Goal: Transaction & Acquisition: Subscribe to service/newsletter

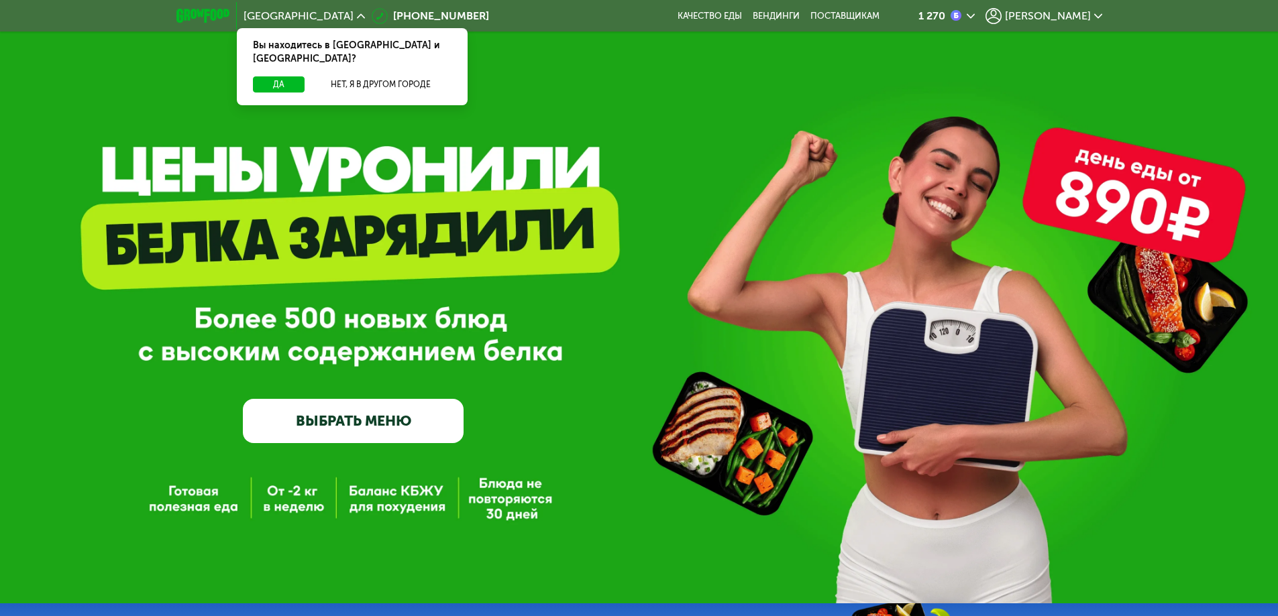
click at [1063, 16] on span "[PERSON_NAME]" at bounding box center [1048, 16] width 86 height 11
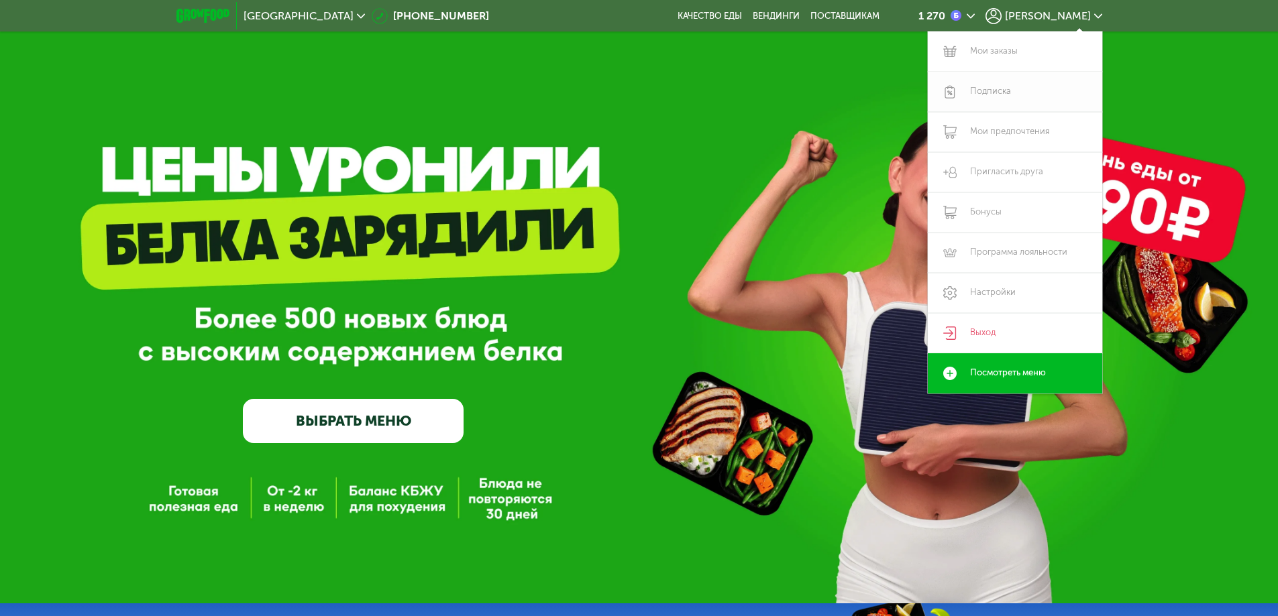
click at [996, 95] on link "Подписка" at bounding box center [1015, 92] width 174 height 40
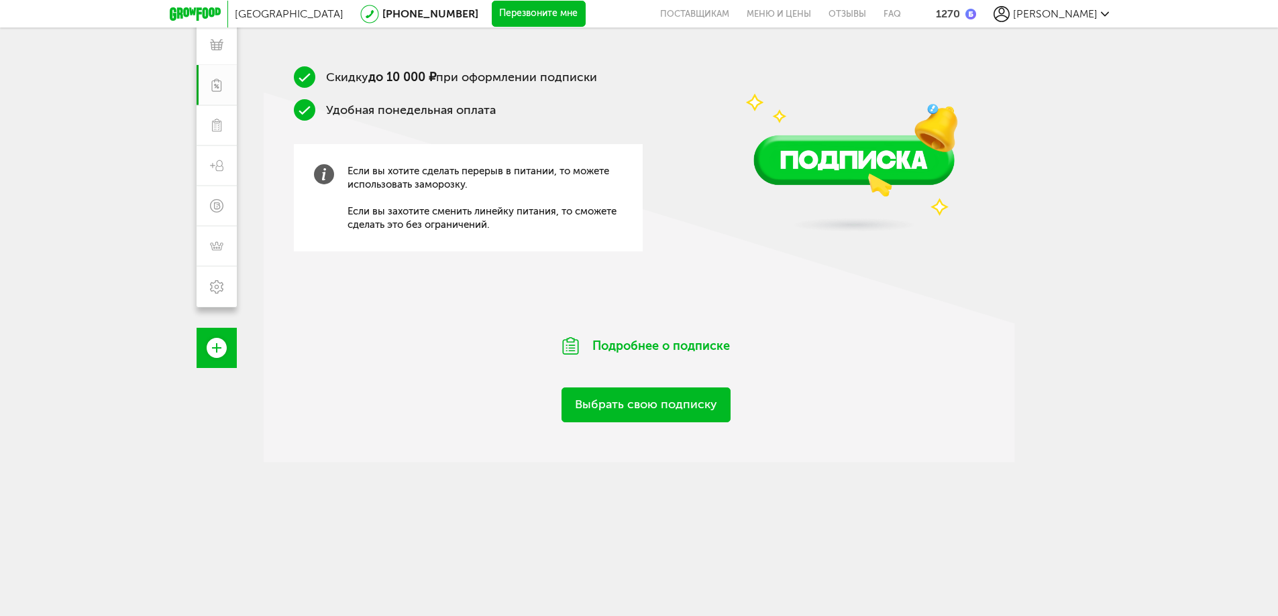
scroll to position [201, 0]
click at [681, 409] on link "Выбрать свою подписку" at bounding box center [645, 404] width 169 height 34
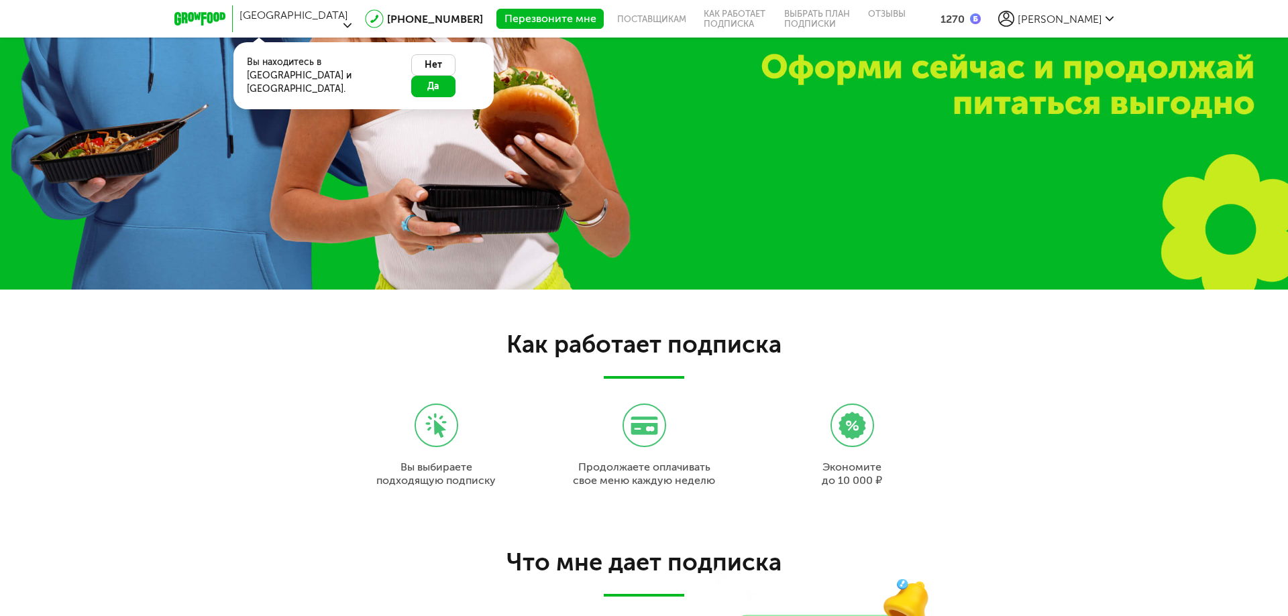
scroll to position [1267, 0]
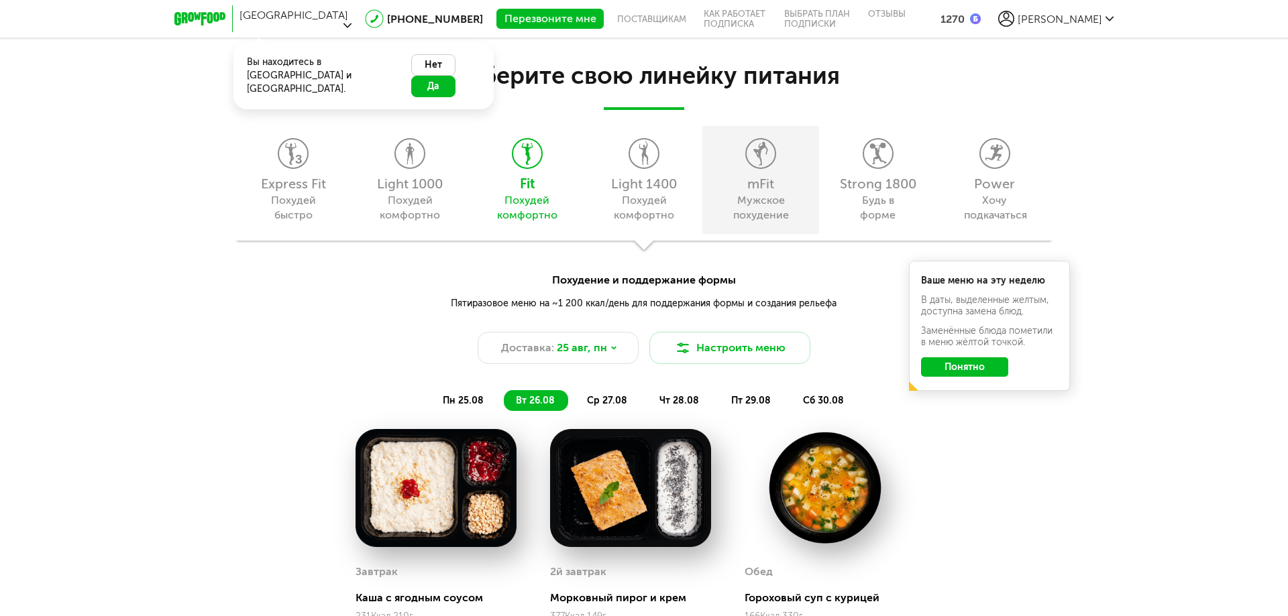
click at [773, 210] on div "Мужское похудение" at bounding box center [761, 208] width 61 height 30
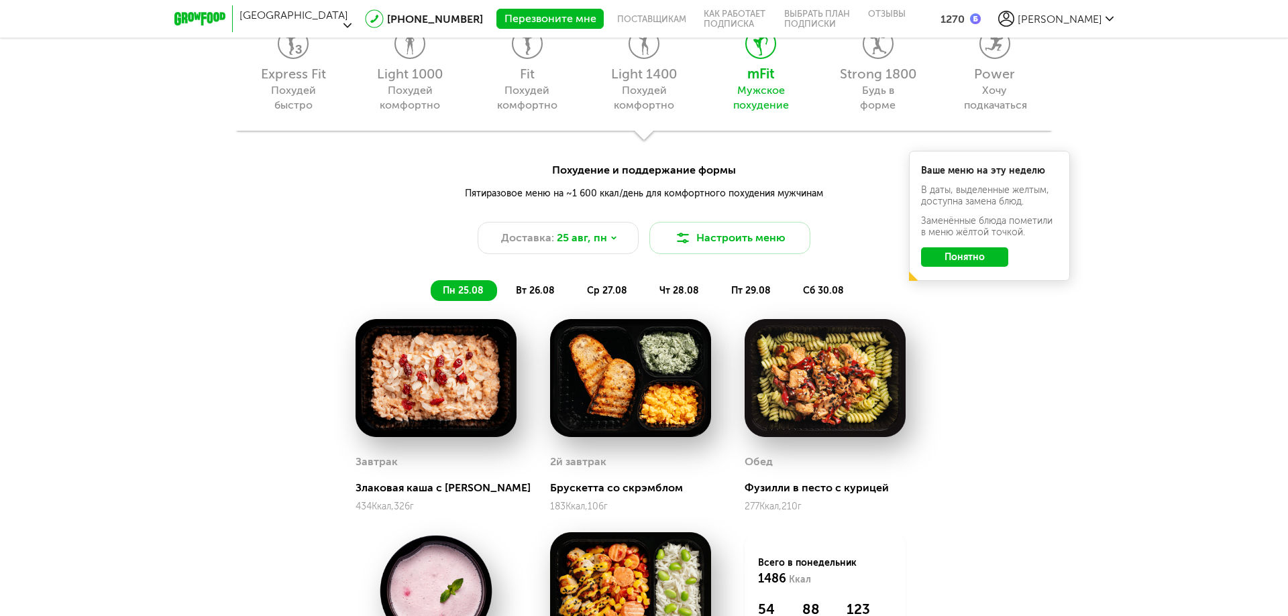
scroll to position [1401, 0]
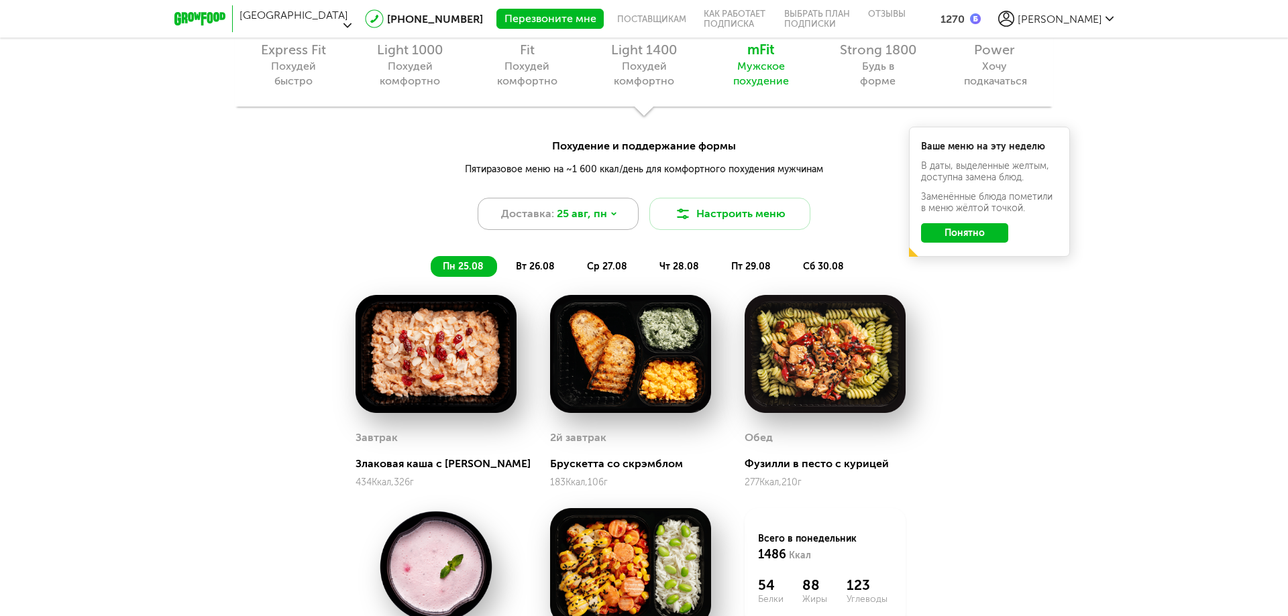
click at [576, 217] on span "25 авг, пн" at bounding box center [582, 214] width 50 height 16
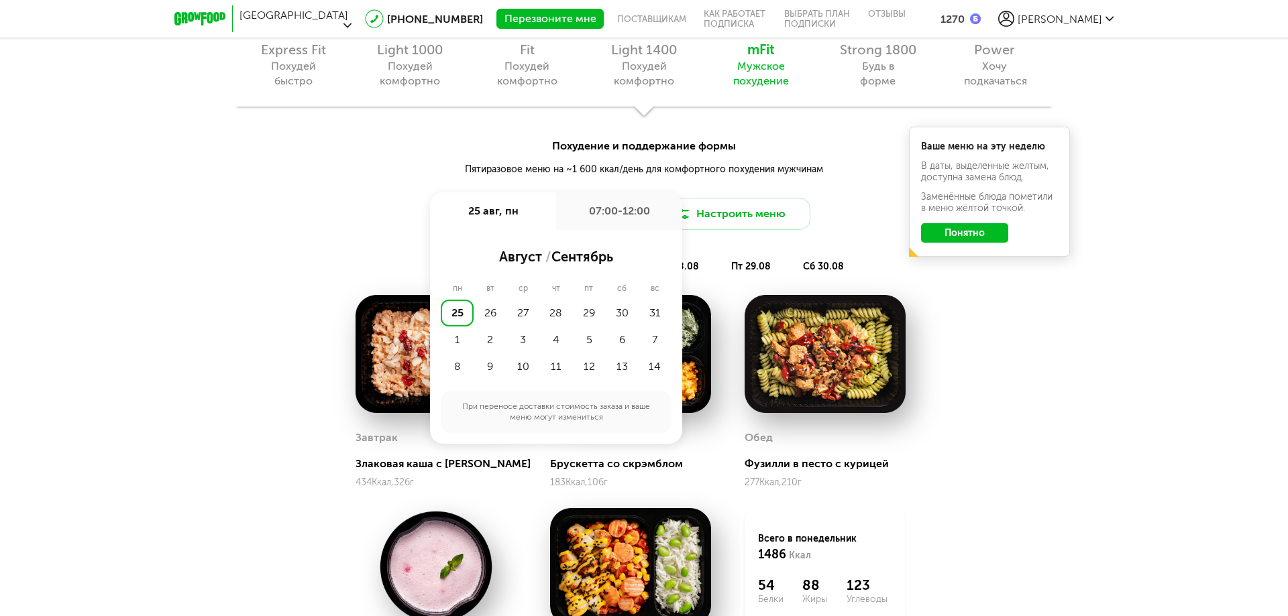
click at [390, 208] on div "Похудение и поддержание формы Пятиразовое меню на ~1 600 ккал/день для комфортн…" at bounding box center [644, 183] width 1288 height 91
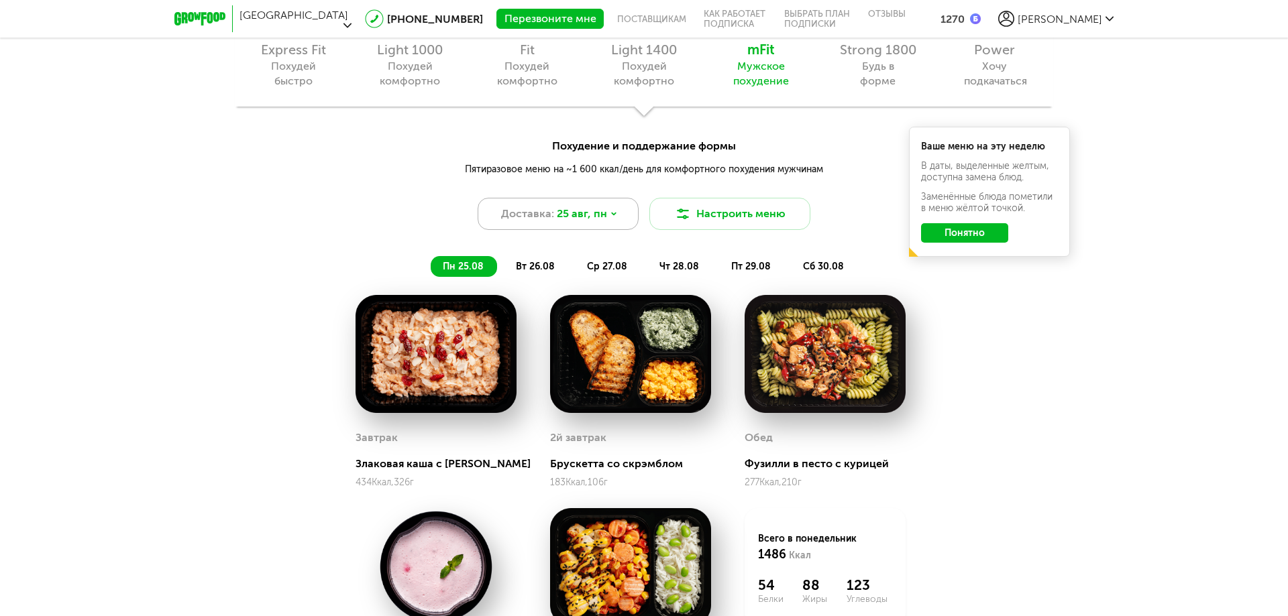
click at [582, 209] on span "25 авг, пн" at bounding box center [582, 214] width 50 height 16
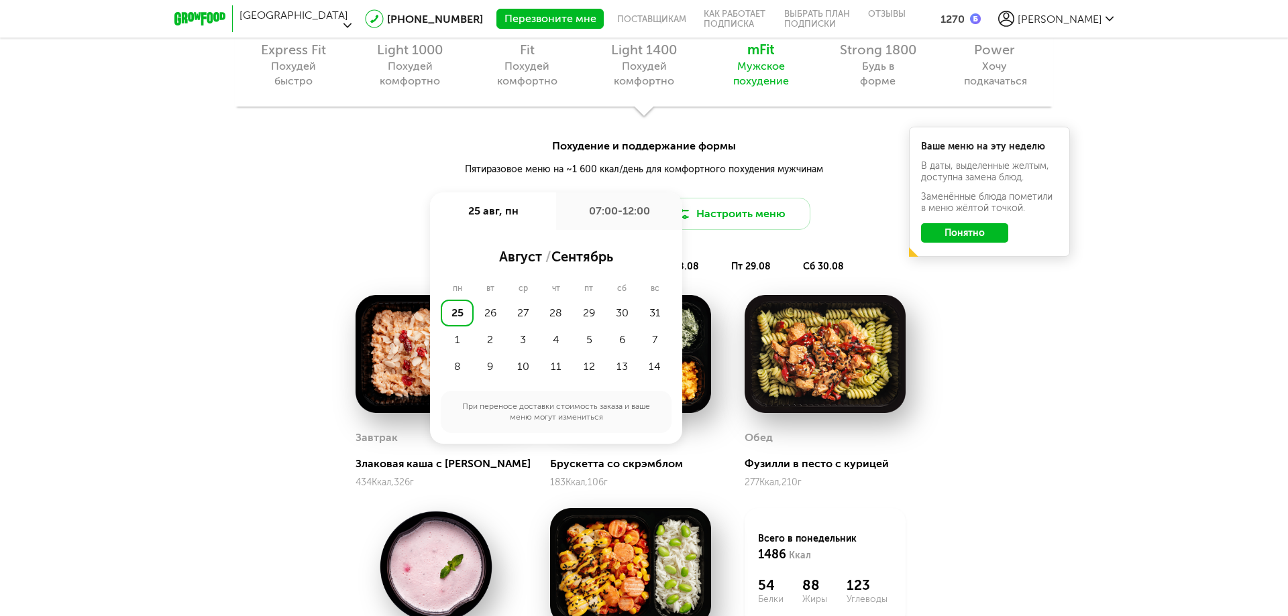
click at [380, 227] on div "Похудение и поддержание формы Пятиразовое меню на ~1 600 ккал/день для комфортн…" at bounding box center [644, 183] width 1288 height 91
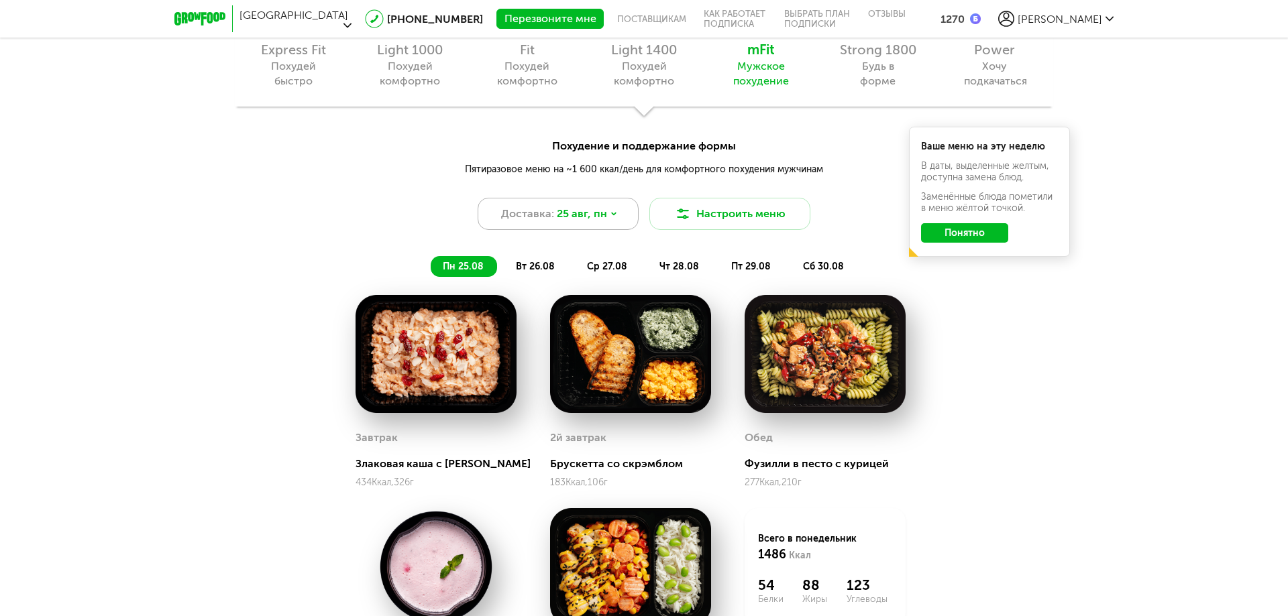
click at [596, 220] on span "25 авг, пн" at bounding box center [582, 214] width 50 height 16
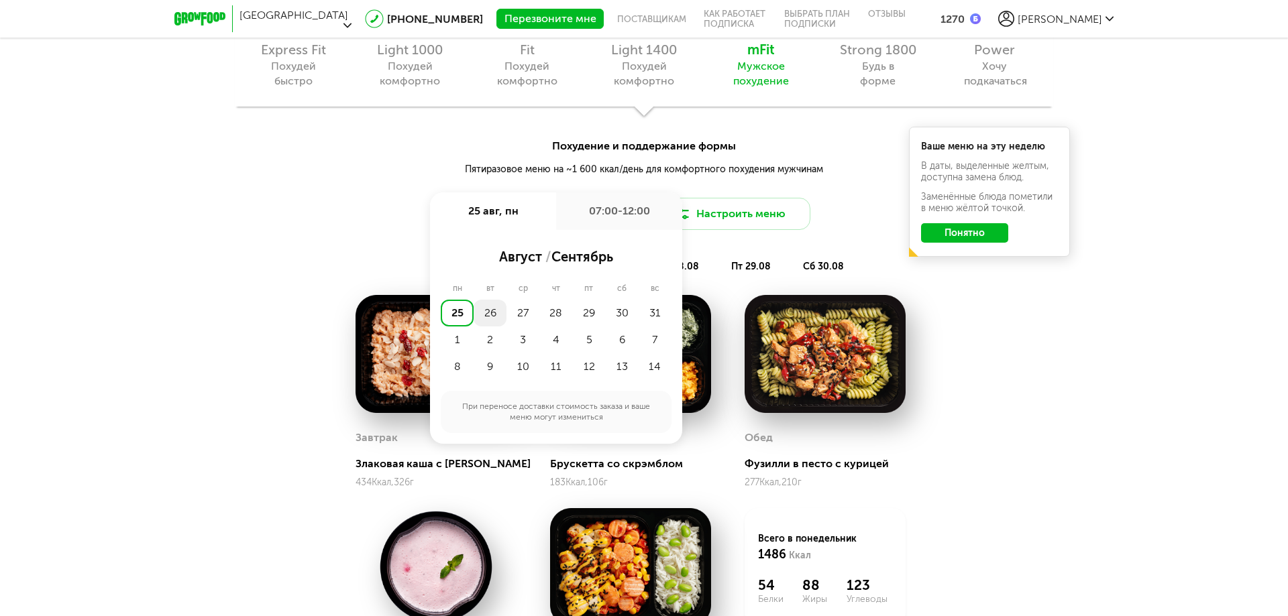
click at [490, 311] on div "26" at bounding box center [490, 313] width 33 height 27
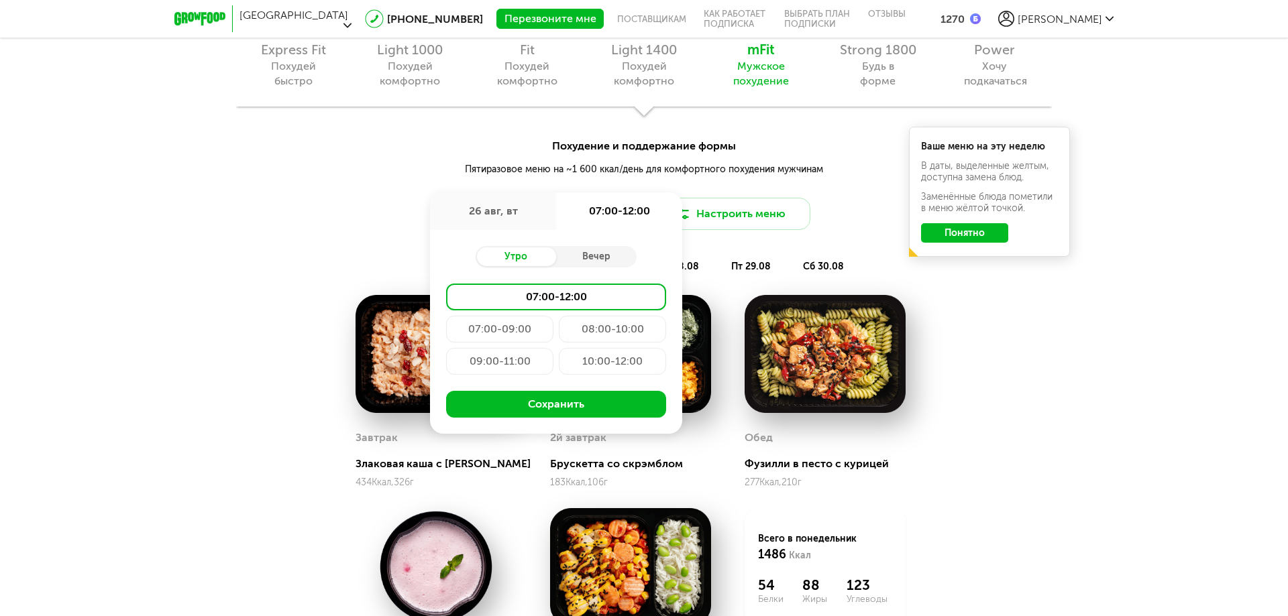
click at [403, 223] on div "Похудение и поддержание формы Пятиразовое меню на ~1 600 ккал/день для комфортн…" at bounding box center [644, 183] width 1288 height 91
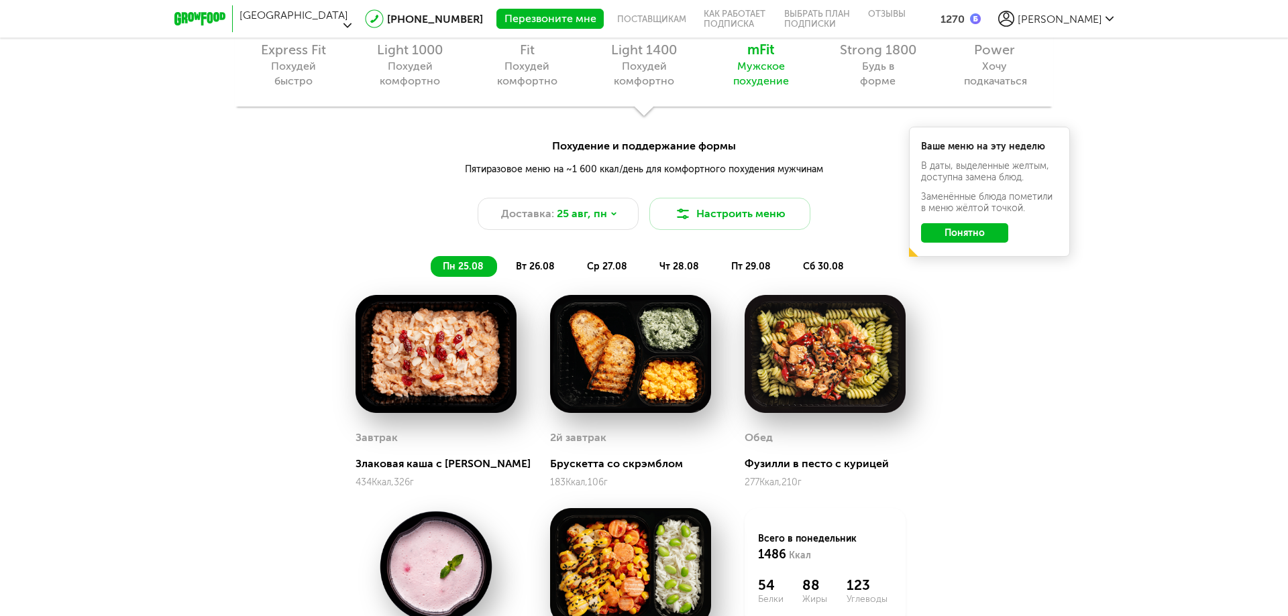
click at [538, 211] on span "Доставка:" at bounding box center [527, 214] width 53 height 16
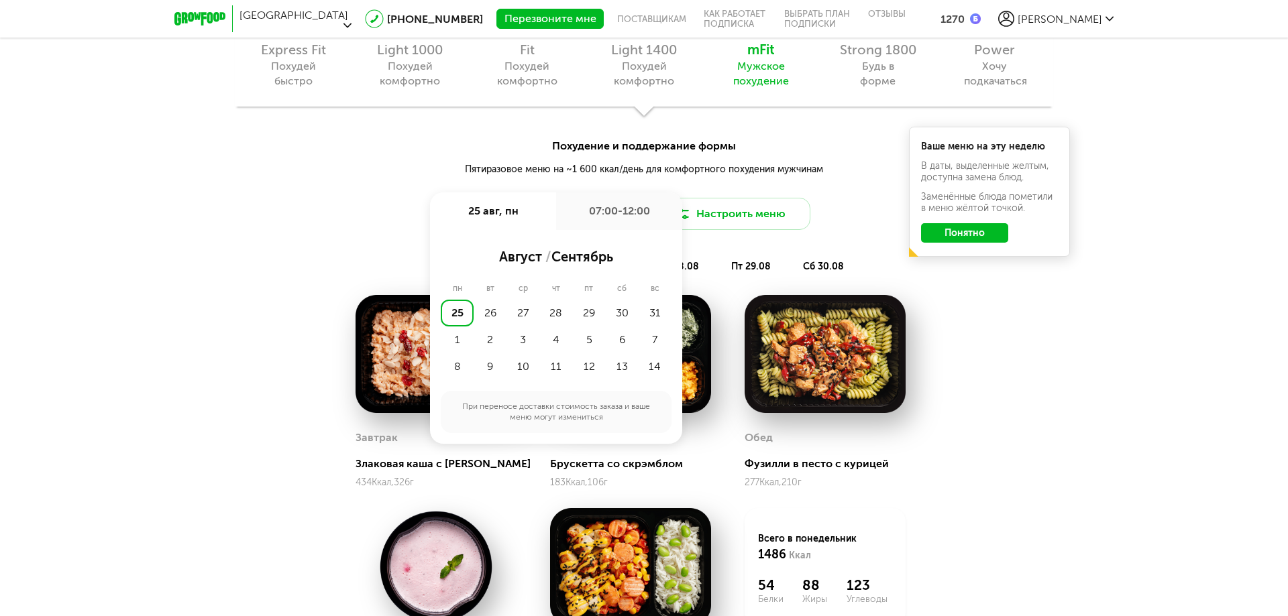
click at [458, 317] on div "25" at bounding box center [457, 313] width 33 height 27
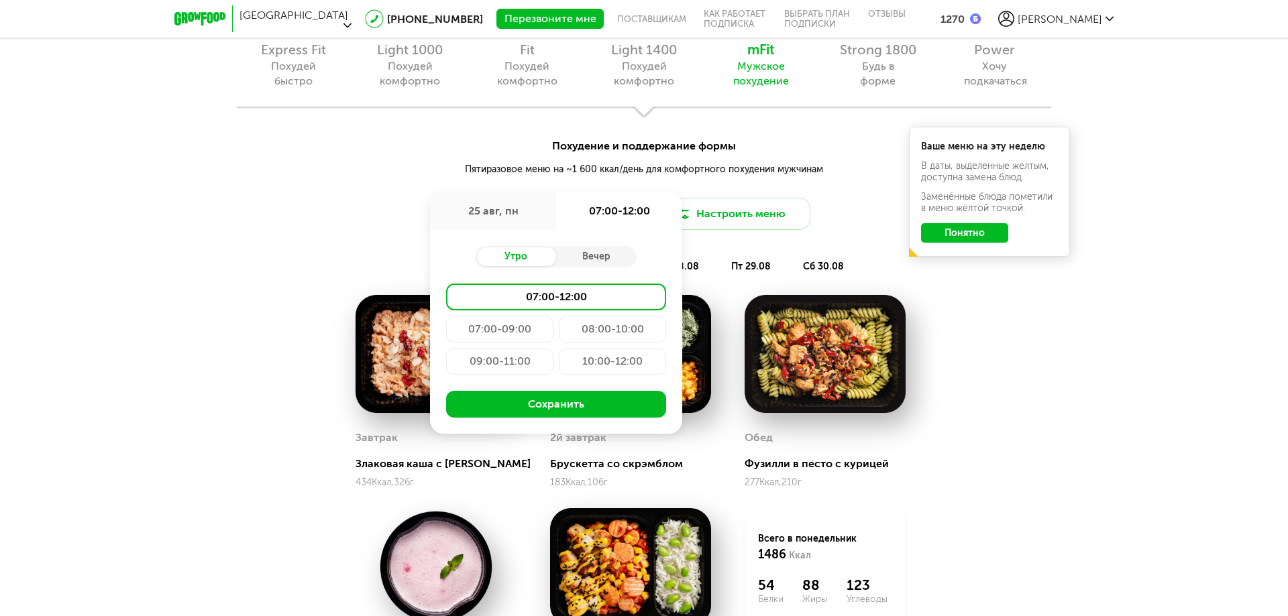
click at [360, 196] on div "Похудение и поддержание формы Пятиразовое меню на ~1 600 ккал/день для комфортн…" at bounding box center [644, 183] width 1288 height 91
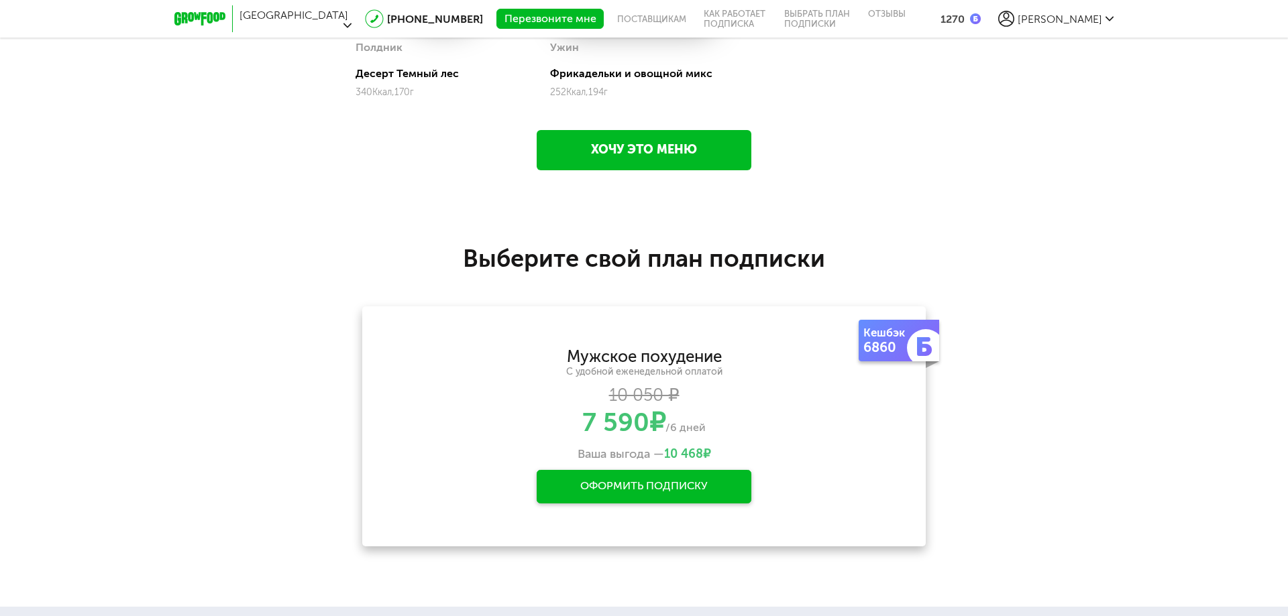
scroll to position [2072, 0]
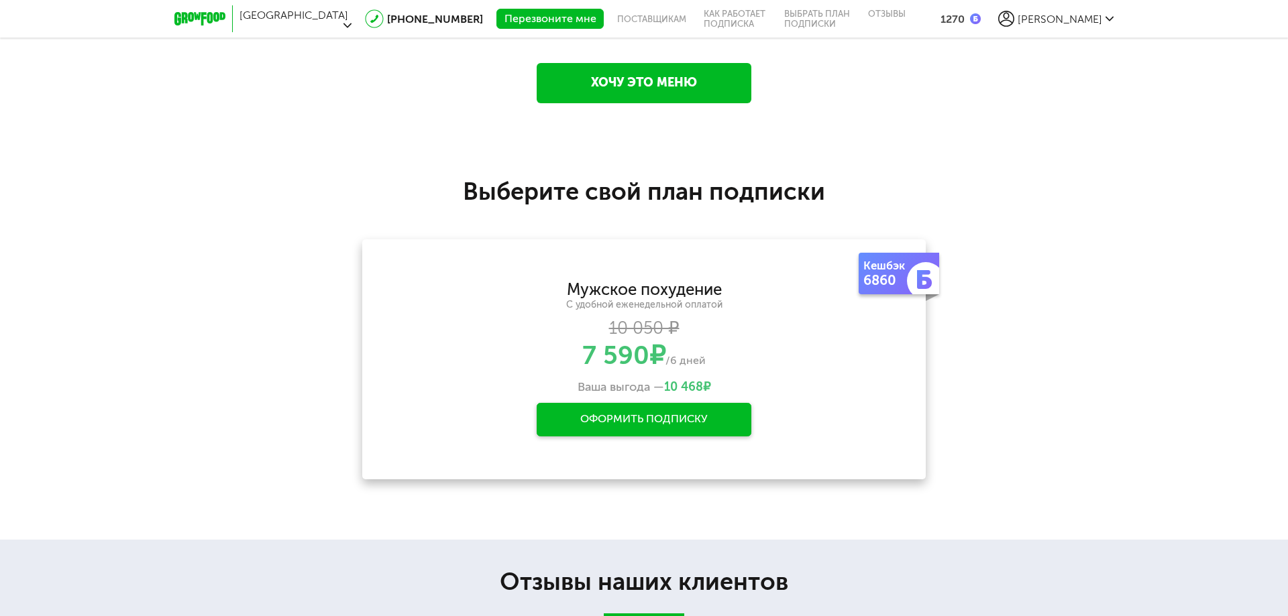
click at [635, 416] on div "Оформить подписку" at bounding box center [644, 420] width 215 height 34
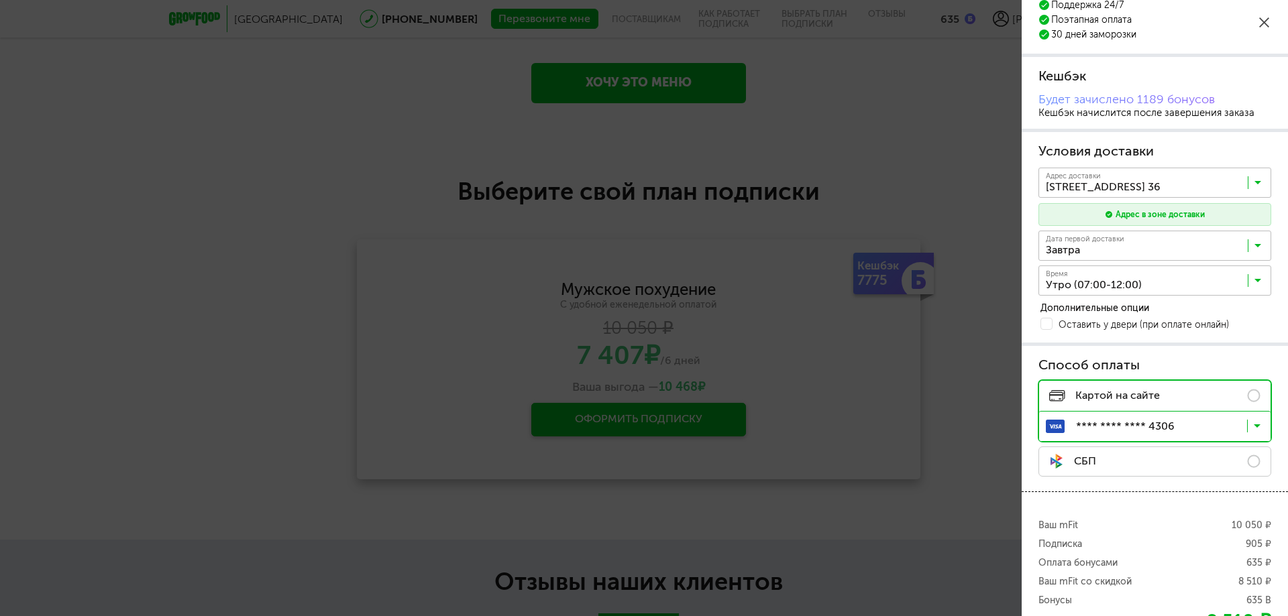
scroll to position [240, 0]
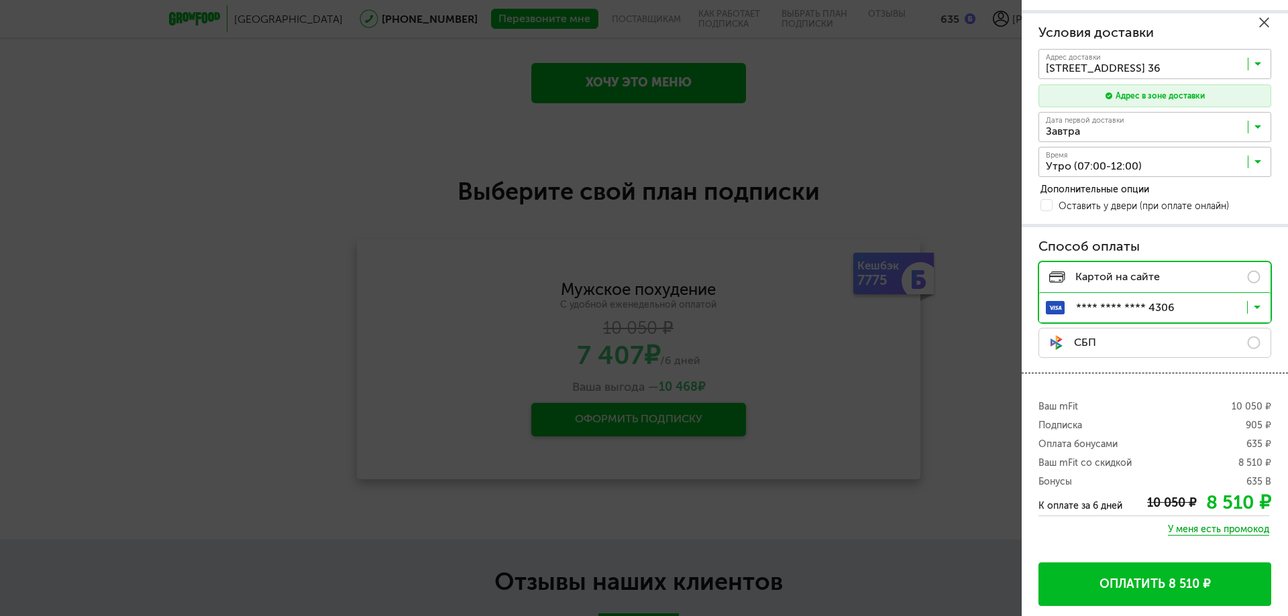
click at [1261, 23] on icon at bounding box center [1264, 22] width 10 height 10
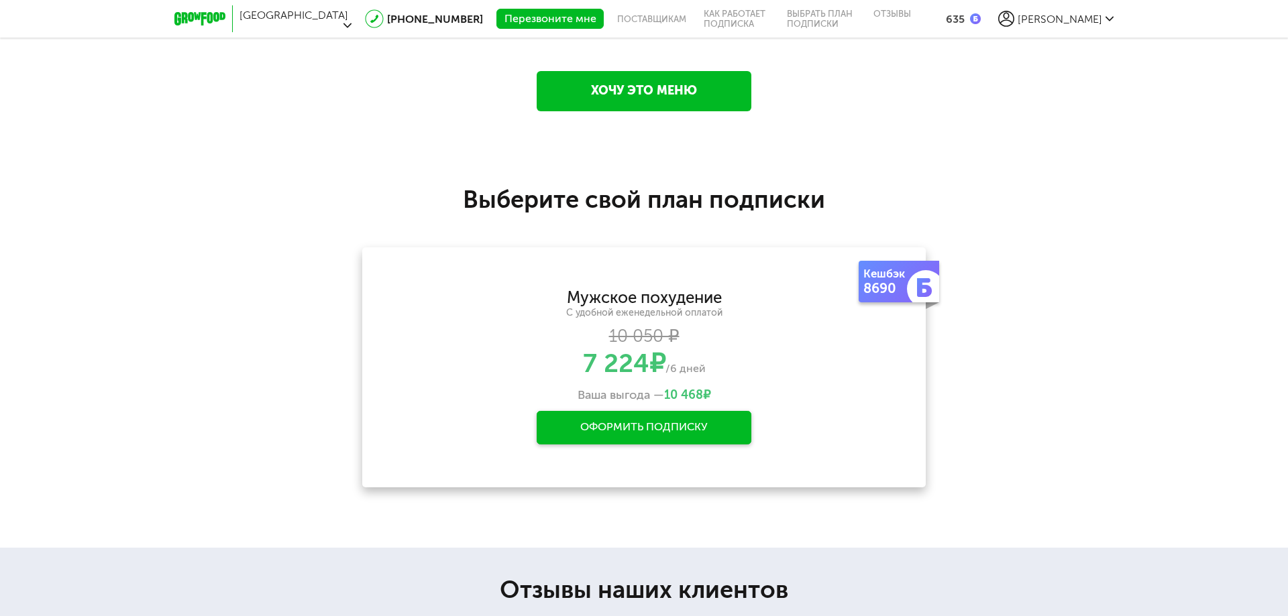
scroll to position [2065, 0]
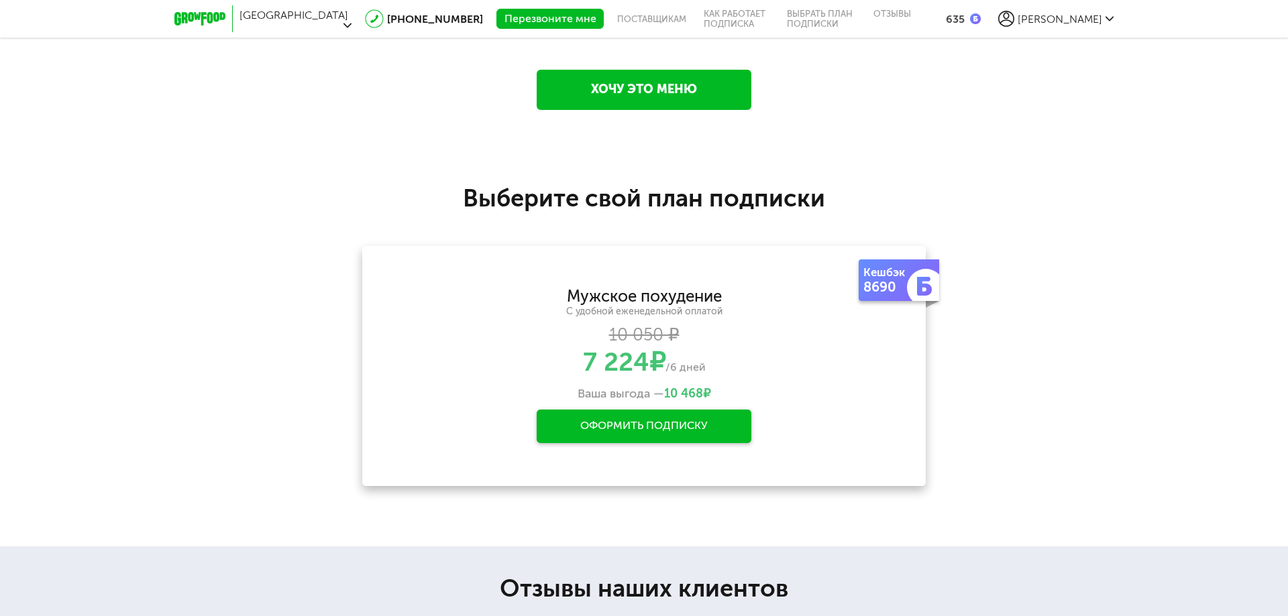
click at [690, 421] on div "Оформить подписку" at bounding box center [644, 427] width 215 height 34
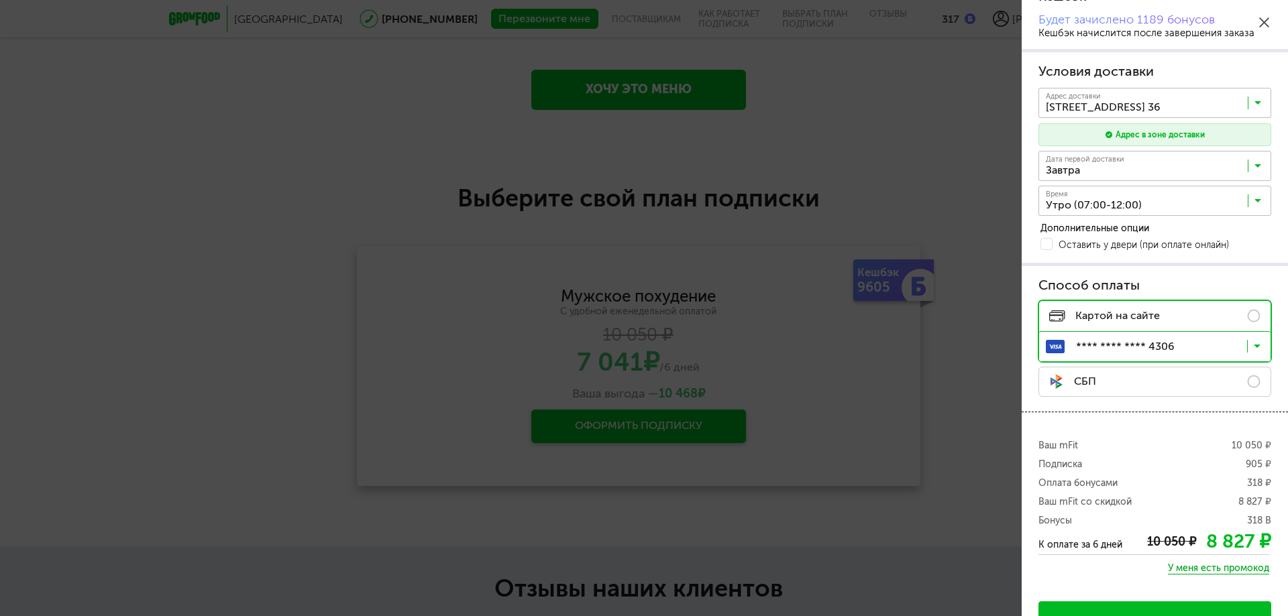
scroll to position [240, 0]
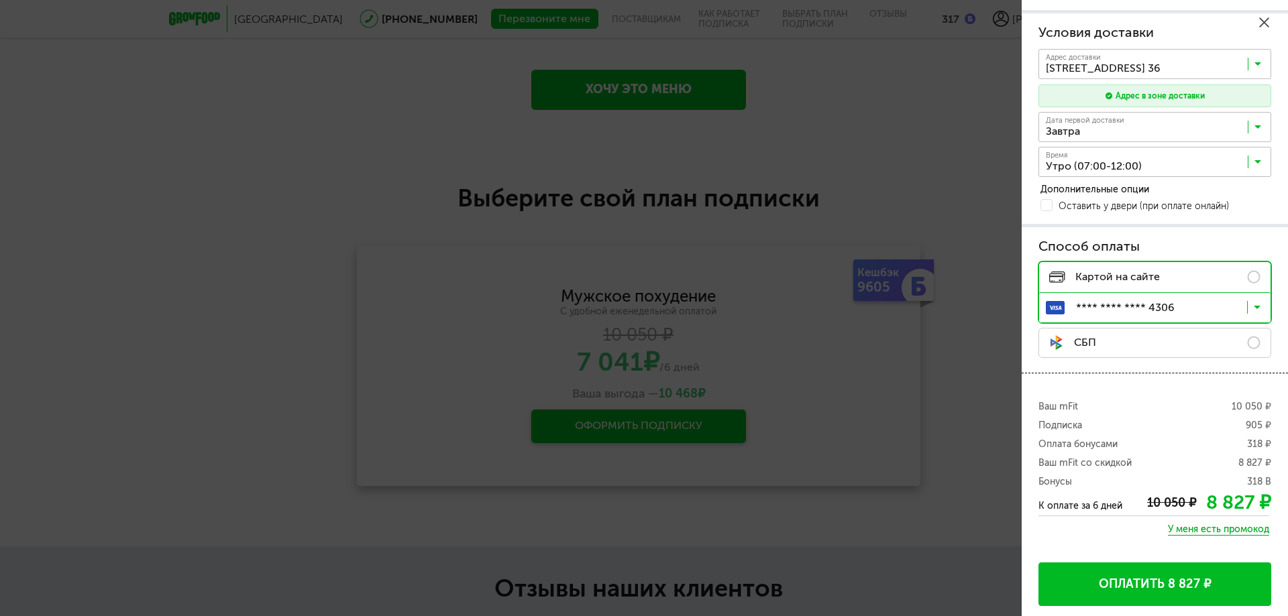
click at [1260, 22] on icon at bounding box center [1264, 22] width 10 height 10
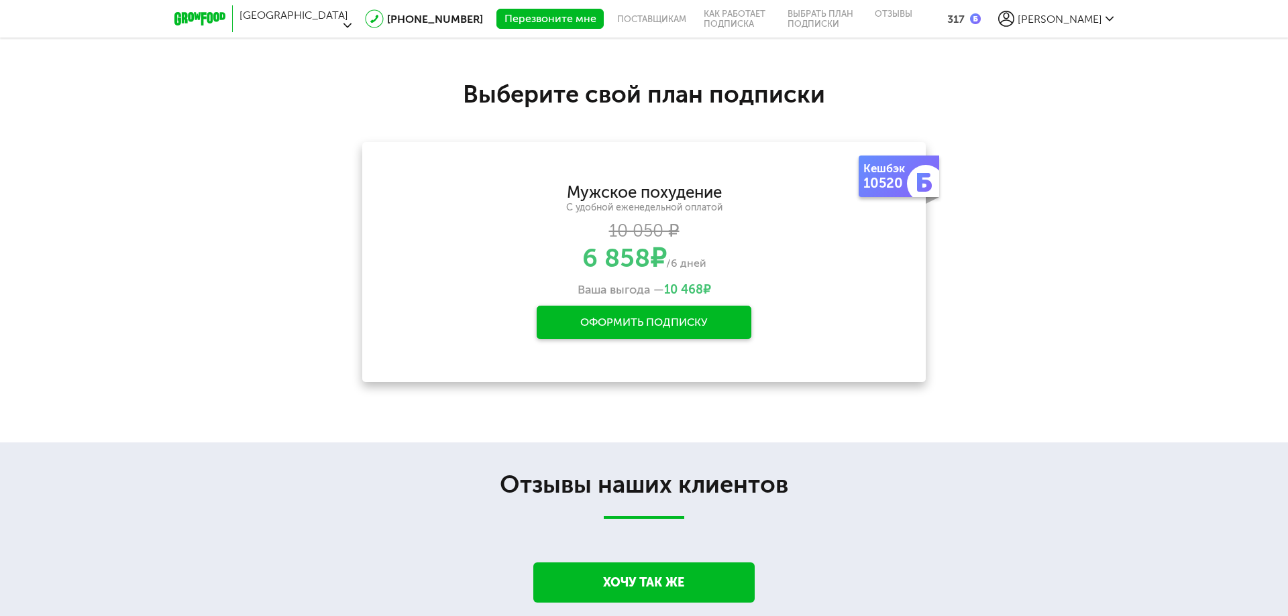
click at [713, 298] on div "Мужское похудение С удобной еженедельной оплатой 10 050 ₽ 6 858 ₽ /6 дней Ваша …" at bounding box center [644, 241] width 521 height 113
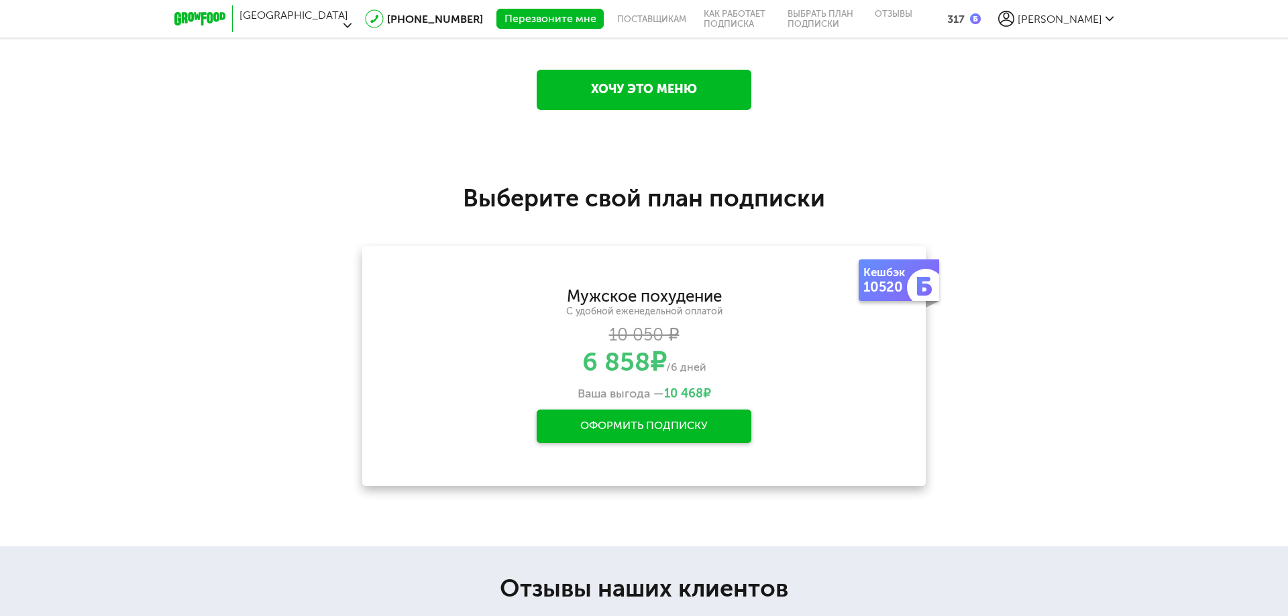
click at [706, 419] on div "Оформить подписку" at bounding box center [644, 427] width 215 height 34
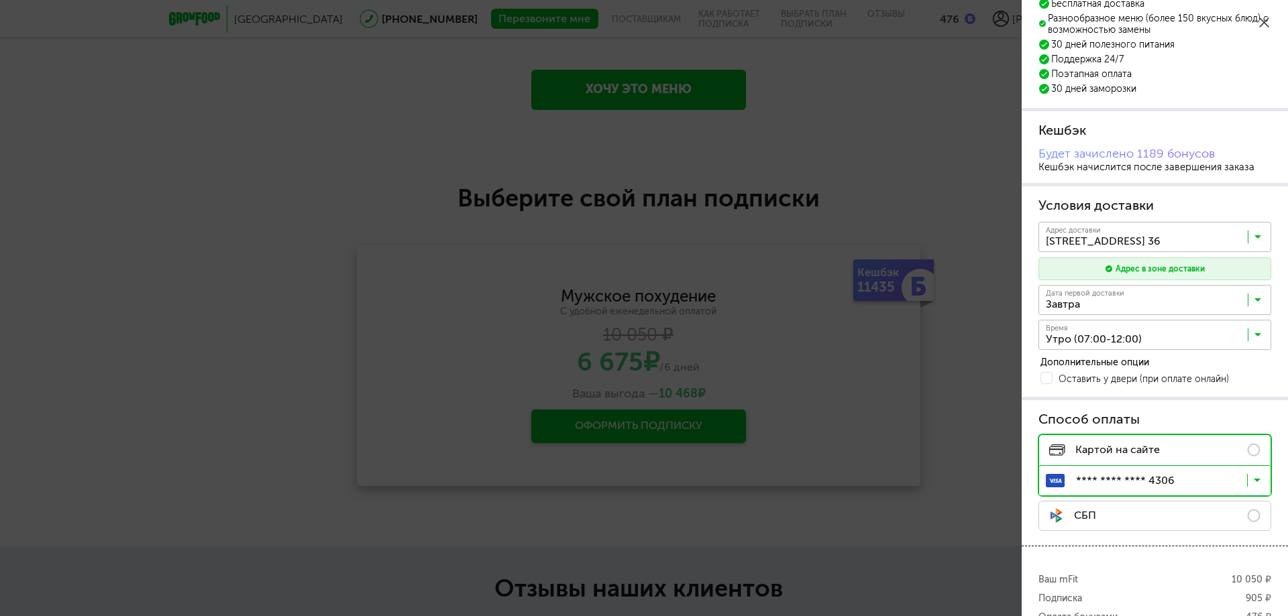
scroll to position [240, 0]
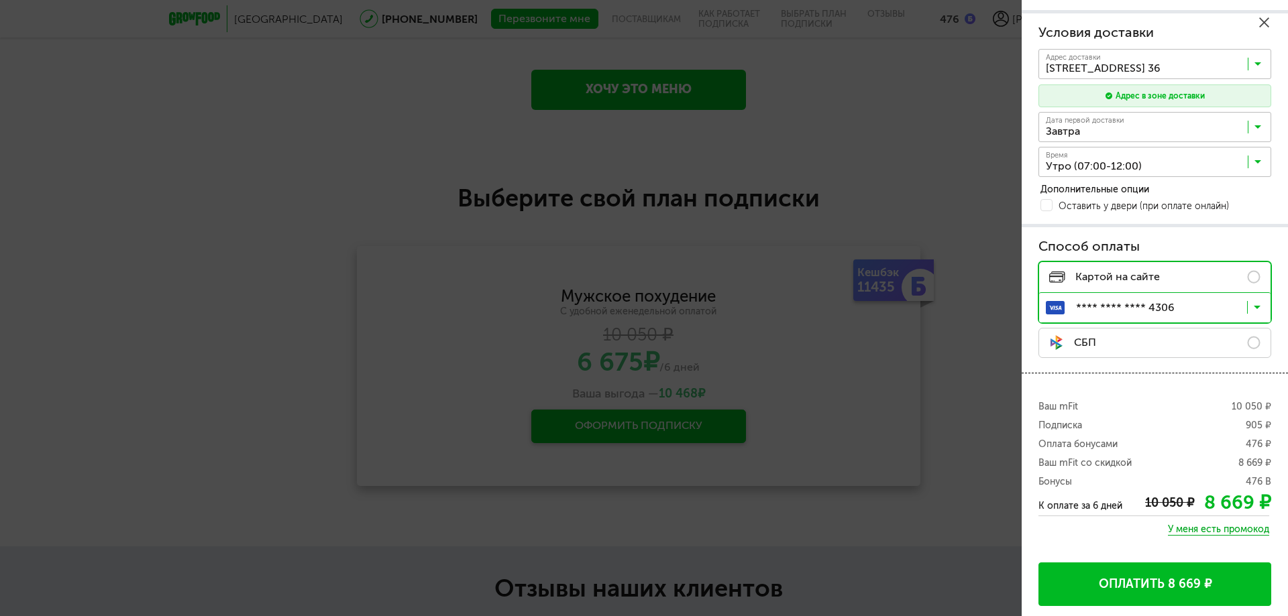
click at [1266, 20] on icon at bounding box center [1264, 22] width 10 height 10
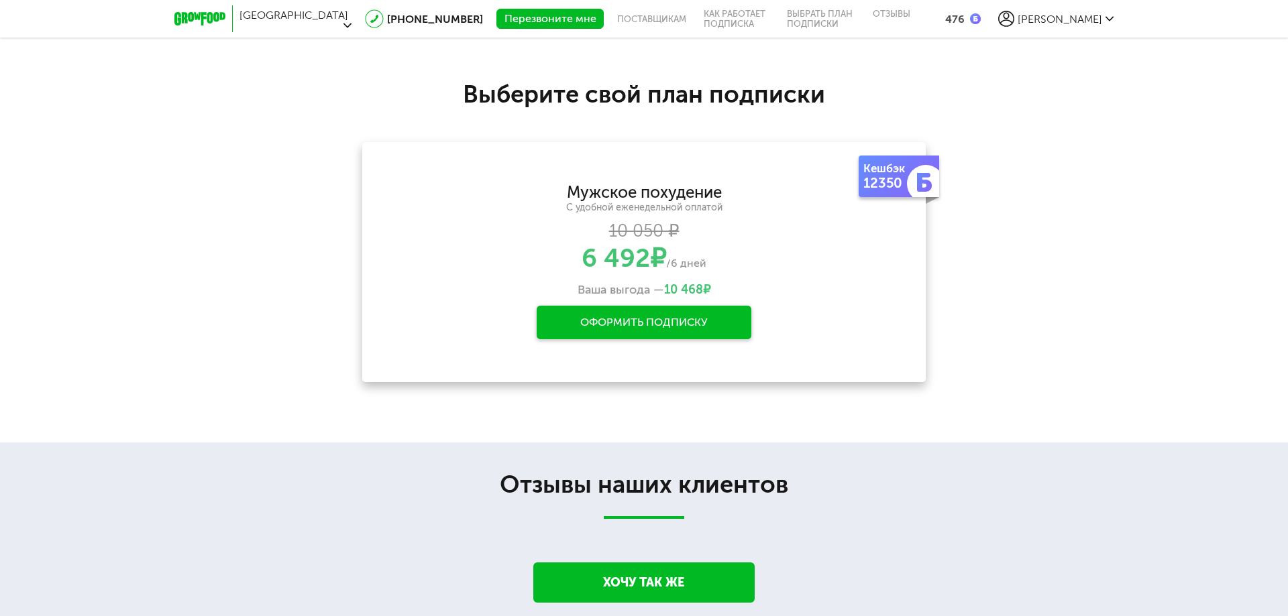
click at [965, 16] on div "476" at bounding box center [954, 19] width 19 height 13
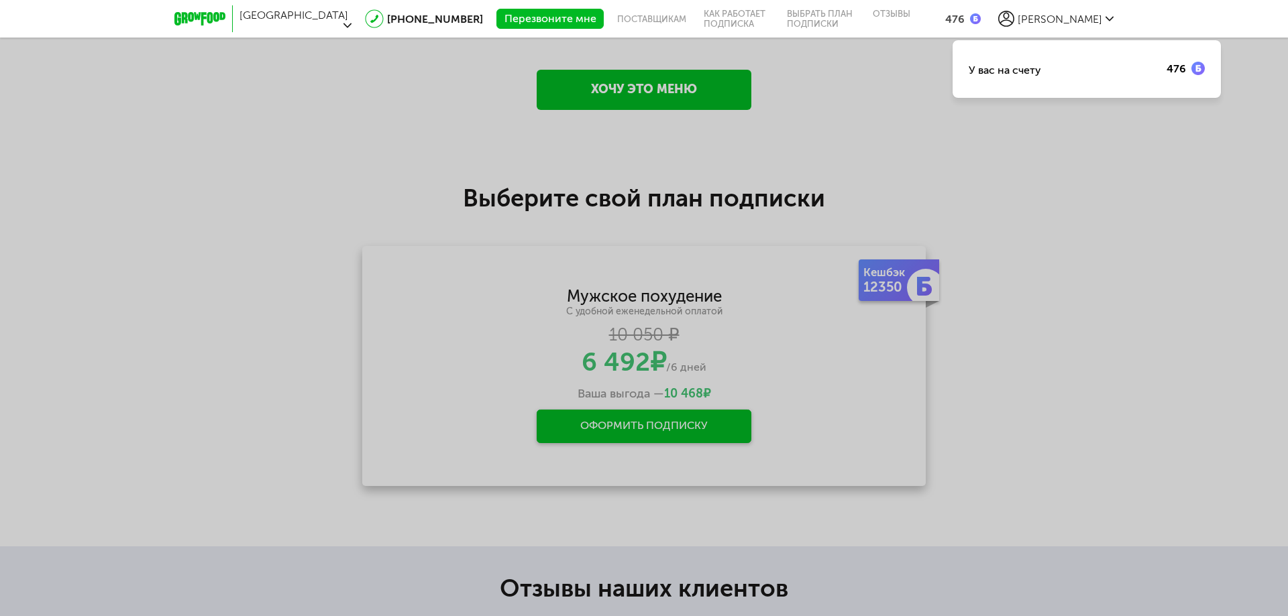
click at [1031, 32] on div "У вас на счету 476" at bounding box center [644, 308] width 1288 height 616
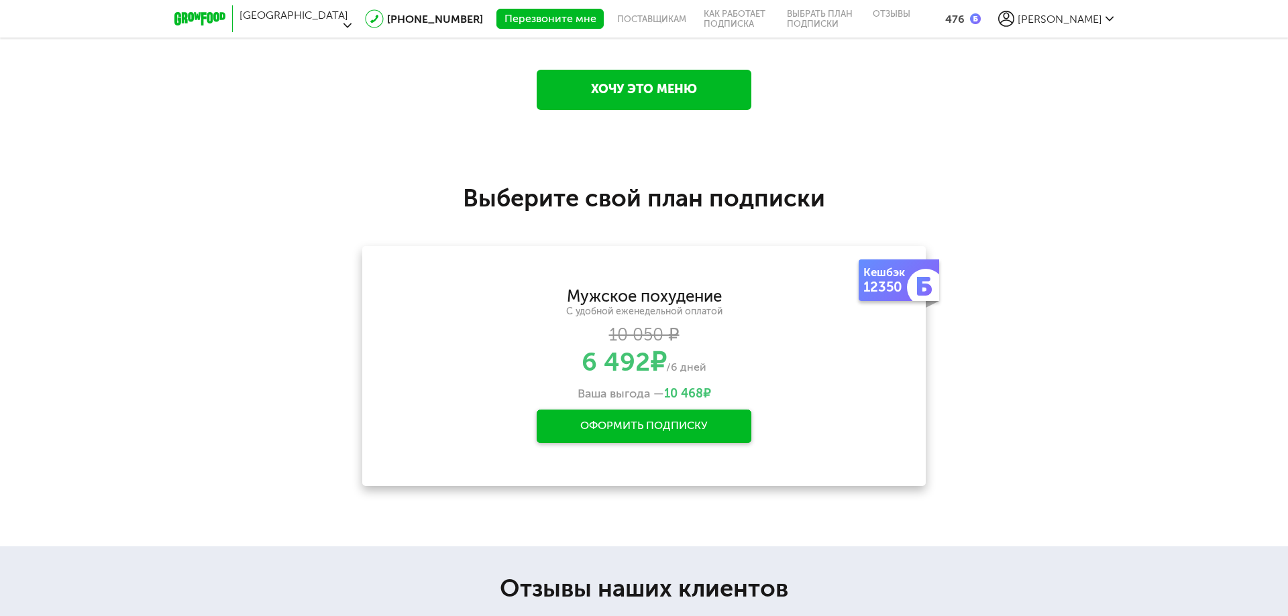
click at [1075, 13] on span "[PERSON_NAME]" at bounding box center [1060, 19] width 85 height 13
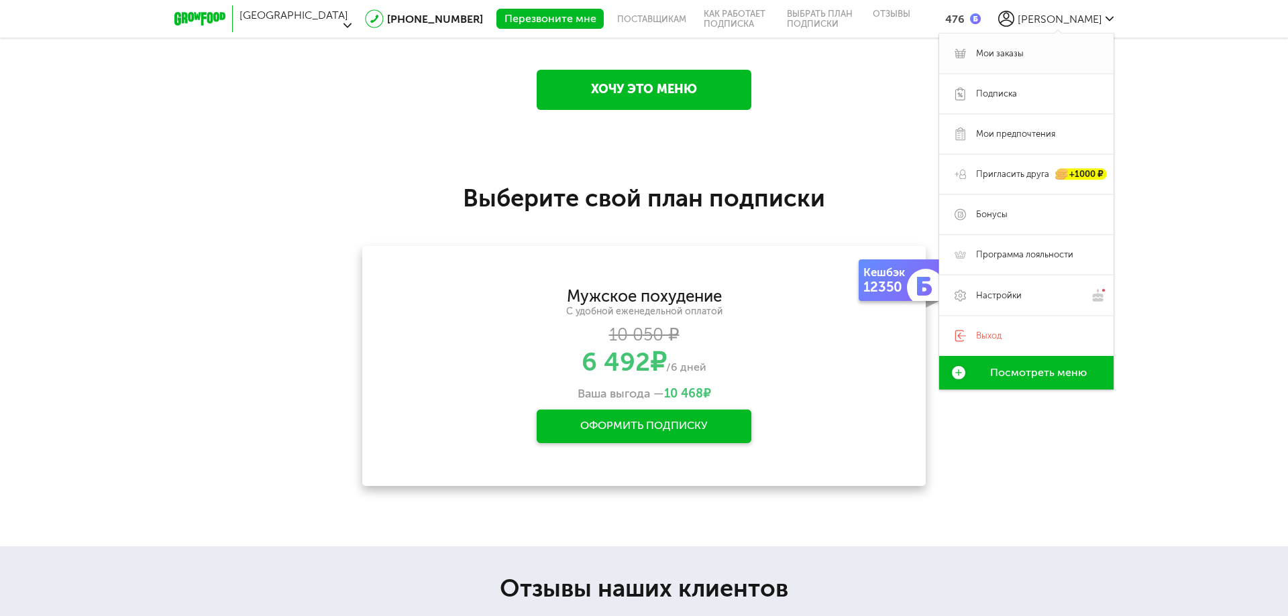
click at [1024, 48] on span "Мои заказы" at bounding box center [1037, 54] width 122 height 12
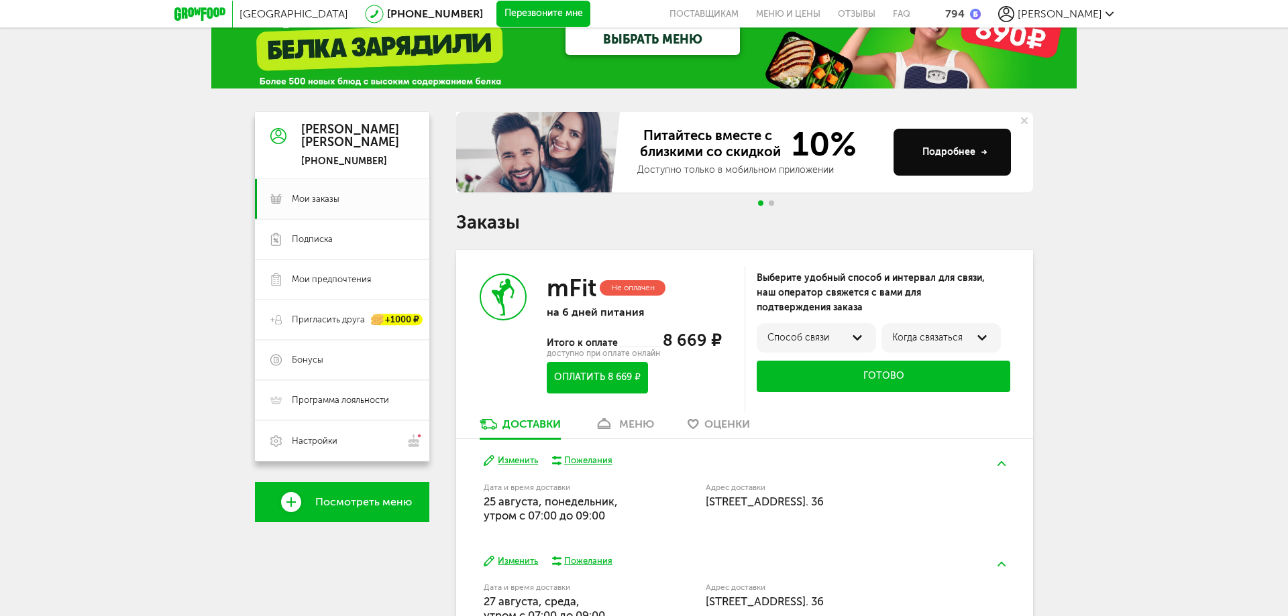
scroll to position [36, 0]
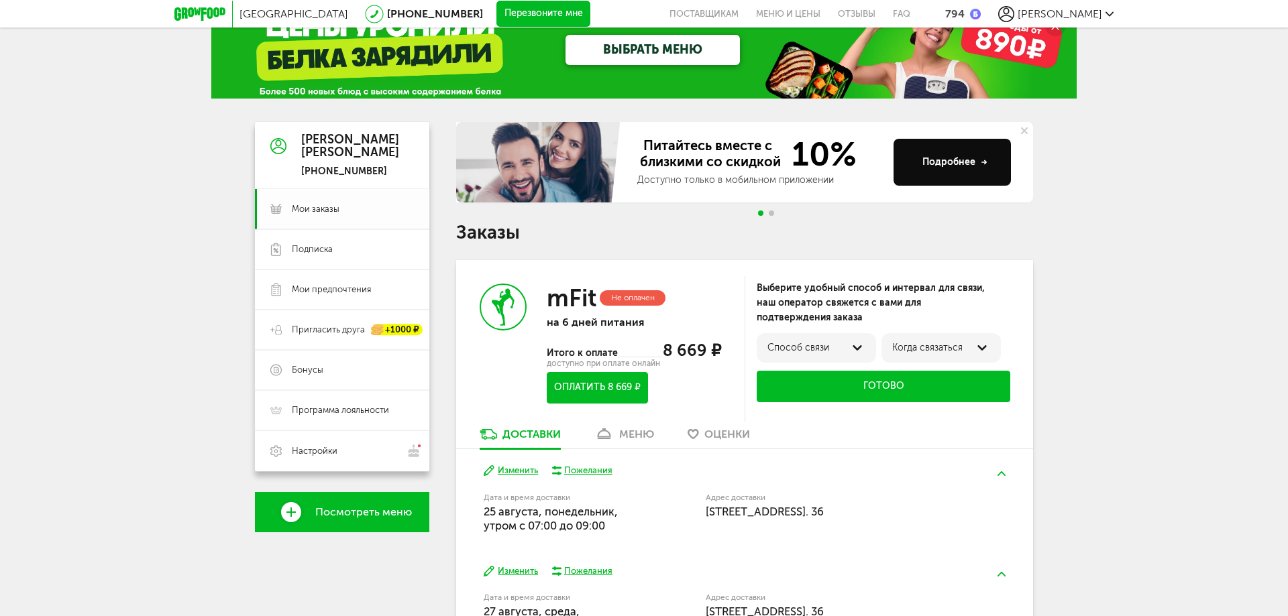
click at [372, 210] on span "Мои заказы" at bounding box center [353, 209] width 122 height 12
click at [342, 243] on link "Подписка" at bounding box center [342, 249] width 174 height 40
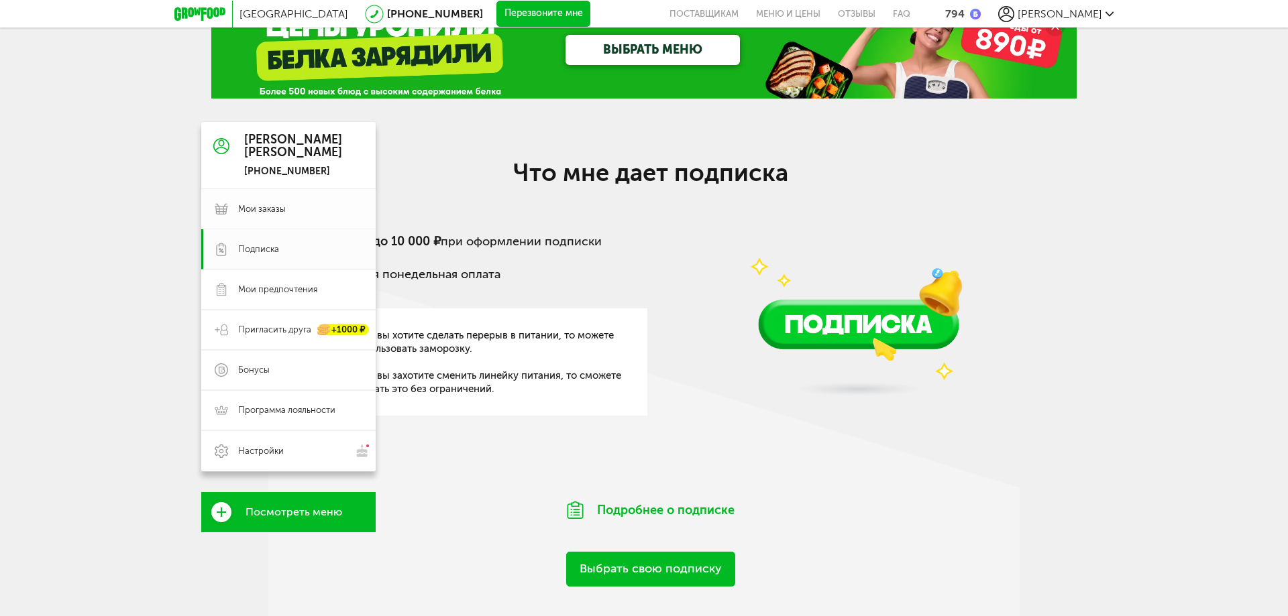
click at [314, 226] on link "Мои заказы" at bounding box center [288, 209] width 174 height 40
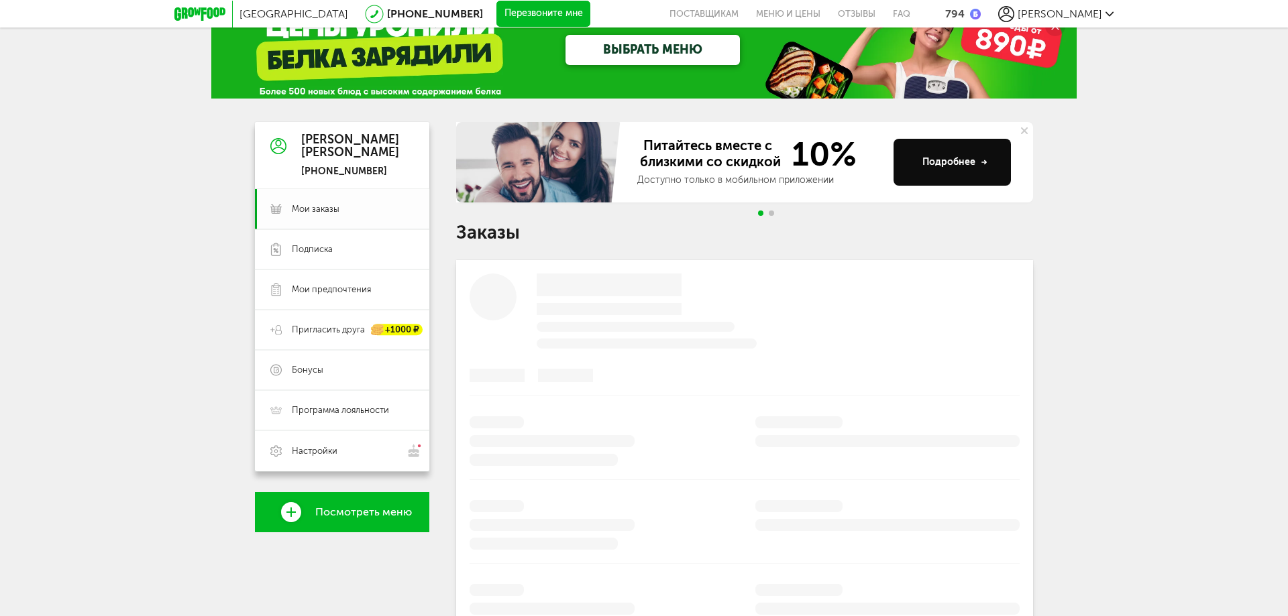
scroll to position [6, 0]
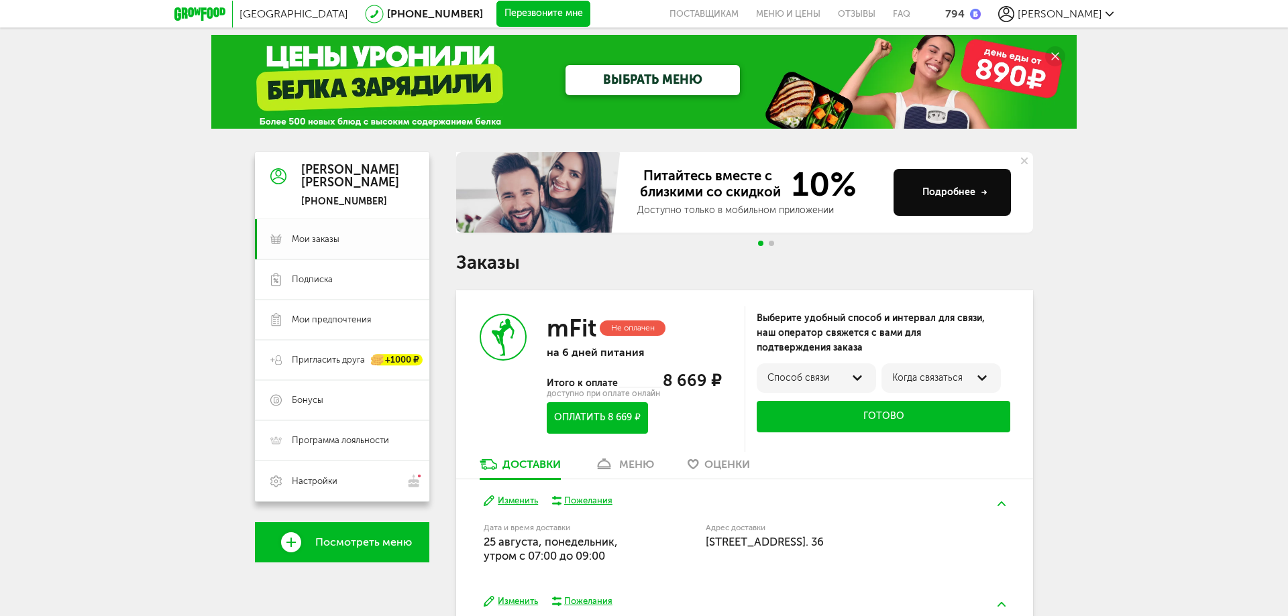
click at [341, 242] on span "Мои заказы" at bounding box center [353, 239] width 122 height 12
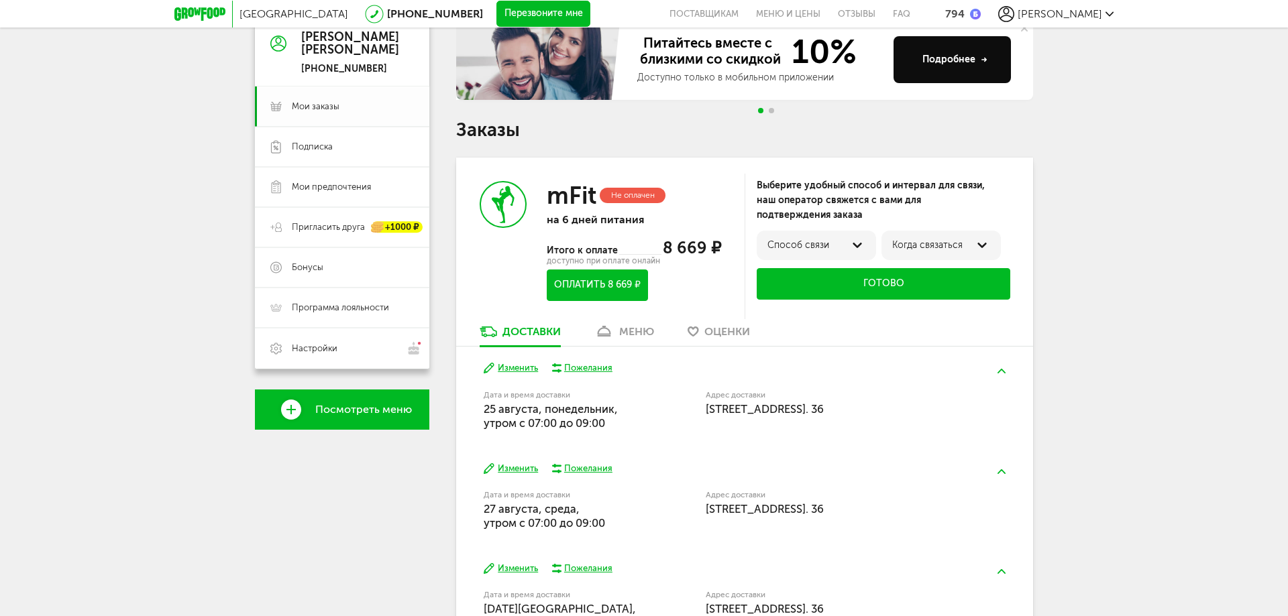
scroll to position [140, 0]
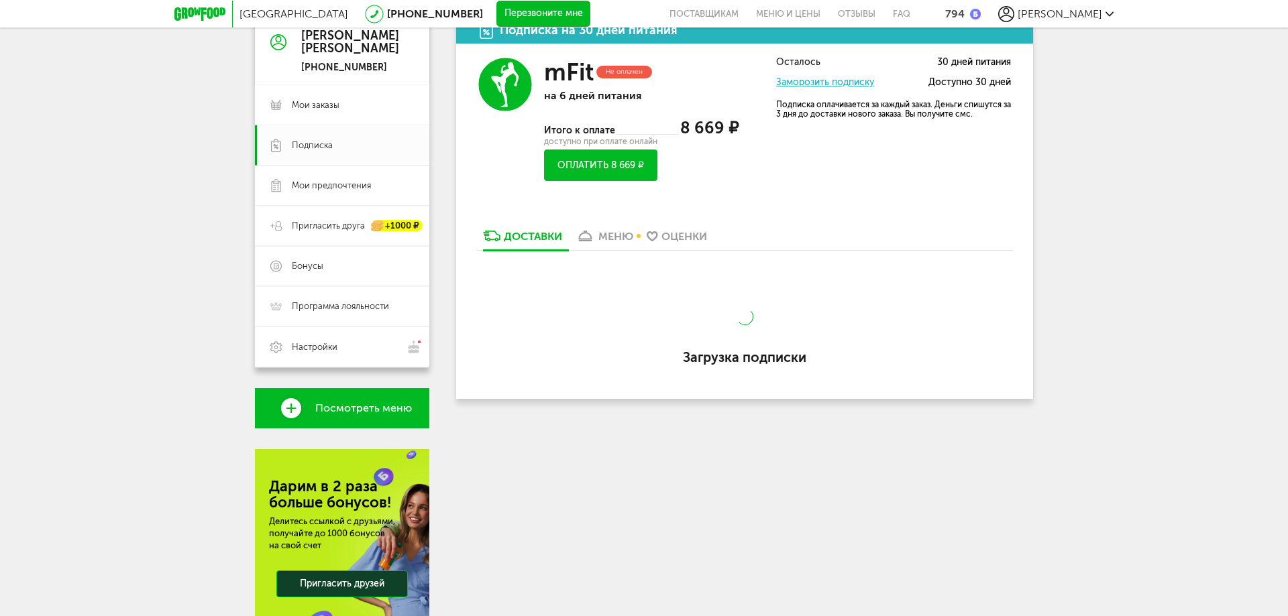
scroll to position [36, 0]
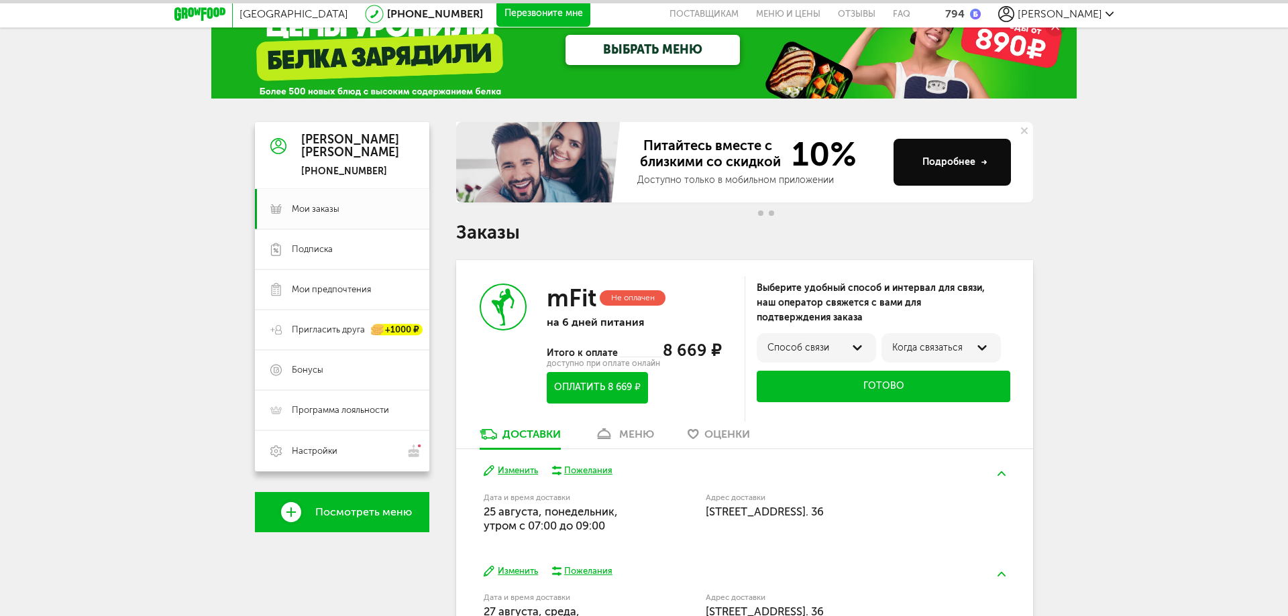
scroll to position [237, 0]
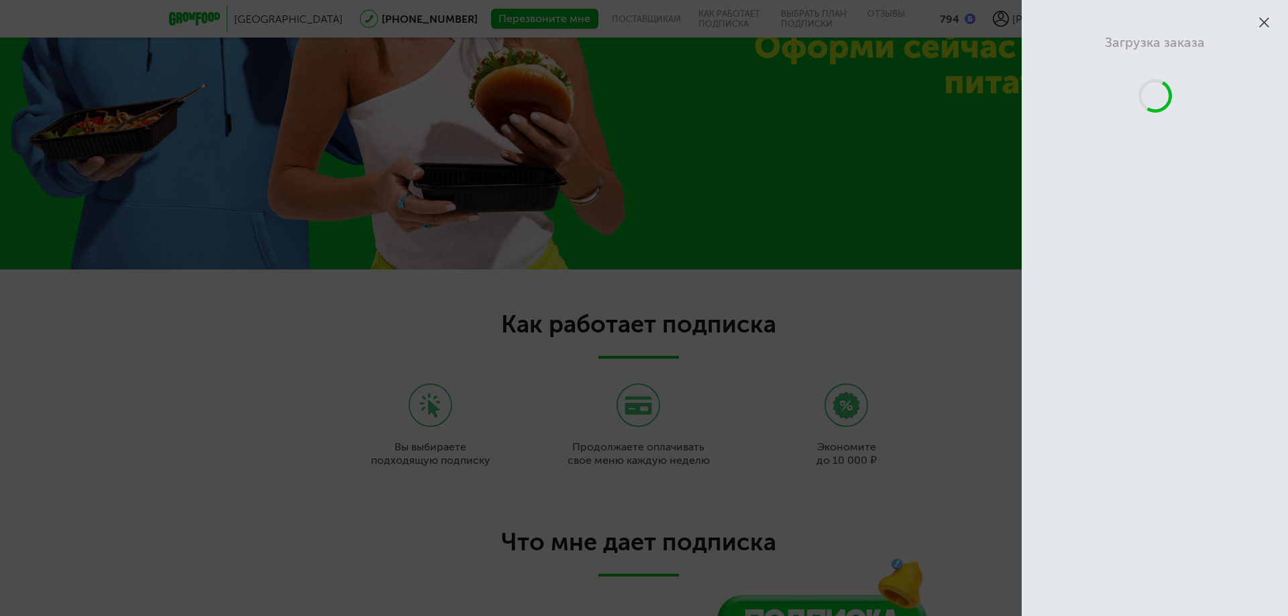
scroll to position [2065, 0]
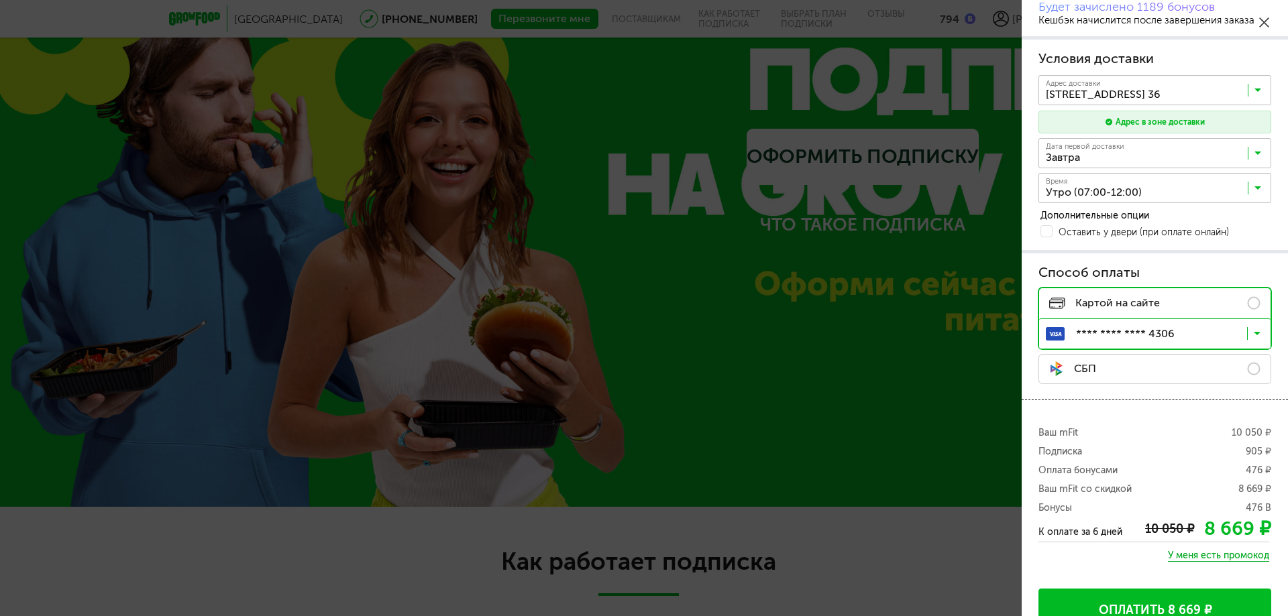
scroll to position [240, 0]
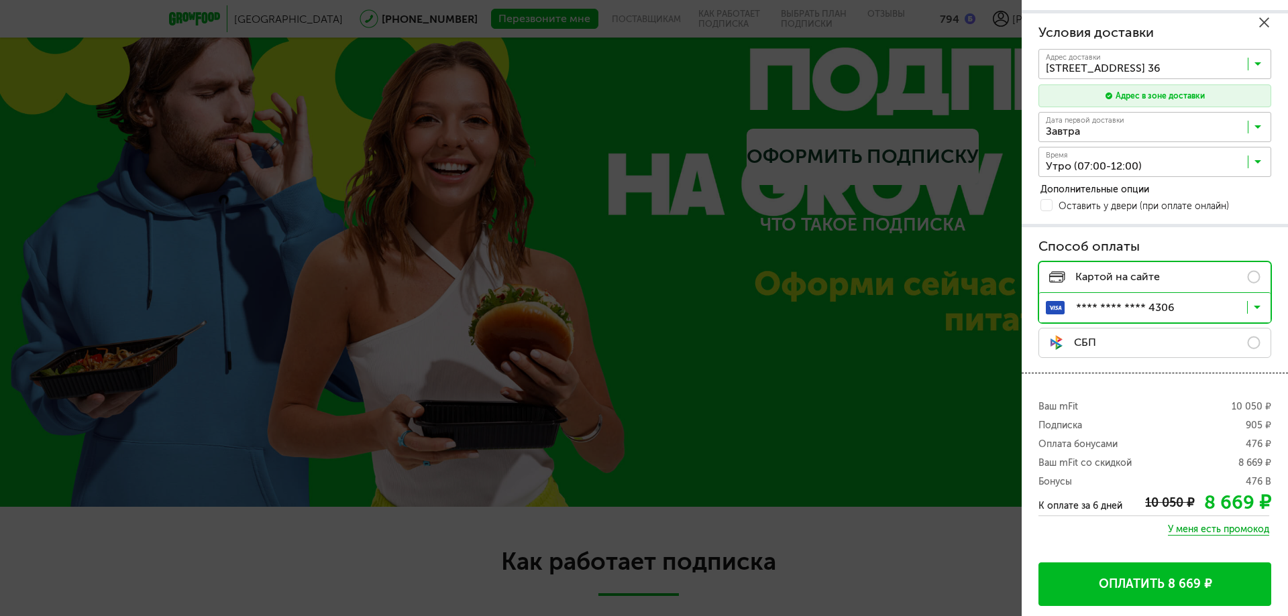
click at [1265, 28] on h3 "Условия доставки" at bounding box center [1154, 32] width 233 height 19
click at [1266, 23] on icon at bounding box center [1264, 22] width 10 height 10
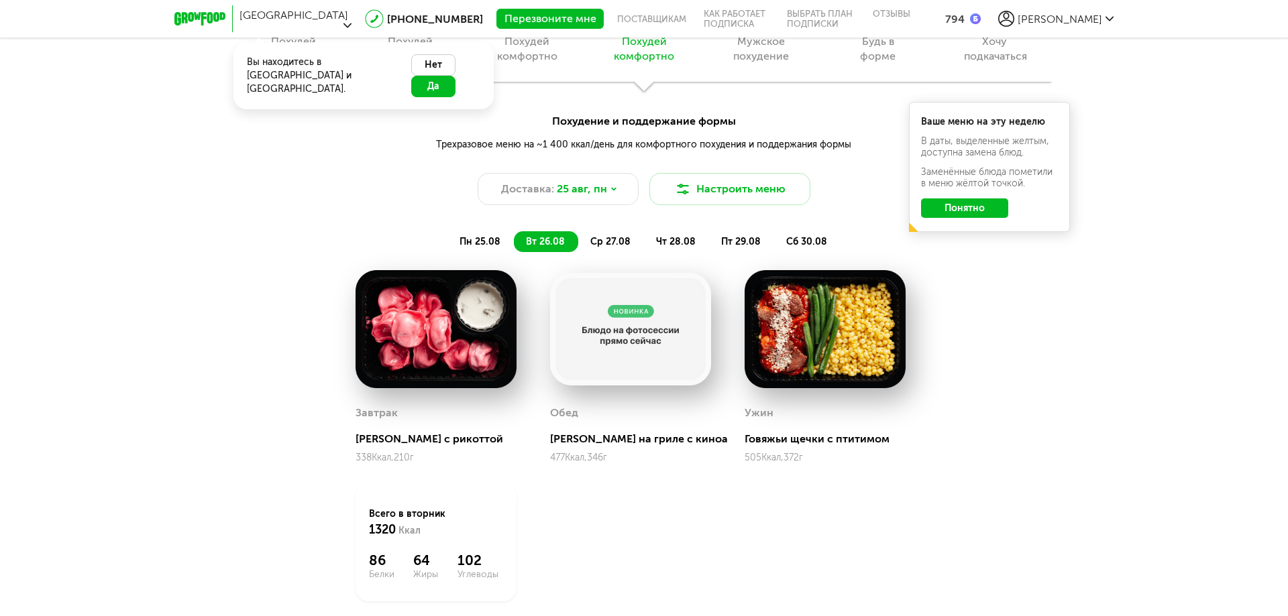
scroll to position [1024, 0]
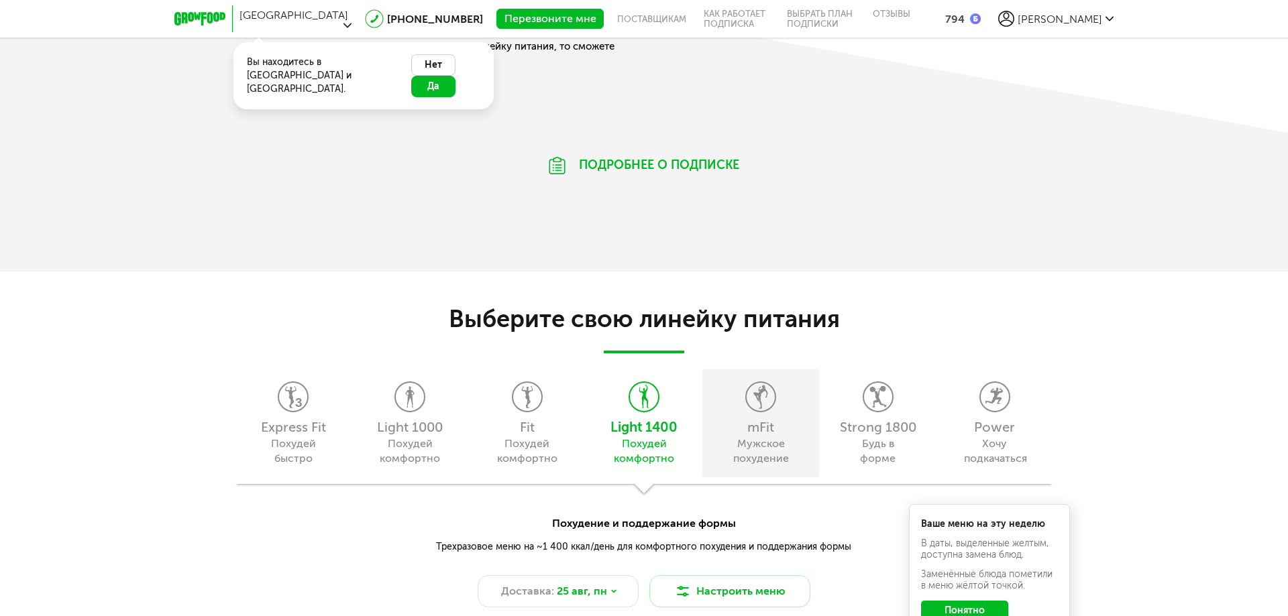
click at [763, 403] on icon at bounding box center [761, 397] width 28 height 30
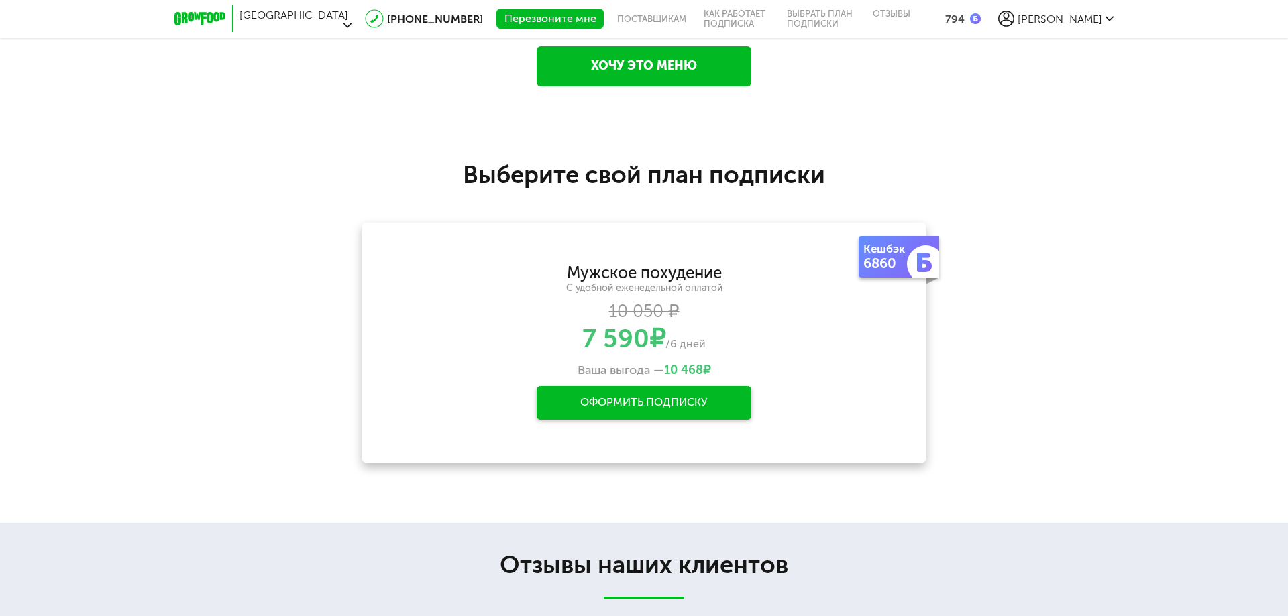
scroll to position [2097, 0]
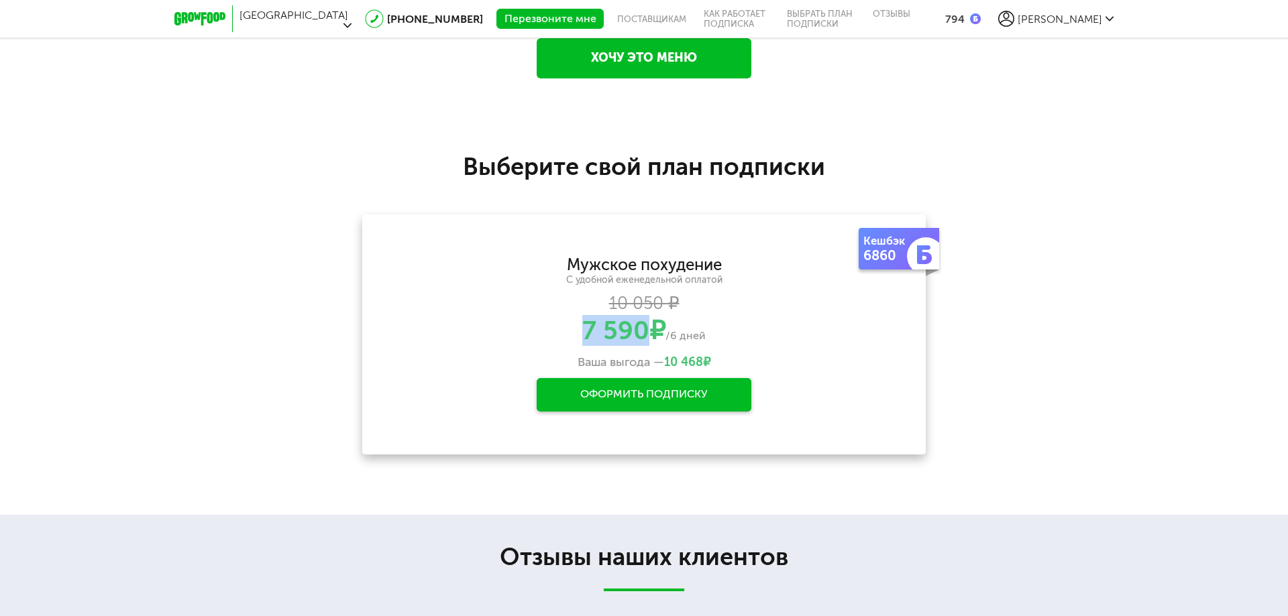
drag, startPoint x: 584, startPoint y: 333, endPoint x: 642, endPoint y: 332, distance: 57.7
click at [642, 332] on span "7 590" at bounding box center [615, 330] width 67 height 25
click at [658, 402] on div "Оформить подписку" at bounding box center [644, 395] width 215 height 34
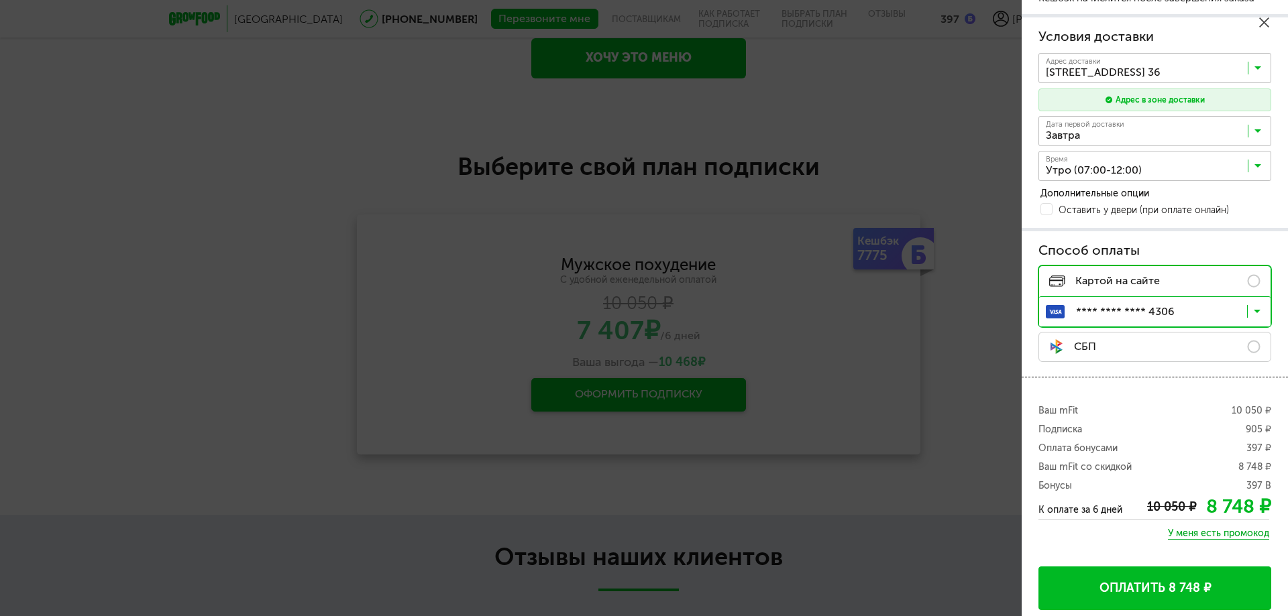
scroll to position [240, 0]
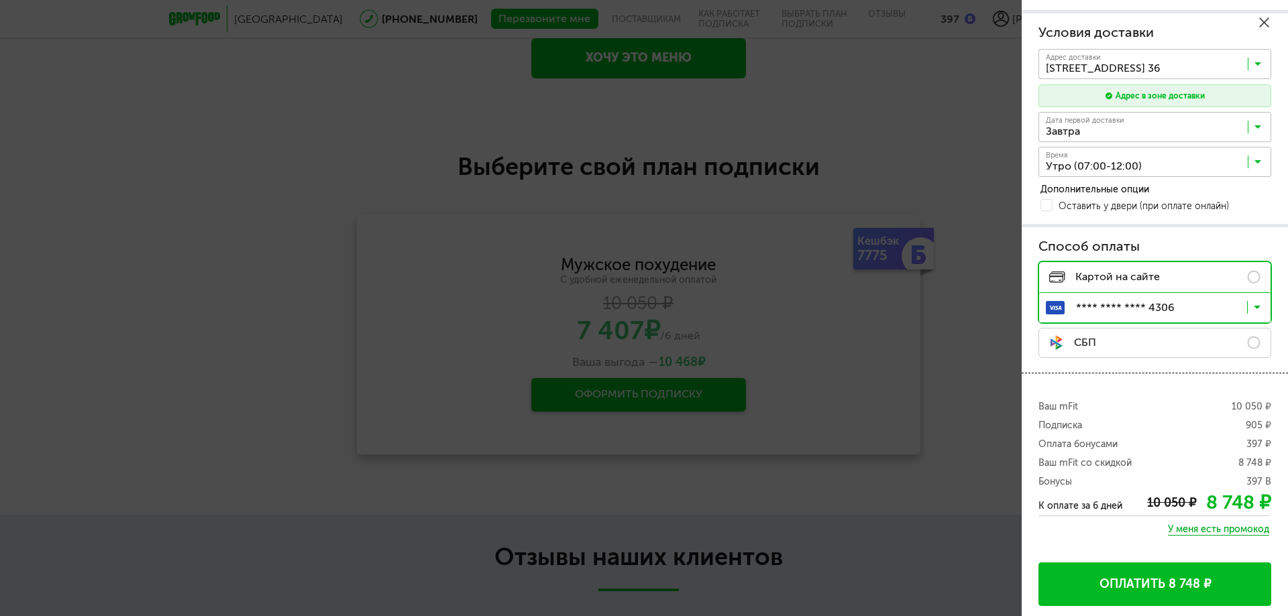
click at [1263, 21] on icon at bounding box center [1264, 22] width 10 height 10
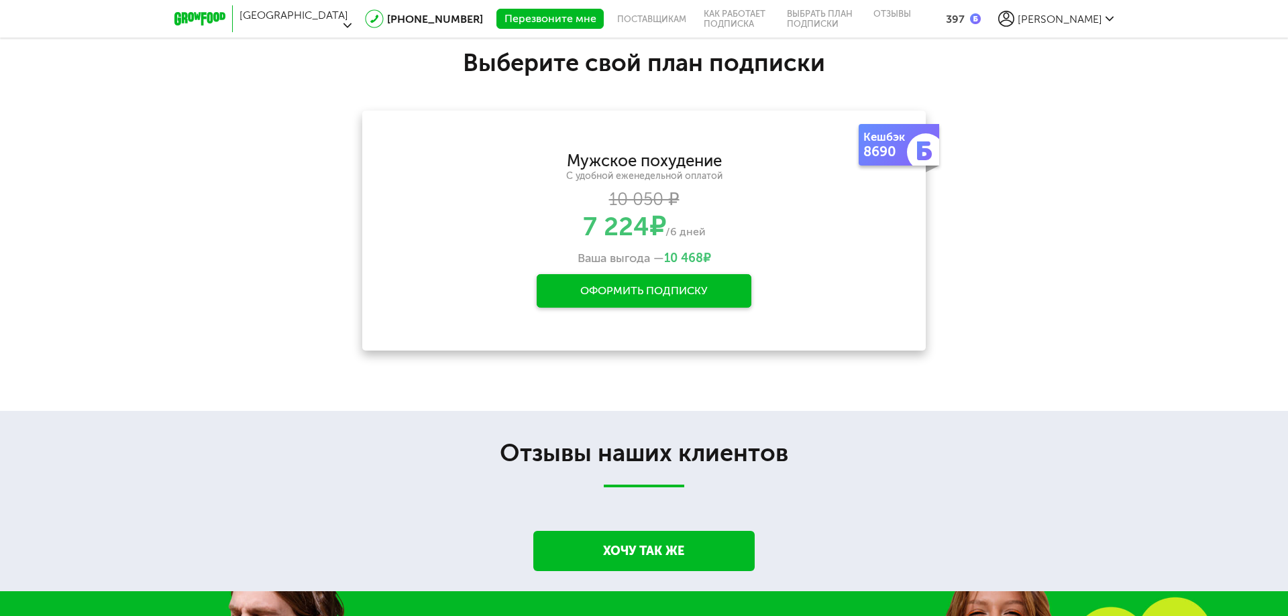
click at [965, 13] on div "397" at bounding box center [955, 19] width 19 height 13
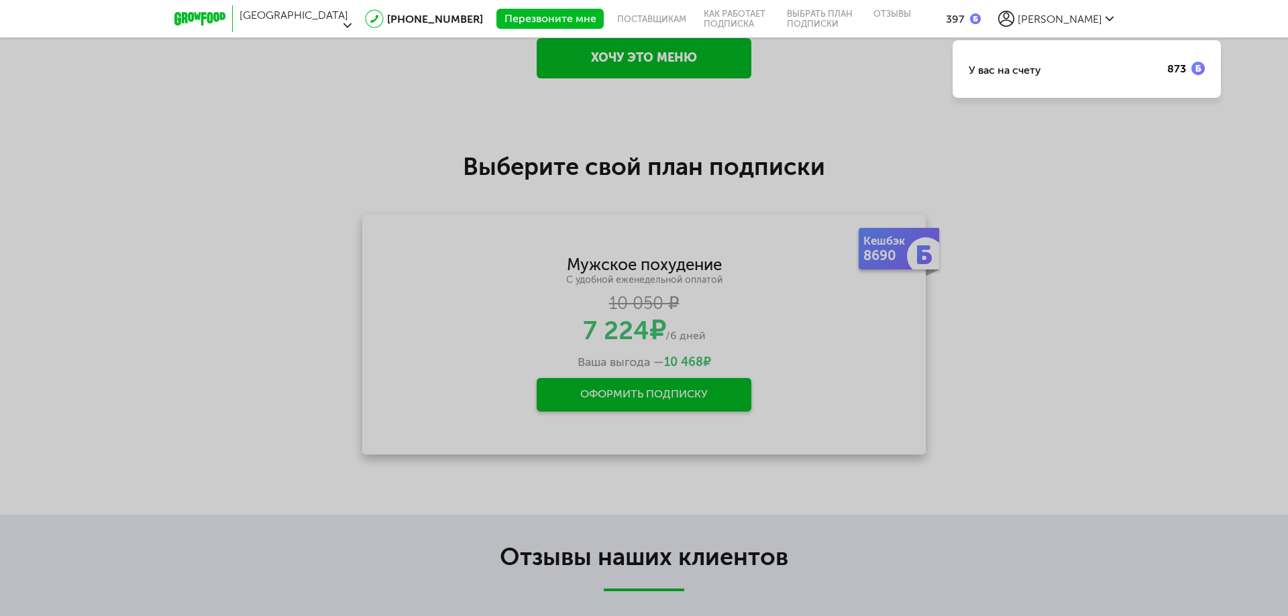
click at [1031, 74] on div "У вас на счету" at bounding box center [1005, 70] width 72 height 13
click at [1189, 66] on div "873" at bounding box center [1186, 68] width 38 height 13
click at [1168, 142] on div "У вас на счету 873" at bounding box center [644, 308] width 1288 height 616
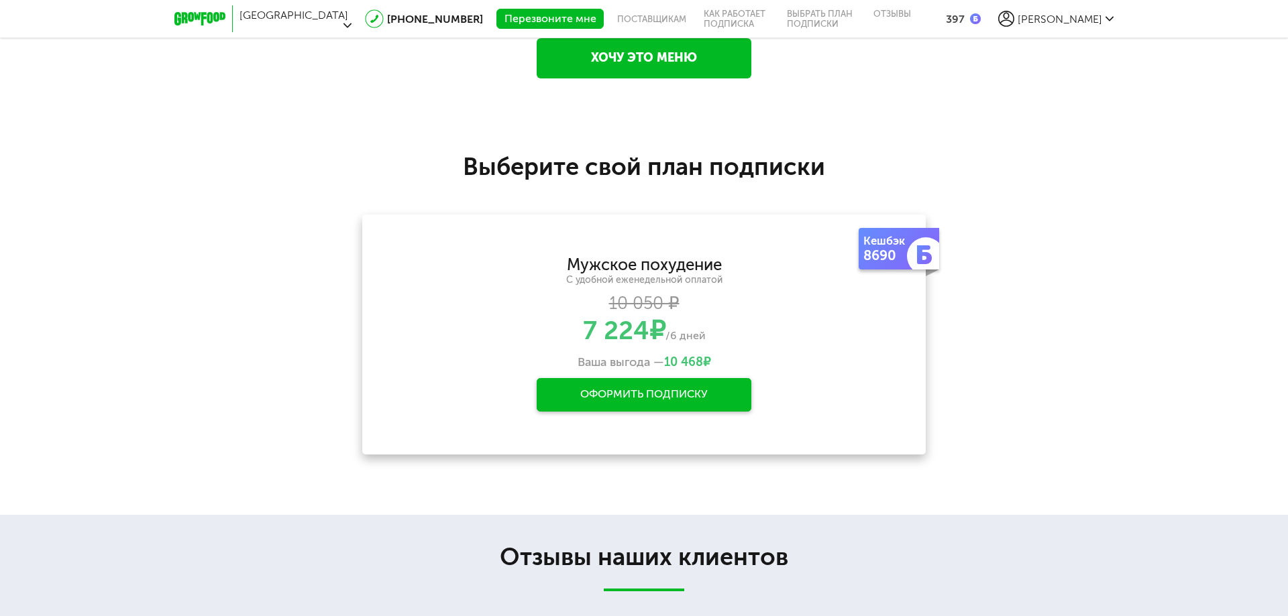
click at [965, 13] on div "397" at bounding box center [955, 19] width 19 height 13
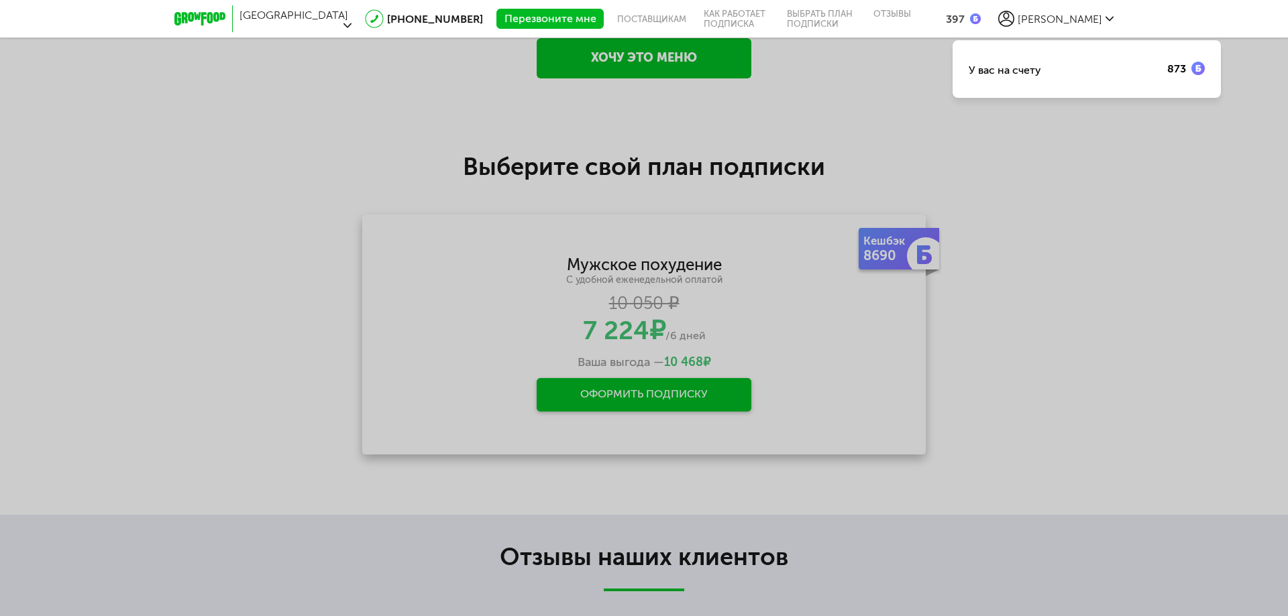
click at [1081, 164] on div "У вас на счету 873" at bounding box center [644, 308] width 1288 height 616
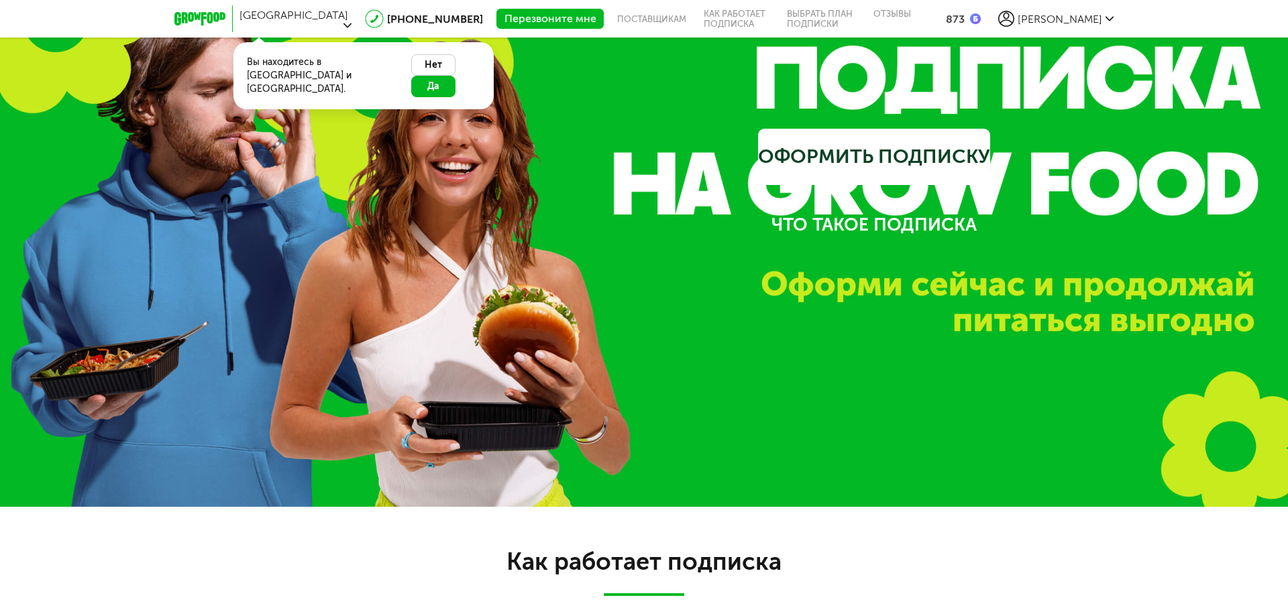
scroll to position [2608, 0]
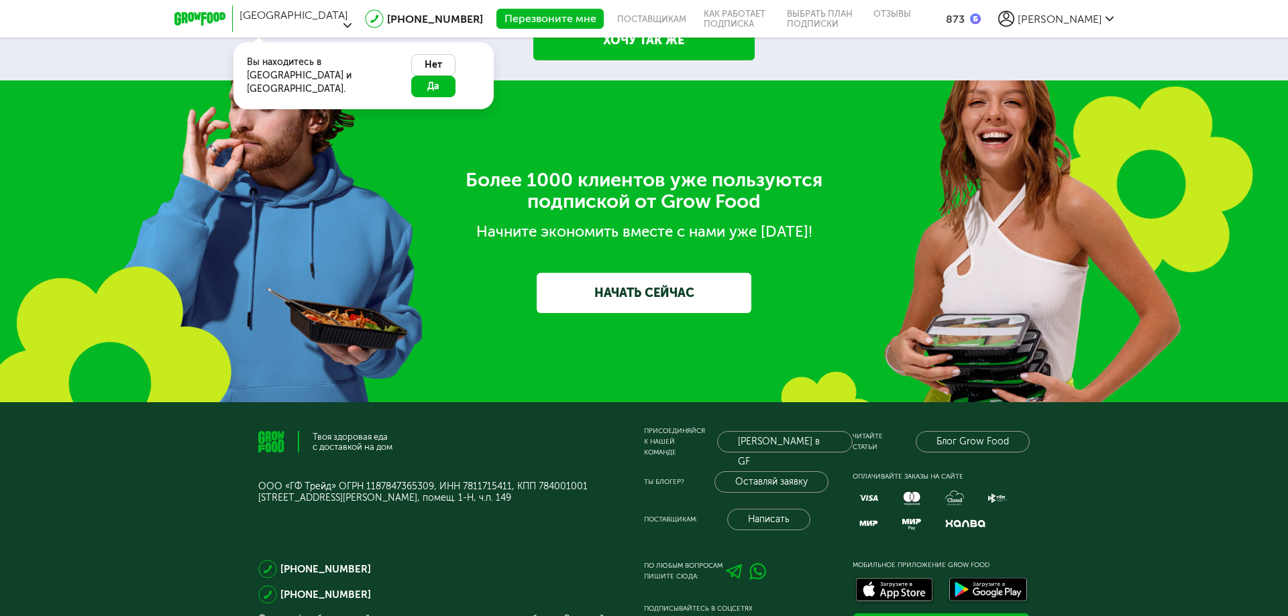
click at [411, 58] on button "Нет" at bounding box center [433, 64] width 44 height 21
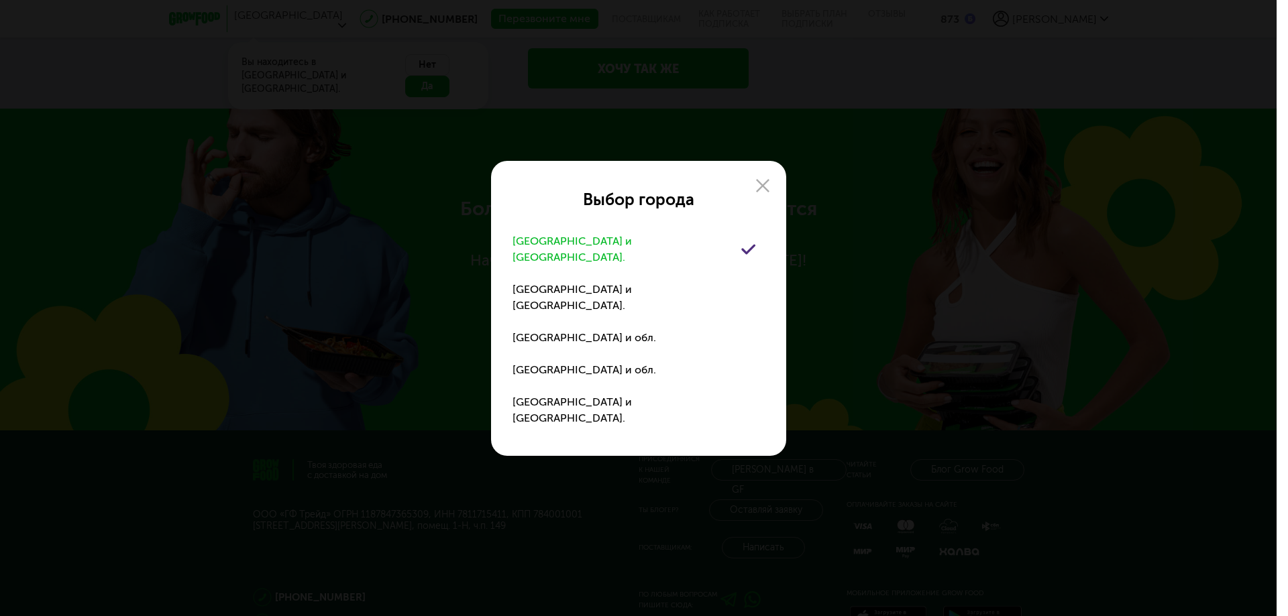
scroll to position [2636, 0]
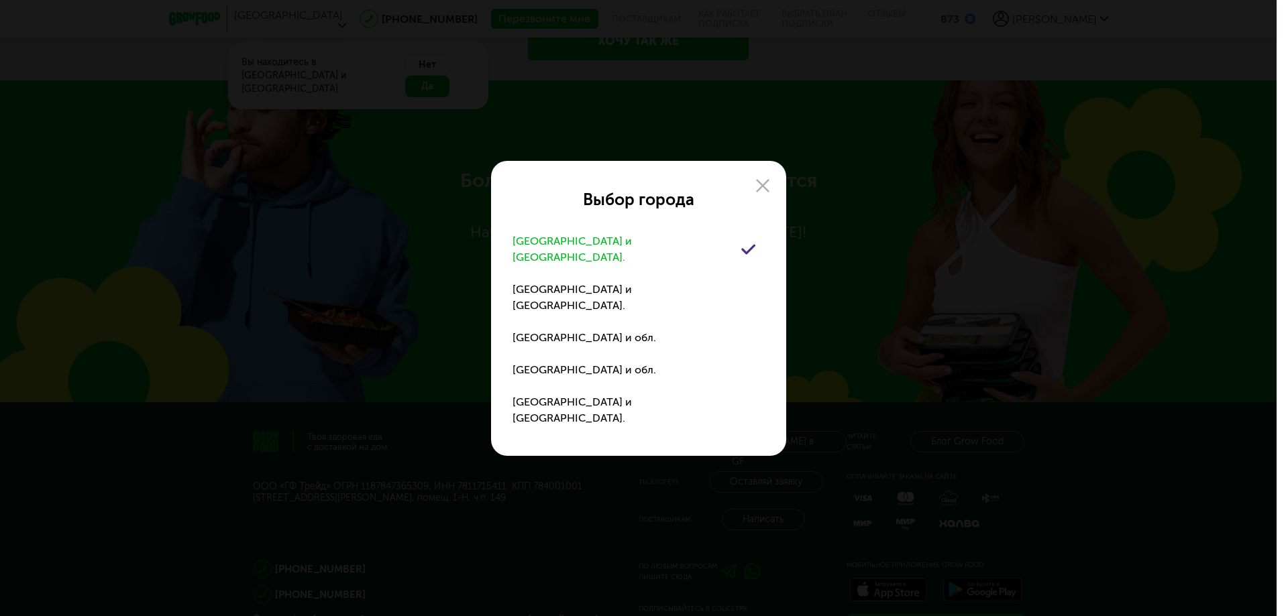
click at [712, 262] on div "Москва и обл." at bounding box center [639, 249] width 252 height 48
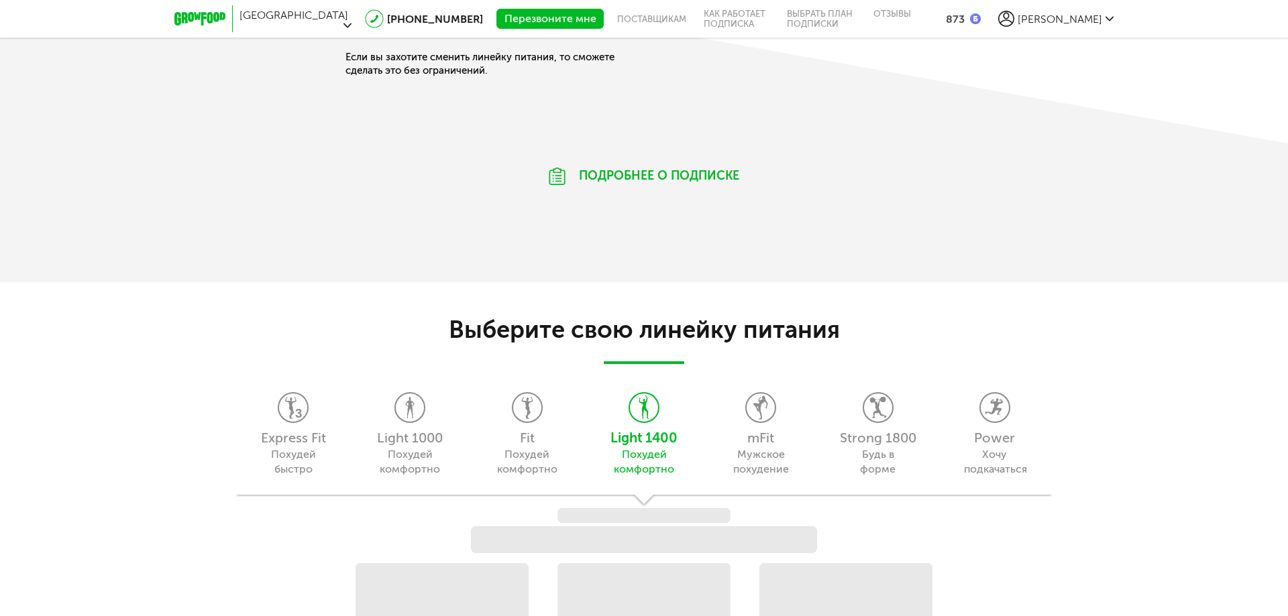
scroll to position [1208, 0]
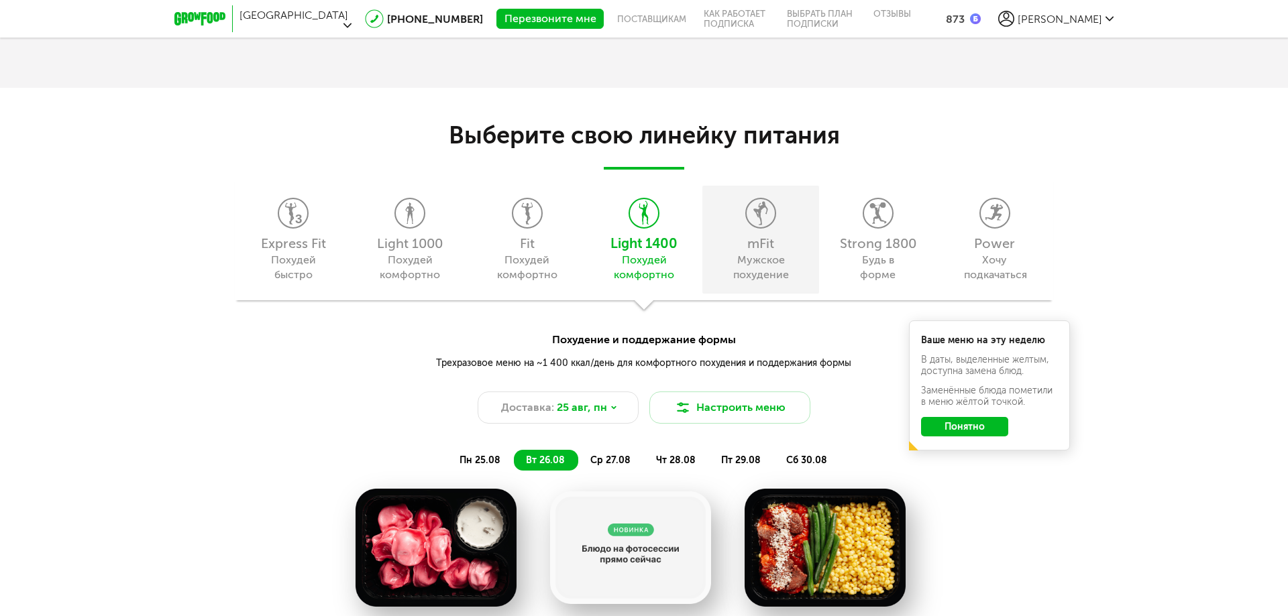
click at [764, 269] on div "Мужское похудение" at bounding box center [761, 268] width 61 height 30
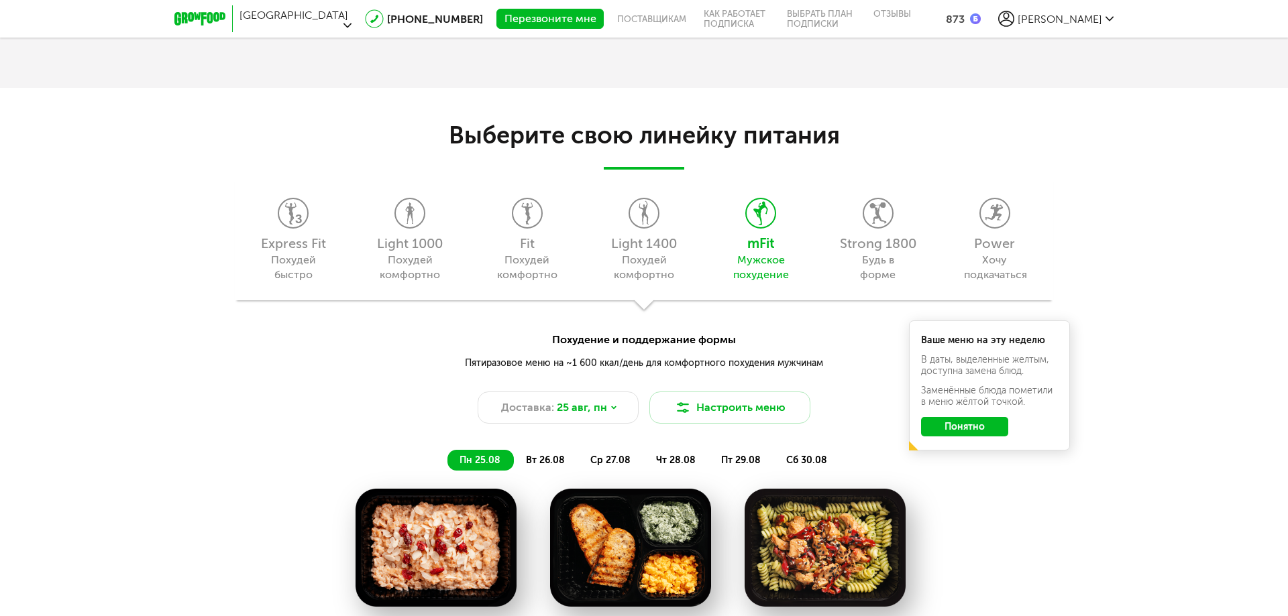
click at [1014, 12] on use at bounding box center [1006, 19] width 16 height 16
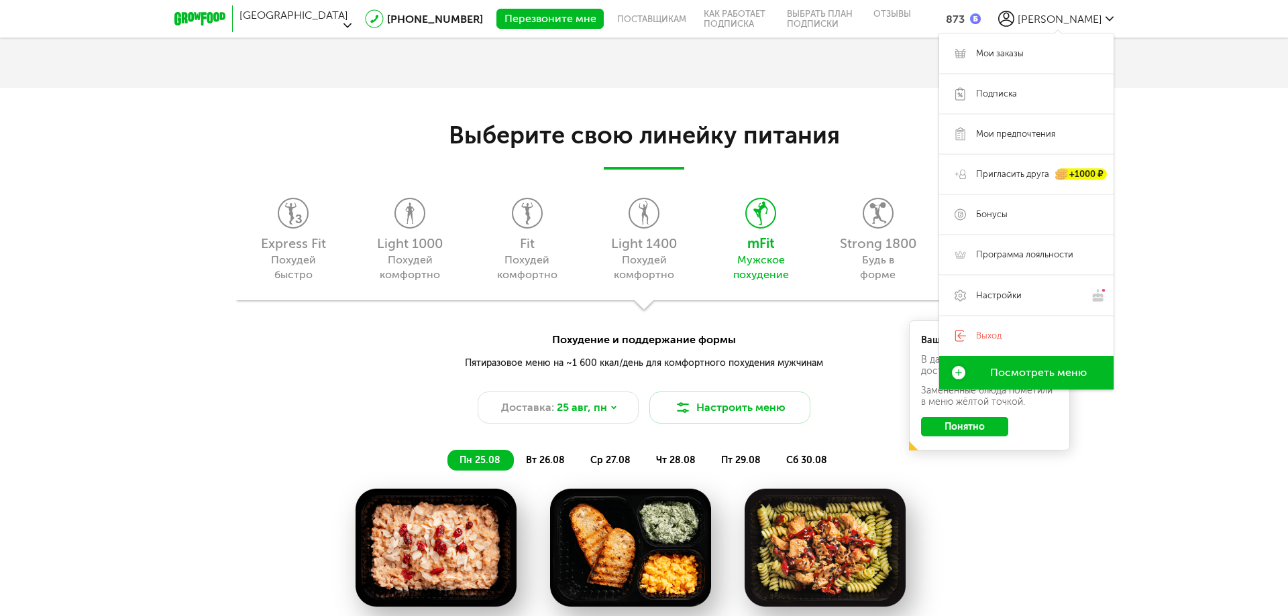
click at [839, 331] on div "Похудение и поддержание формы Пятиразовое меню на ~1 600 ккал/день для комфортн…" at bounding box center [644, 365] width 1288 height 116
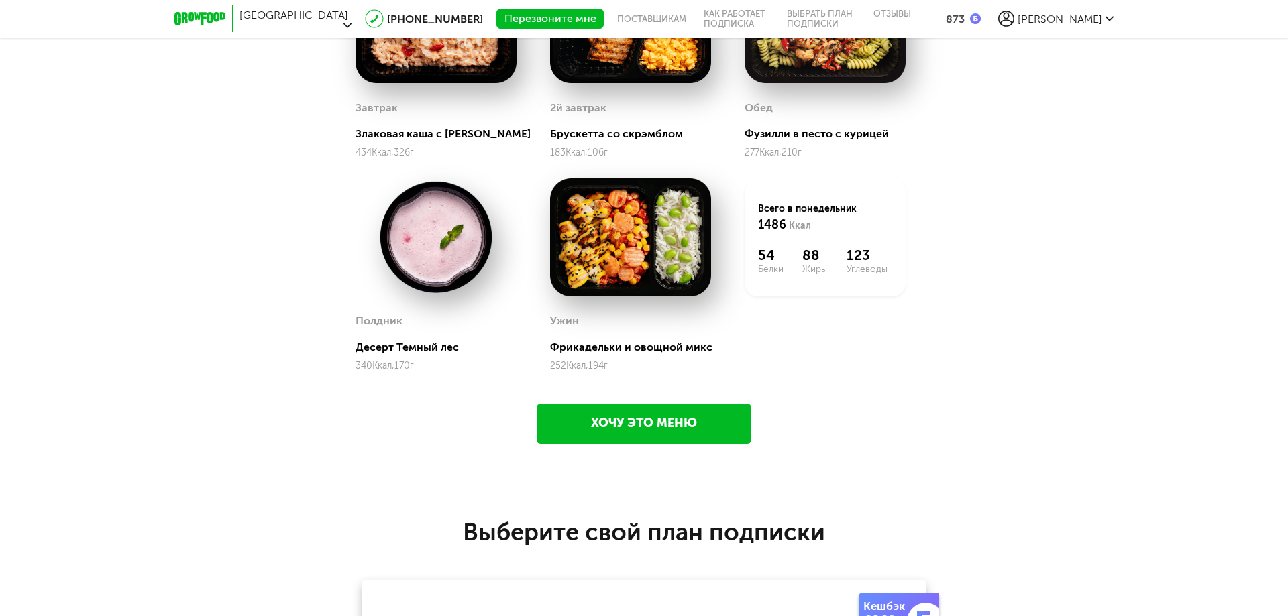
scroll to position [1744, 0]
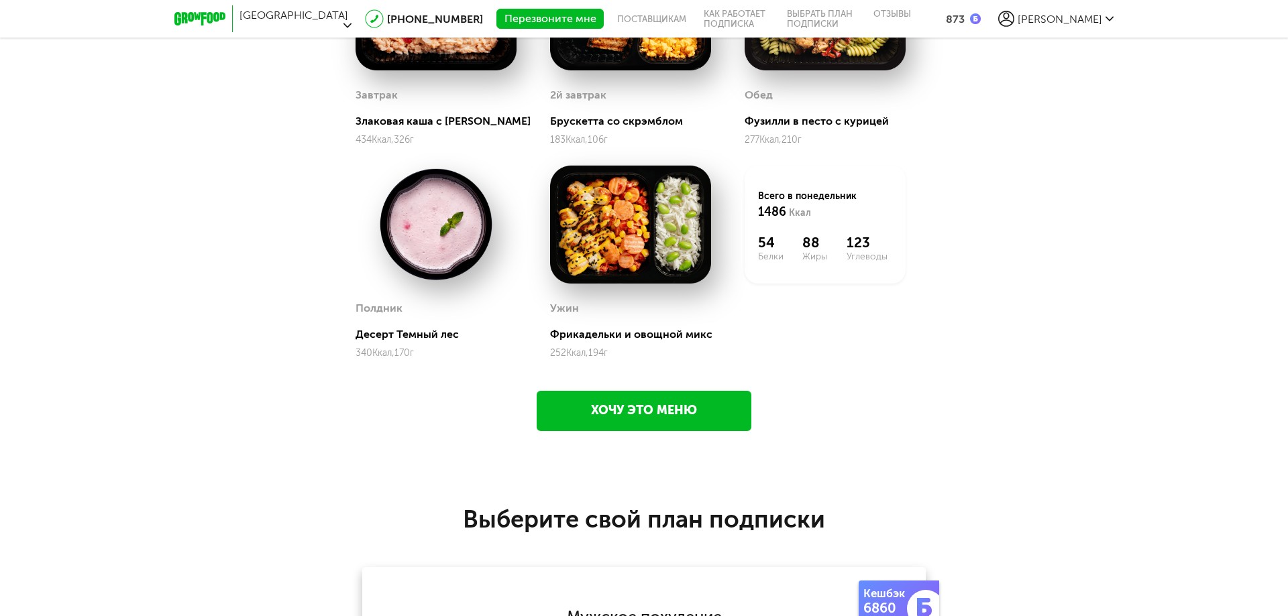
click at [650, 418] on link "Хочу это меню" at bounding box center [644, 411] width 215 height 40
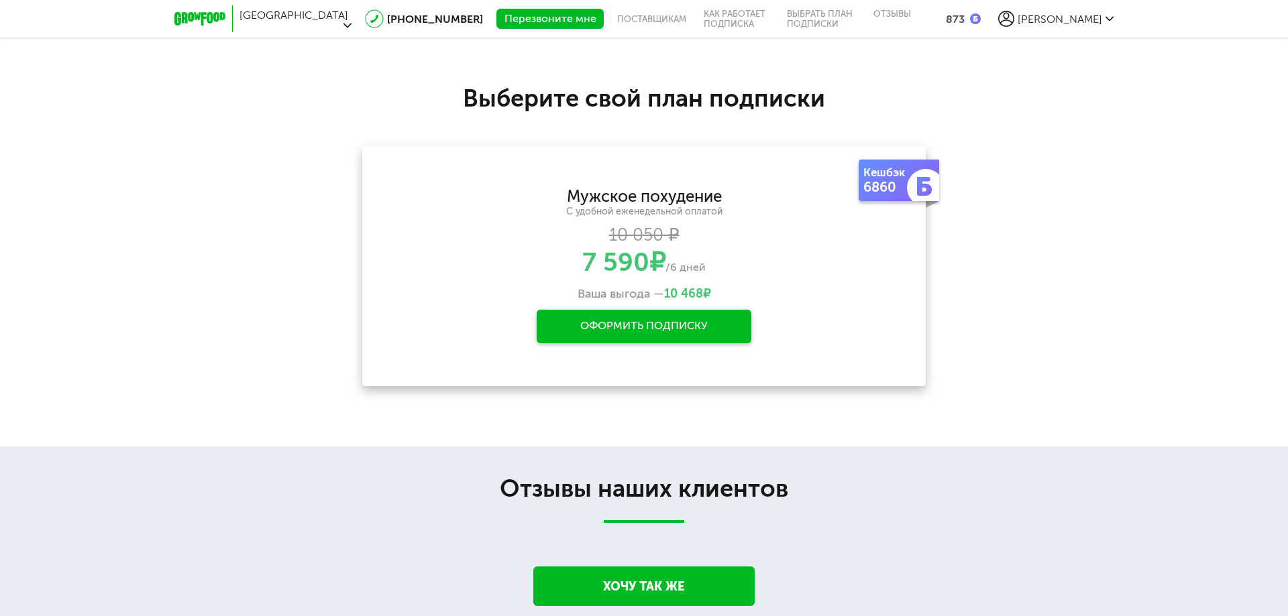
scroll to position [2182, 0]
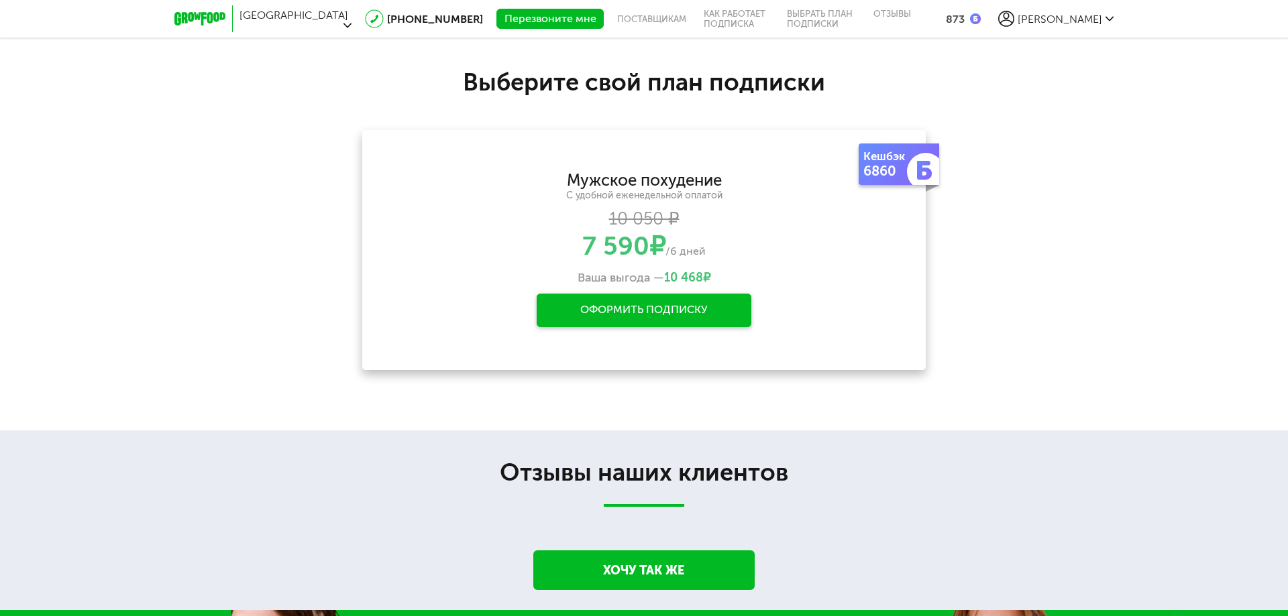
click at [678, 310] on div "Оформить подписку" at bounding box center [644, 311] width 215 height 34
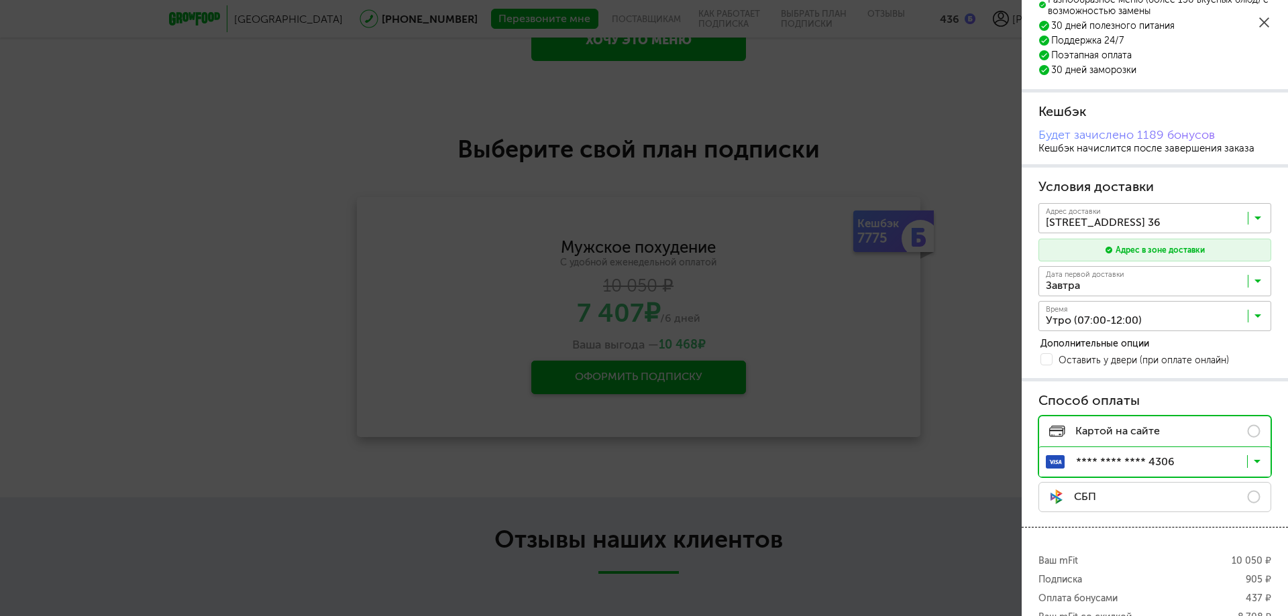
scroll to position [240, 0]
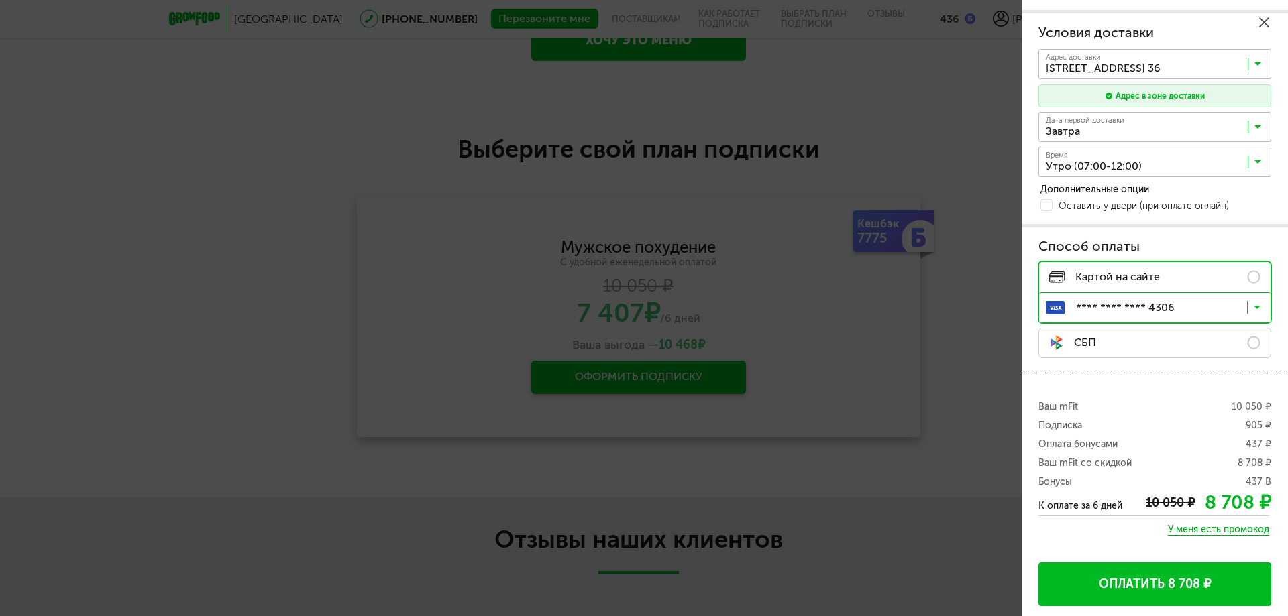
click at [1265, 21] on icon at bounding box center [1264, 22] width 10 height 10
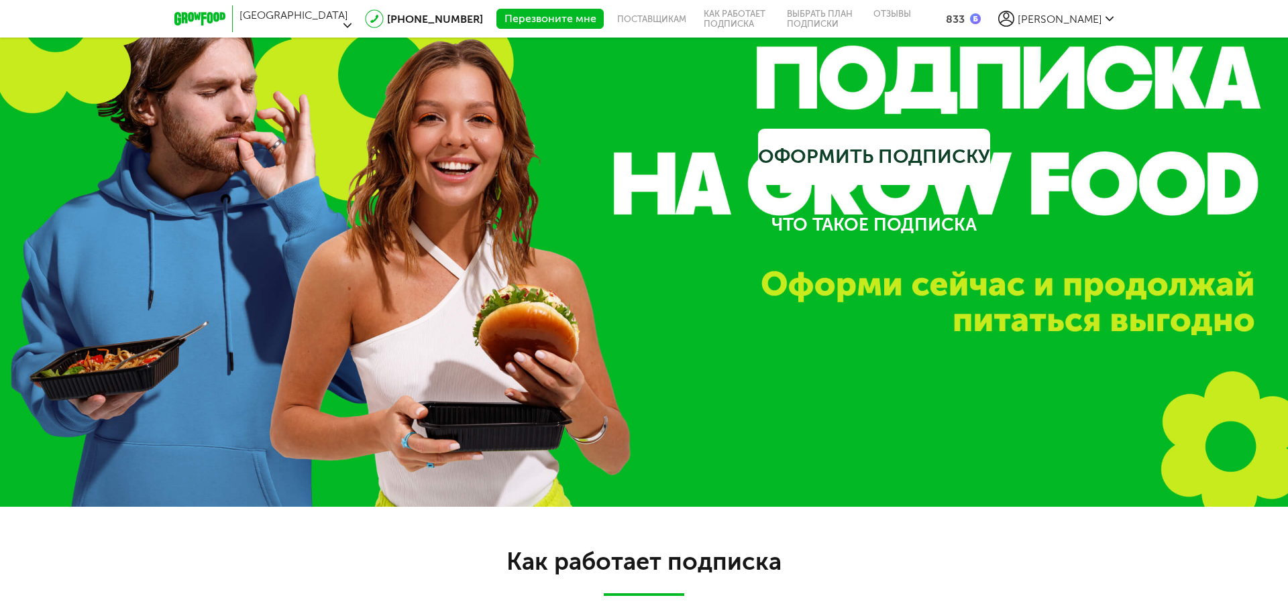
click at [1090, 13] on span "[PERSON_NAME]" at bounding box center [1060, 19] width 85 height 13
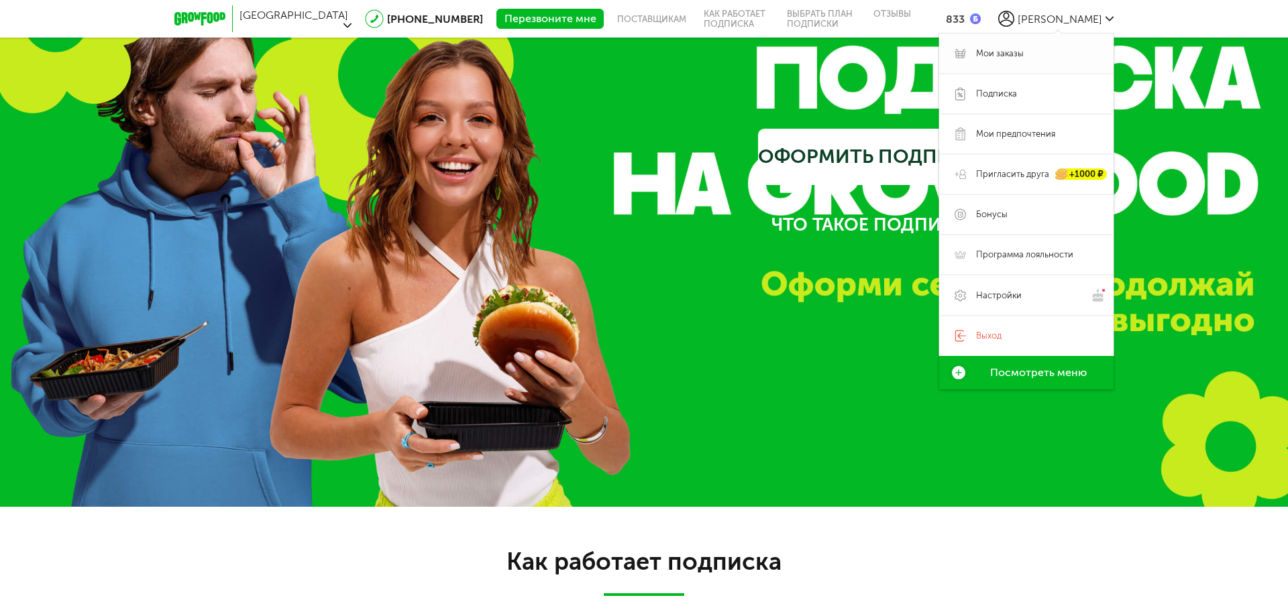
click at [1016, 50] on span "Мои заказы" at bounding box center [1000, 54] width 48 height 12
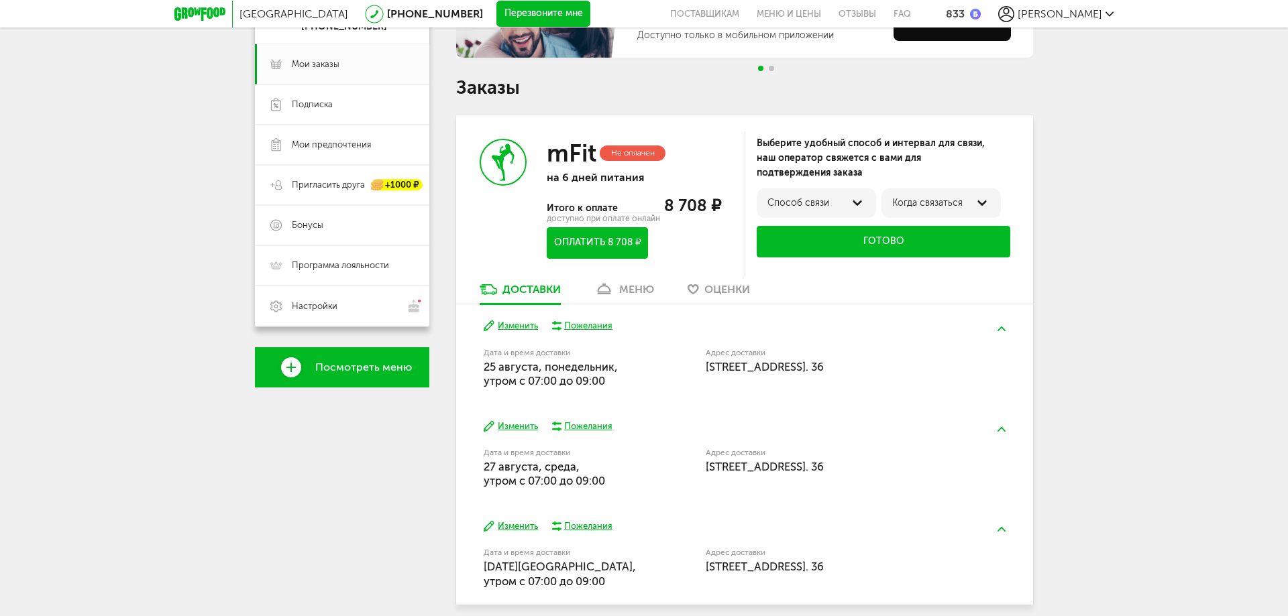
scroll to position [103, 0]
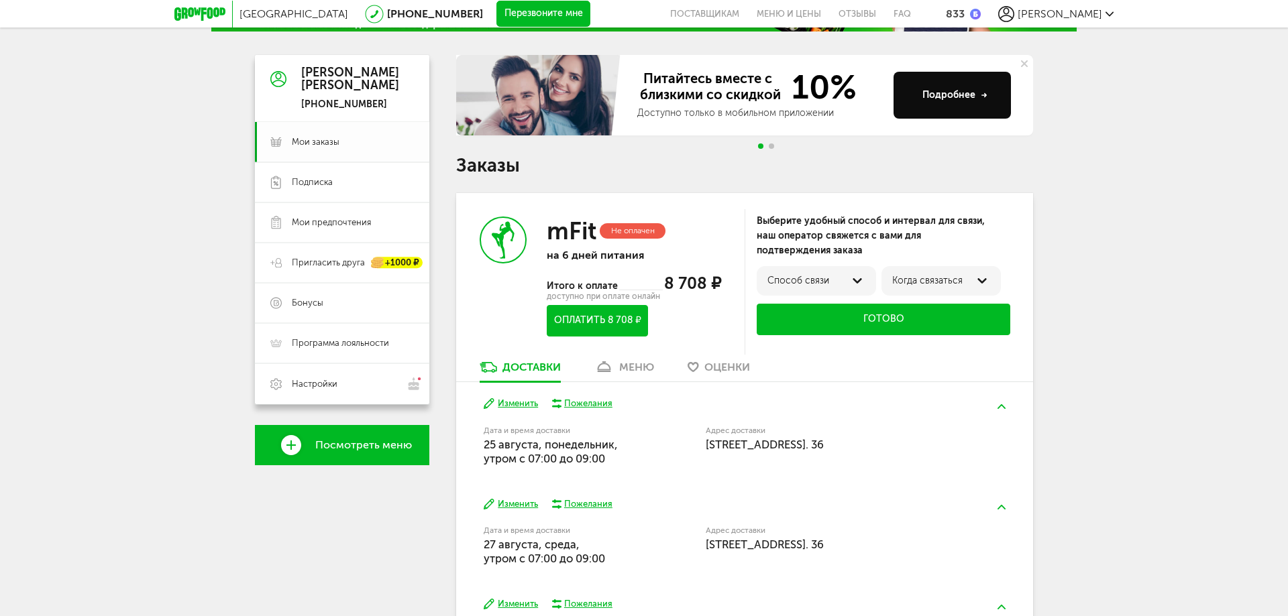
click at [331, 138] on span "Мои заказы" at bounding box center [316, 142] width 48 height 12
click at [337, 184] on span "Подписка" at bounding box center [353, 182] width 122 height 12
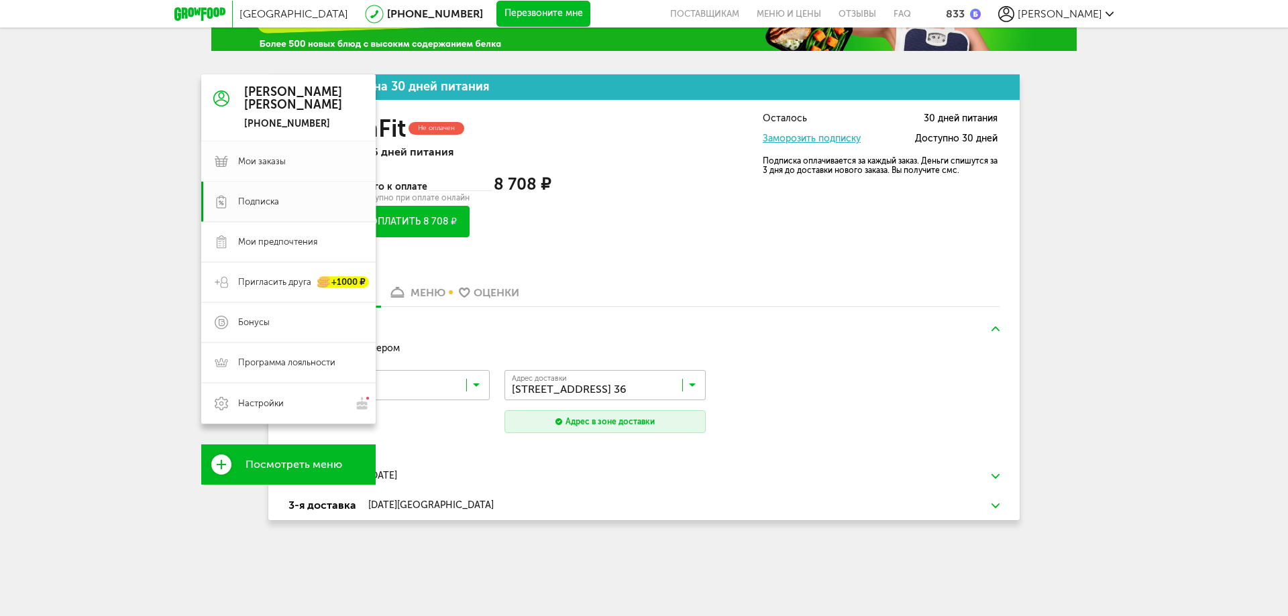
click at [332, 172] on link "Мои заказы" at bounding box center [288, 162] width 174 height 40
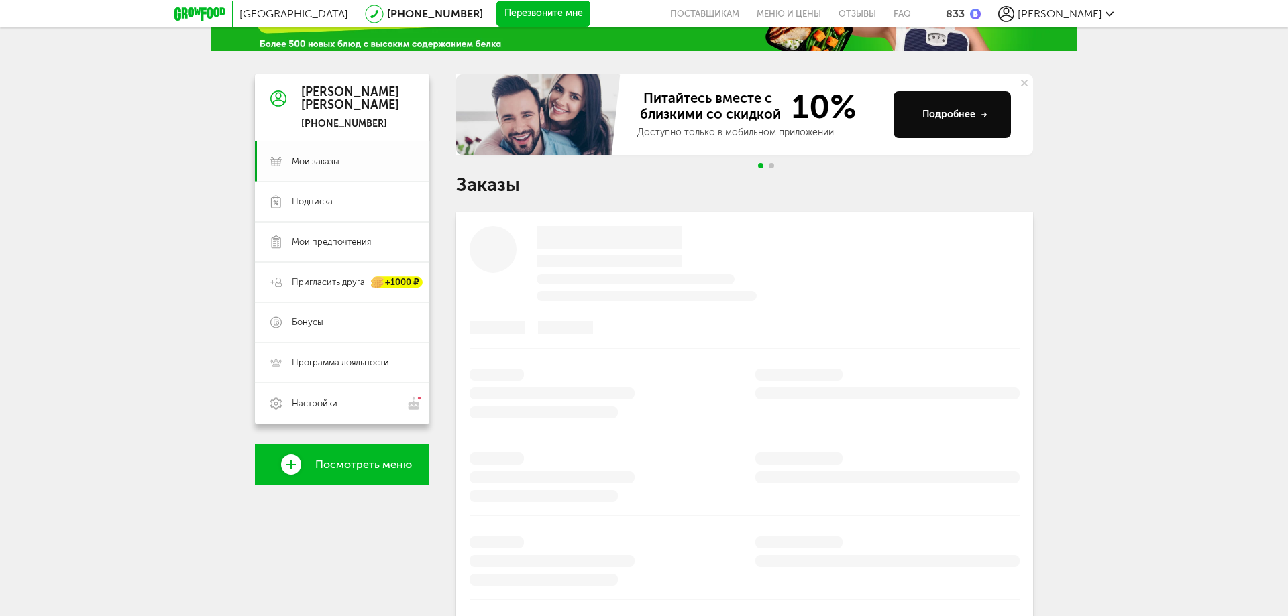
scroll to position [6, 0]
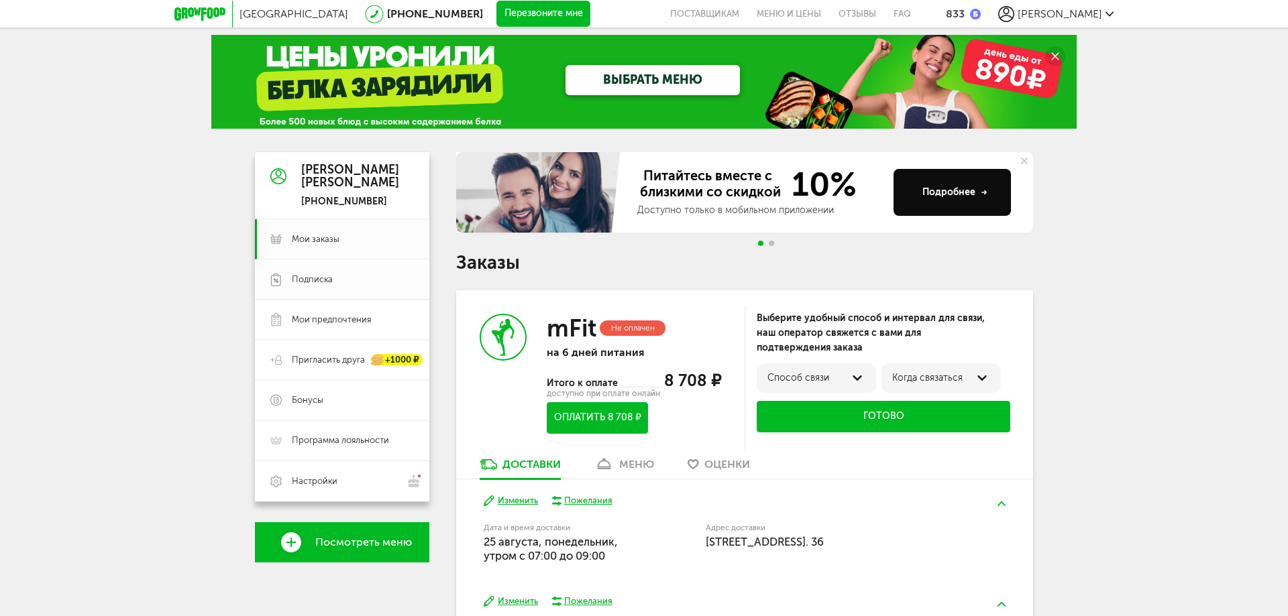
click at [337, 283] on span "Подписка" at bounding box center [353, 280] width 122 height 12
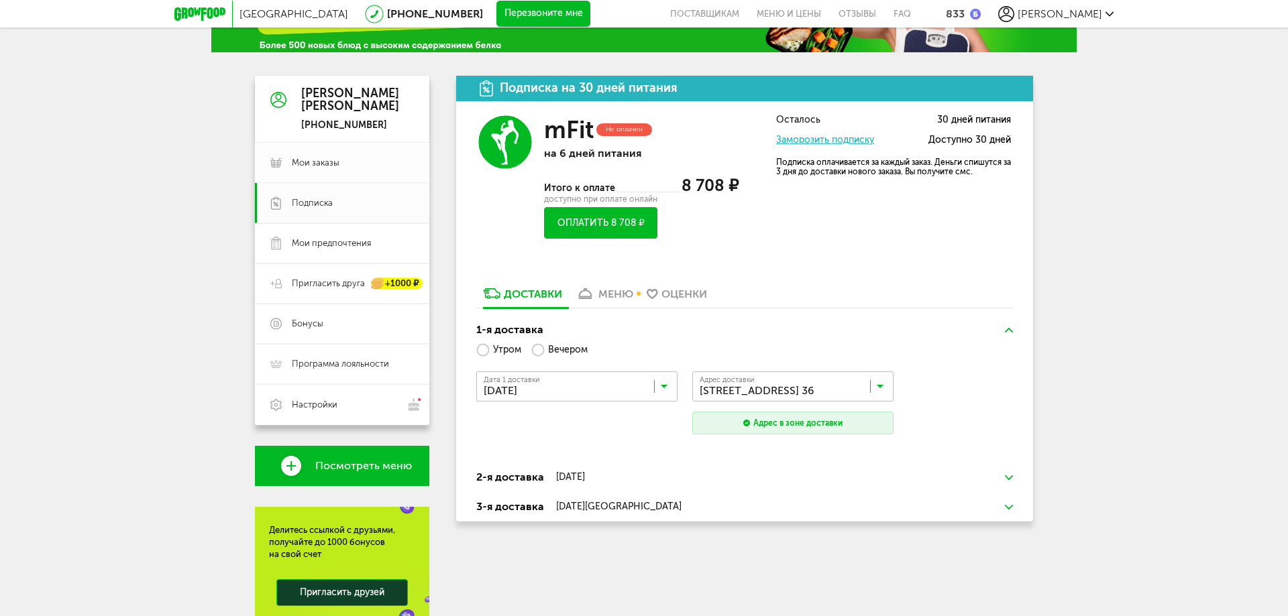
scroll to position [73, 0]
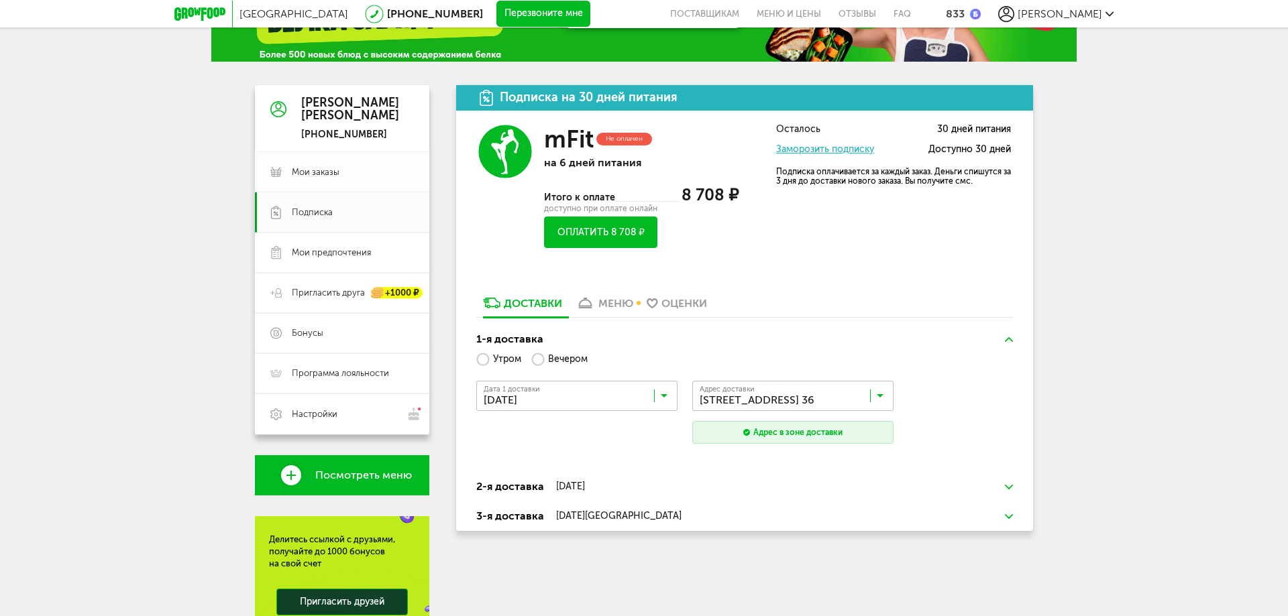
click at [350, 174] on span "Мои заказы" at bounding box center [353, 172] width 122 height 12
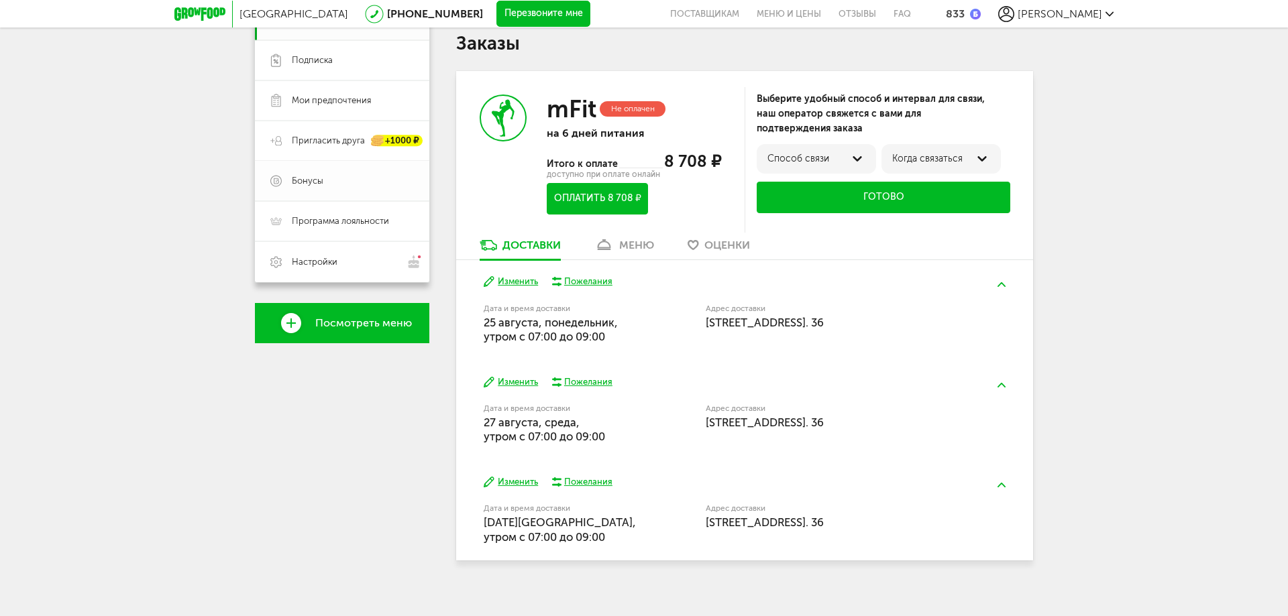
scroll to position [237, 0]
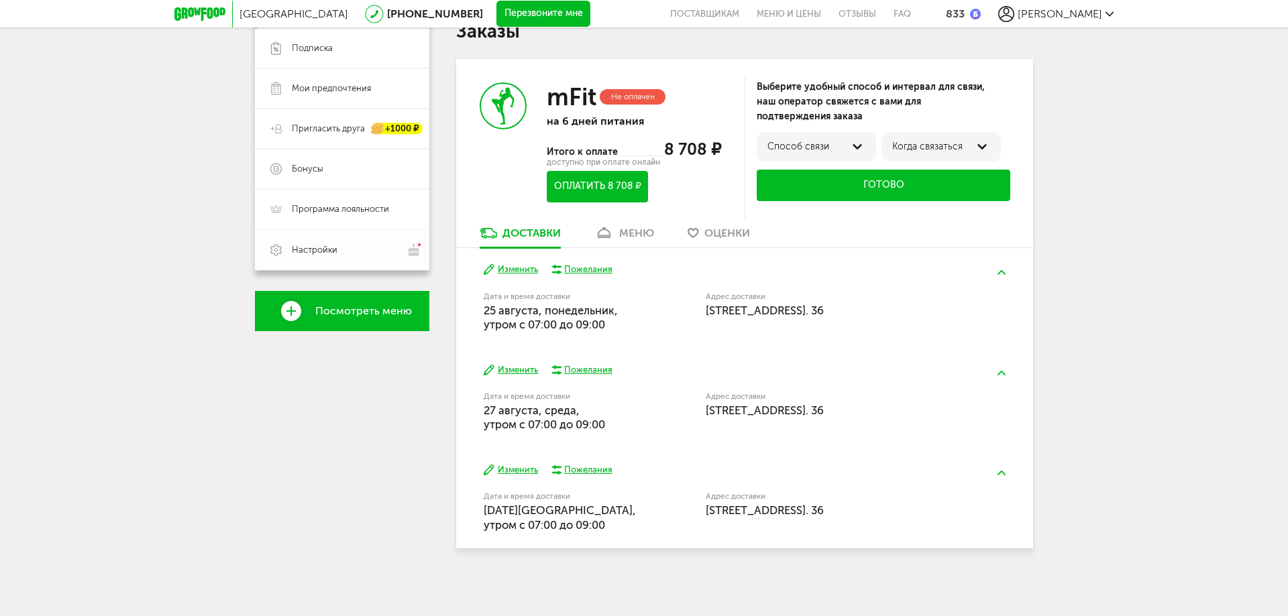
click at [328, 247] on span "Настройки" at bounding box center [315, 250] width 46 height 12
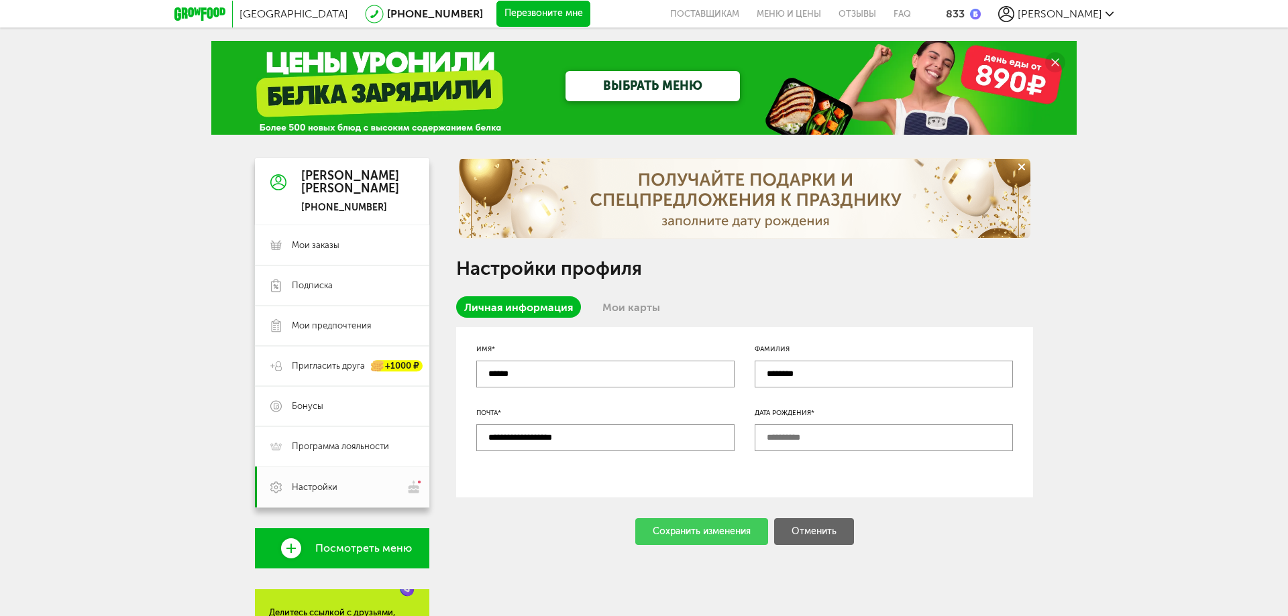
click at [1082, 6] on div "[PERSON_NAME]" at bounding box center [1055, 14] width 115 height 16
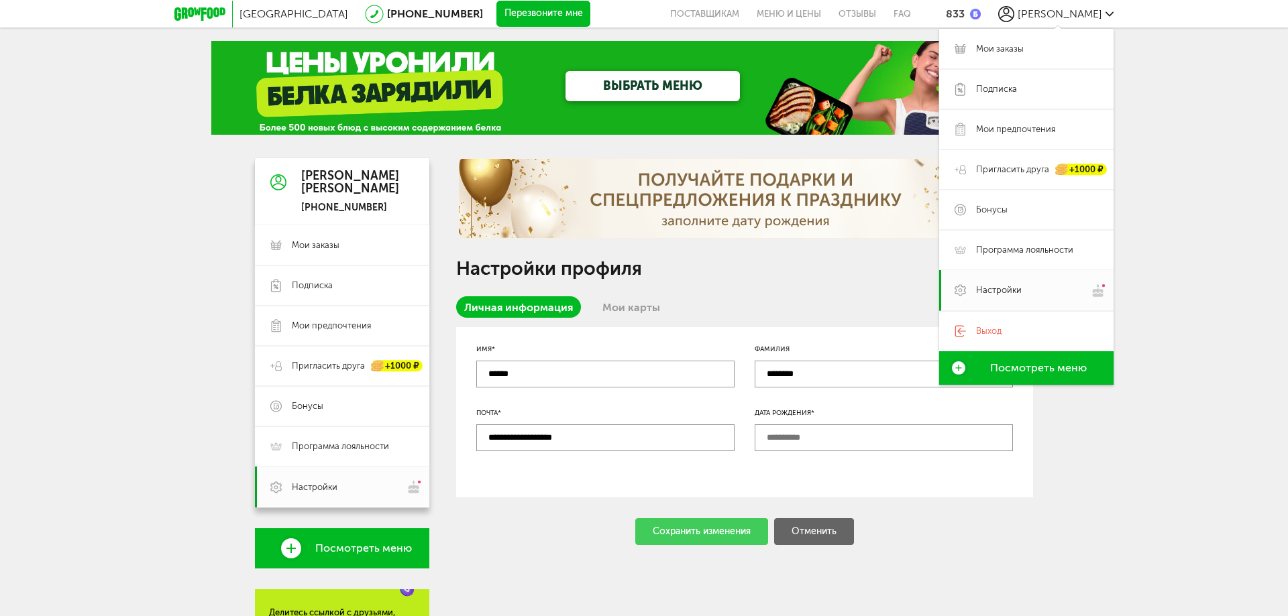
scroll to position [237, 0]
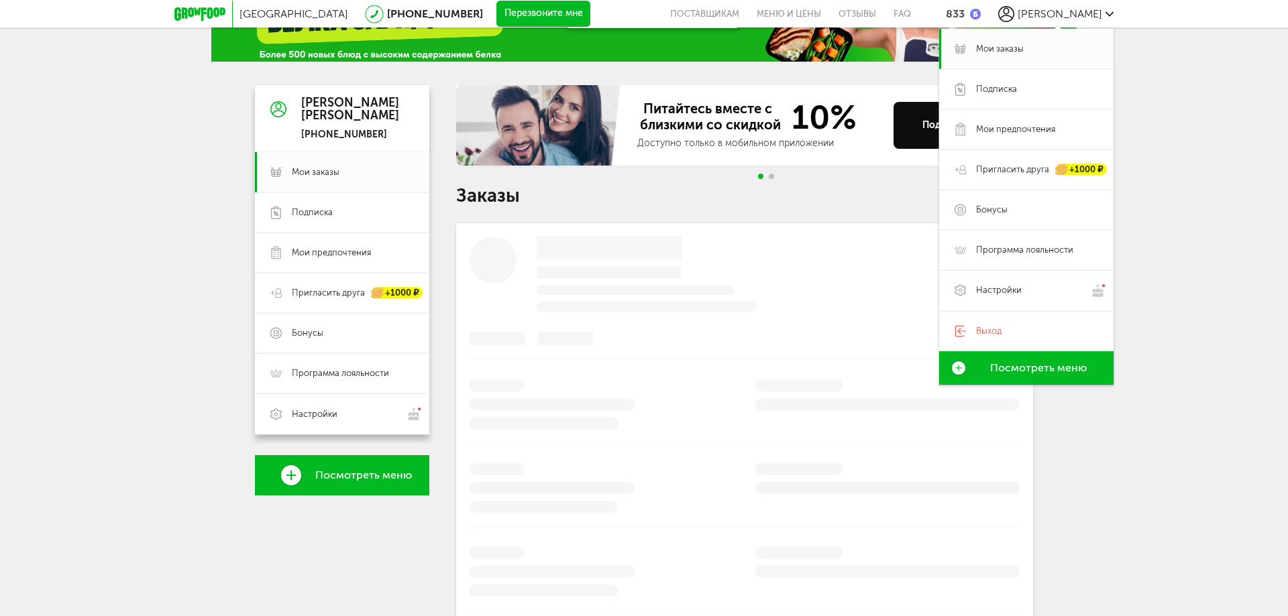
scroll to position [6, 0]
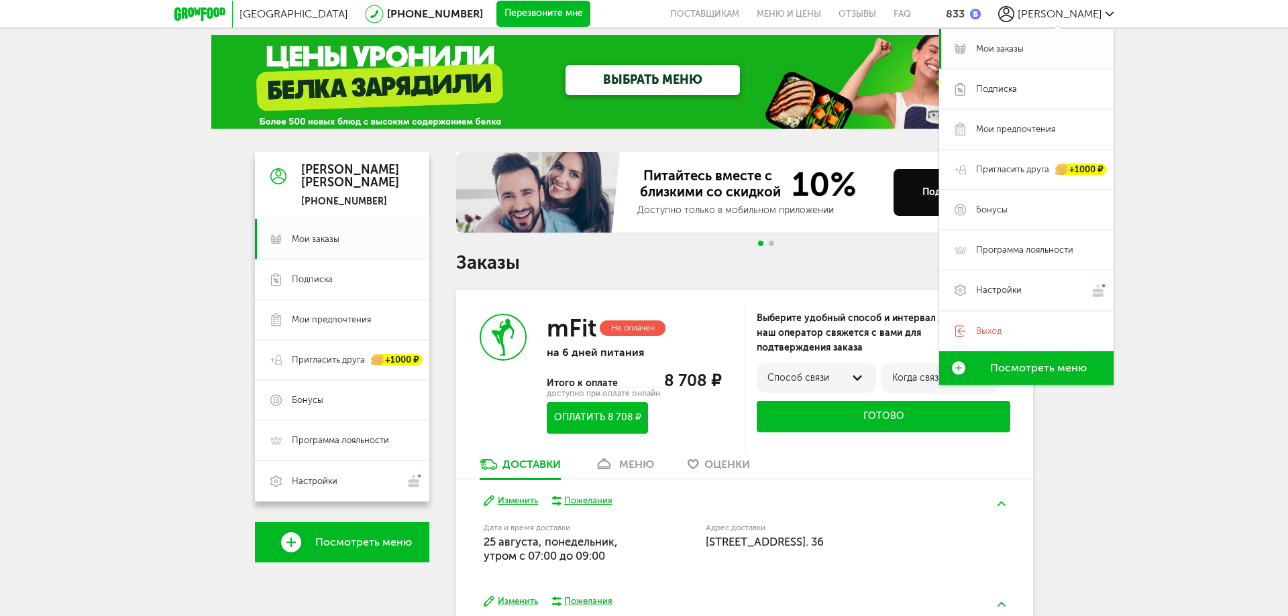
click at [1022, 52] on span "Мои заказы" at bounding box center [1000, 49] width 48 height 12
click at [1040, 292] on span "Настройки" at bounding box center [1037, 291] width 122 height 14
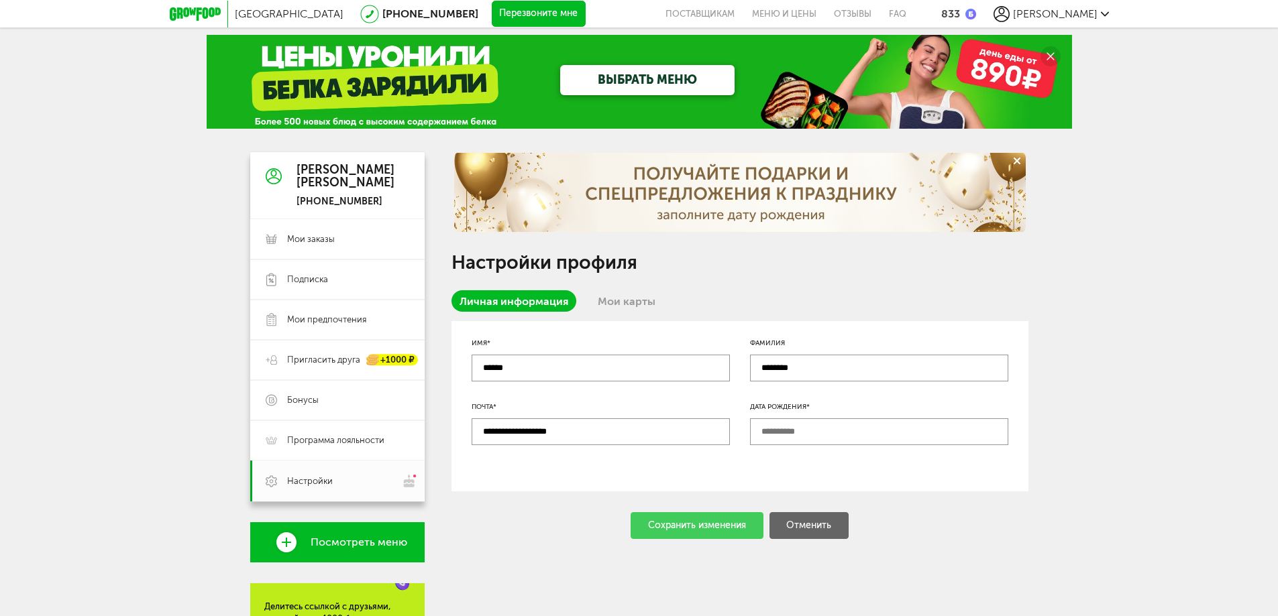
click at [1071, 17] on span "[PERSON_NAME]" at bounding box center [1055, 13] width 85 height 13
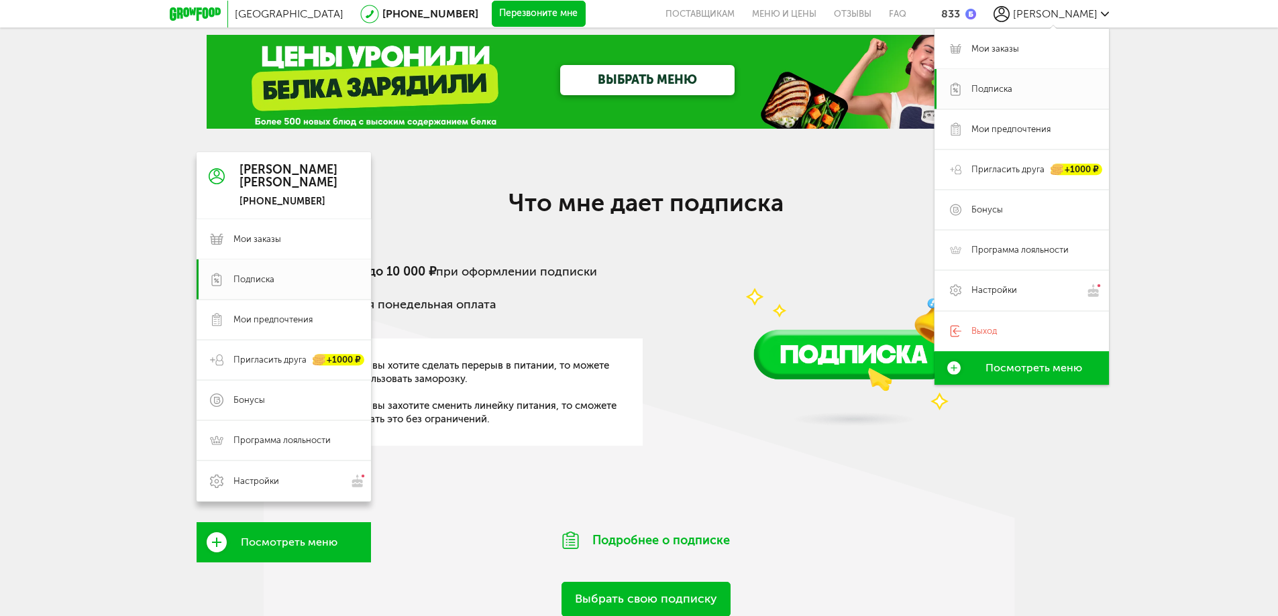
scroll to position [84, 0]
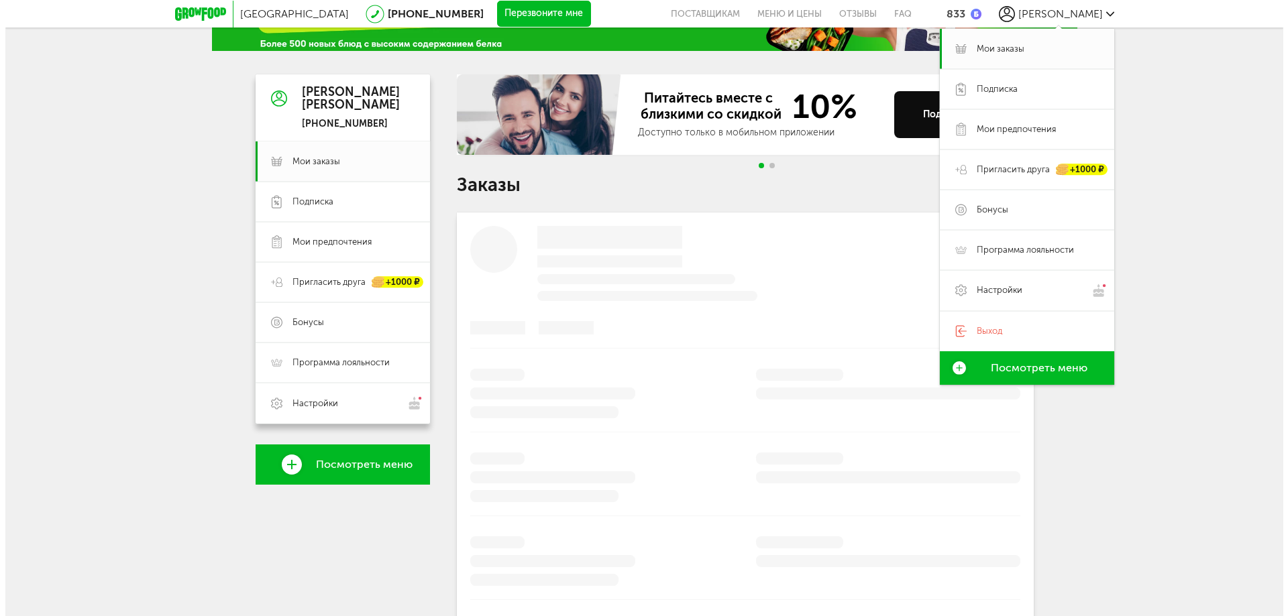
scroll to position [103, 0]
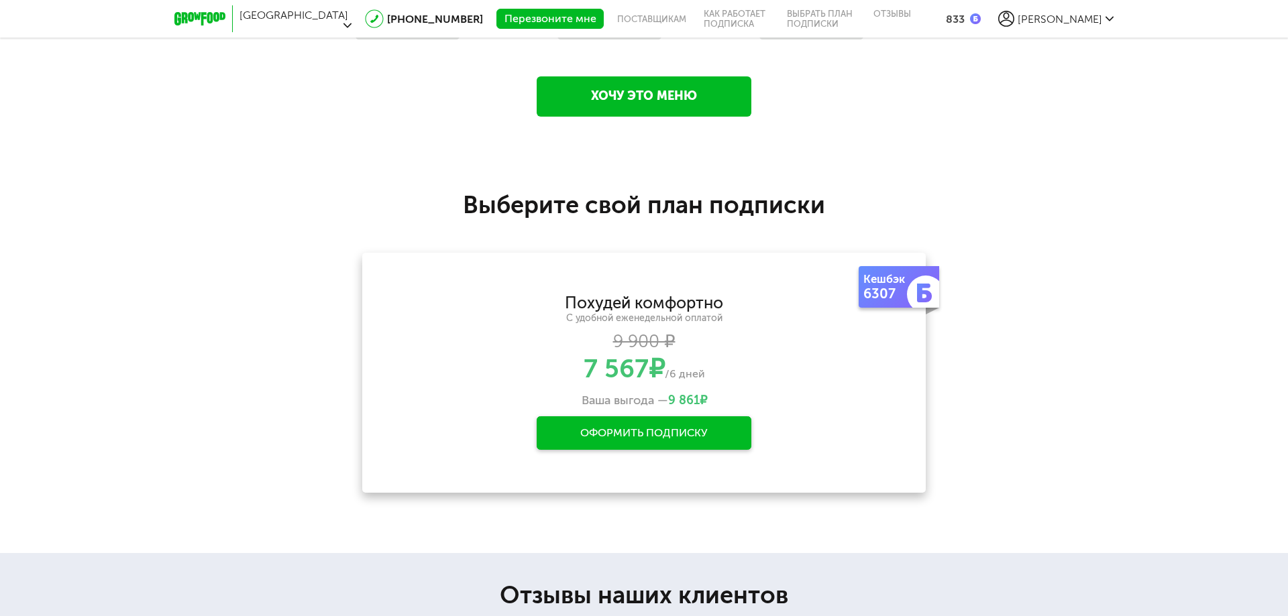
scroll to position [1686, 0]
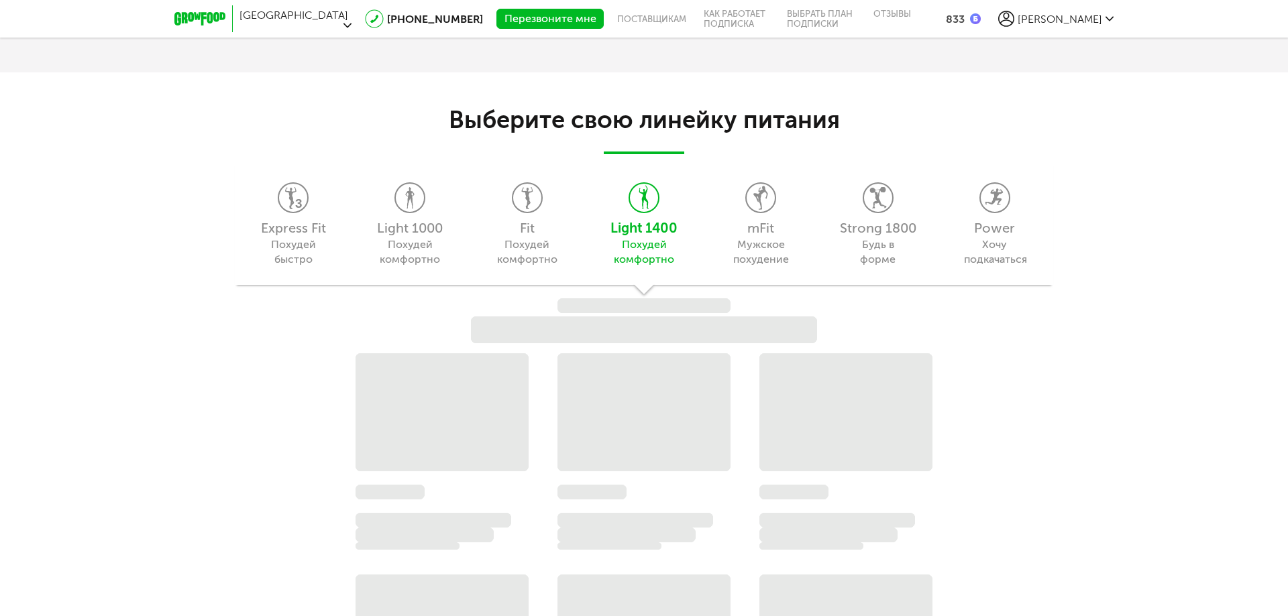
scroll to position [1188, 0]
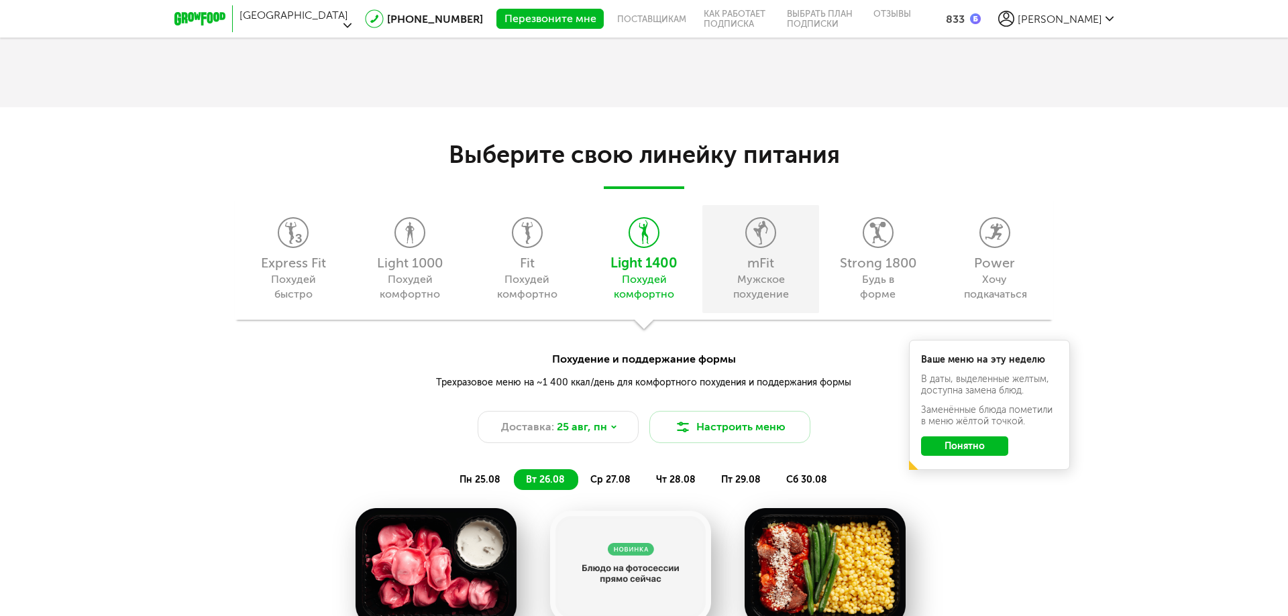
click at [760, 226] on use at bounding box center [760, 232] width 14 height 23
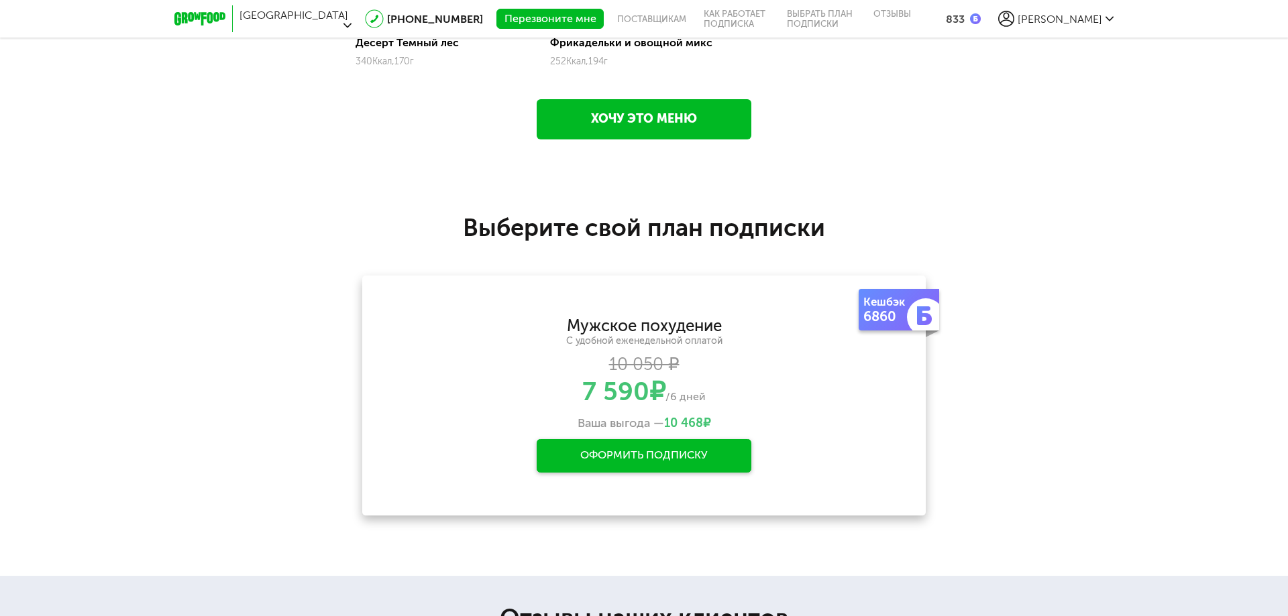
scroll to position [2060, 0]
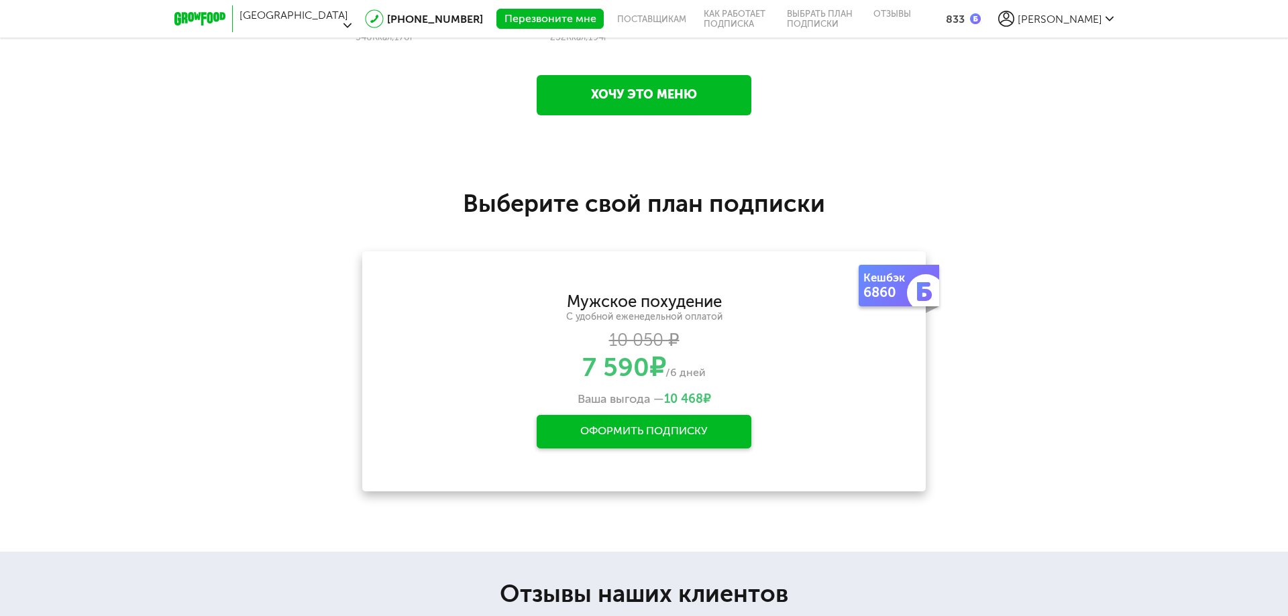
click at [638, 431] on div "Оформить подписку" at bounding box center [644, 432] width 215 height 34
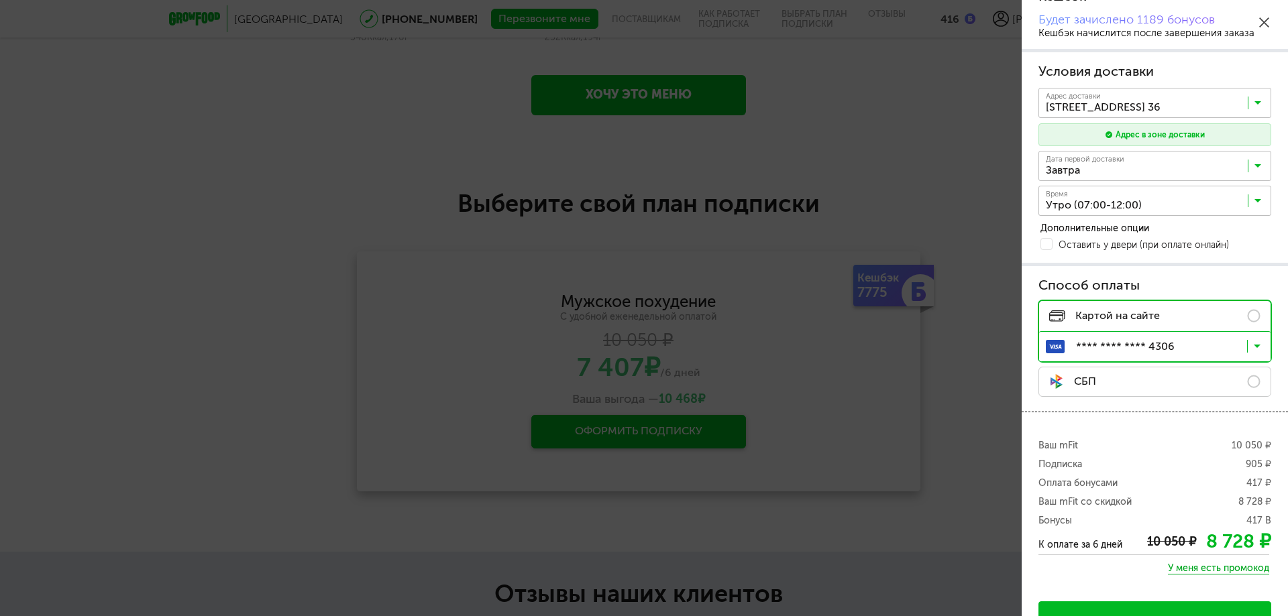
scroll to position [240, 0]
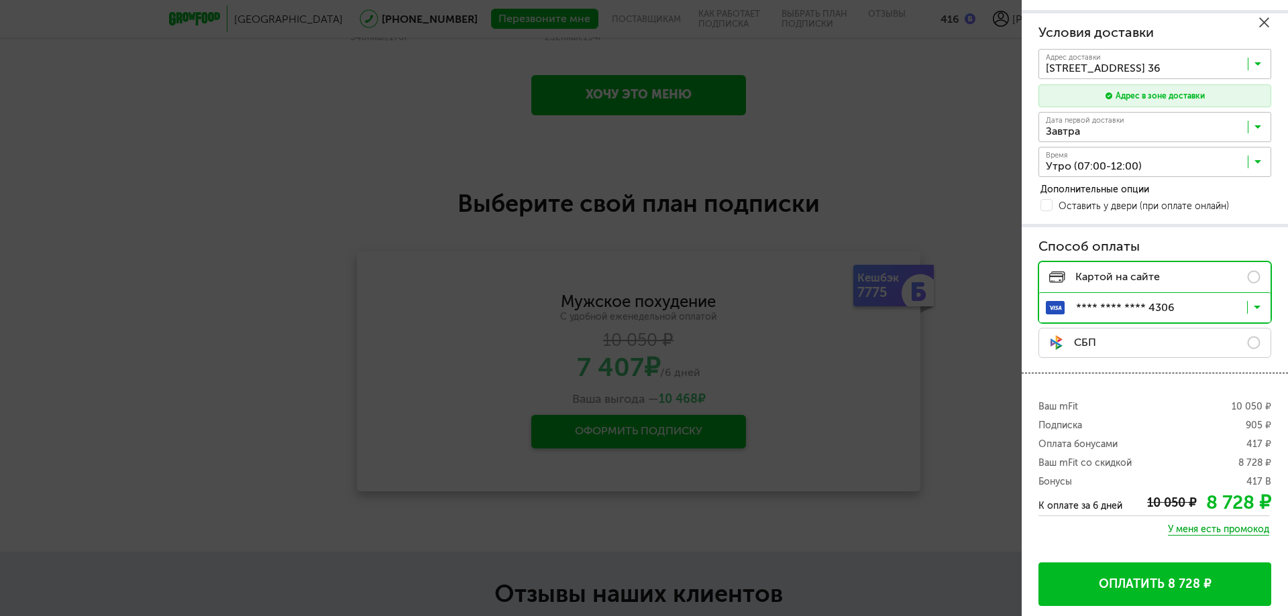
click at [1262, 21] on icon at bounding box center [1264, 22] width 10 height 10
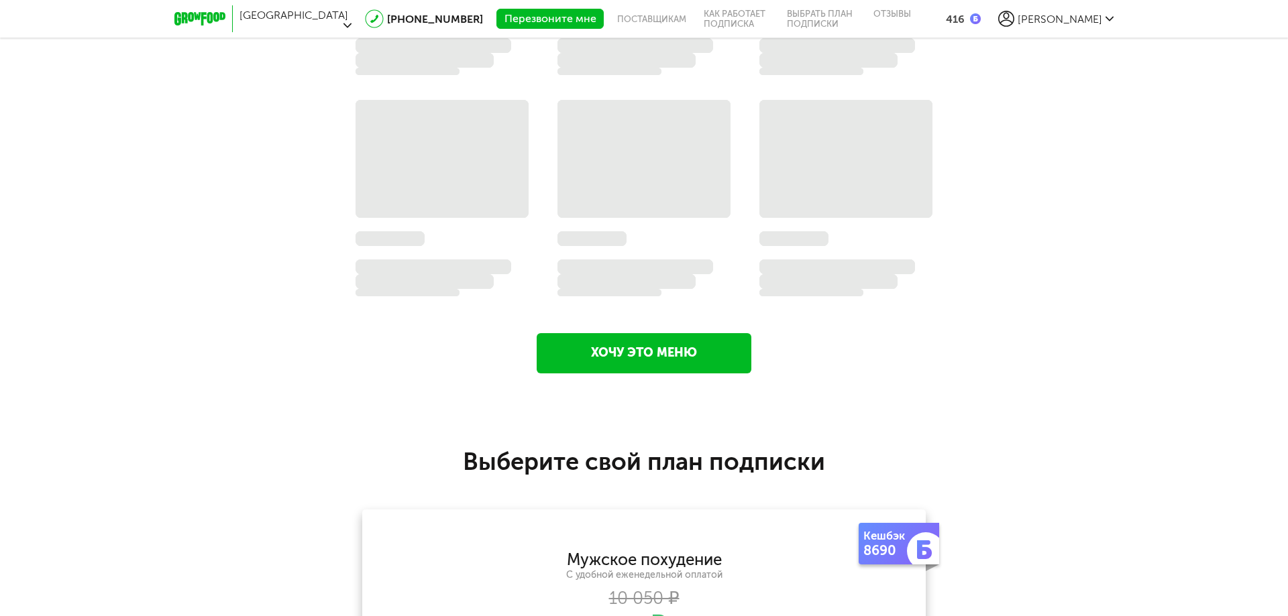
scroll to position [1523, 0]
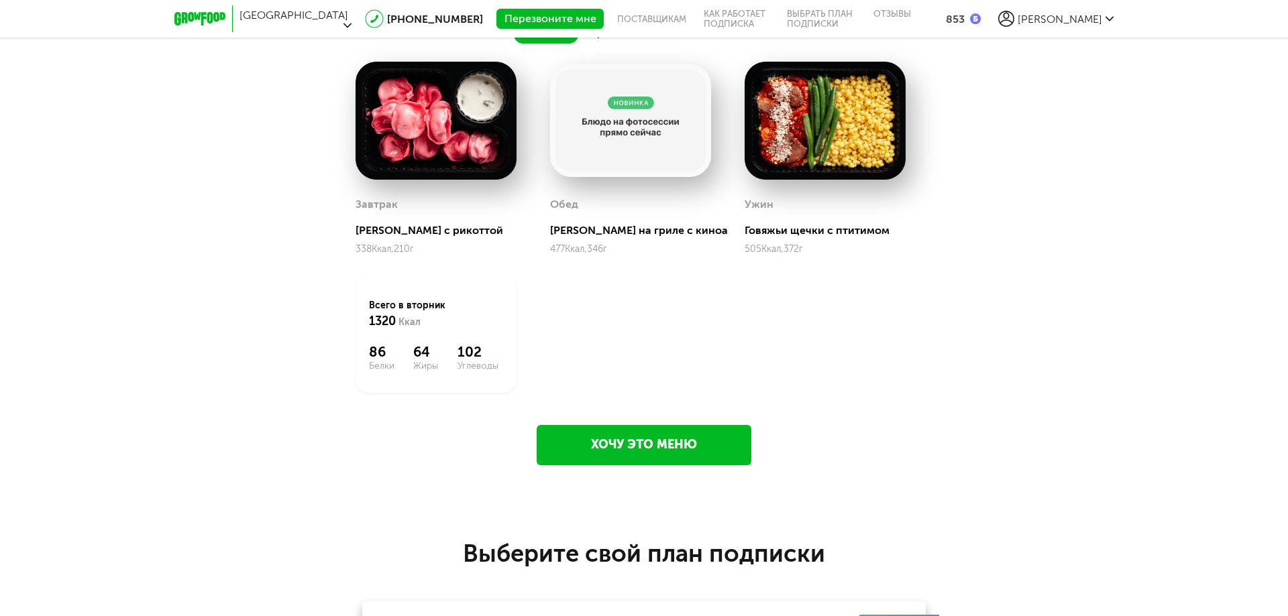
scroll to position [1293, 0]
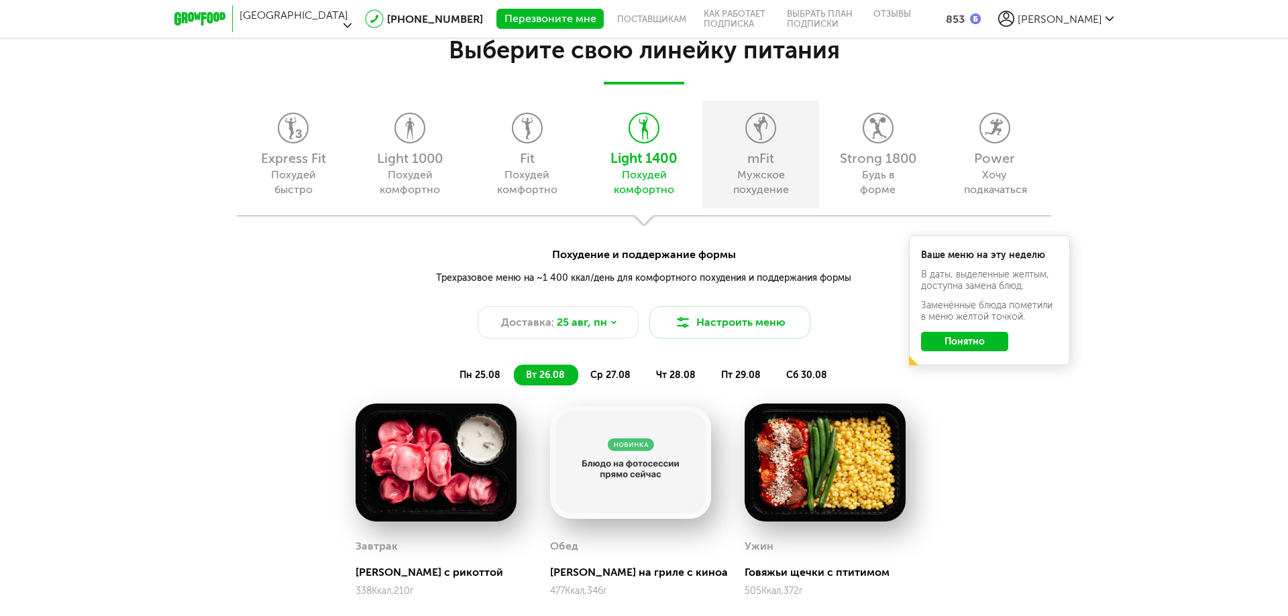
click at [763, 141] on icon at bounding box center [761, 128] width 28 height 30
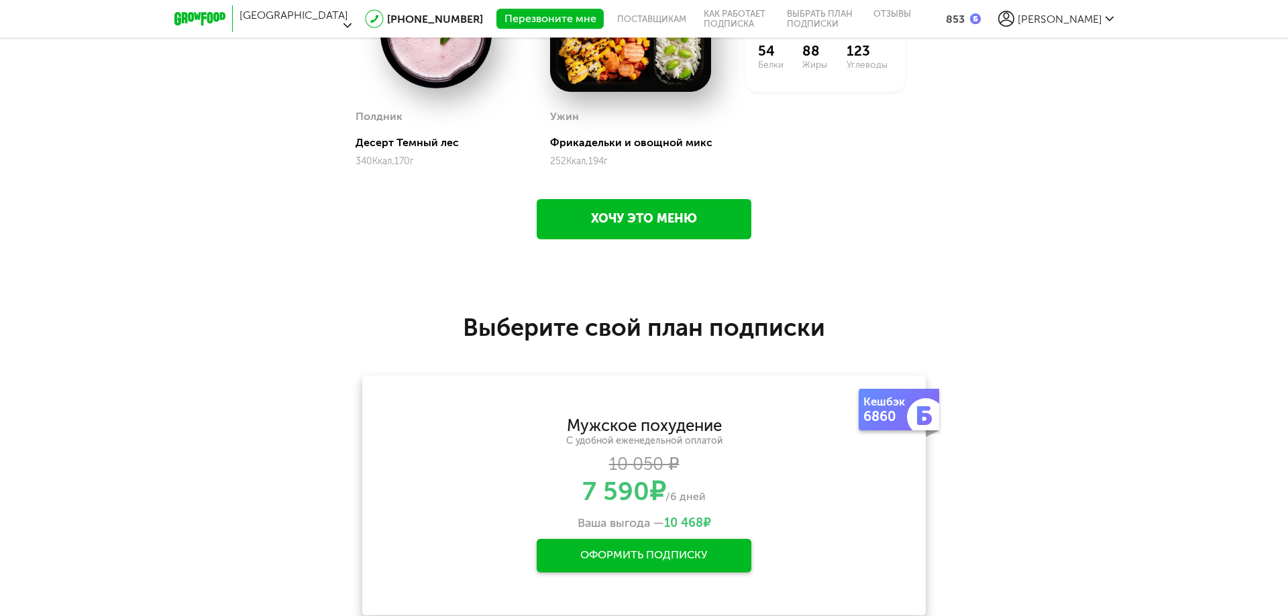
scroll to position [2098, 0]
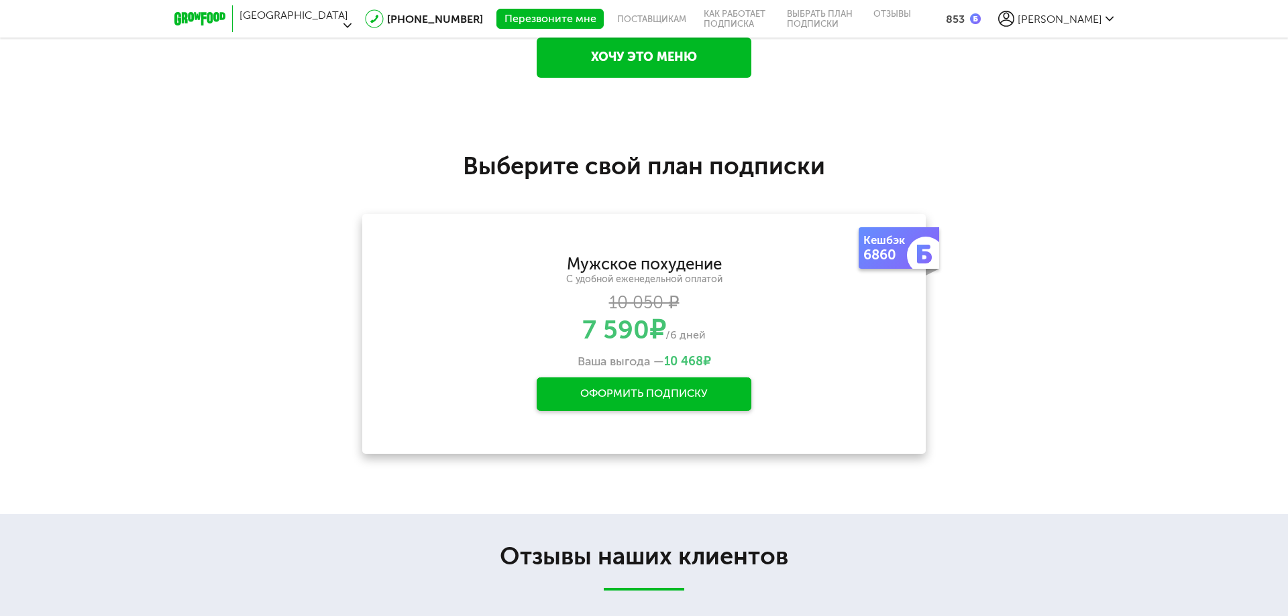
click at [965, 13] on div "853" at bounding box center [955, 19] width 19 height 13
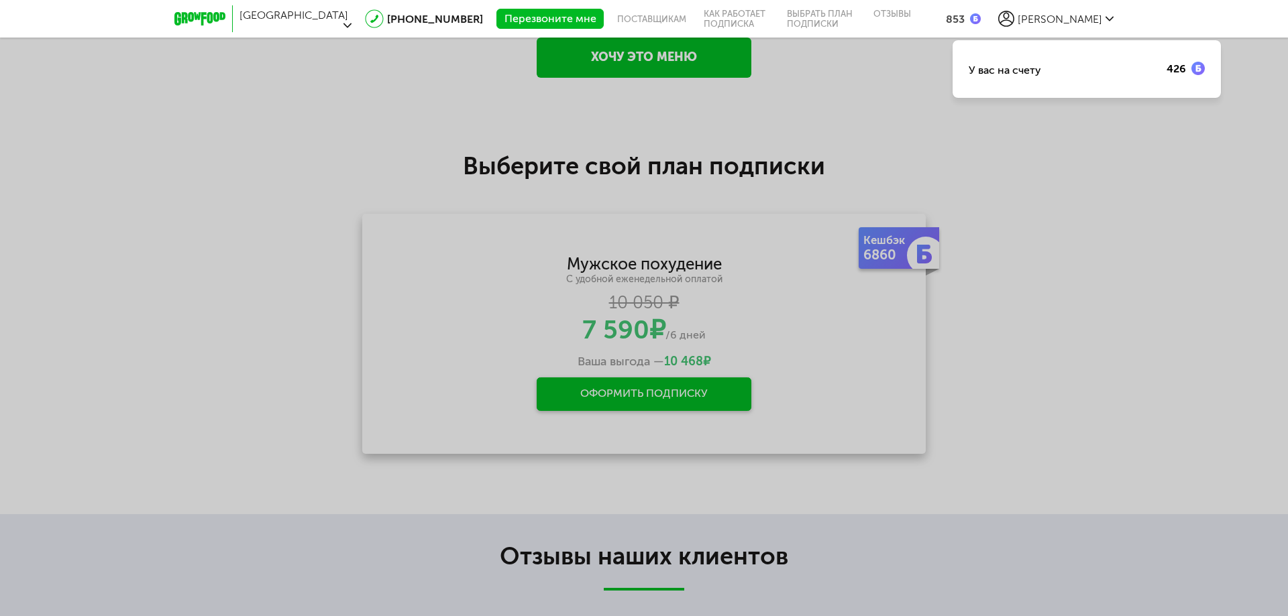
click at [1026, 64] on div "У вас на счету" at bounding box center [1005, 70] width 72 height 13
click at [1197, 70] on img at bounding box center [1197, 68] width 13 height 13
click at [1066, 142] on div "У вас на счету 426" at bounding box center [644, 308] width 1288 height 616
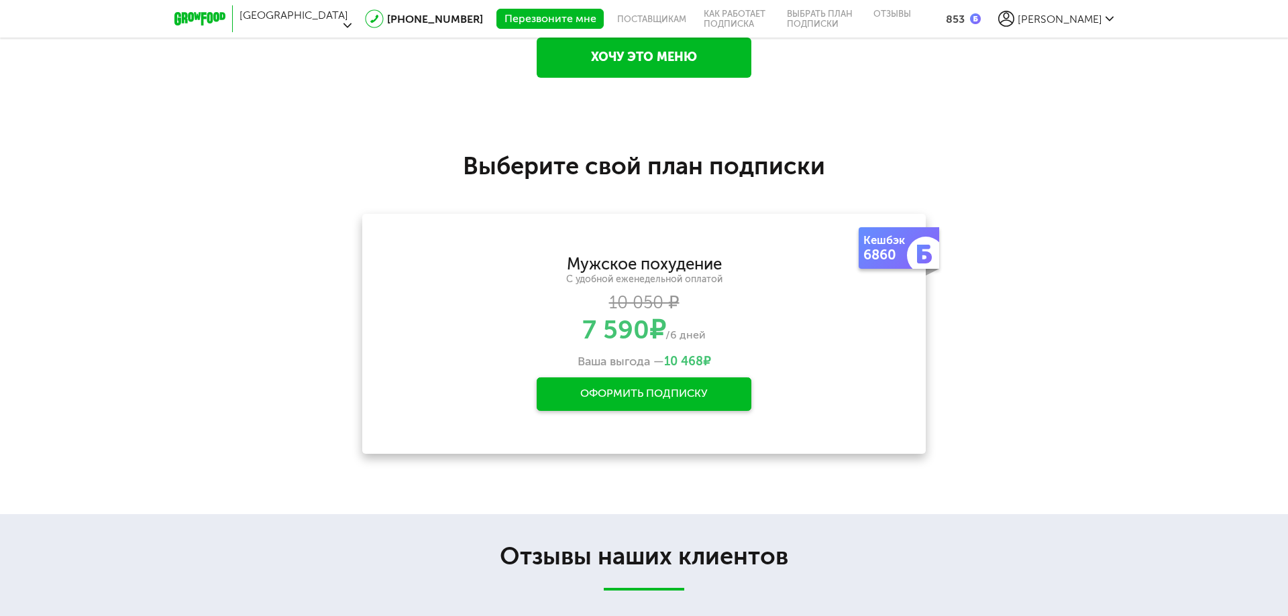
click at [1081, 13] on span "[PERSON_NAME]" at bounding box center [1060, 19] width 85 height 13
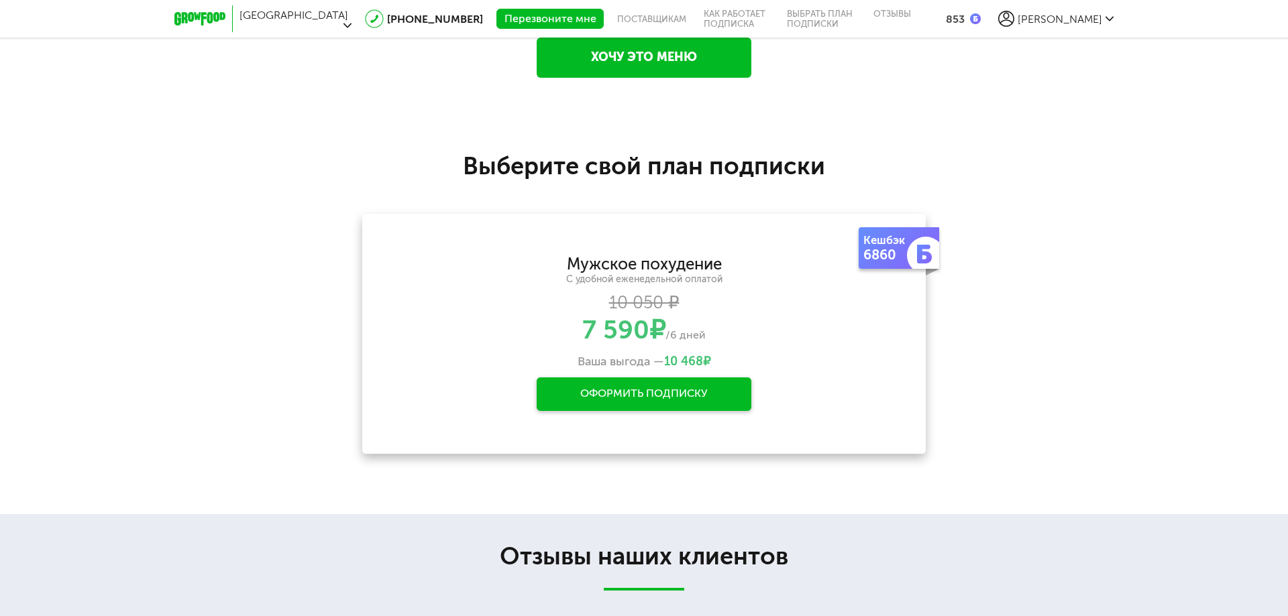
click at [623, 394] on div "Оформить подписку" at bounding box center [644, 395] width 215 height 34
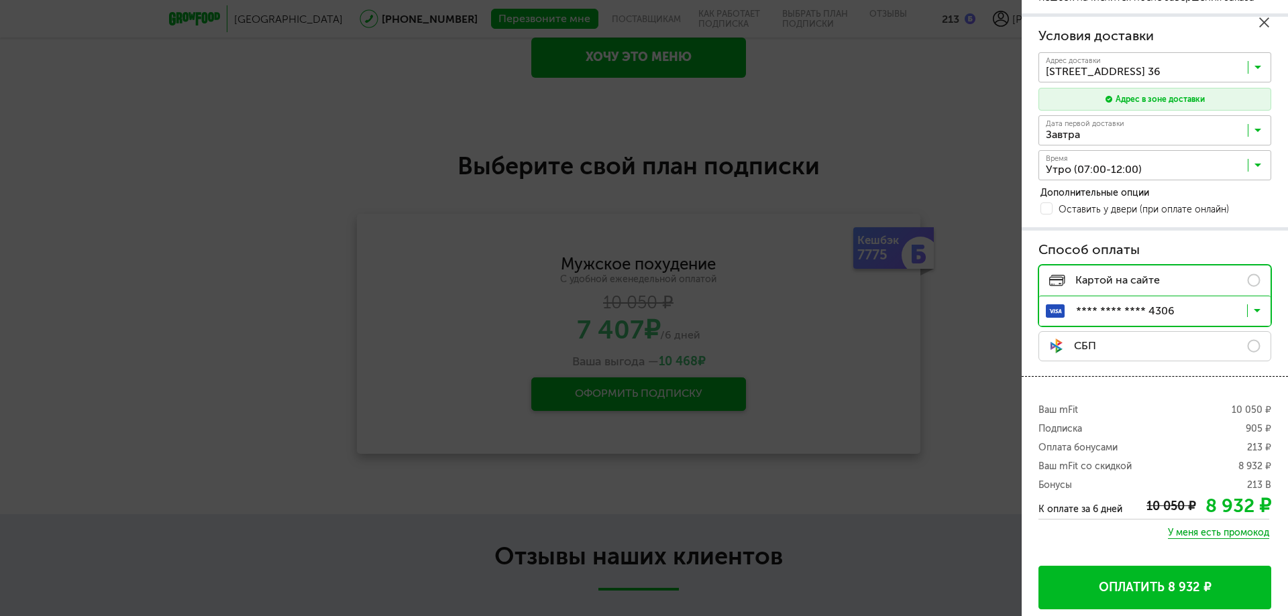
scroll to position [240, 0]
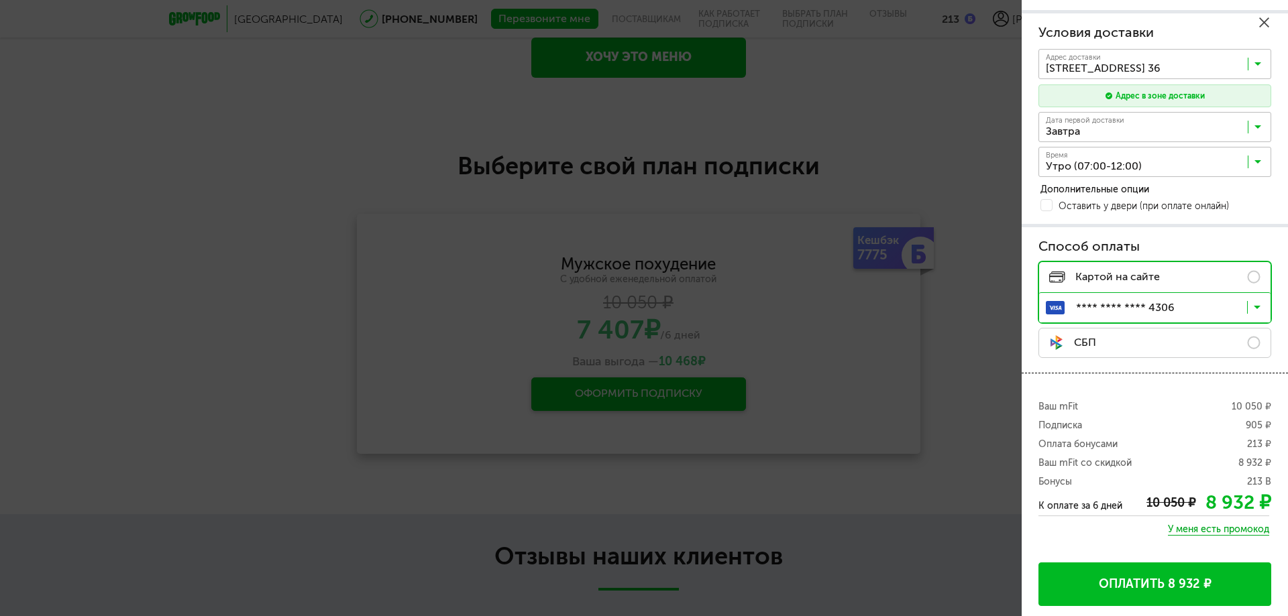
click at [1263, 21] on icon at bounding box center [1264, 22] width 10 height 10
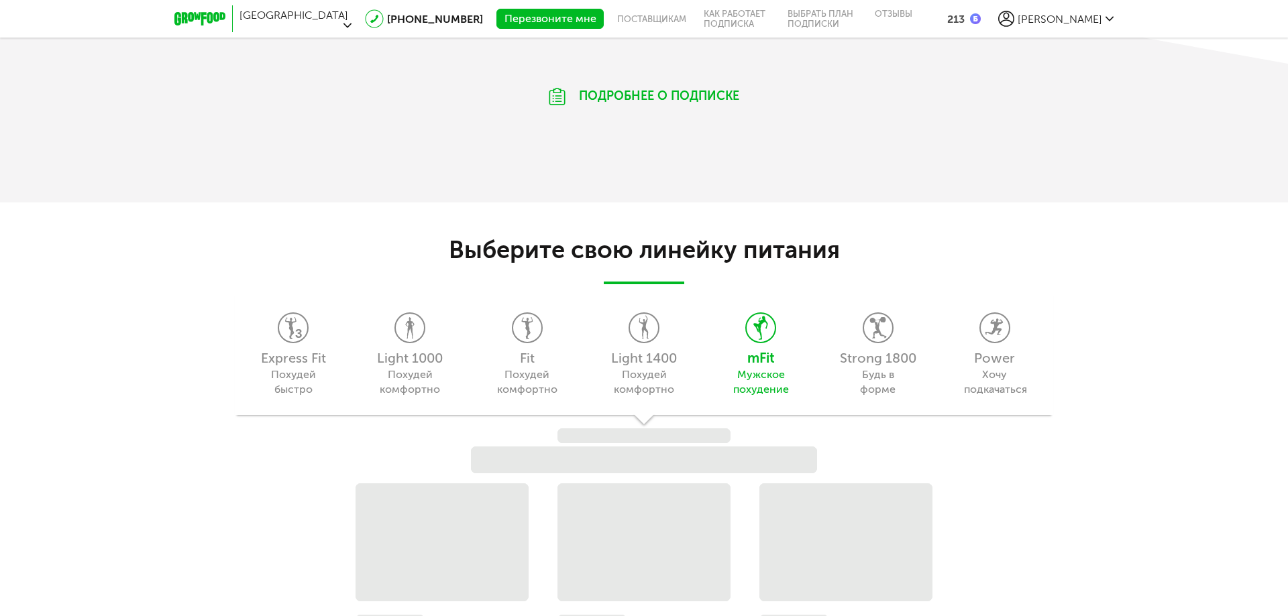
scroll to position [1091, 0]
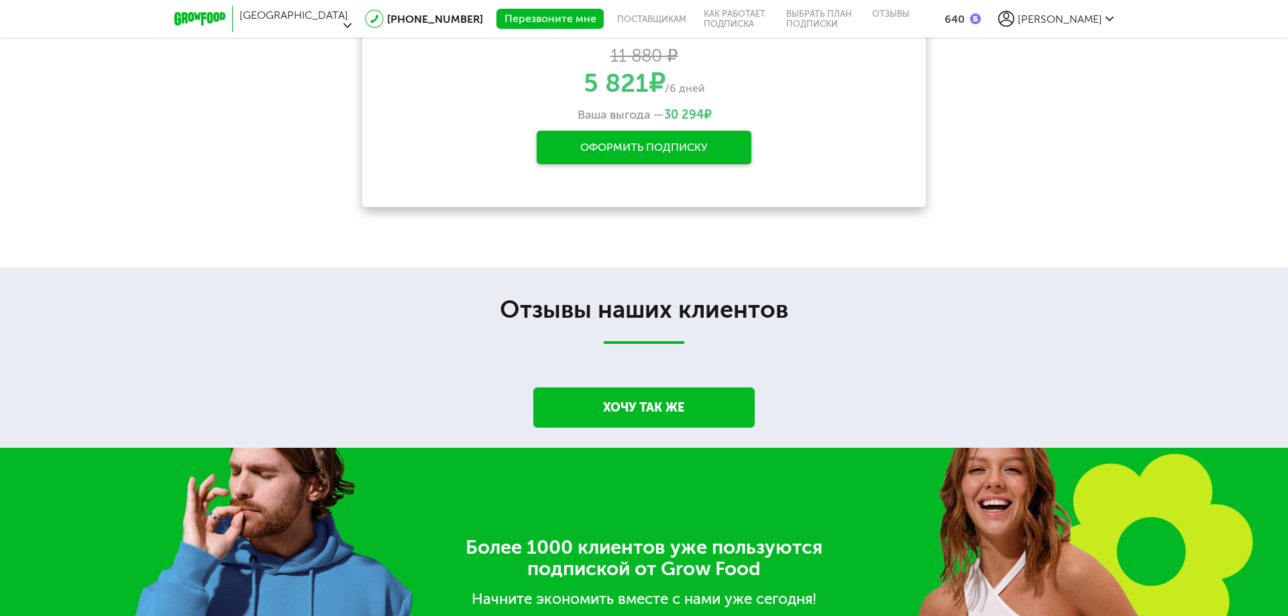
click at [1081, 14] on span "[PERSON_NAME]" at bounding box center [1060, 19] width 85 height 13
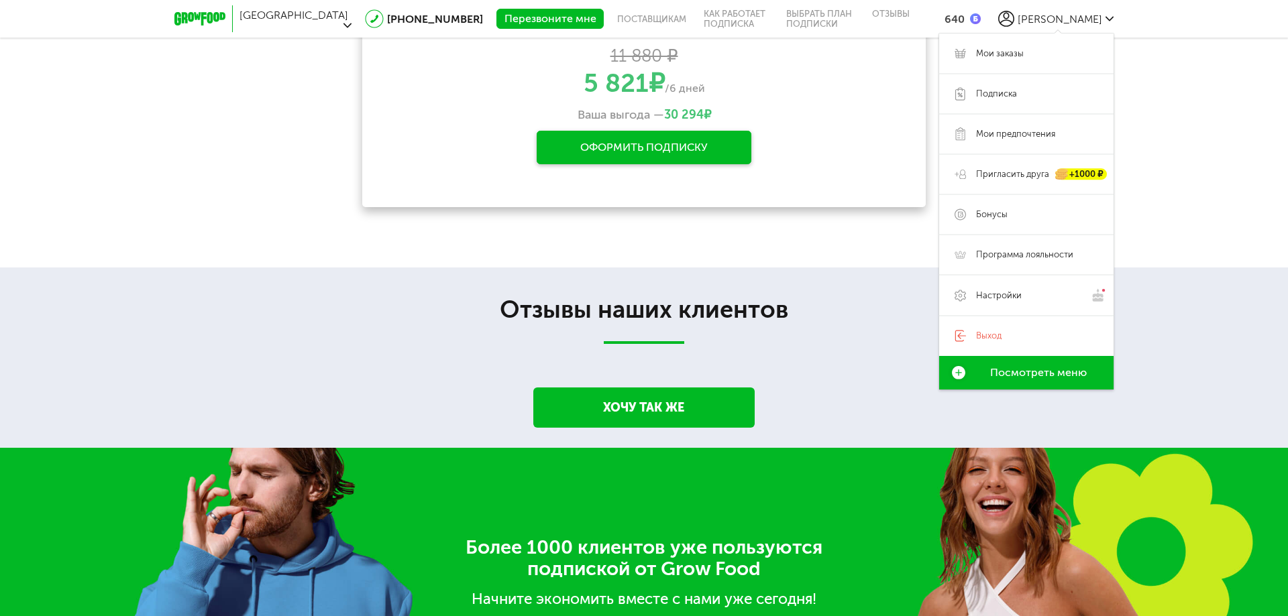
click at [868, 212] on div "**********" at bounding box center [644, 65] width 1288 height 403
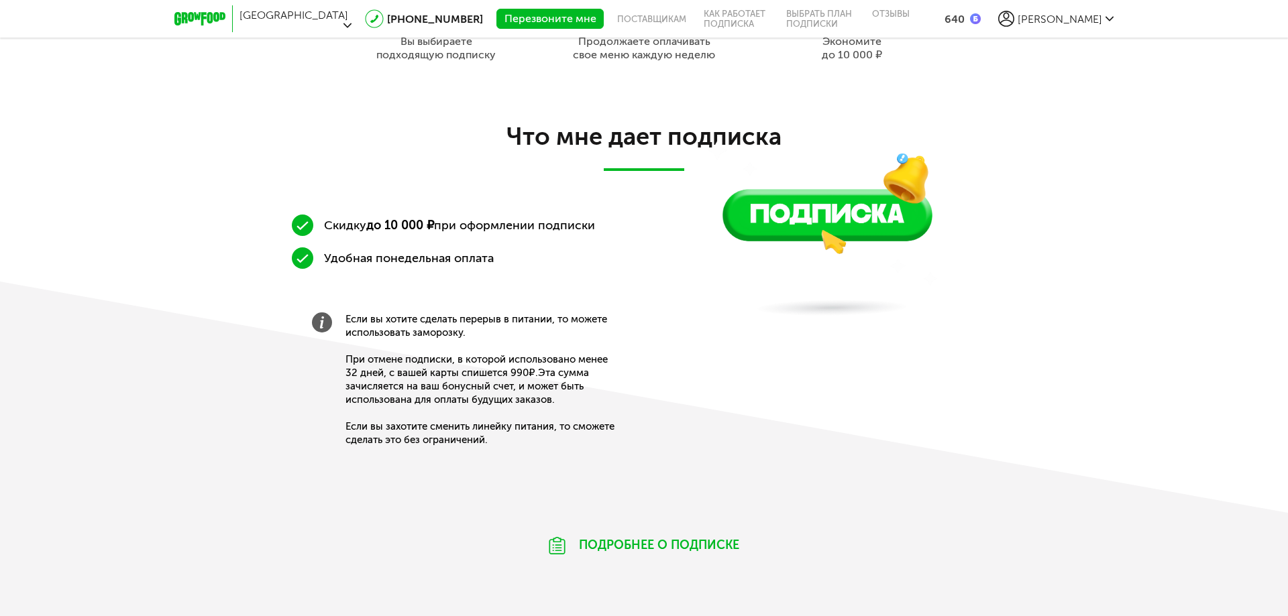
scroll to position [928, 0]
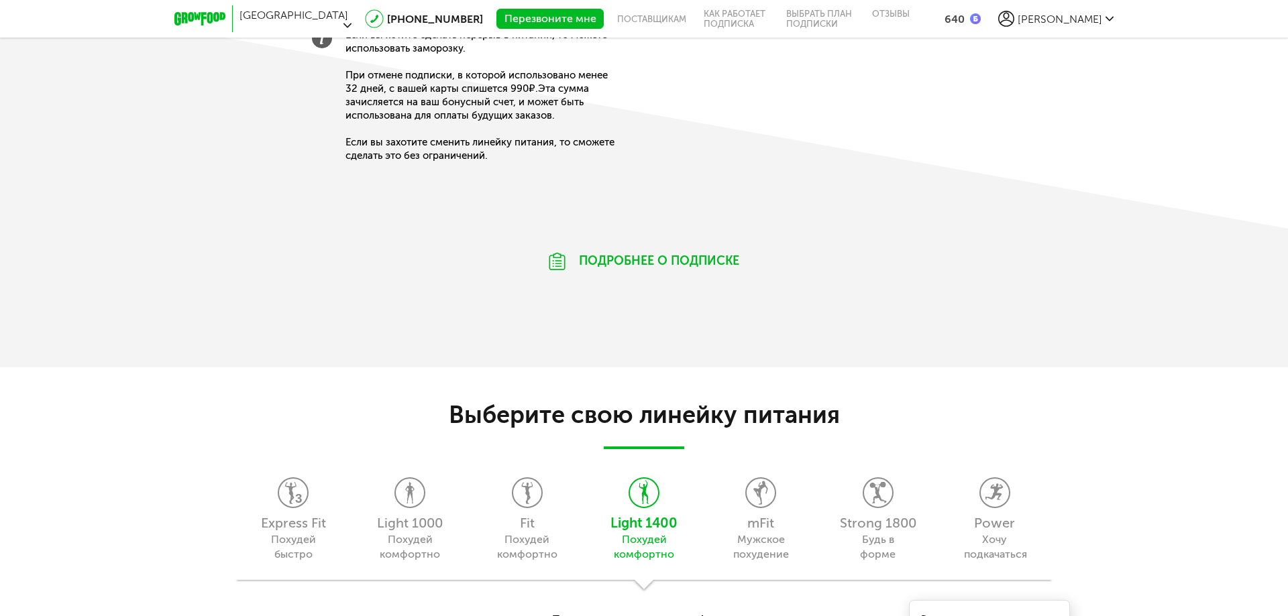
click at [1084, 16] on span "[PERSON_NAME]" at bounding box center [1060, 19] width 85 height 13
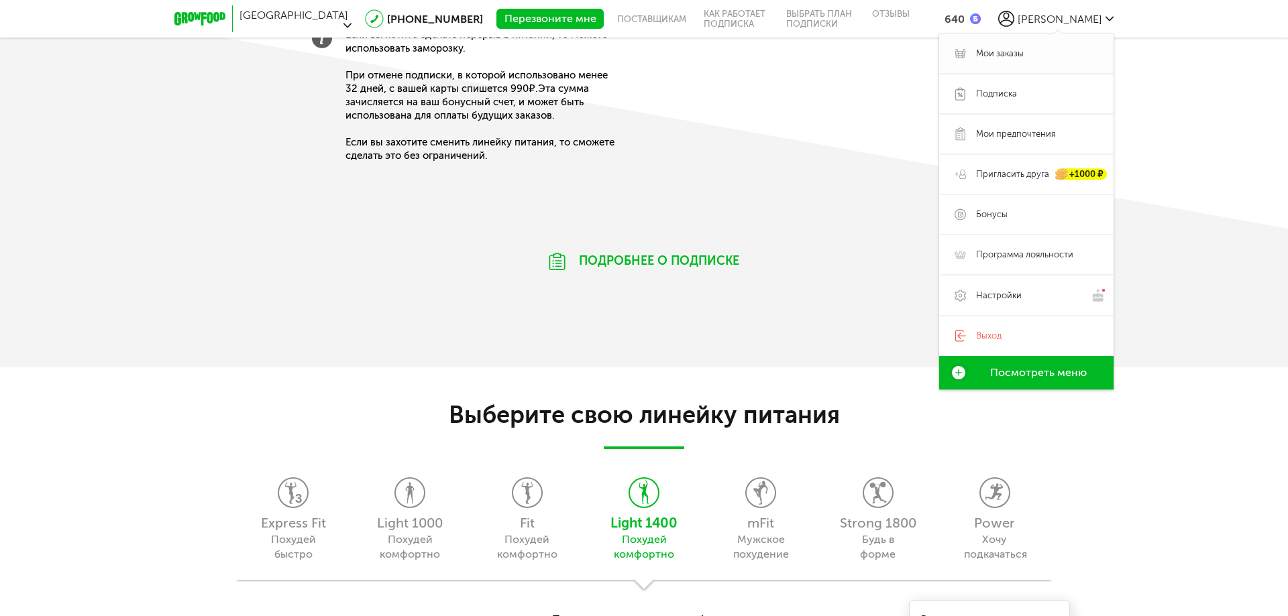
click at [1030, 50] on span "Мои заказы" at bounding box center [1037, 54] width 122 height 12
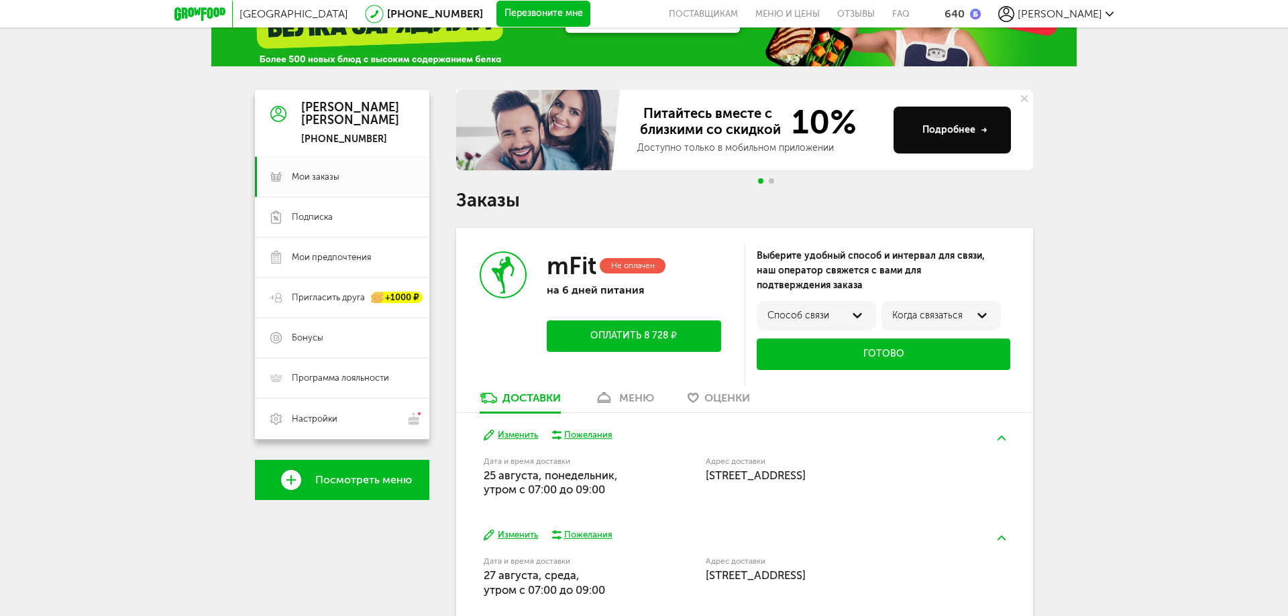
scroll to position [67, 0]
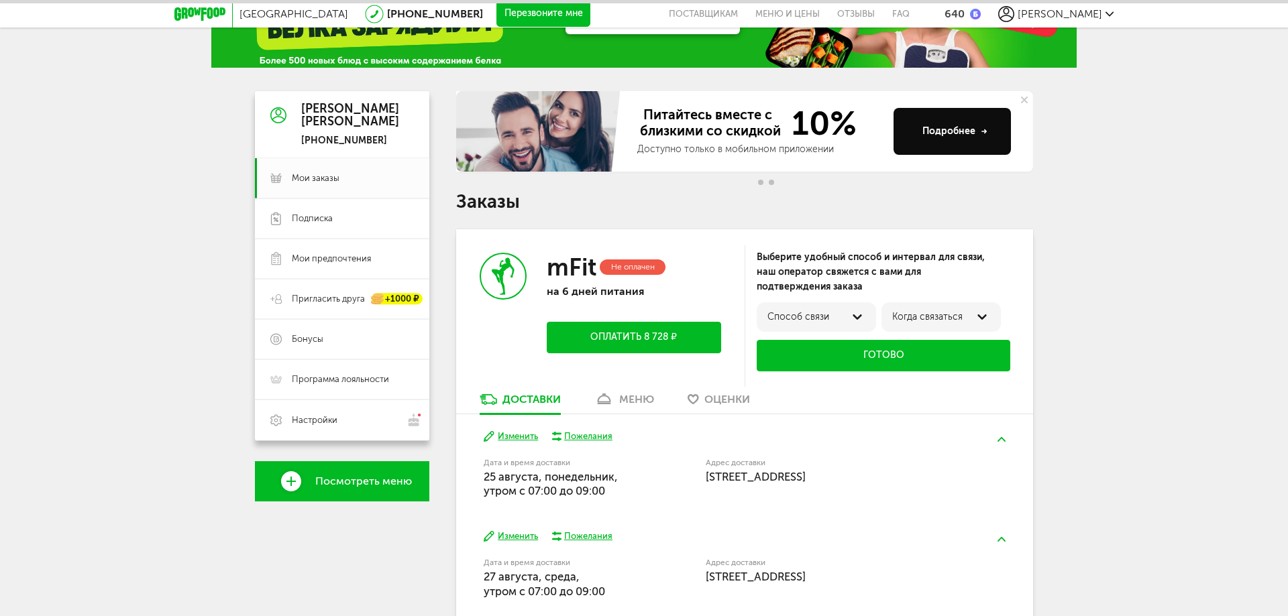
scroll to position [494, 0]
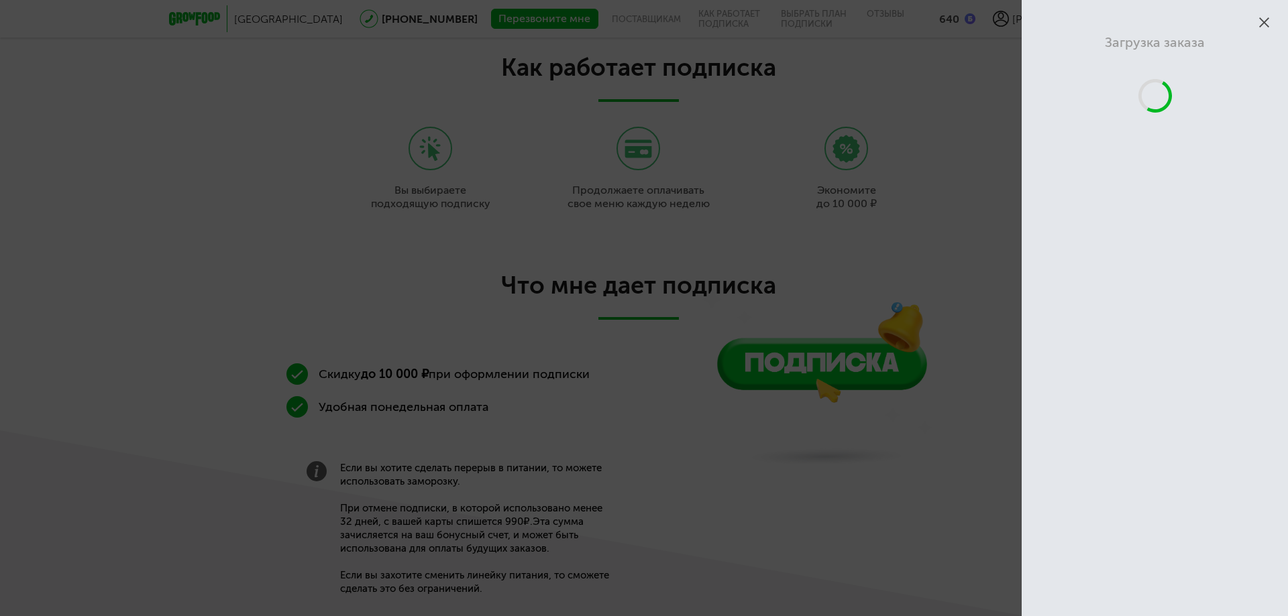
scroll to position [2098, 0]
click at [1267, 24] on icon at bounding box center [1264, 22] width 10 height 10
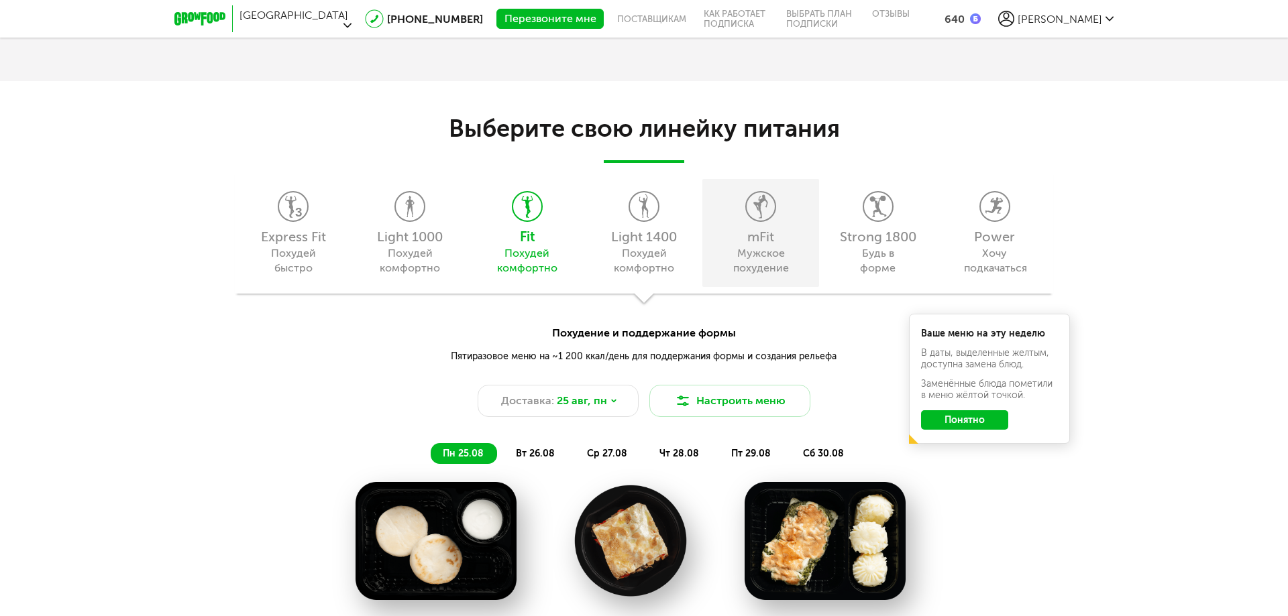
scroll to position [1335, 0]
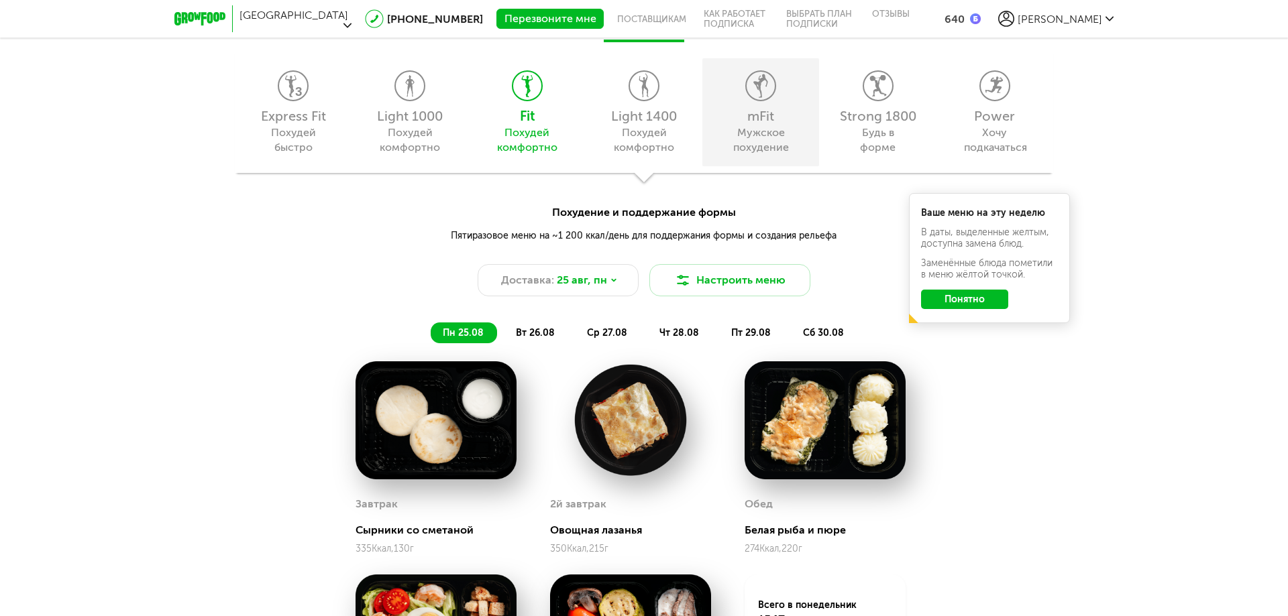
click at [780, 117] on div "mFit" at bounding box center [760, 115] width 103 height 13
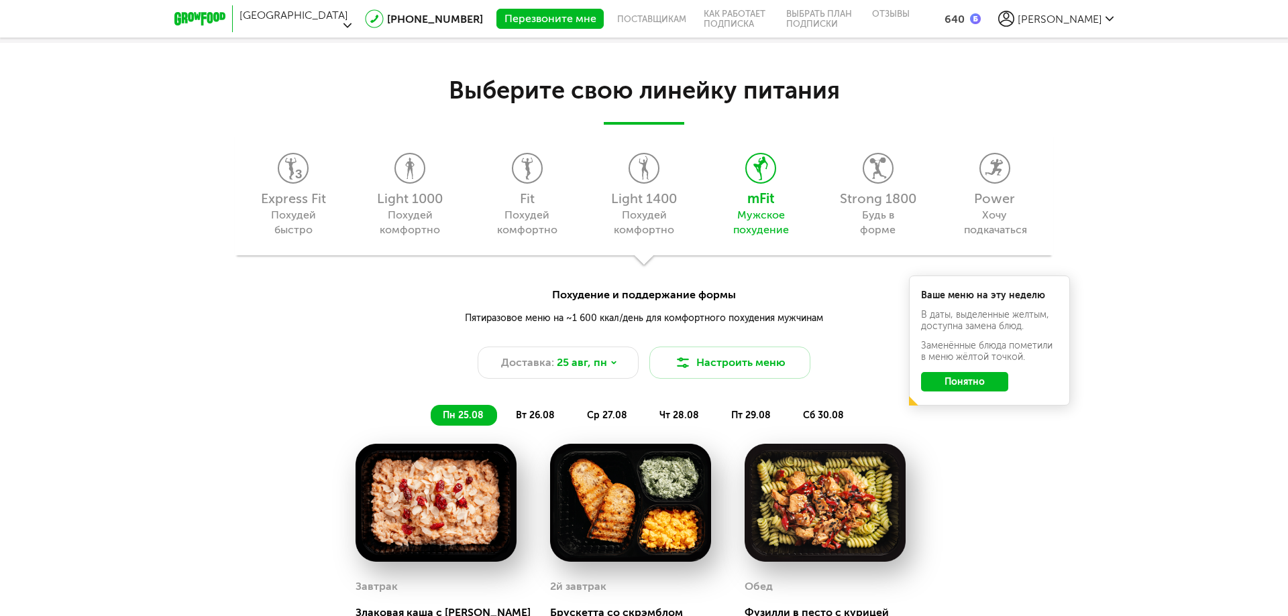
scroll to position [1268, 0]
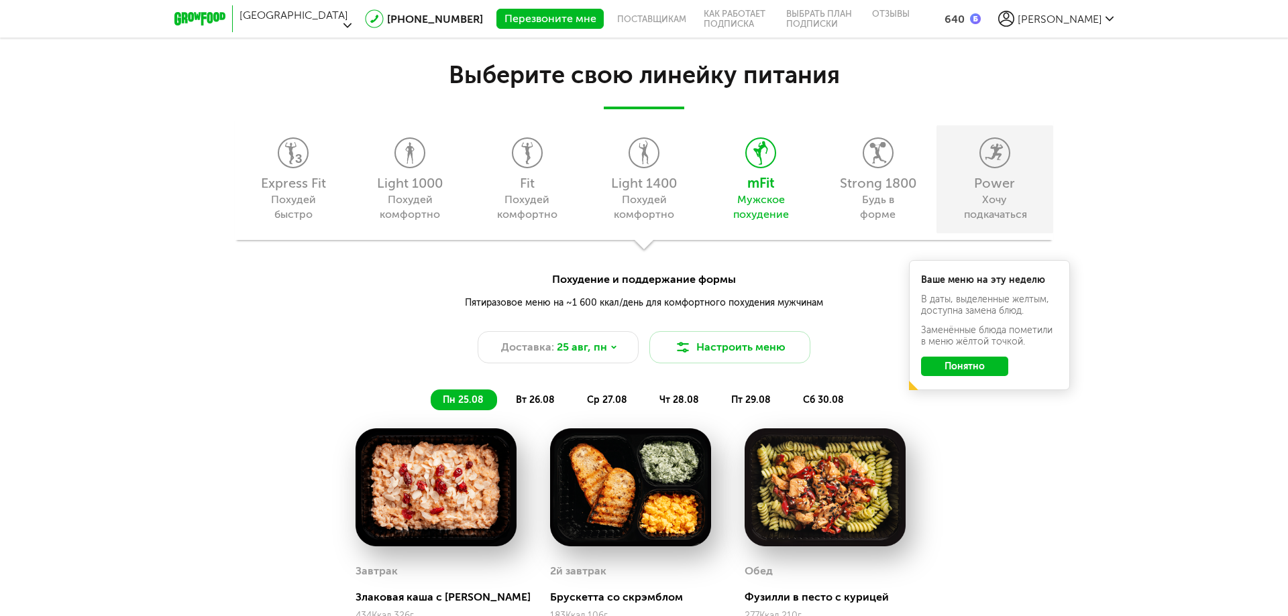
click at [1002, 170] on div "Power Хочу подкачаться" at bounding box center [994, 179] width 117 height 108
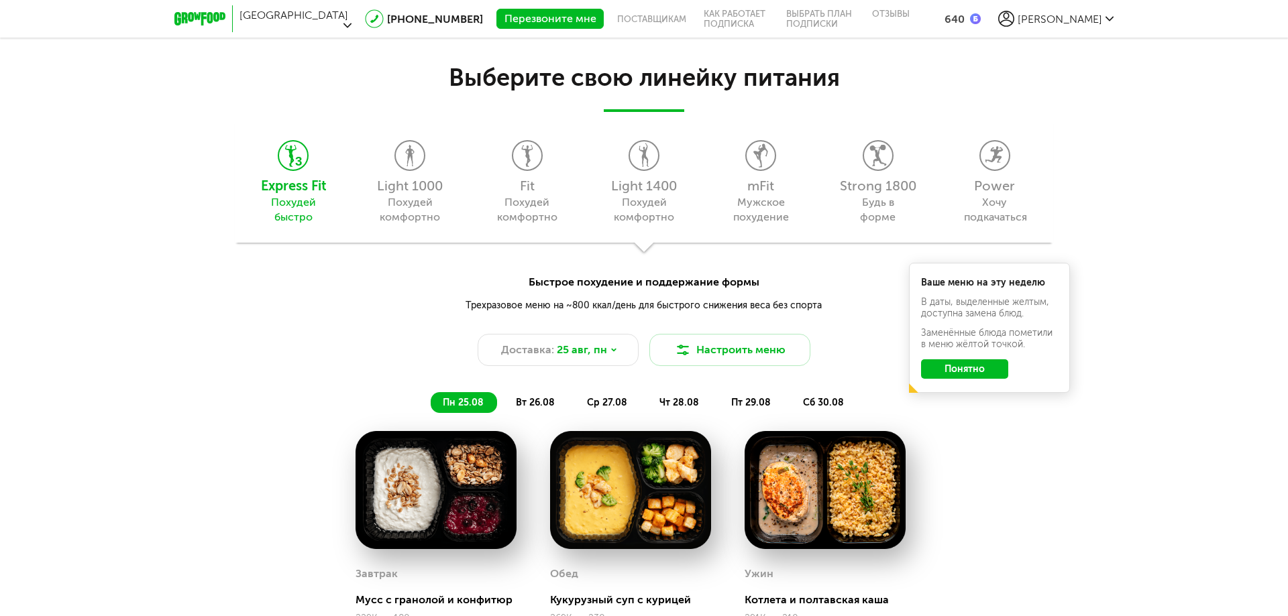
scroll to position [1194, 0]
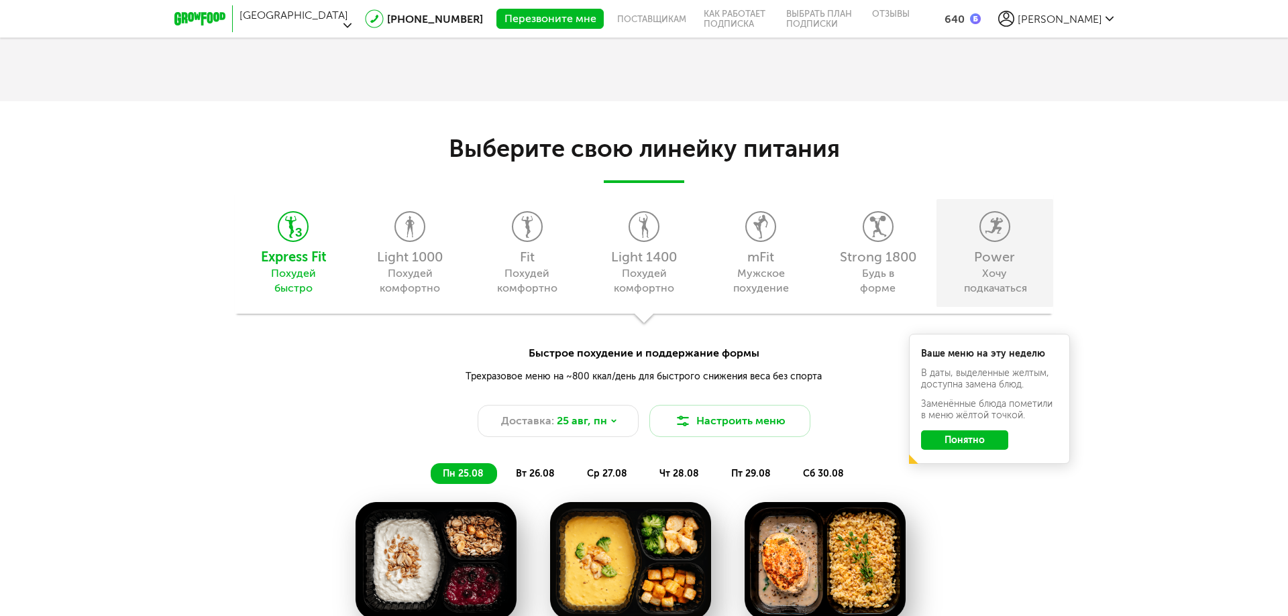
click at [991, 250] on div "Power" at bounding box center [994, 256] width 103 height 13
click at [983, 278] on div "Хочу подкачаться" at bounding box center [994, 281] width 61 height 30
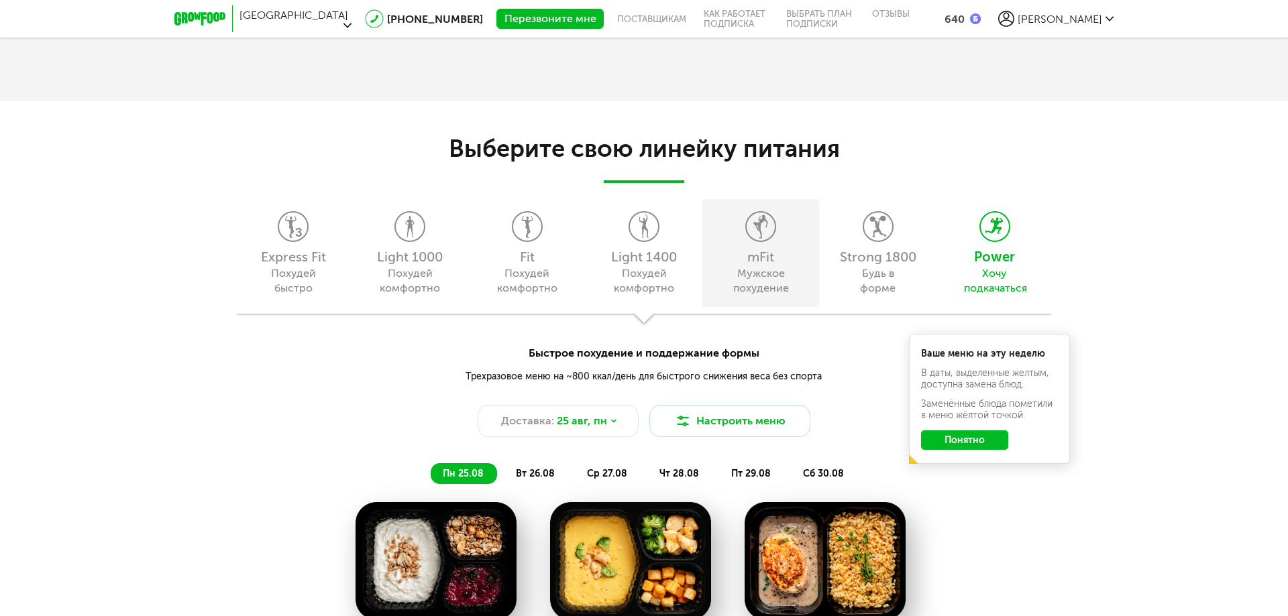
click at [769, 238] on icon at bounding box center [761, 227] width 28 height 30
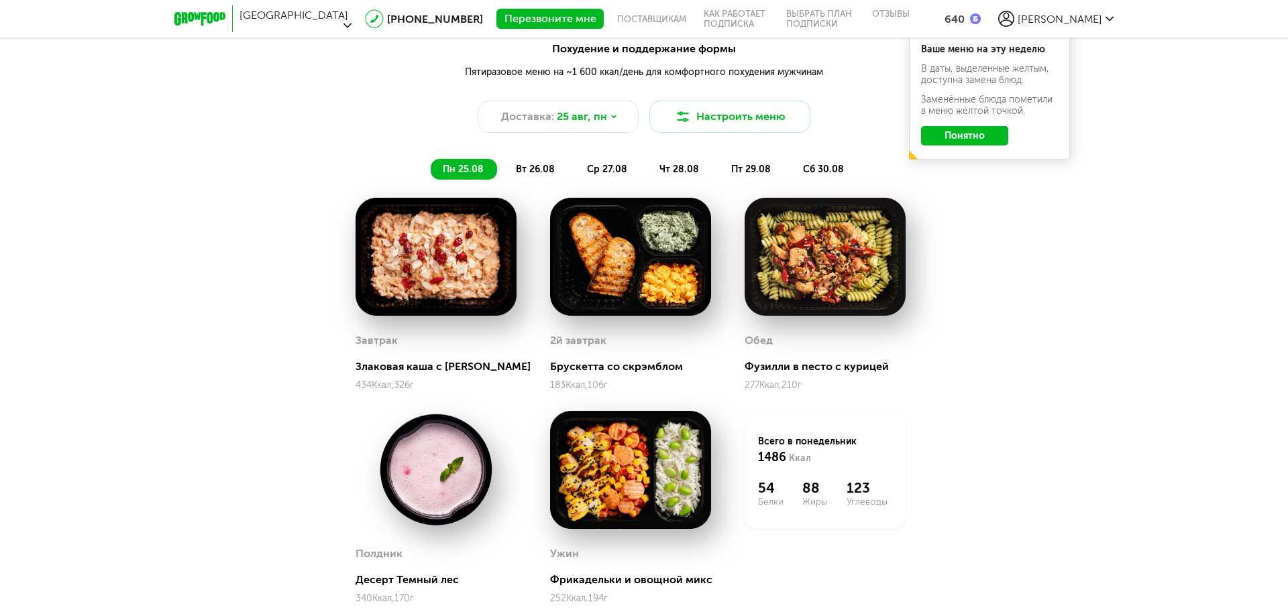
scroll to position [1328, 0]
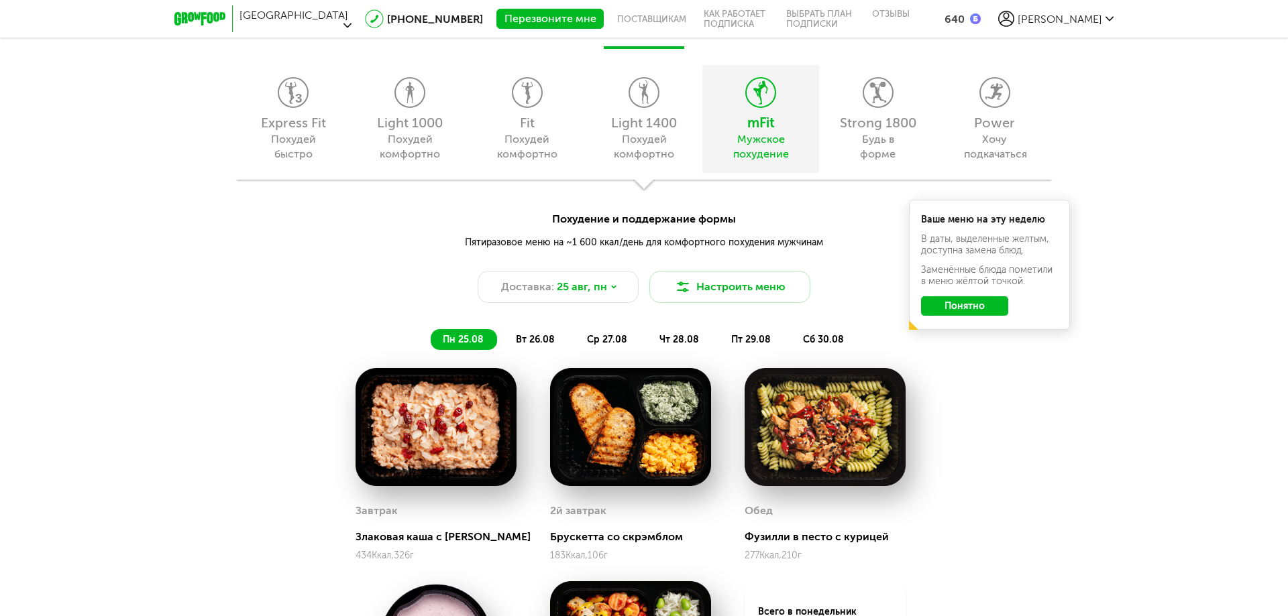
click at [768, 131] on div "mFit Мужское похудение" at bounding box center [760, 119] width 117 height 108
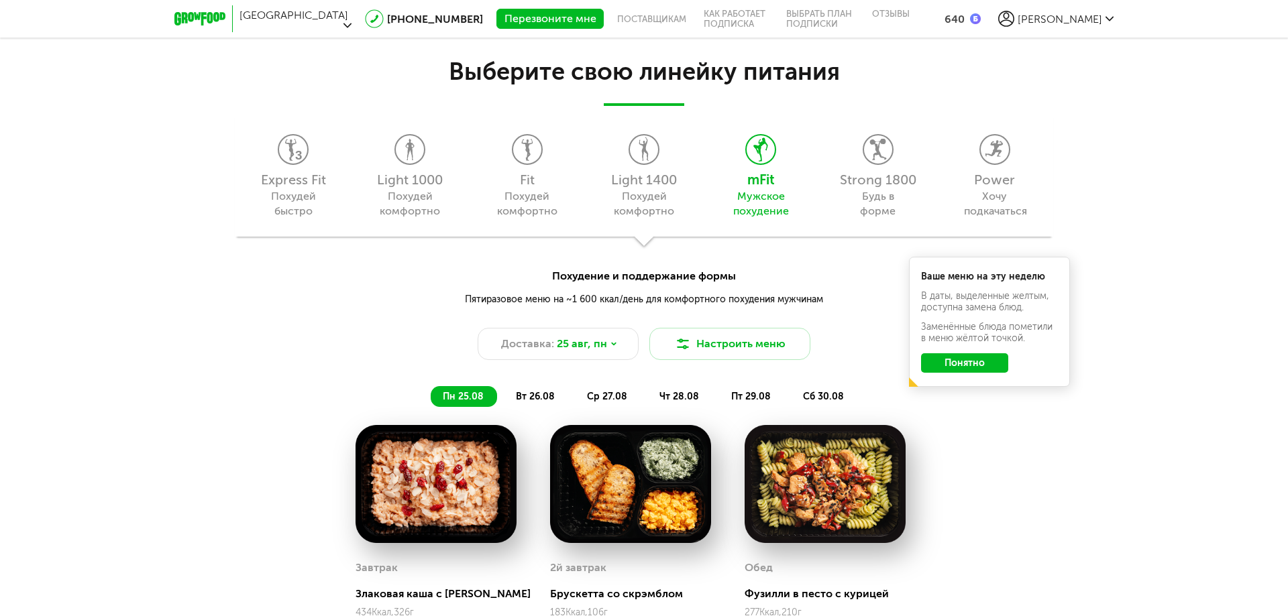
scroll to position [1194, 0]
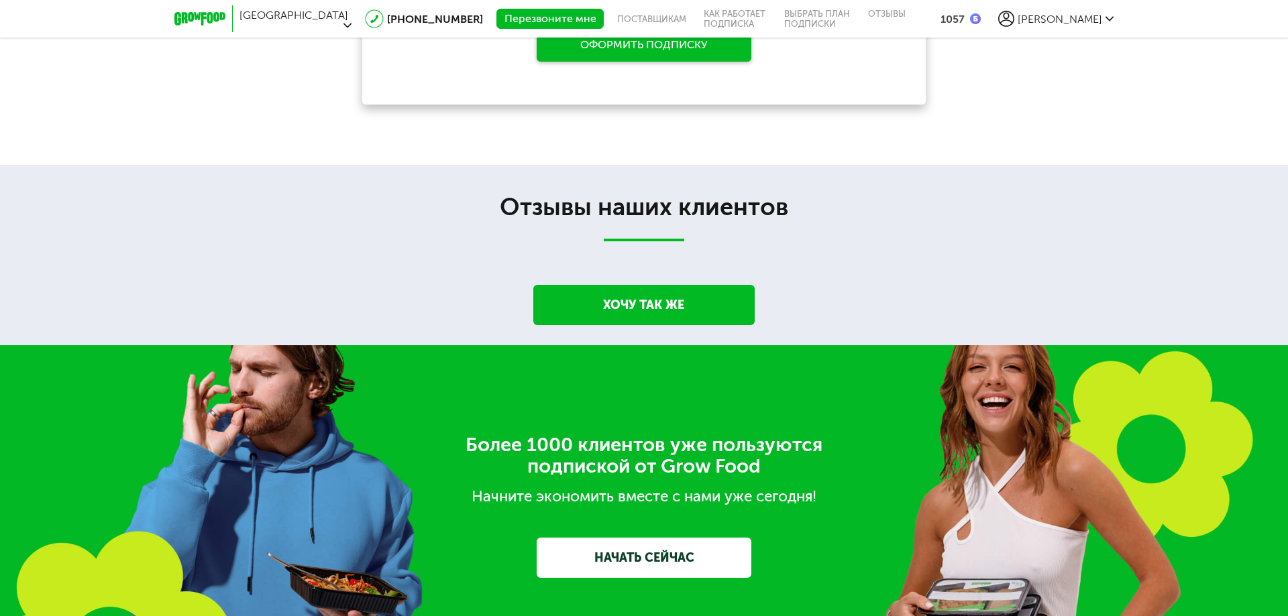
click at [1093, 17] on span "[PERSON_NAME]" at bounding box center [1060, 19] width 85 height 13
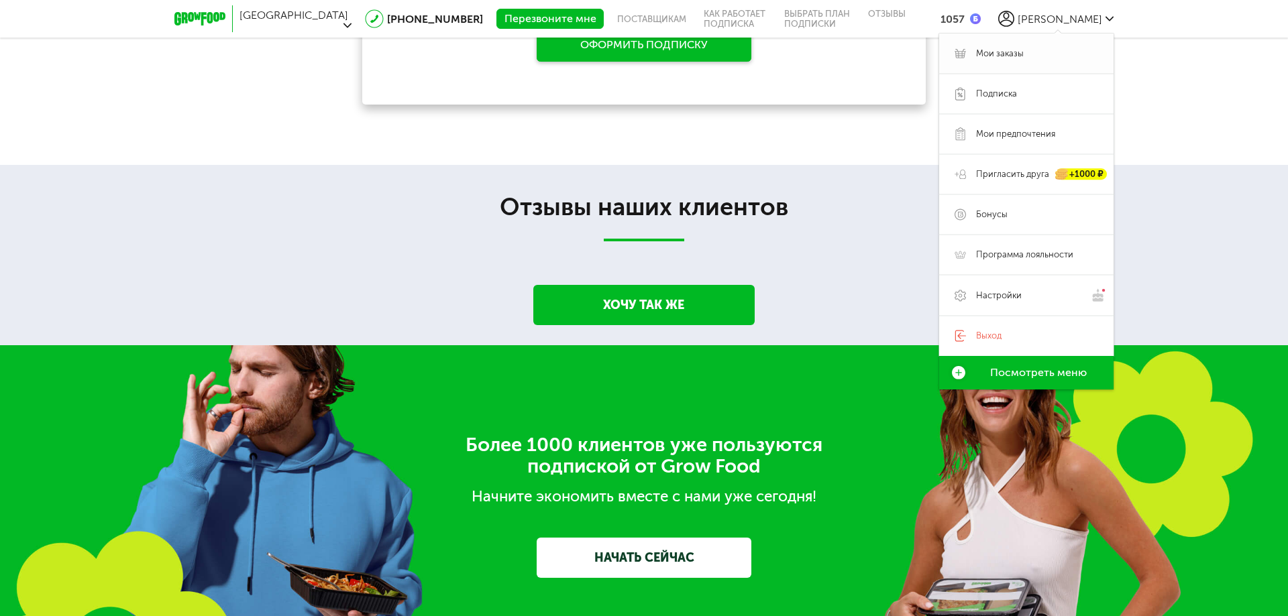
scroll to position [2372, 0]
click at [857, 193] on h2 "Отзывы наших клиентов" at bounding box center [644, 207] width 1288 height 29
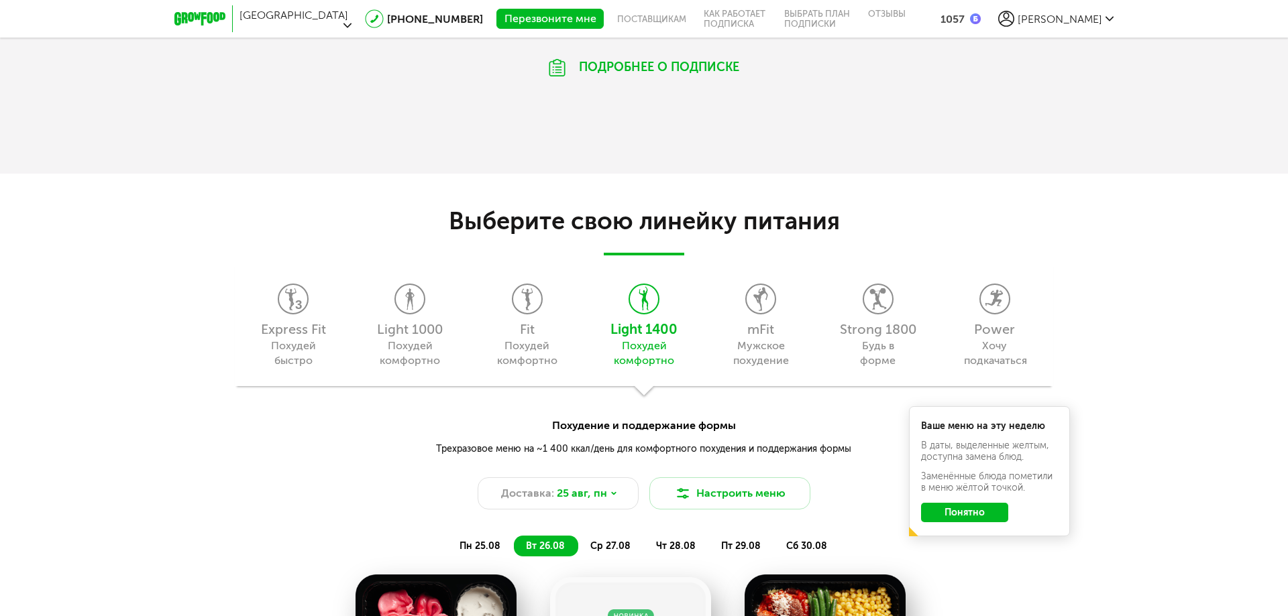
scroll to position [963, 0]
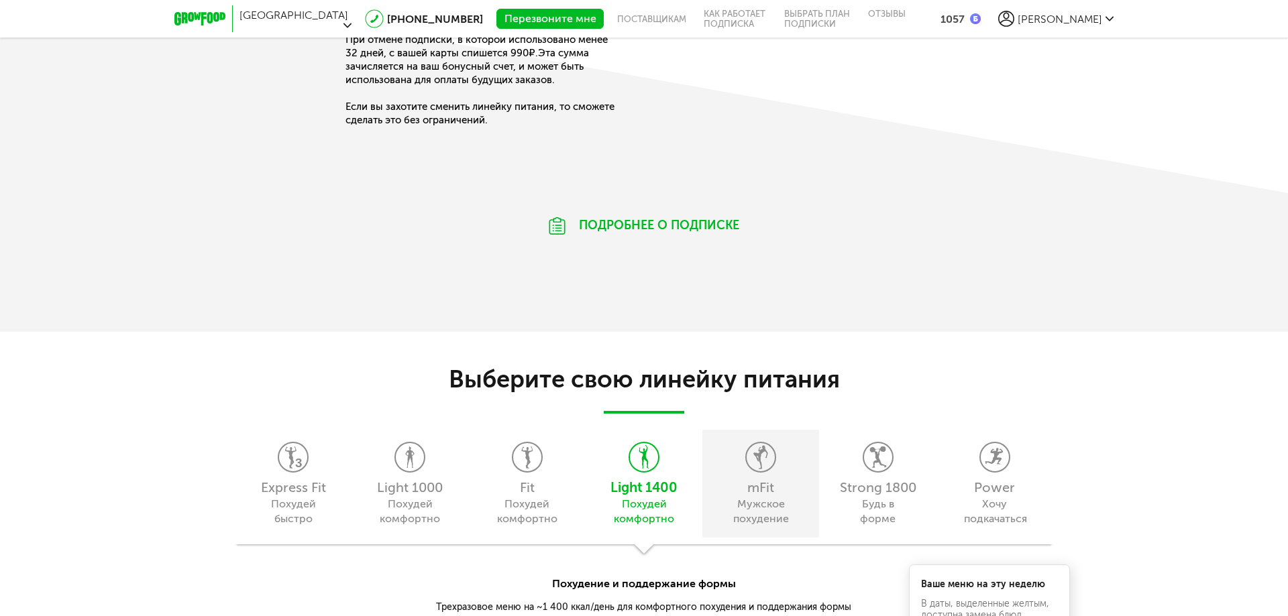
click at [767, 474] on div "mFit Мужское похудение" at bounding box center [760, 484] width 117 height 108
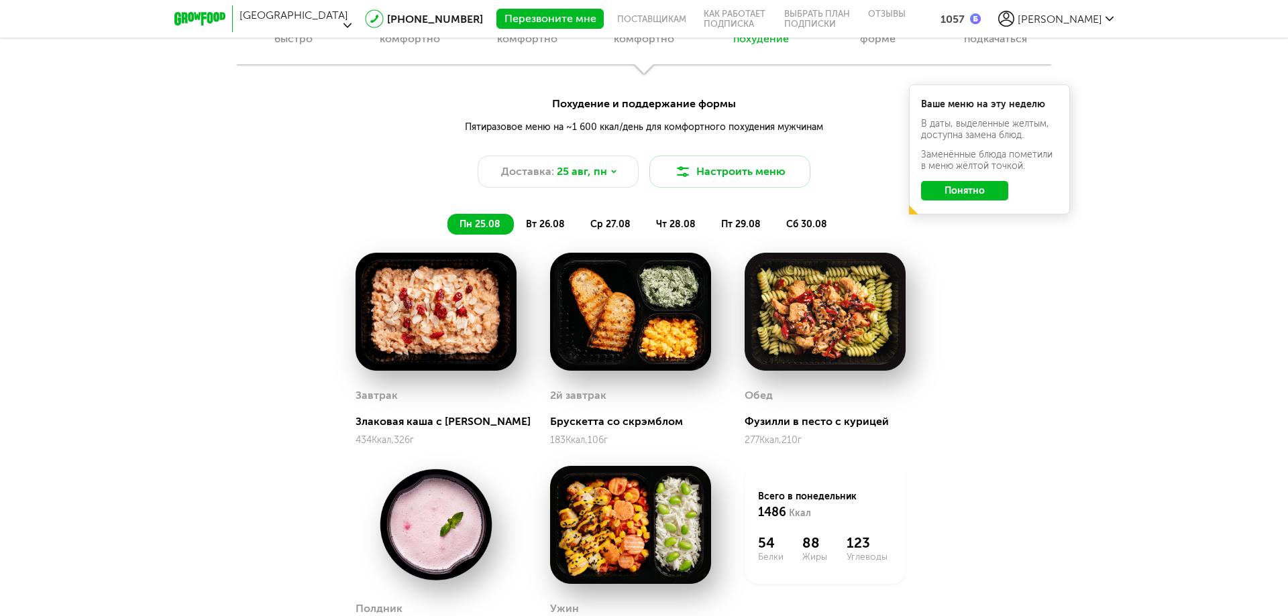
scroll to position [1232, 0]
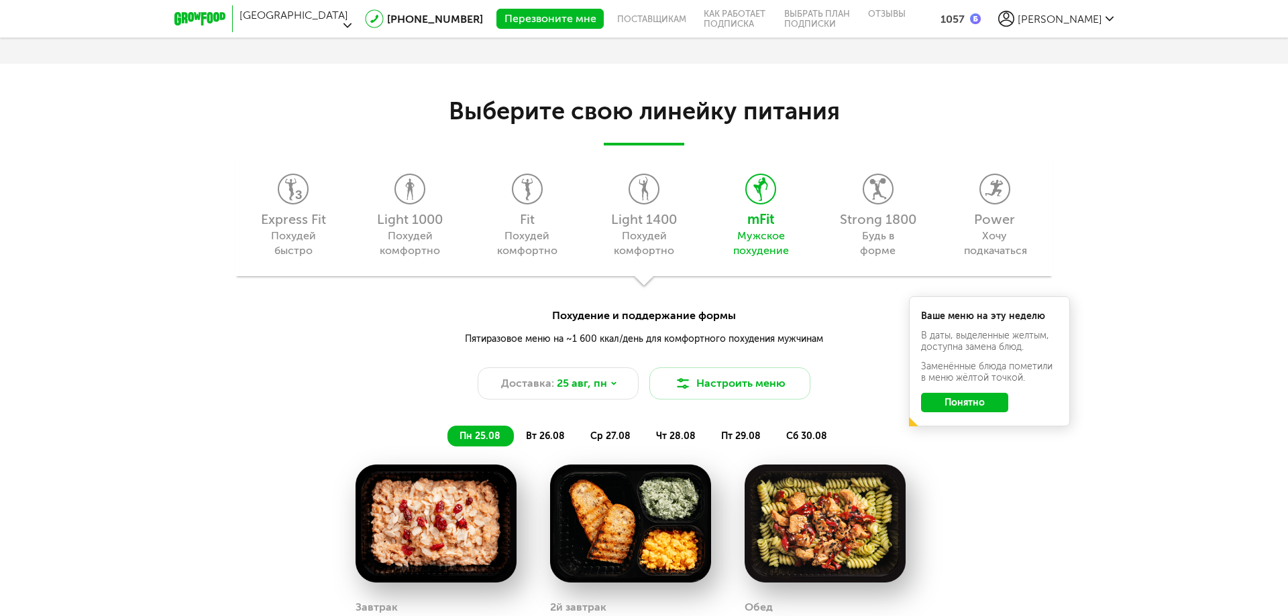
click at [1085, 15] on span "[PERSON_NAME]" at bounding box center [1060, 19] width 85 height 13
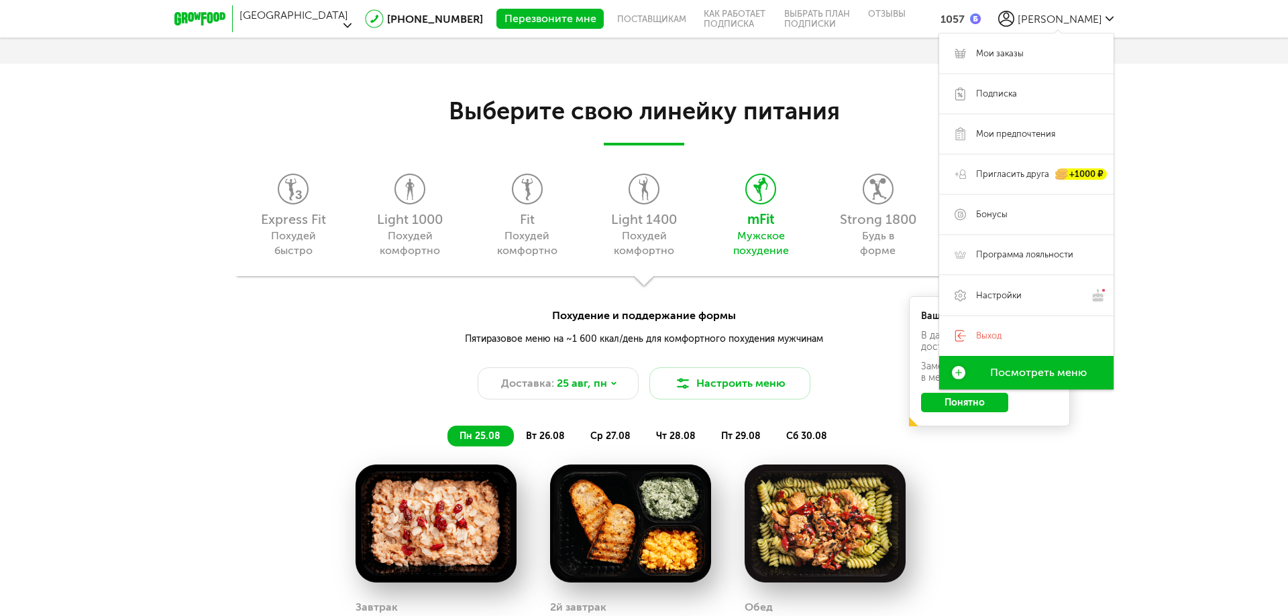
click at [879, 71] on div "Выберите свою линейку питания Express Fit Похудей быстро Light 1000 Похудей ком…" at bounding box center [644, 520] width 1288 height 914
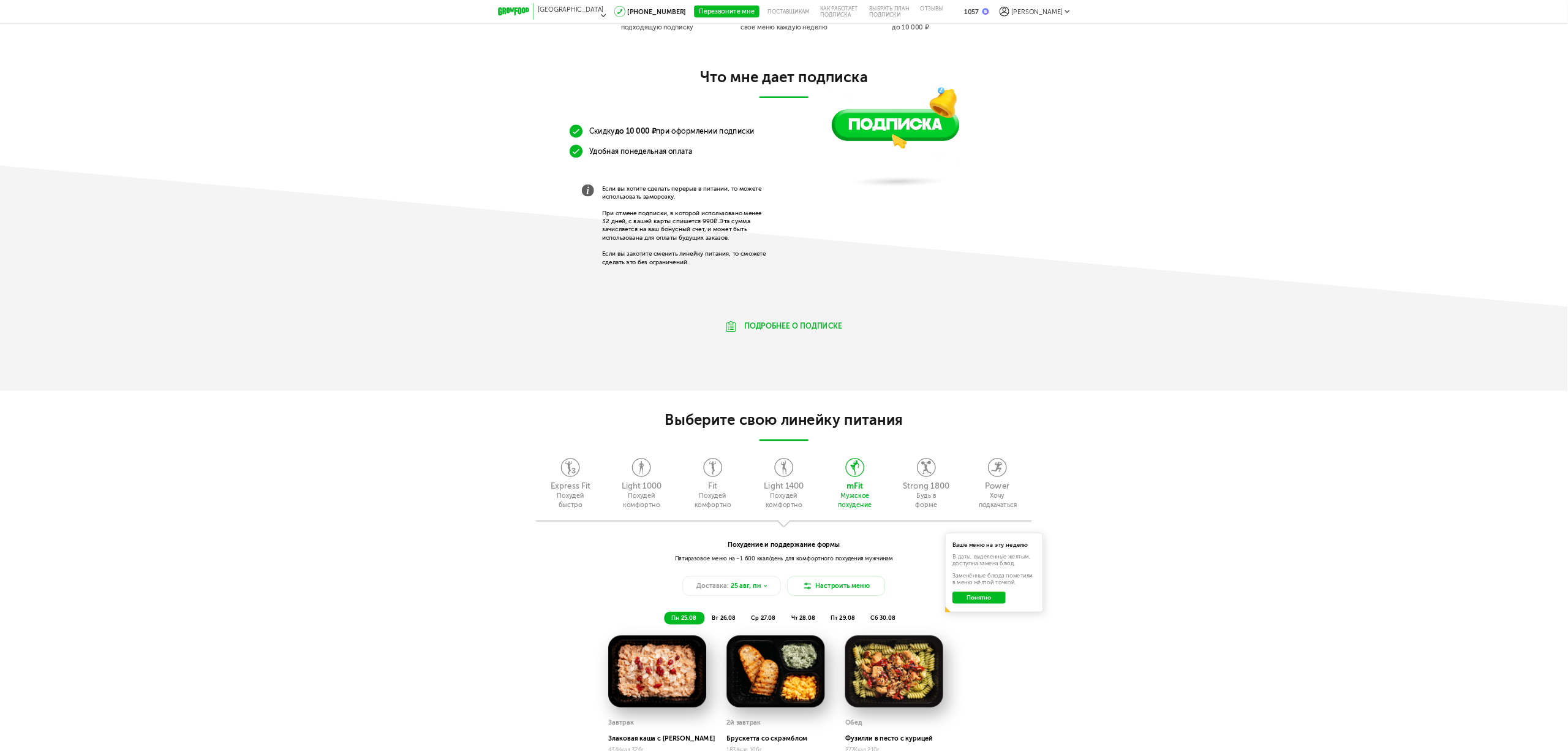
scroll to position [941, 0]
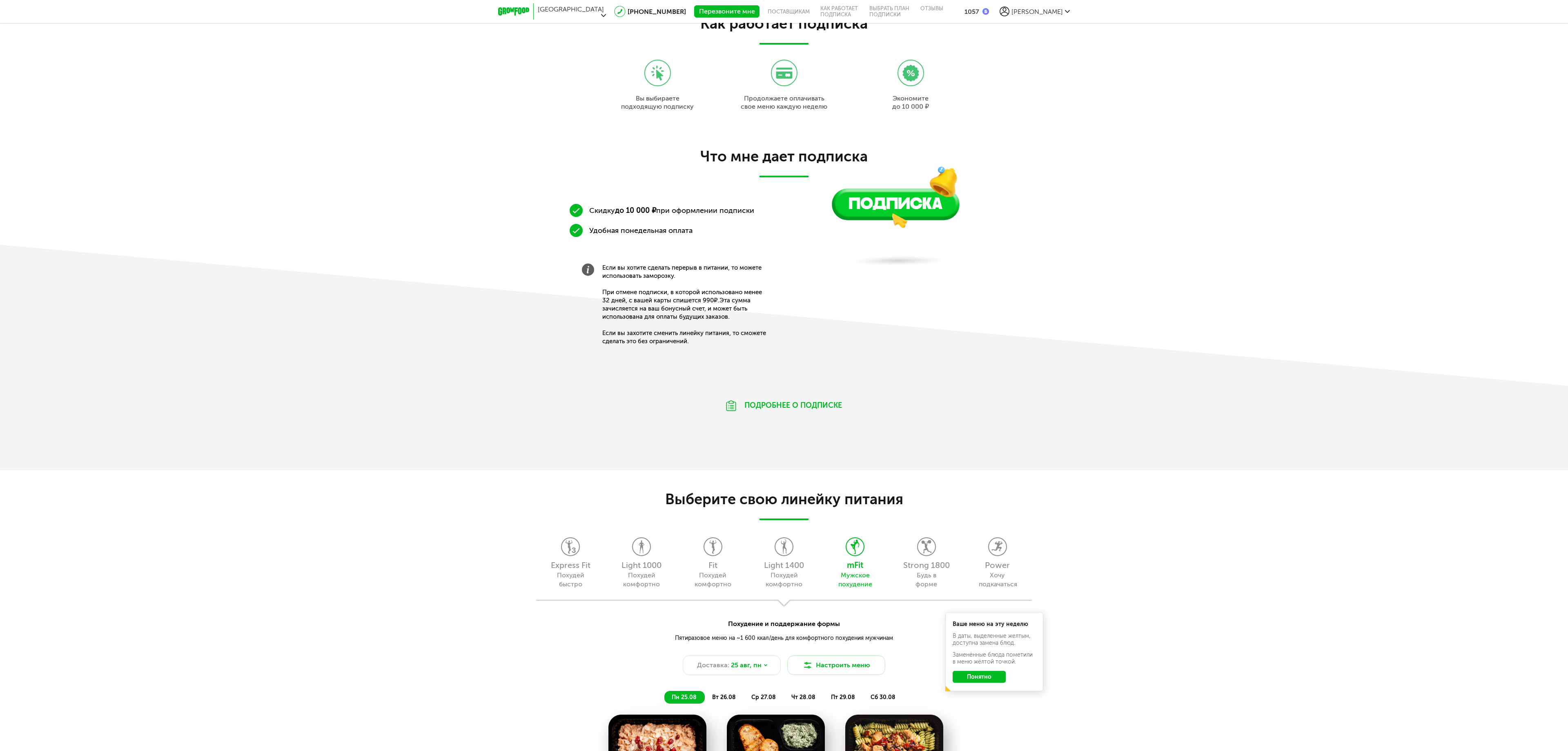
click at [783, 12] on span "[PERSON_NAME]" at bounding box center [1037, 12] width 52 height 8
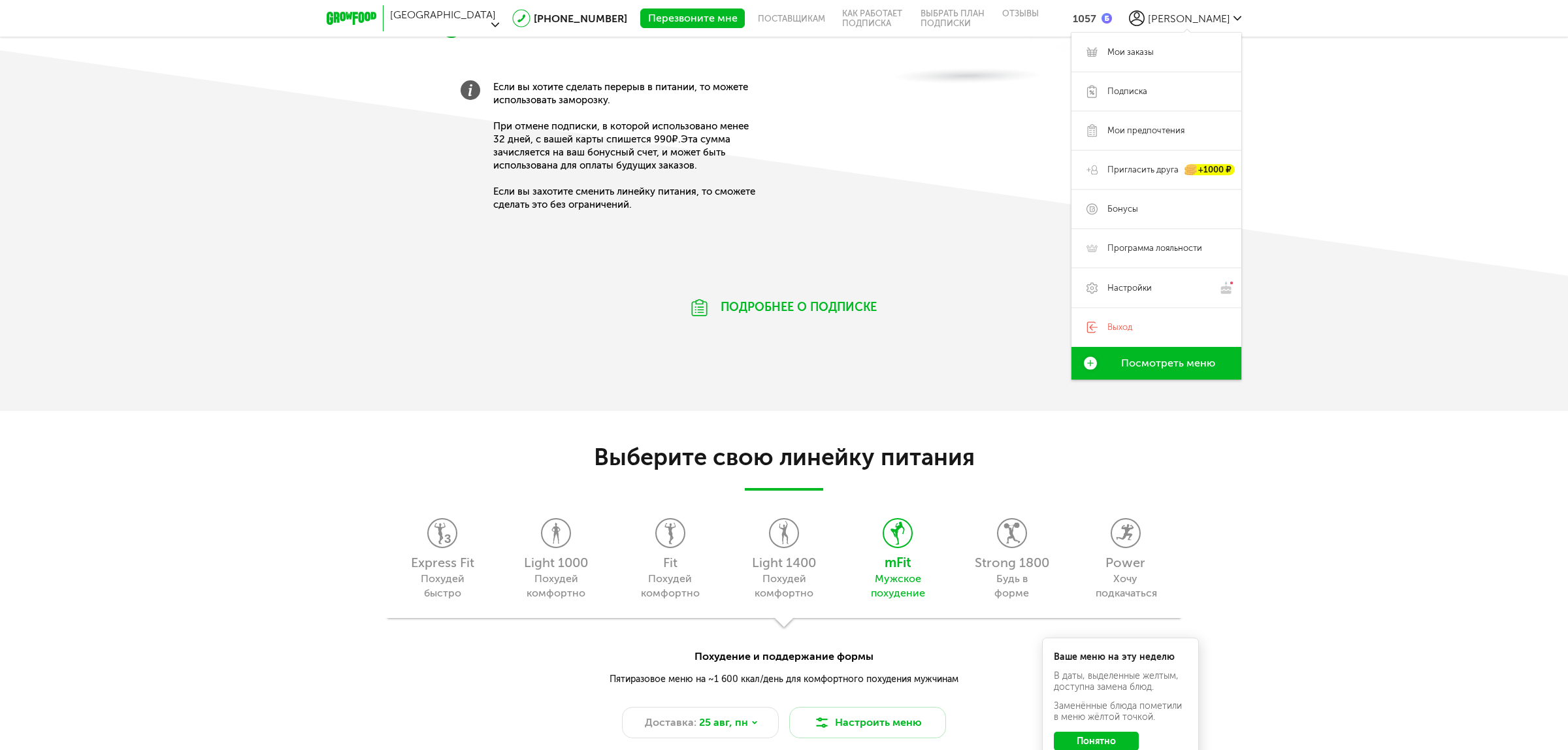
scroll to position [922, 0]
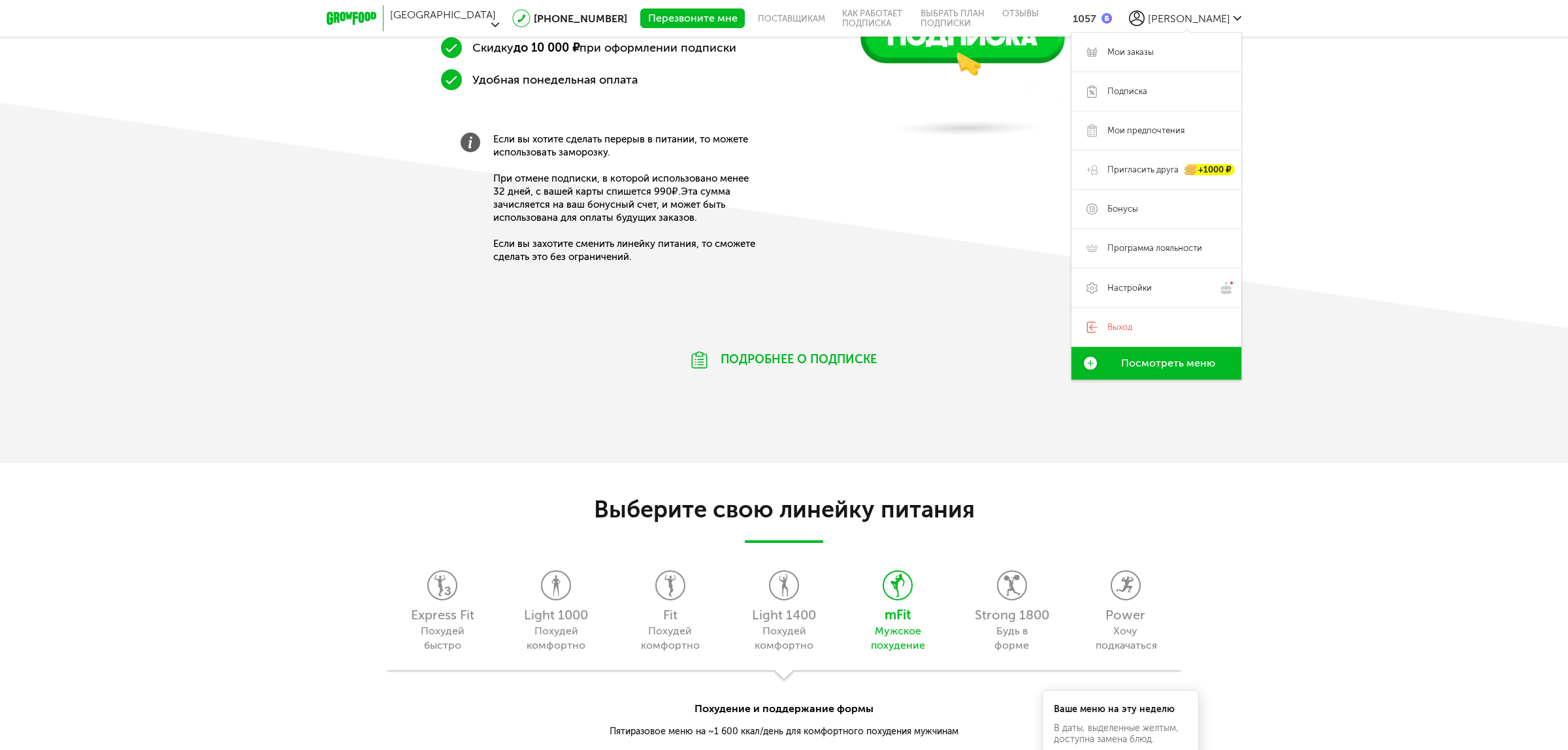
click at [1206, 2] on div "Москва 8 (800) 555-21-78 Перезвоните мне поставщикам Как работает подписка Выбр…" at bounding box center [783, 19] width 915 height 37
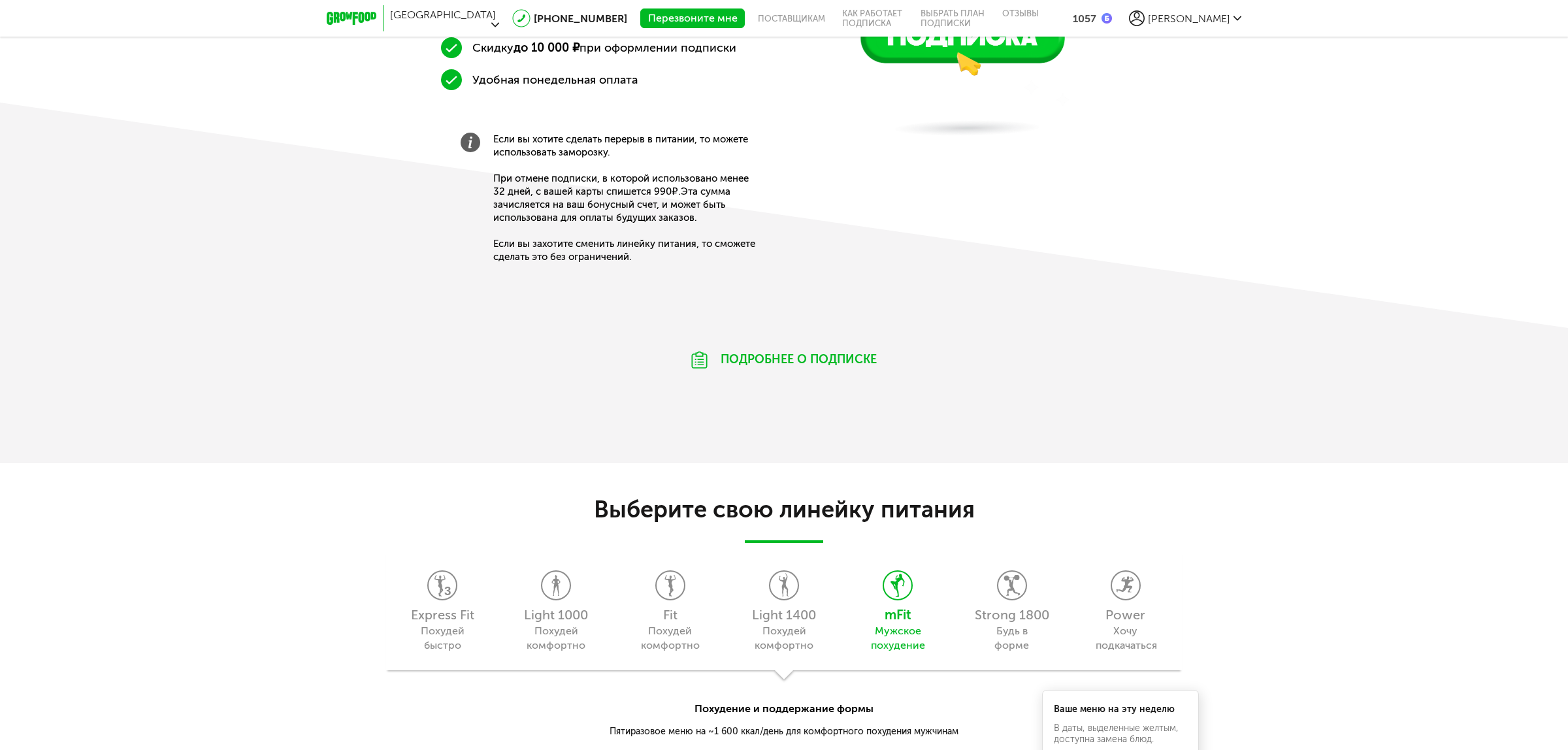
click at [1207, 13] on span "[PERSON_NAME]" at bounding box center [1189, 19] width 83 height 13
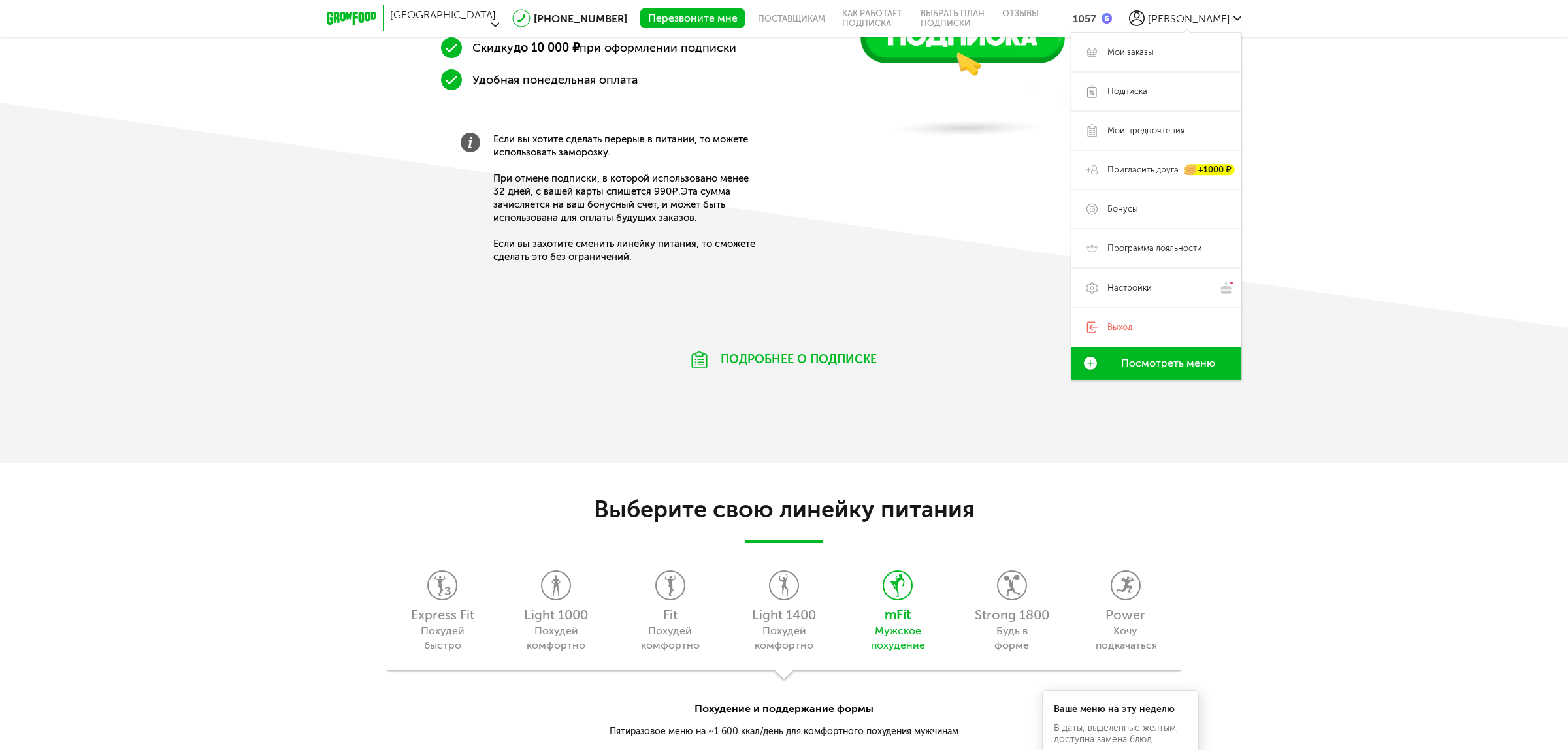
click at [1204, 11] on div "[PERSON_NAME]" at bounding box center [1184, 19] width 112 height 16
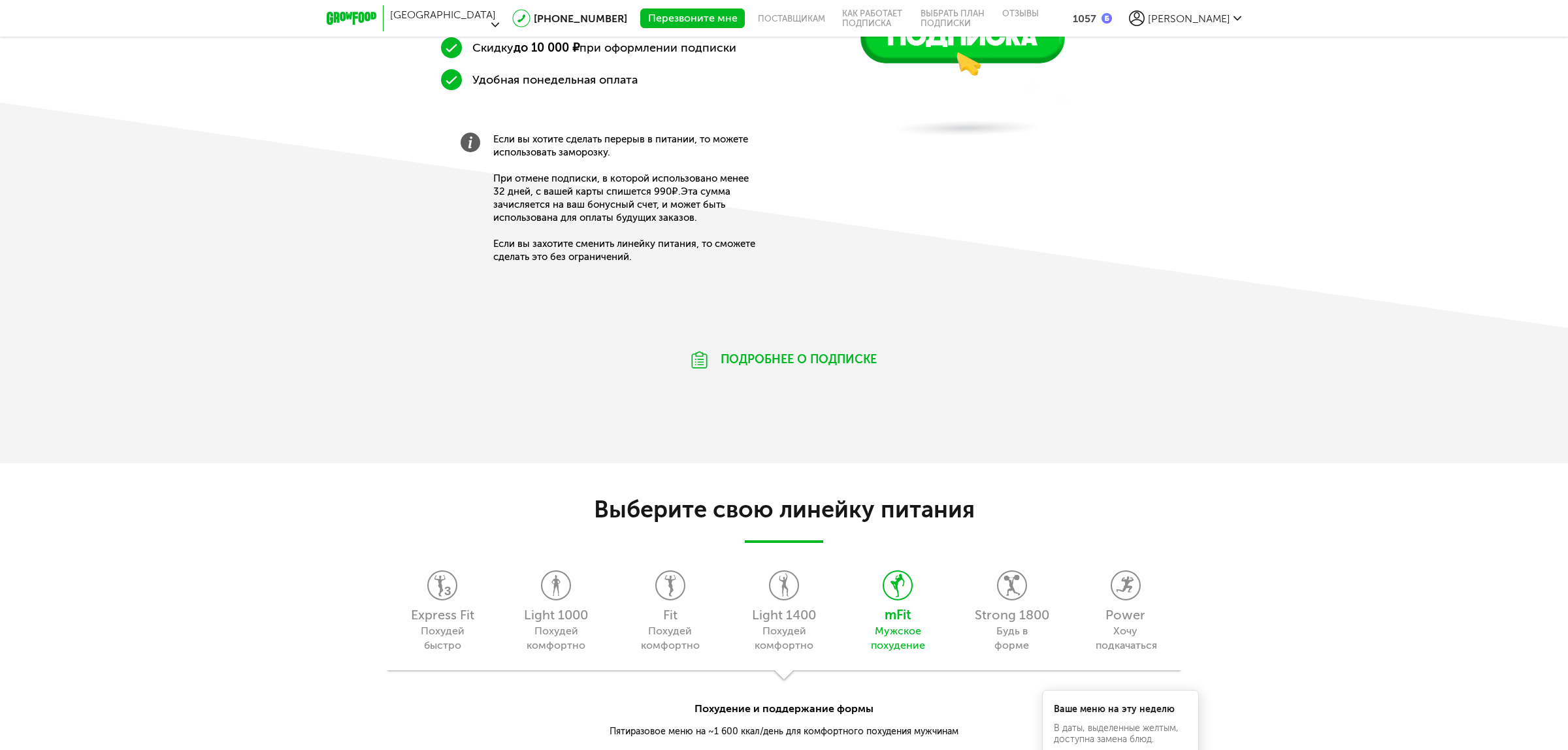
click at [1204, 11] on div "[PERSON_NAME]" at bounding box center [1184, 19] width 112 height 16
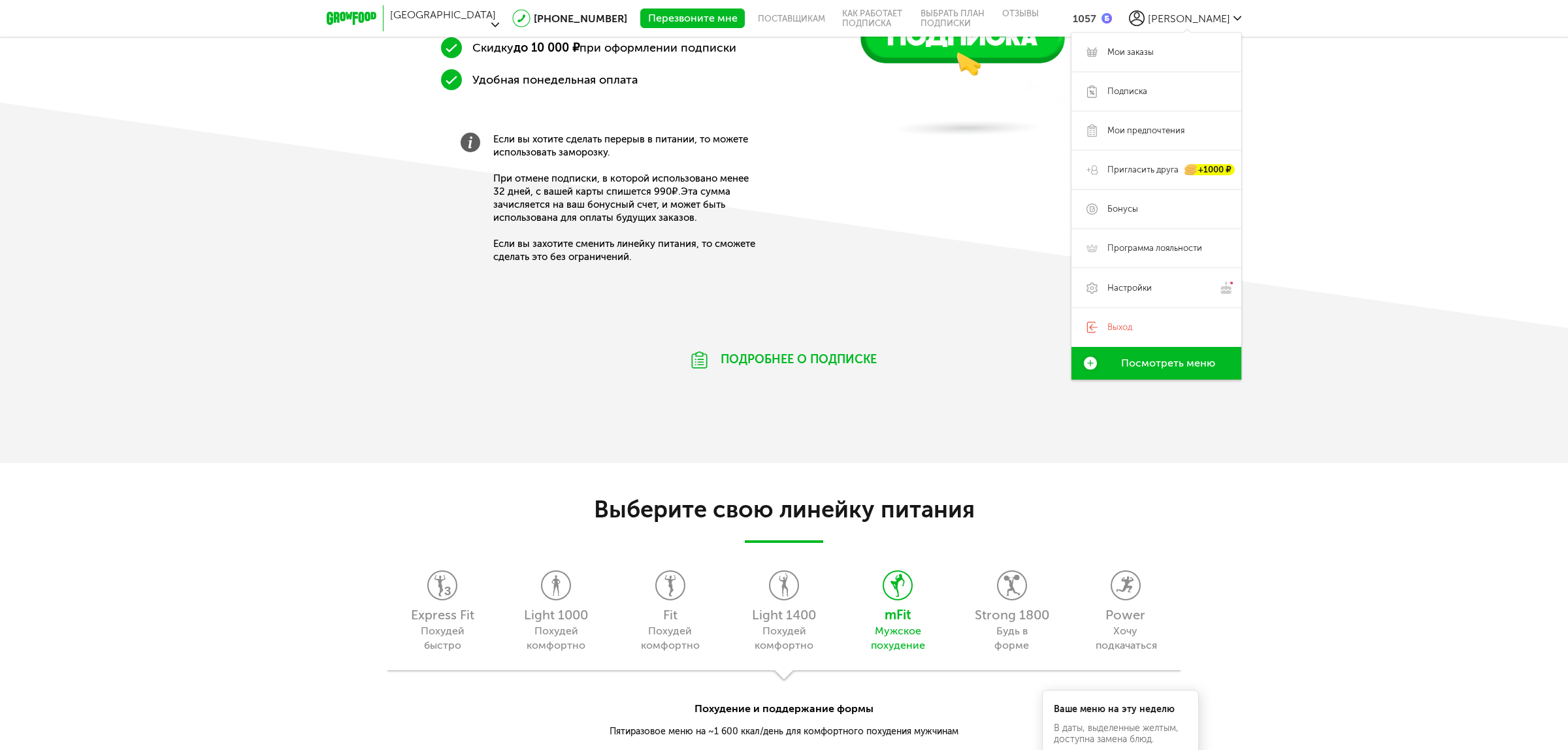
click at [512, 13] on icon at bounding box center [521, 18] width 19 height 19
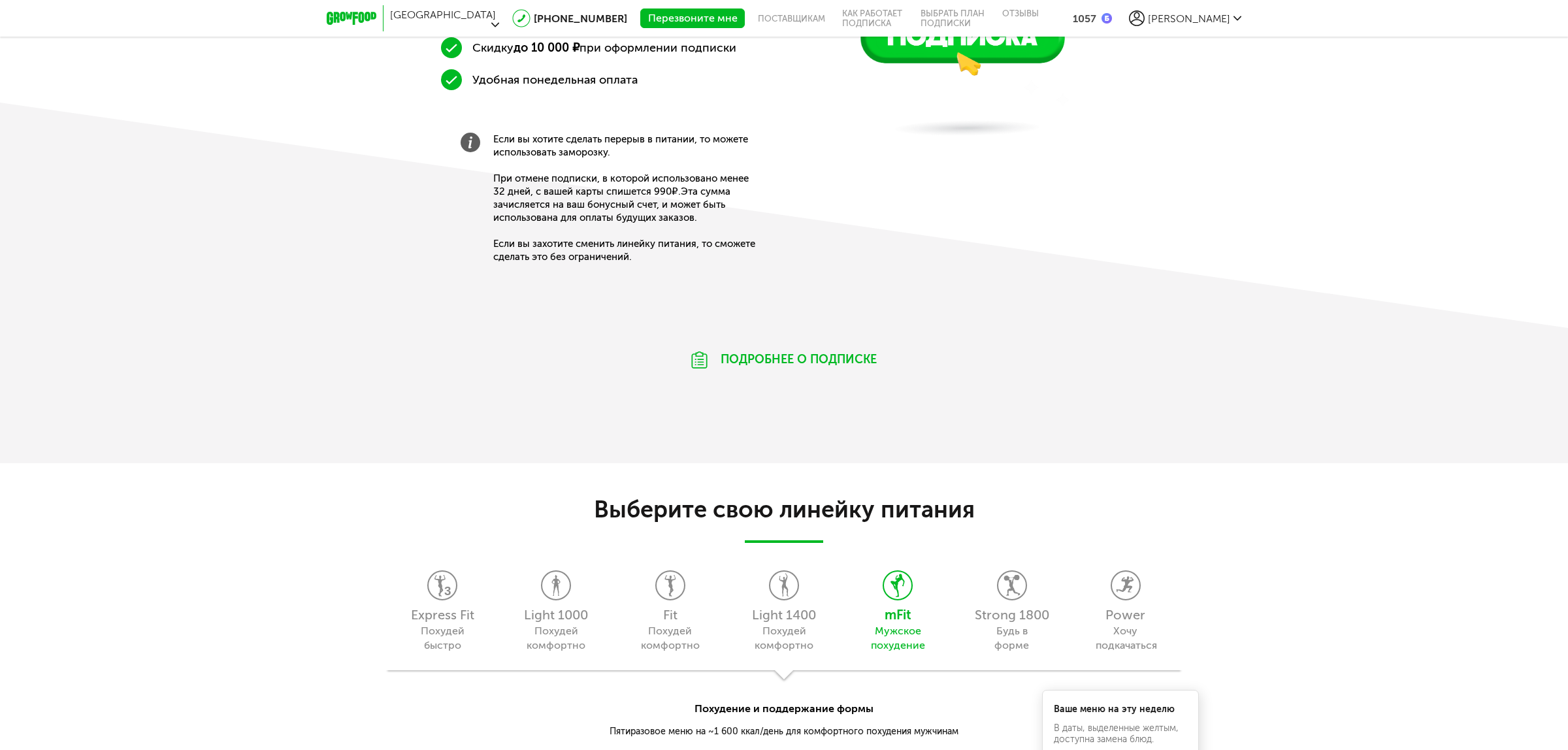
click at [534, 13] on link "[PHONE_NUMBER]" at bounding box center [580, 19] width 93 height 13
click at [1220, 13] on span "[PERSON_NAME]" at bounding box center [1189, 19] width 83 height 13
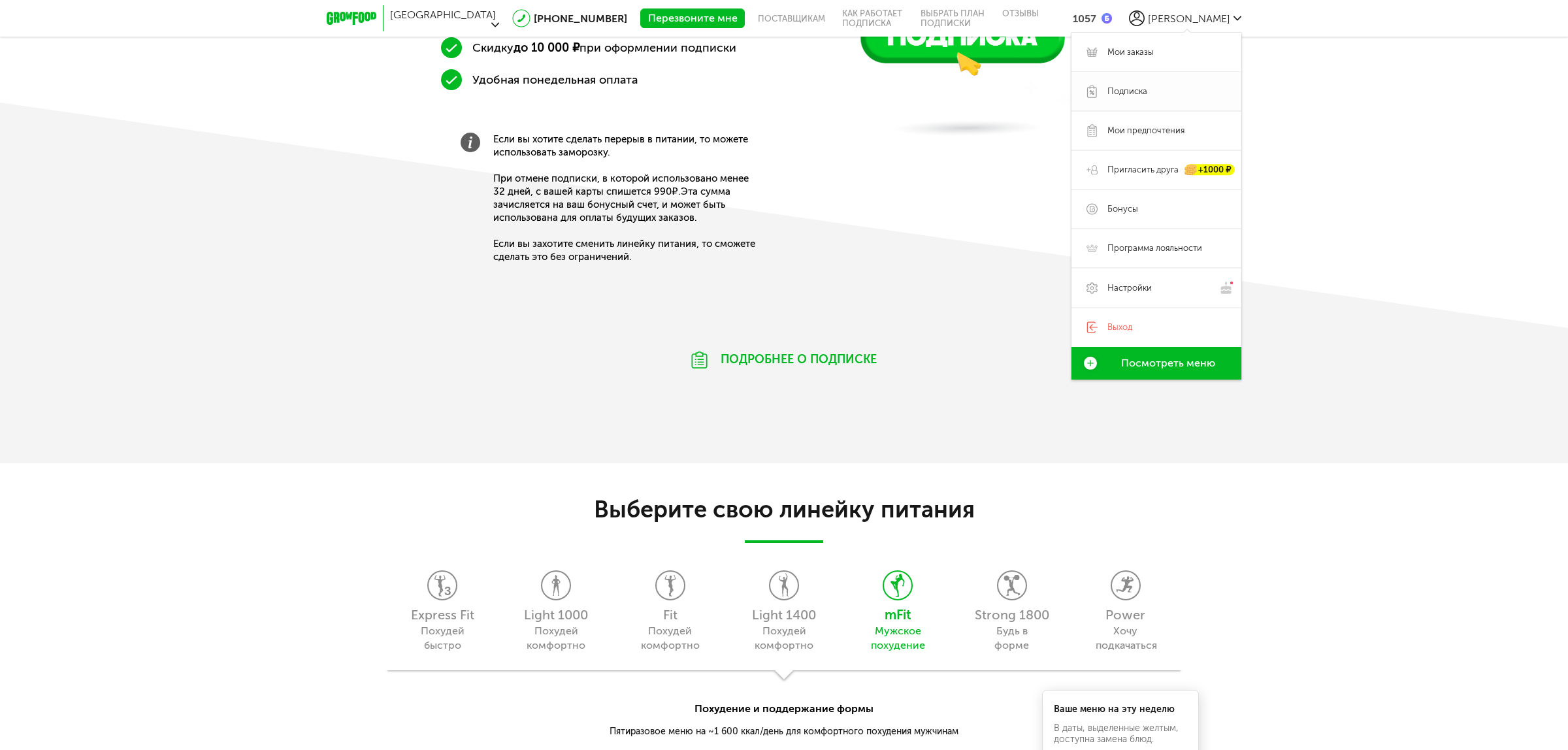
click at [1189, 90] on span "Подписка" at bounding box center [1167, 92] width 119 height 12
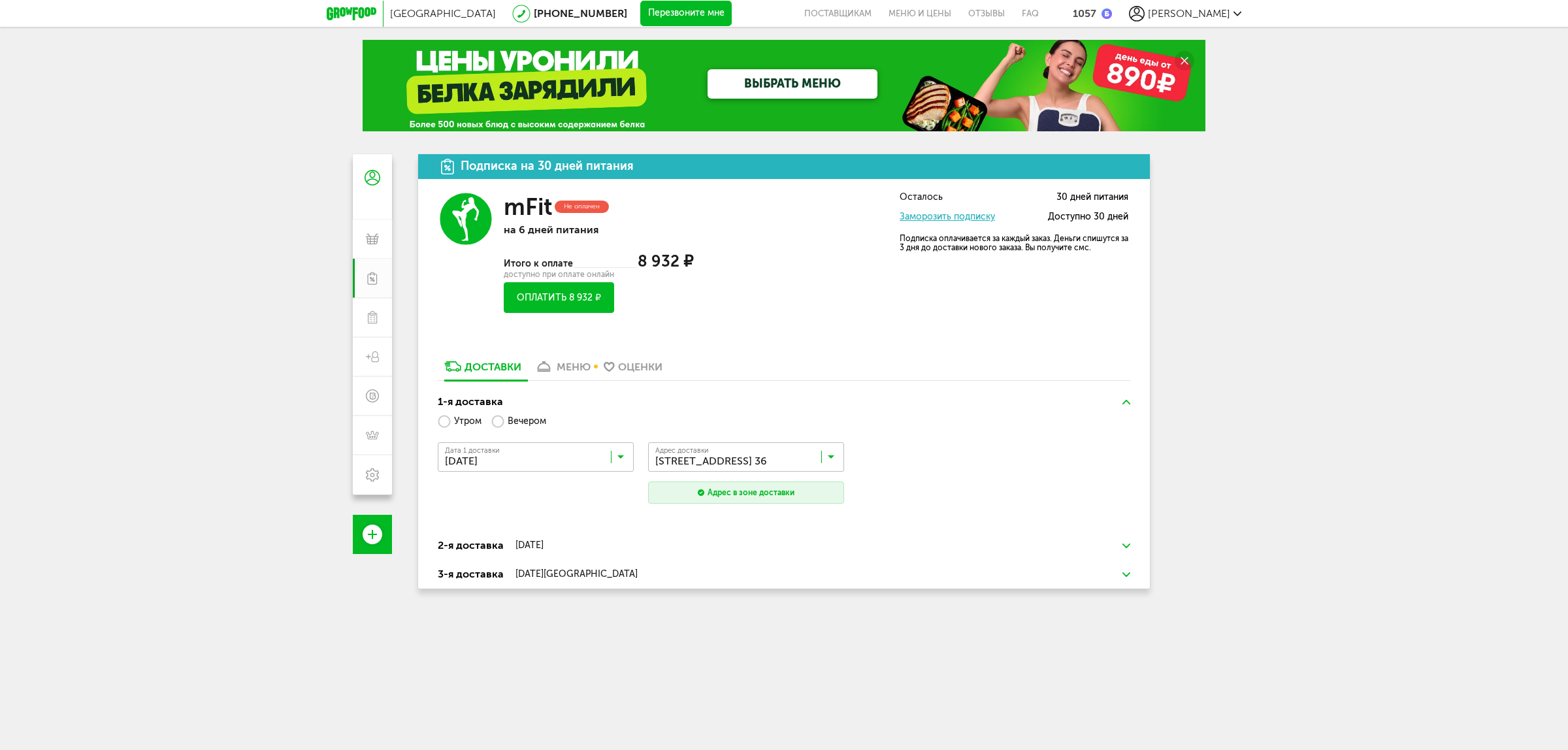
click at [168, 266] on div "Москва 8 (800) 555-21-78 Перезвоните мне поставщикам Меню и цены Отзывы FAQ 105…" at bounding box center [784, 478] width 1568 height 956
click at [1200, 15] on span "[PERSON_NAME]" at bounding box center [1189, 13] width 83 height 13
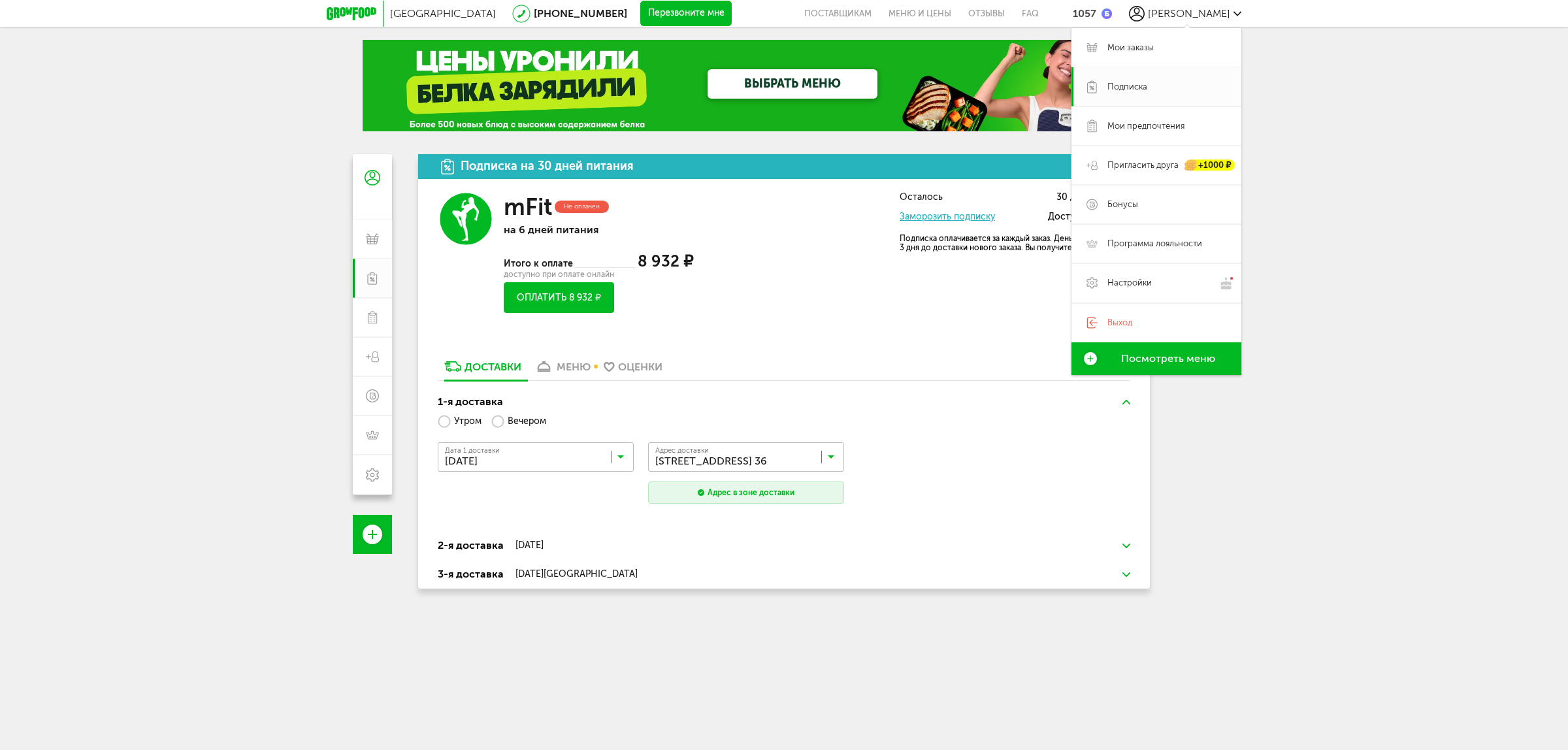
scroll to position [99, 0]
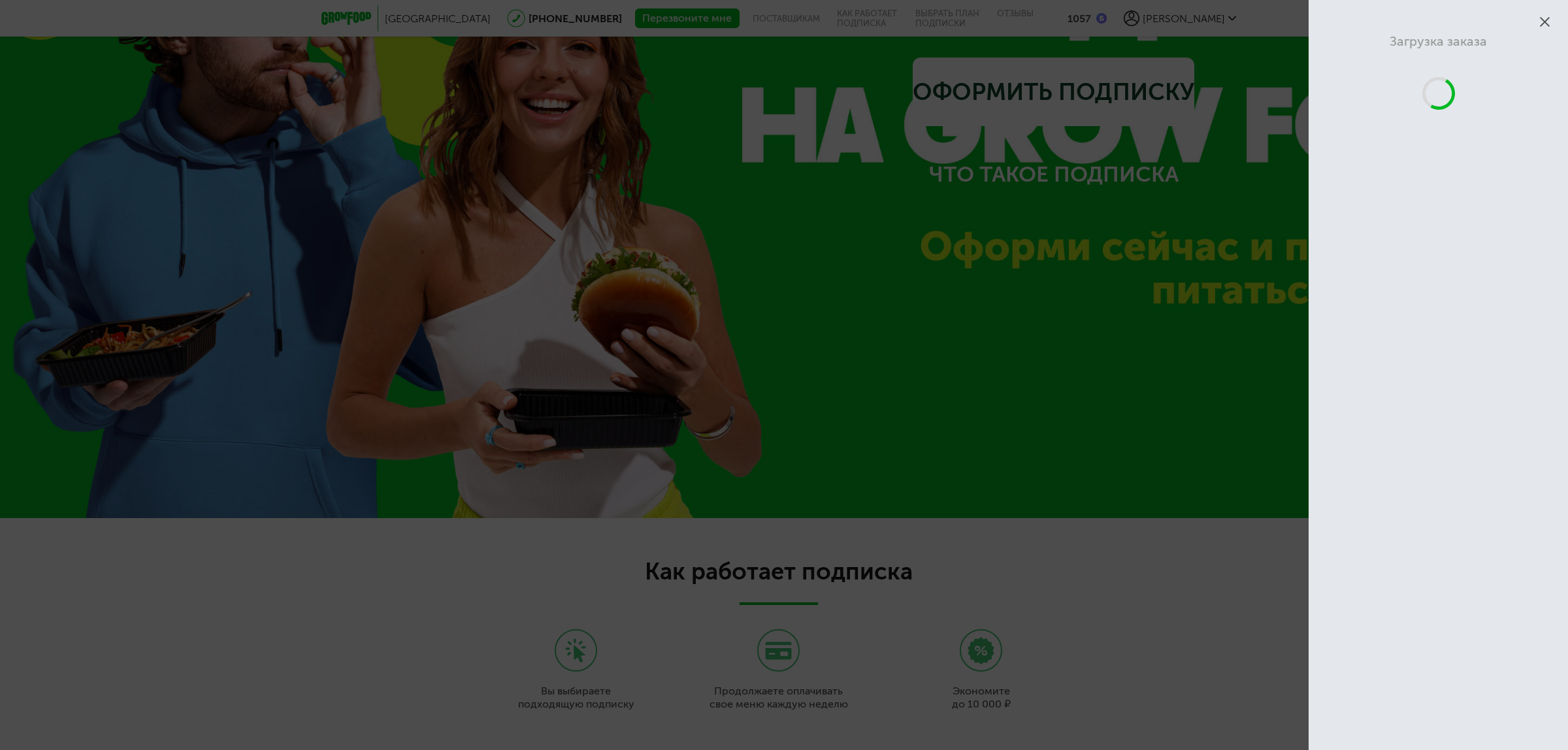
scroll to position [2554, 0]
click at [1253, 23] on icon at bounding box center [1545, 21] width 10 height 10
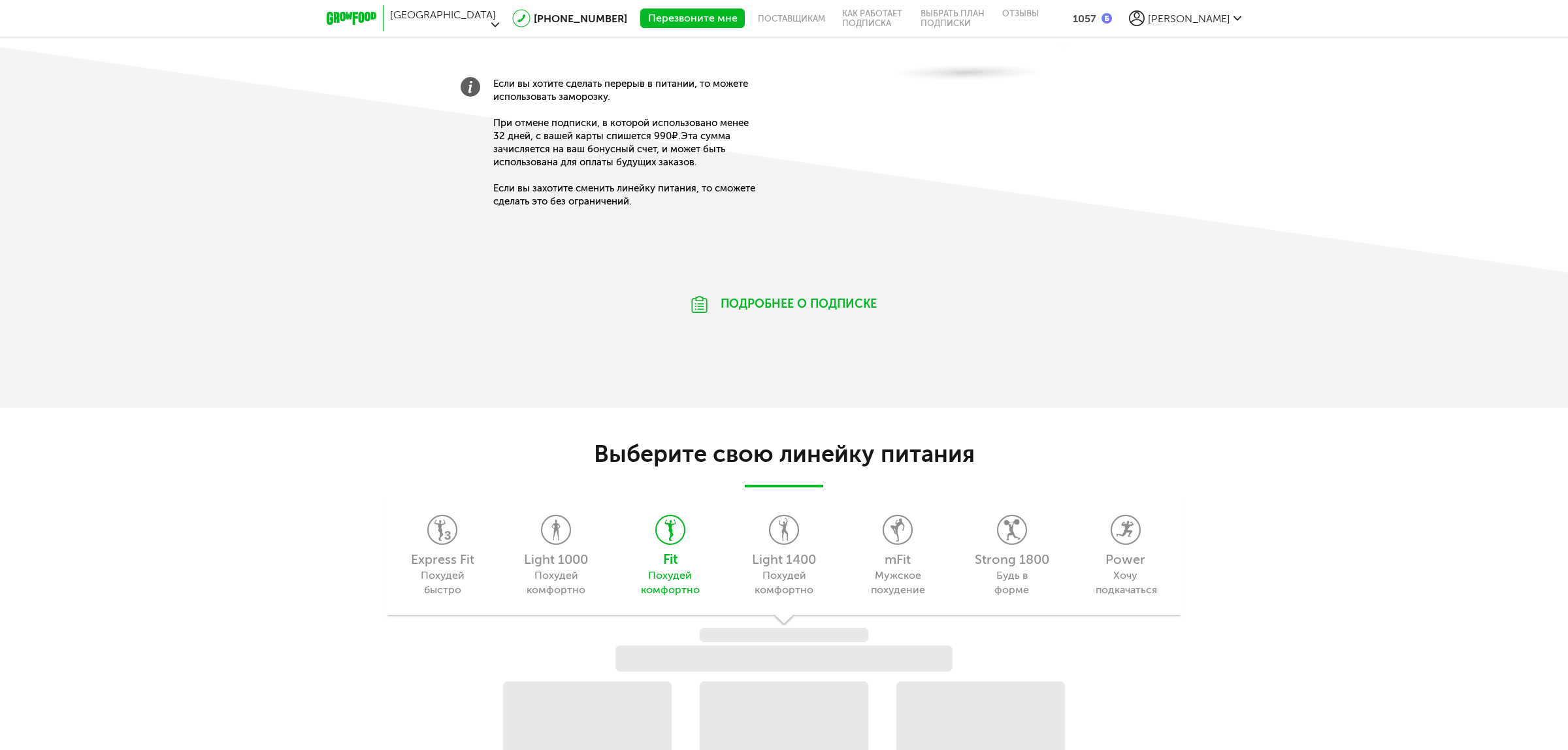
scroll to position [969, 0]
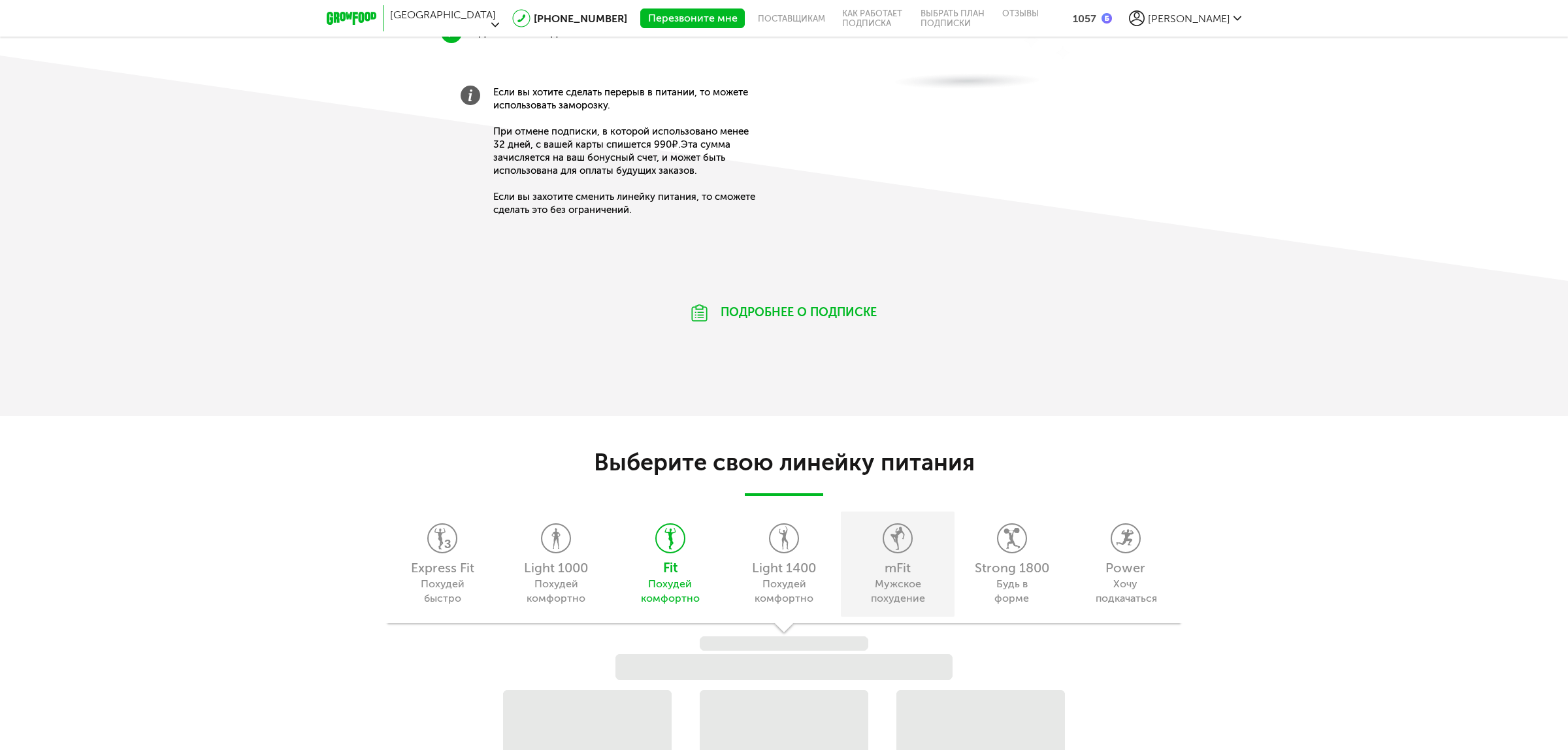
click at [904, 567] on div "mFit" at bounding box center [897, 567] width 100 height 13
click at [898, 581] on div "Мужское похудение" at bounding box center [898, 591] width 59 height 29
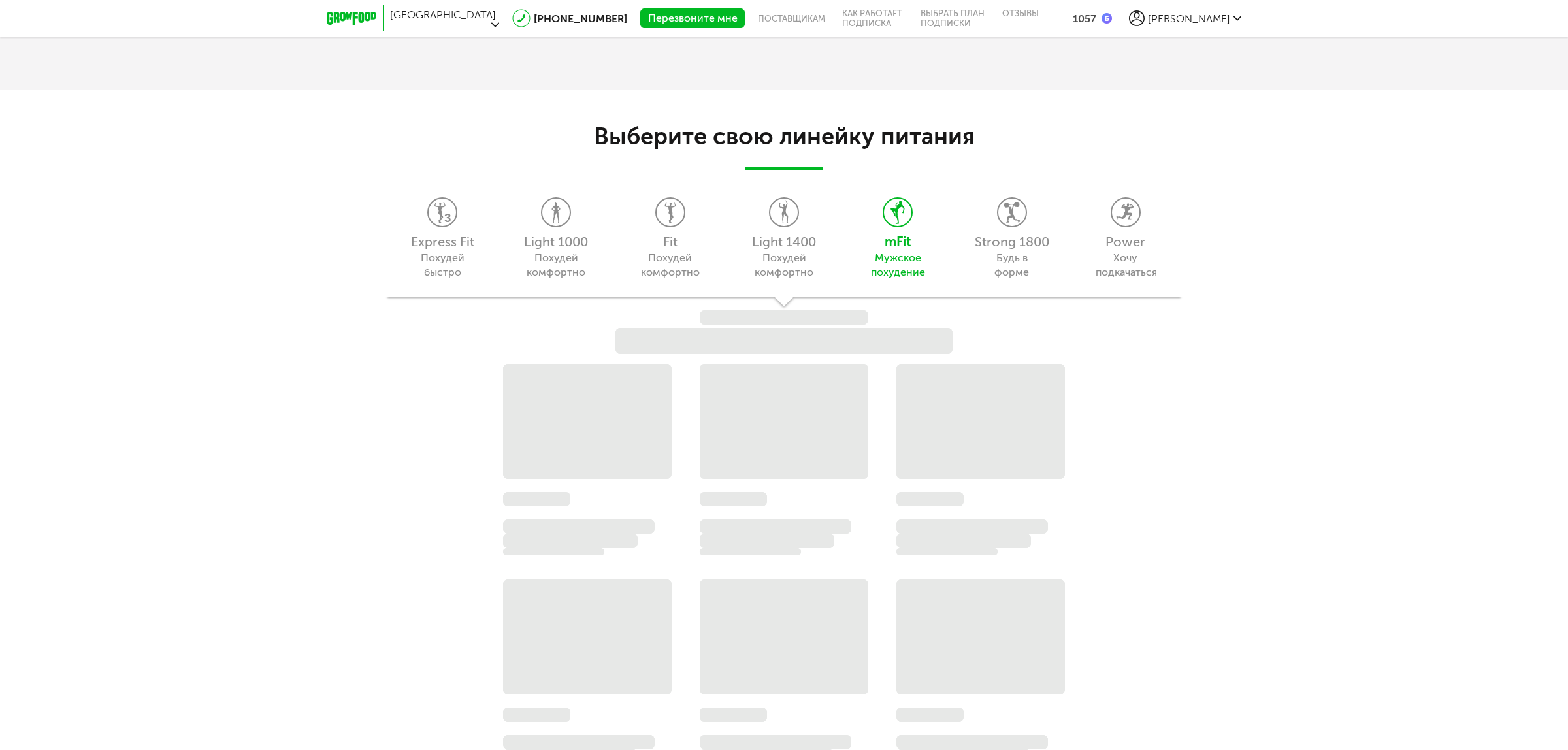
scroll to position [1295, 0]
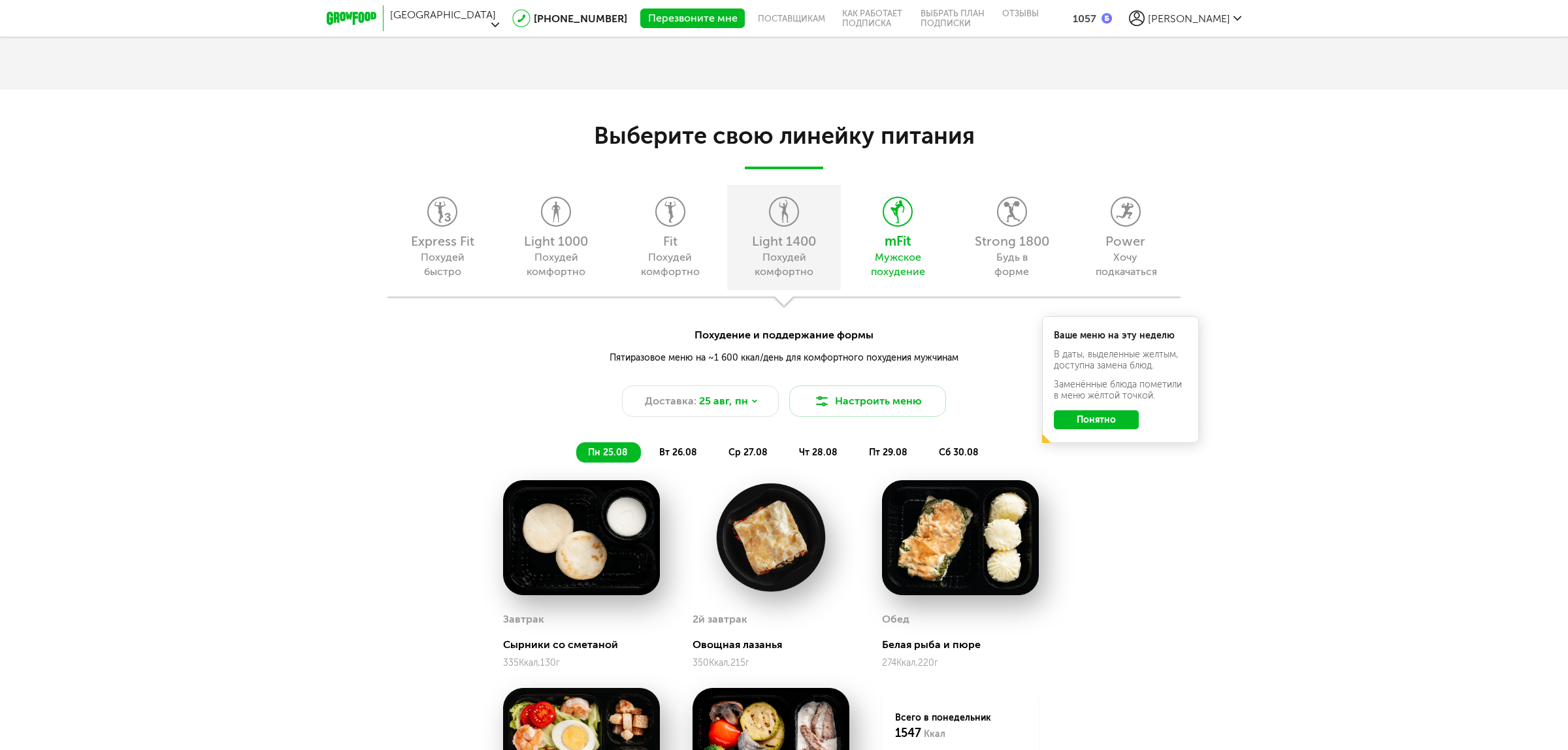
click at [788, 198] on icon at bounding box center [784, 212] width 27 height 29
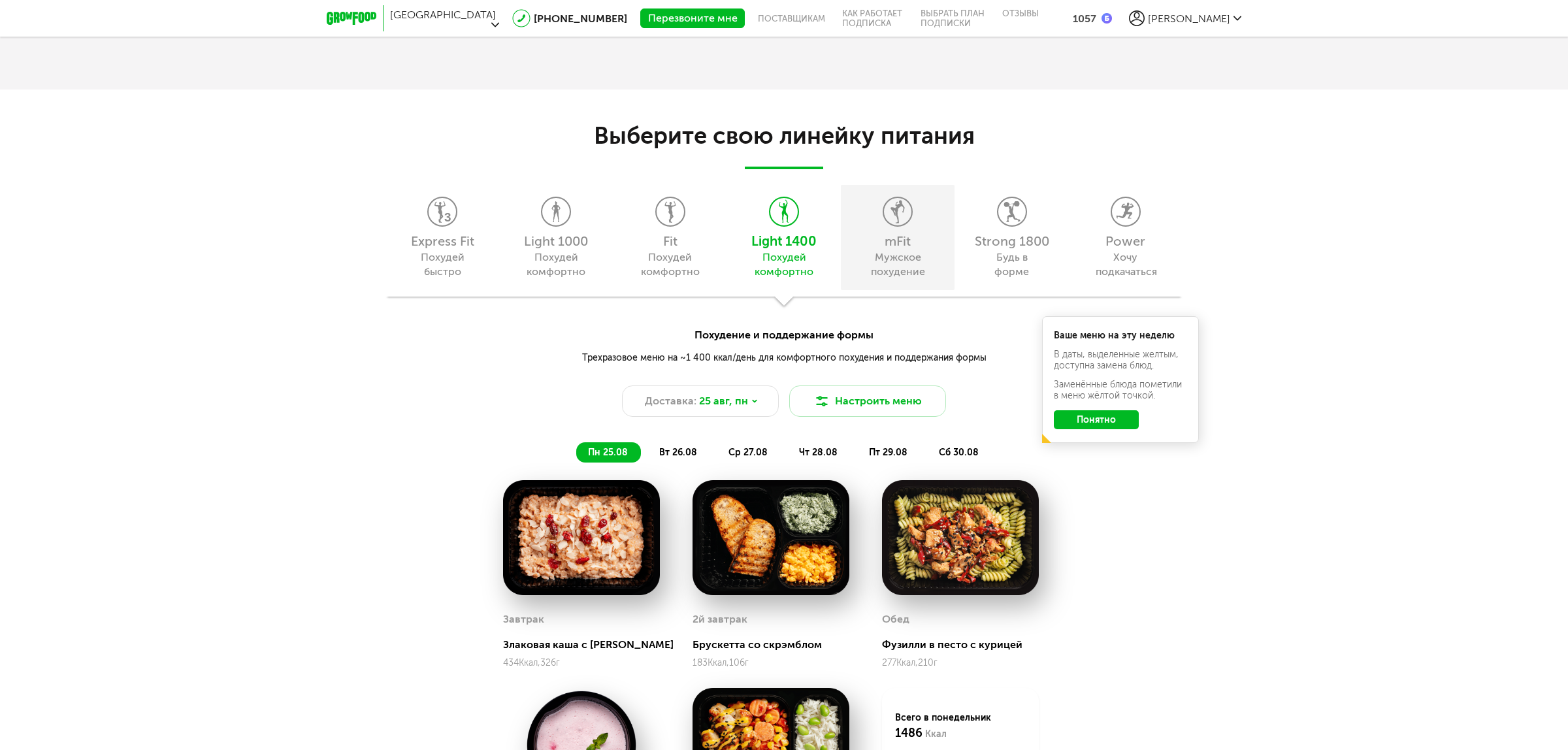
click at [882, 232] on div "mFit Мужское похудение" at bounding box center [897, 238] width 114 height 105
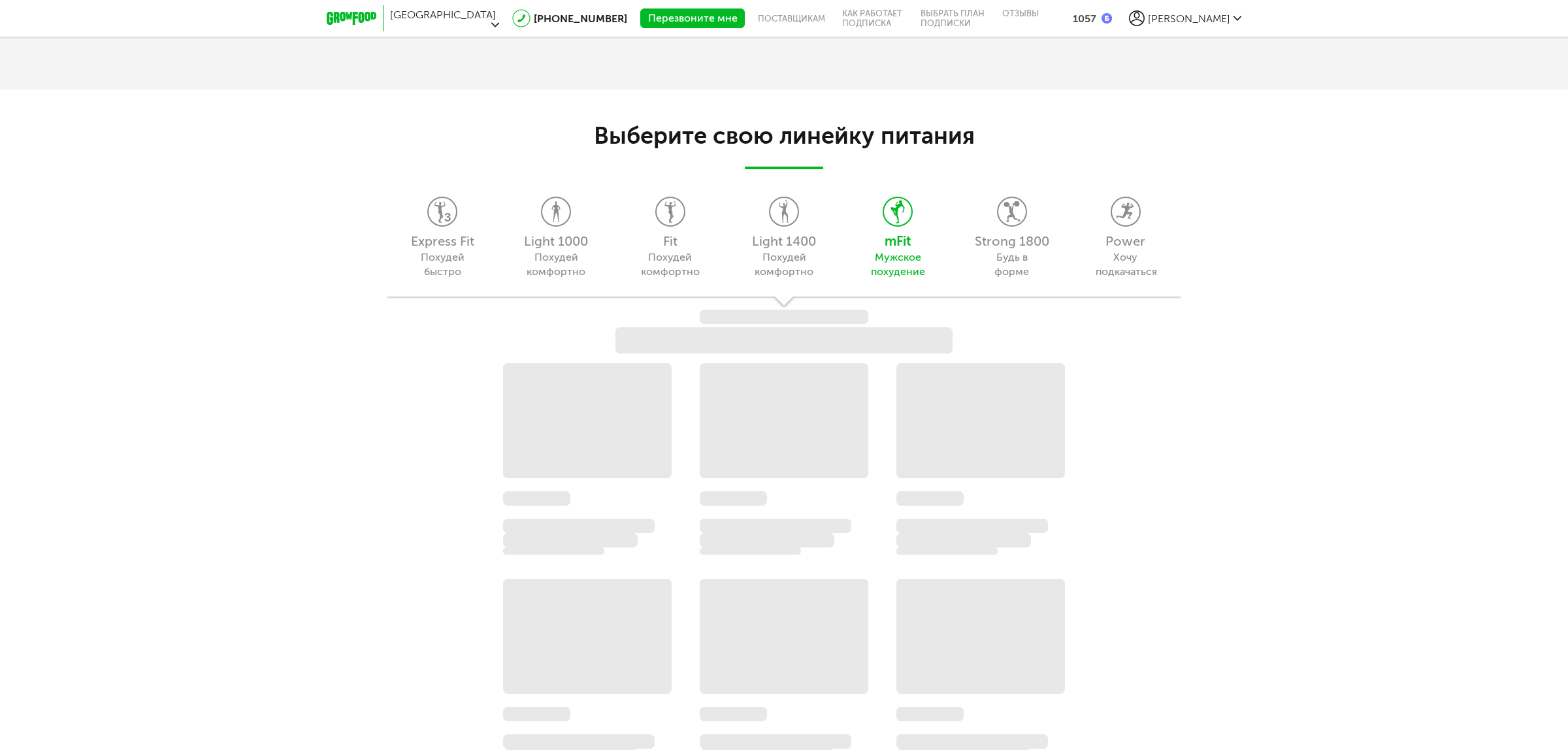
click at [753, 207] on div "Express Fit Похудей быстро Light 1000 Похудей комфортно Fit Похудей комфортно L…" at bounding box center [784, 236] width 797 height 121
click at [785, 260] on div "Express Fit Похудей быстро Light 1000 Похудей комфортно Fit Похудей комфортно L…" at bounding box center [784, 236] width 797 height 121
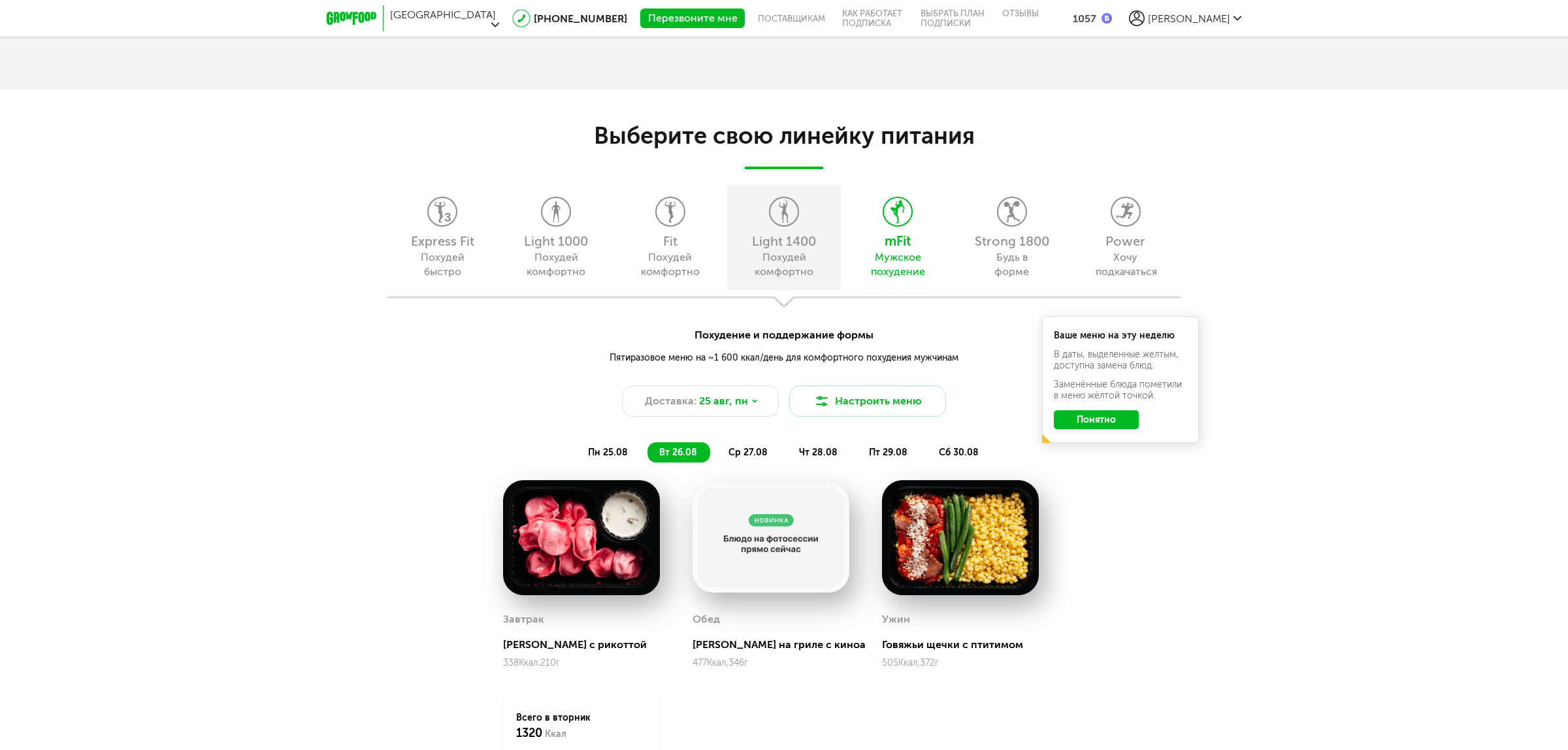
click at [810, 275] on div "Похудей комфортно" at bounding box center [783, 265] width 59 height 29
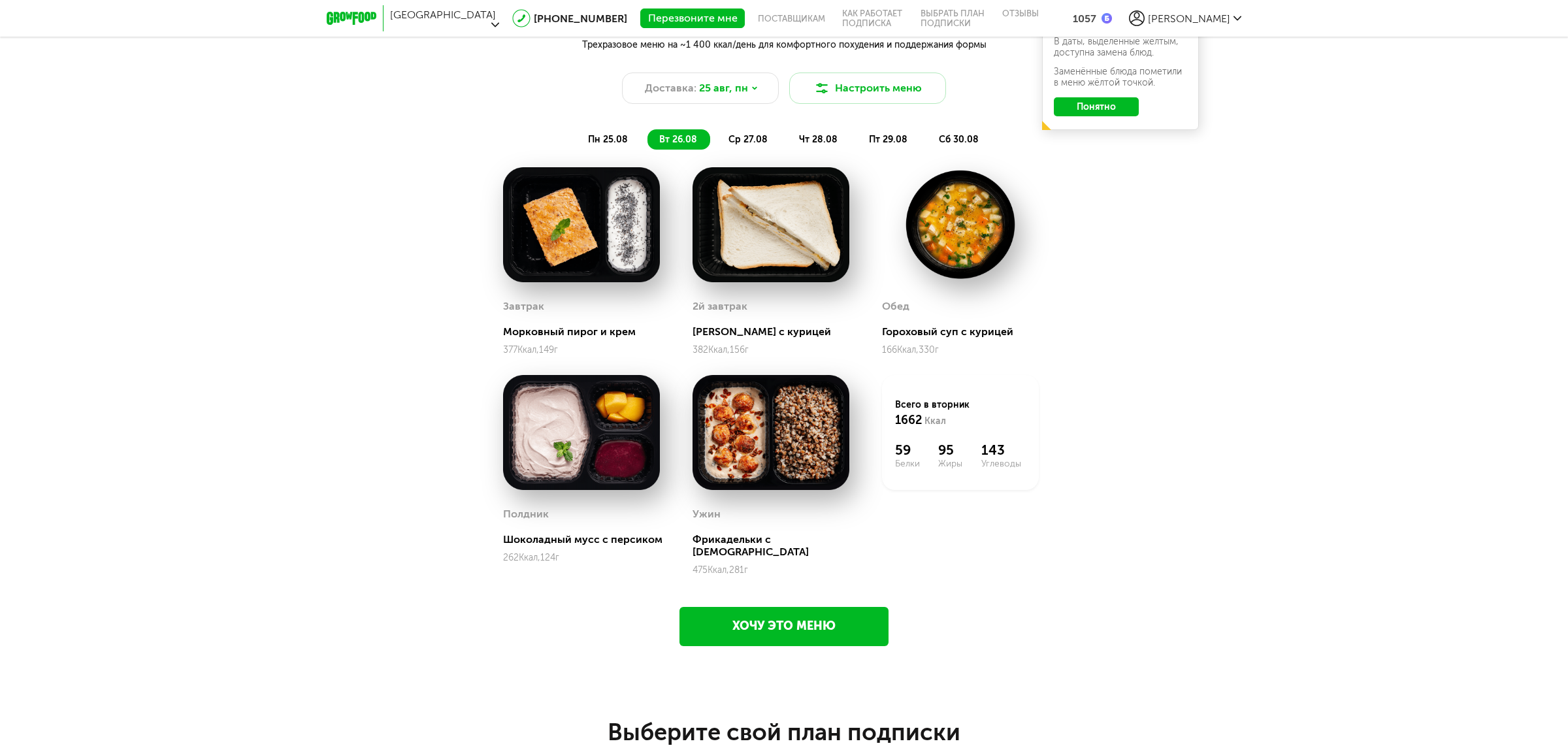
scroll to position [1377, 0]
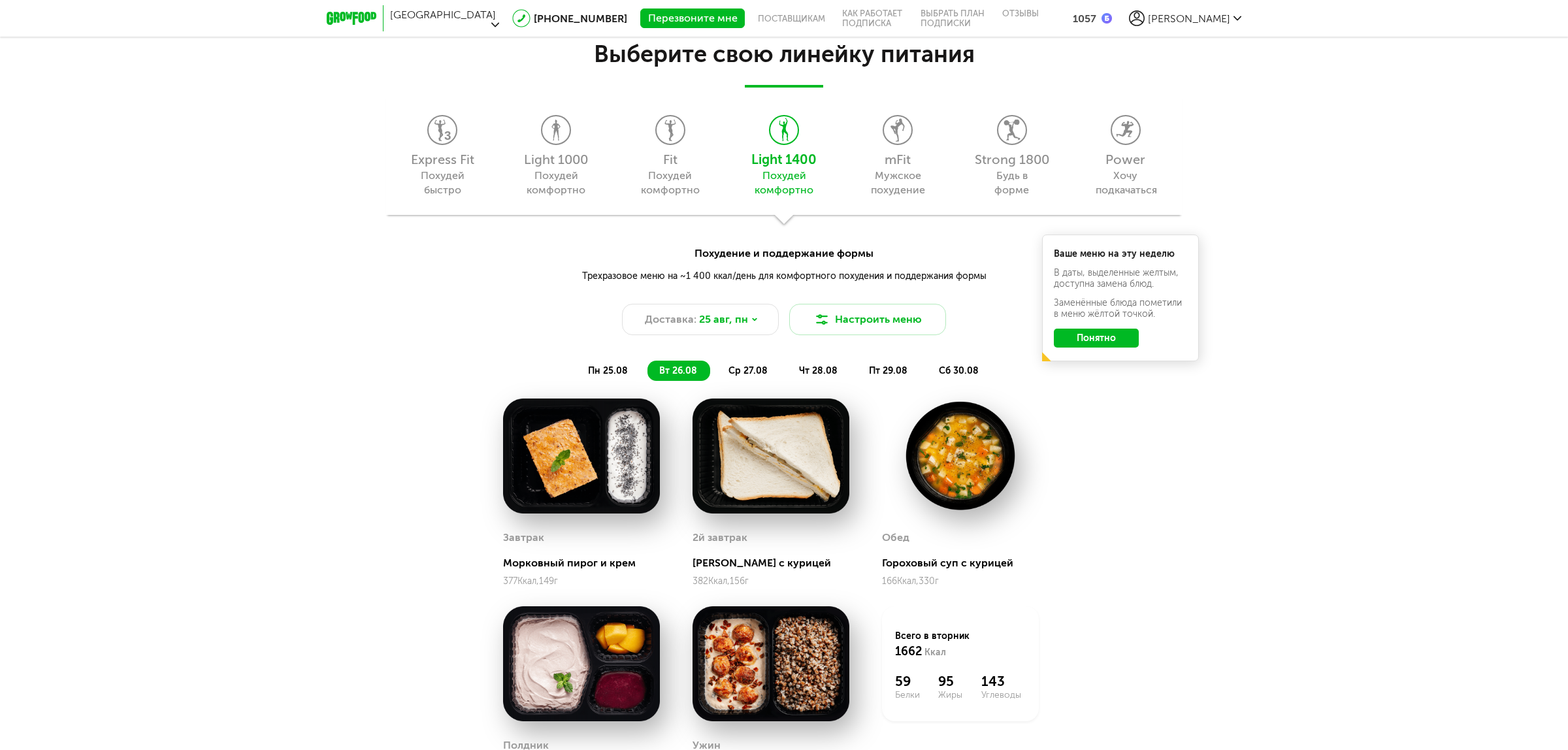
click at [858, 129] on div "Express Fit Похудей быстро Light 1000 Похудей комфортно Fit Похудей комфортно L…" at bounding box center [784, 155] width 797 height 121
click at [903, 149] on div "Express Fit Похудей быстро Light 1000 Похудей комфортно Fit Похудей комфортно L…" at bounding box center [784, 155] width 797 height 121
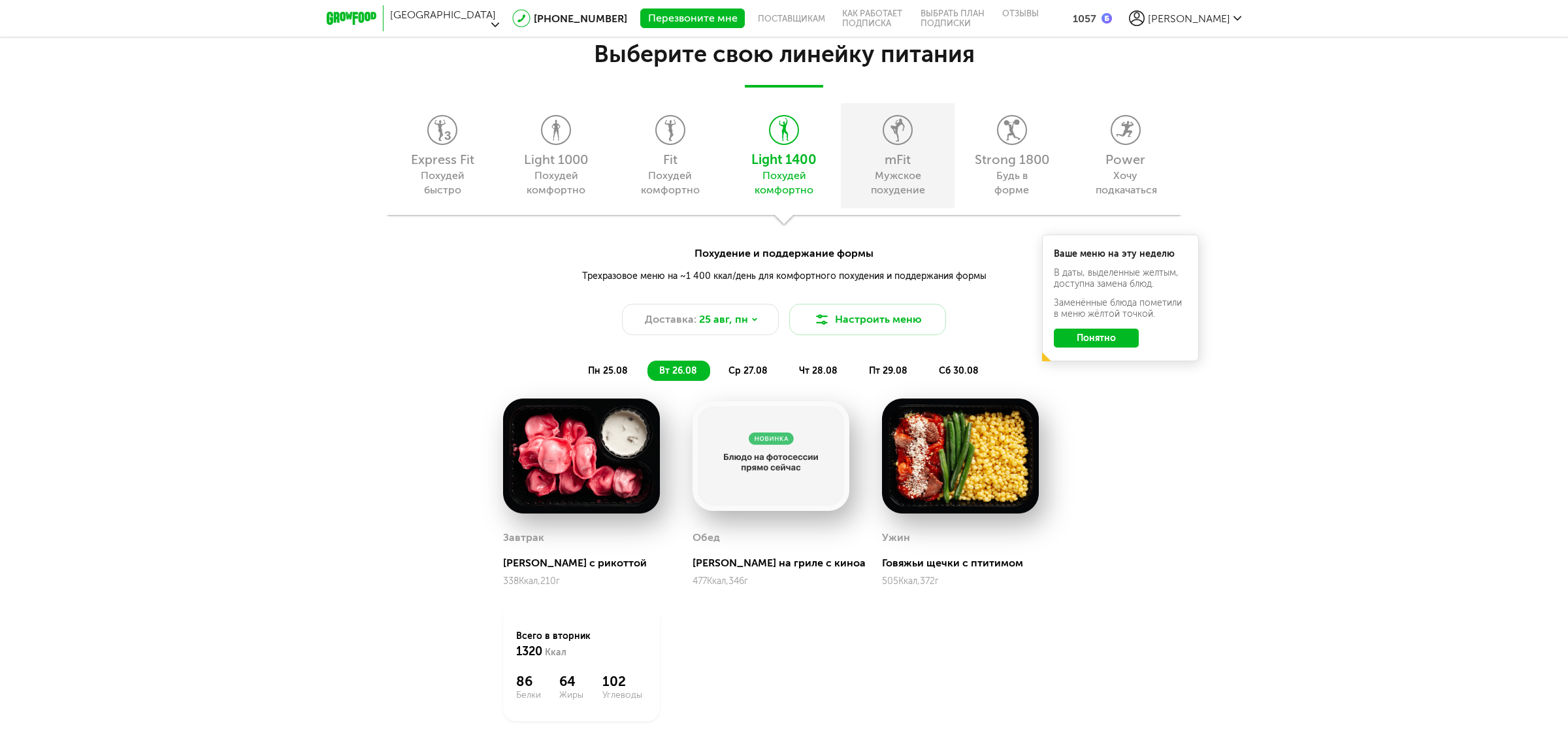
click at [893, 173] on div "Мужское похудение" at bounding box center [898, 183] width 59 height 29
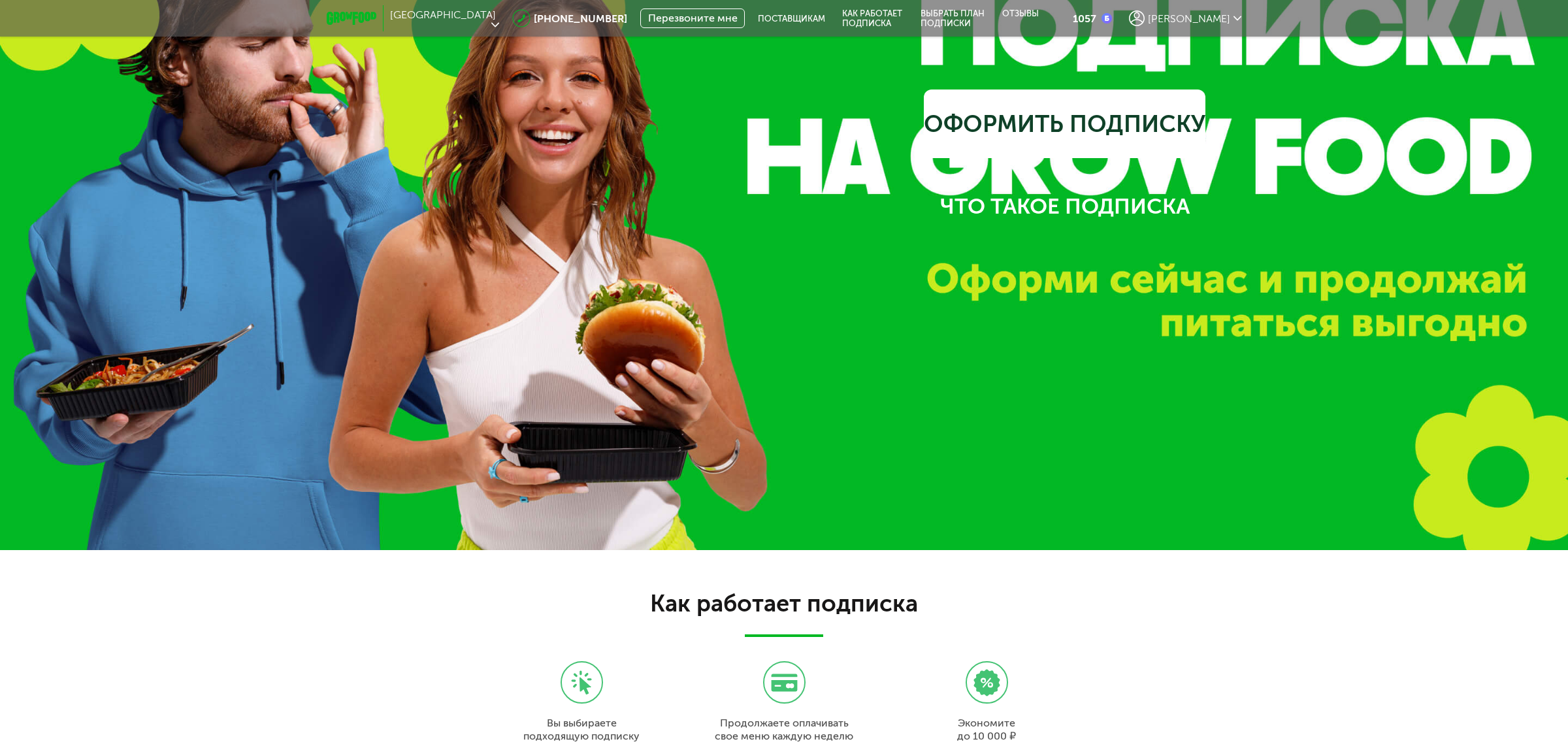
scroll to position [64, 0]
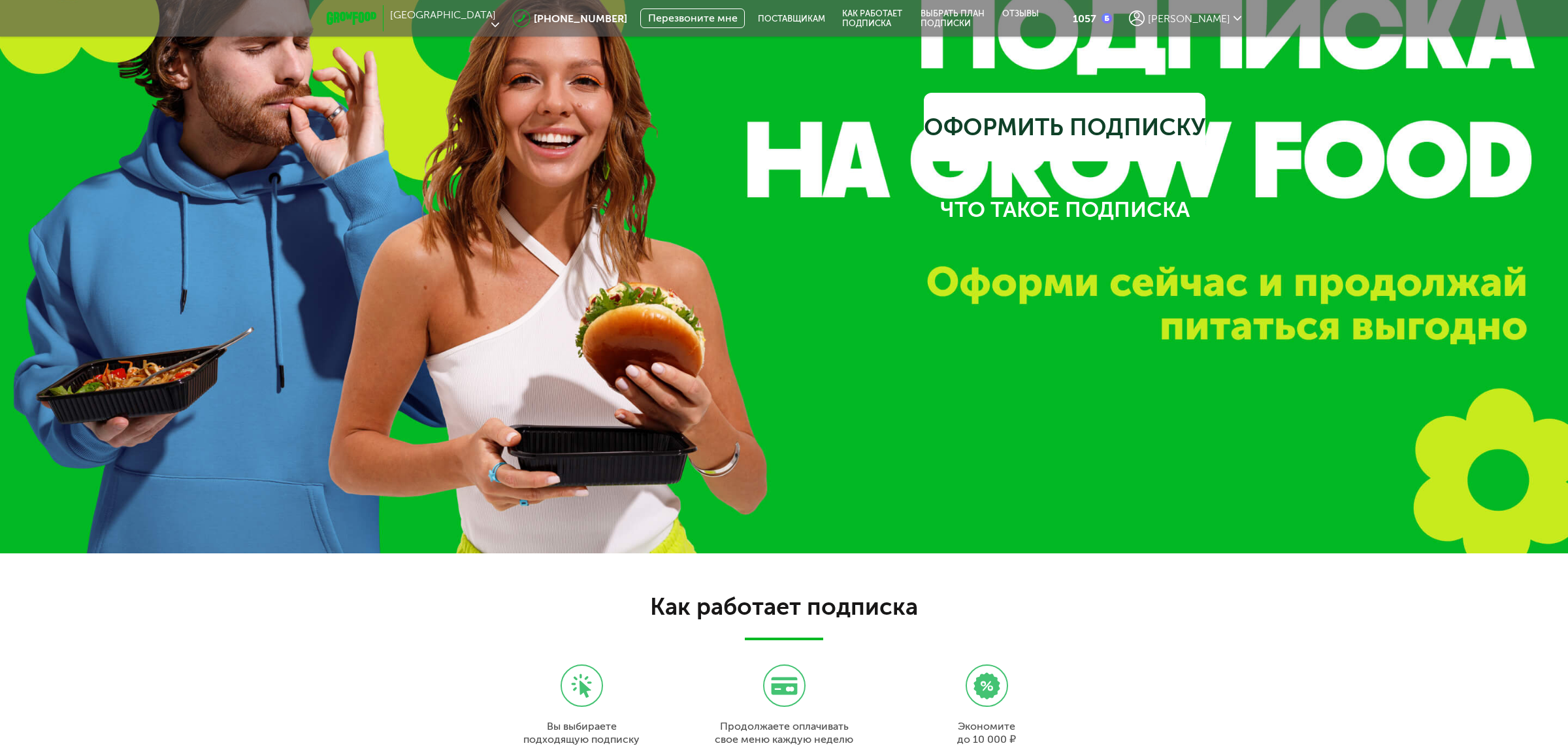
click at [1208, 15] on span "[PERSON_NAME]" at bounding box center [1189, 19] width 83 height 13
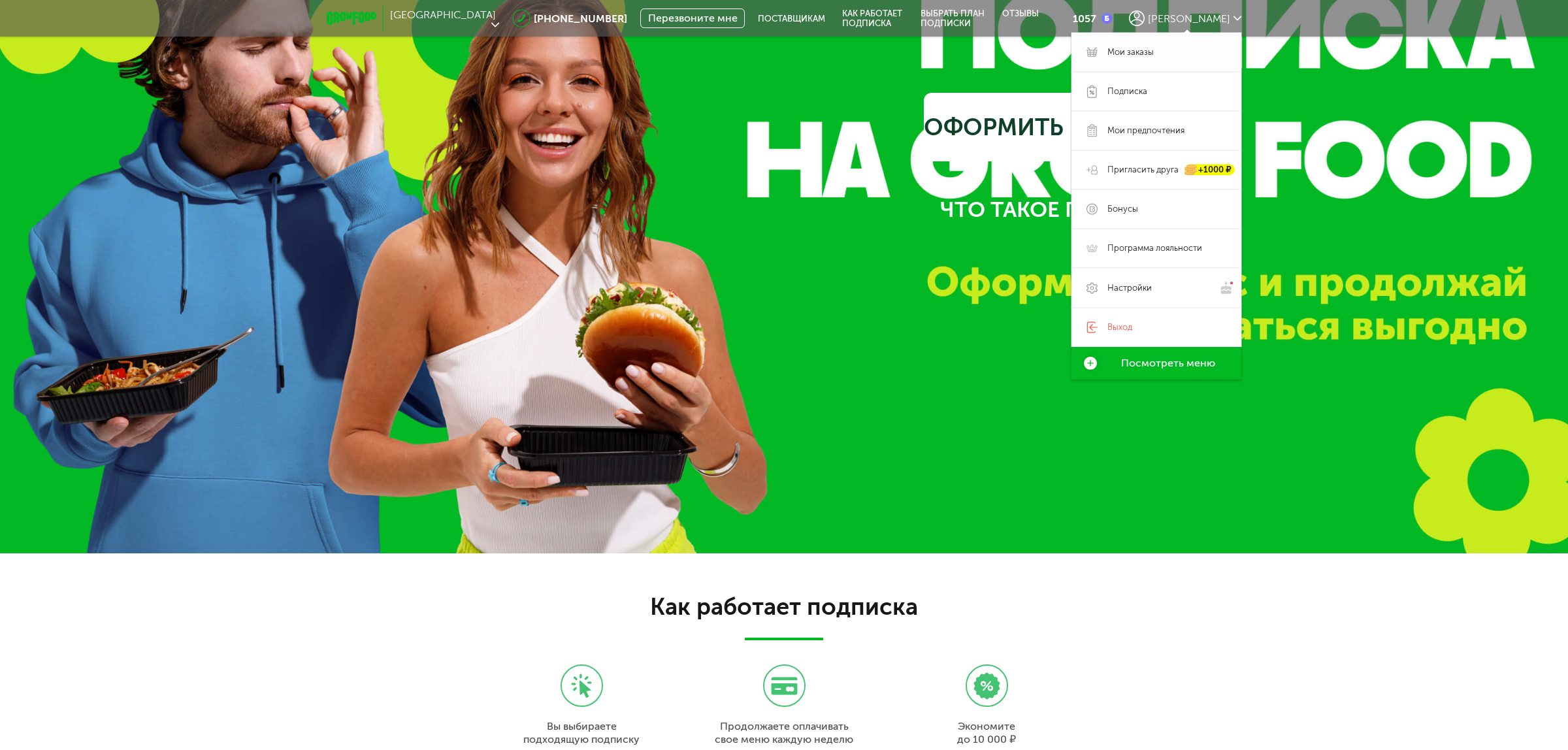
click at [1140, 41] on link "Мои заказы" at bounding box center [1156, 53] width 169 height 39
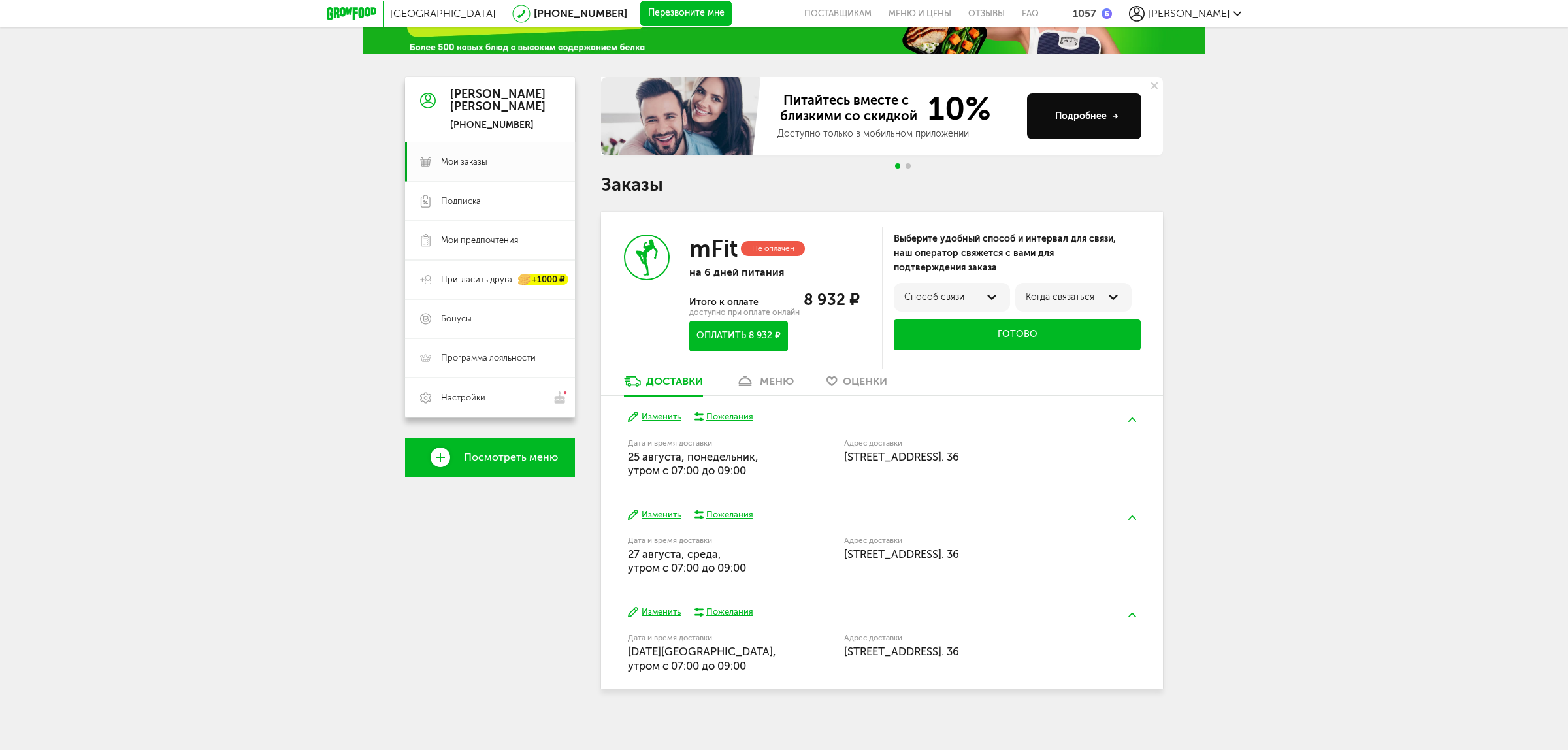
scroll to position [81, 0]
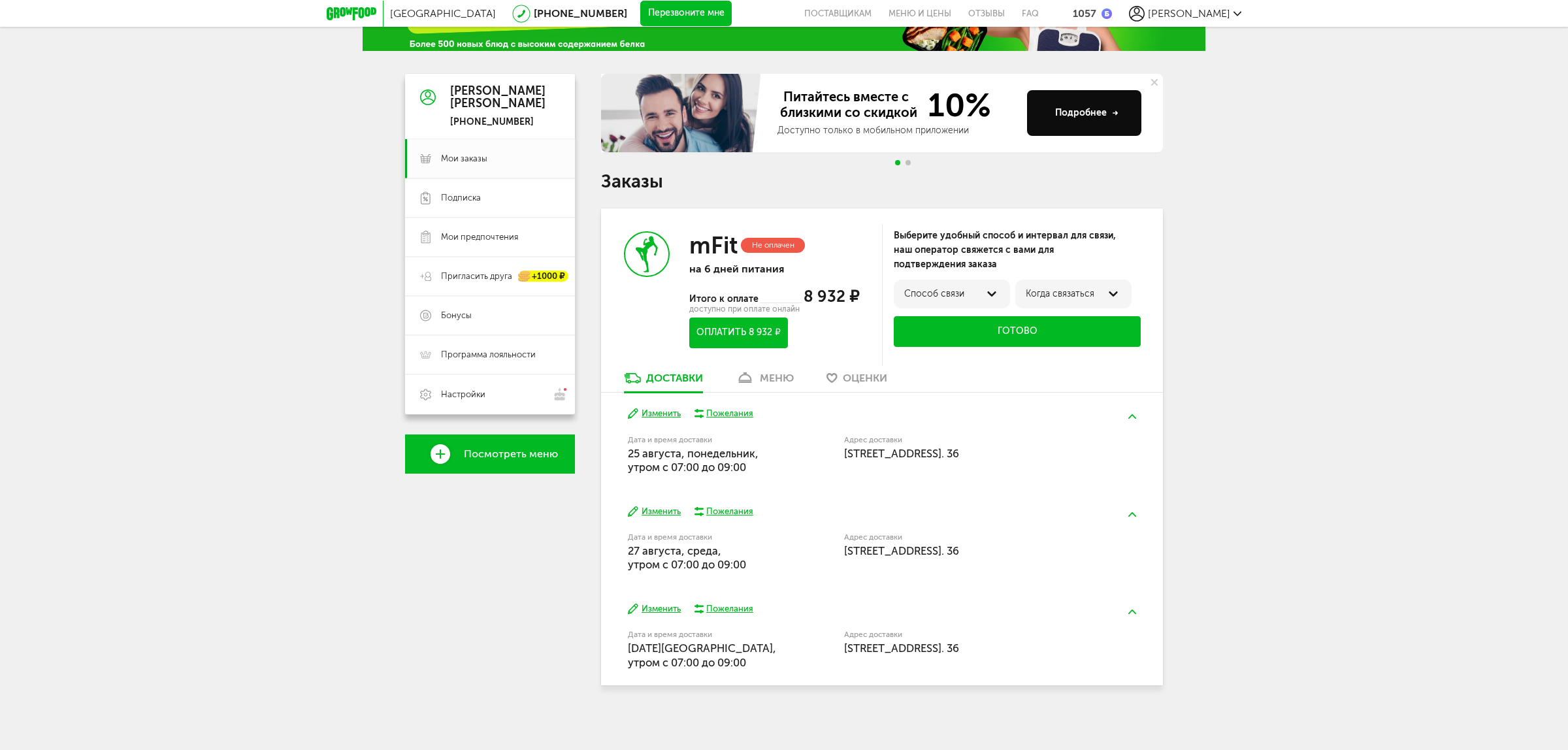
click at [650, 256] on icon at bounding box center [647, 254] width 43 height 43
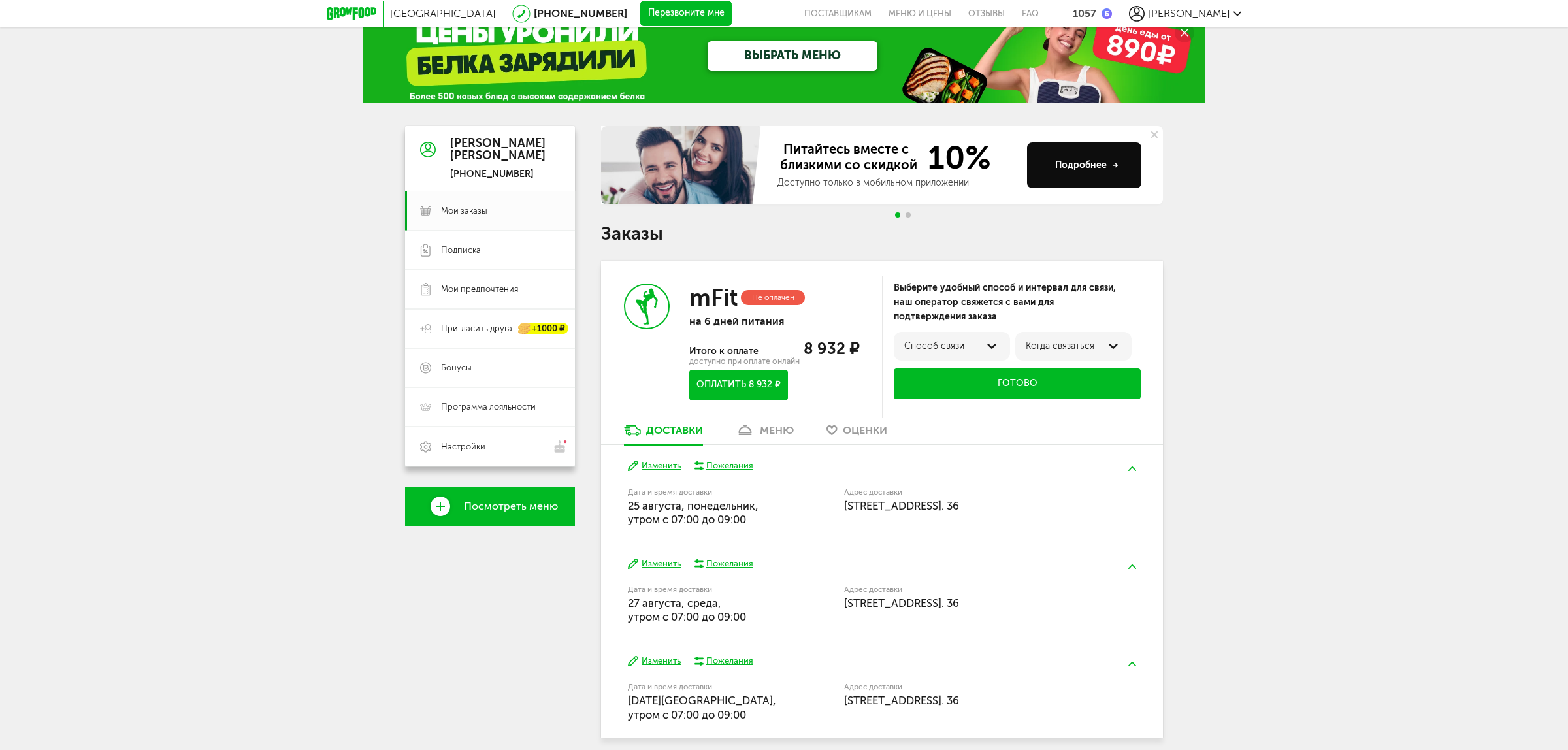
scroll to position [0, 0]
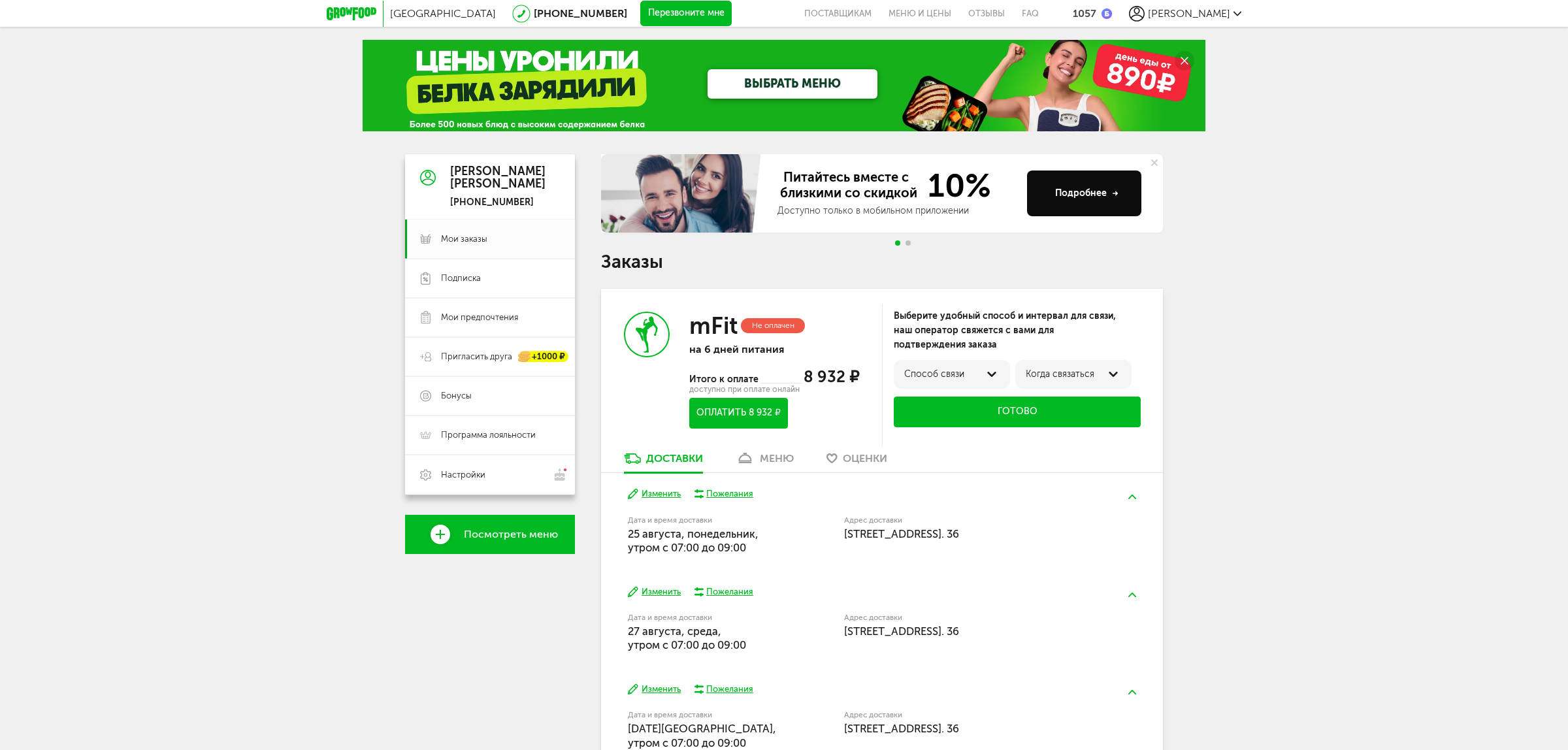
click at [351, 15] on icon at bounding box center [351, 13] width 50 height 13
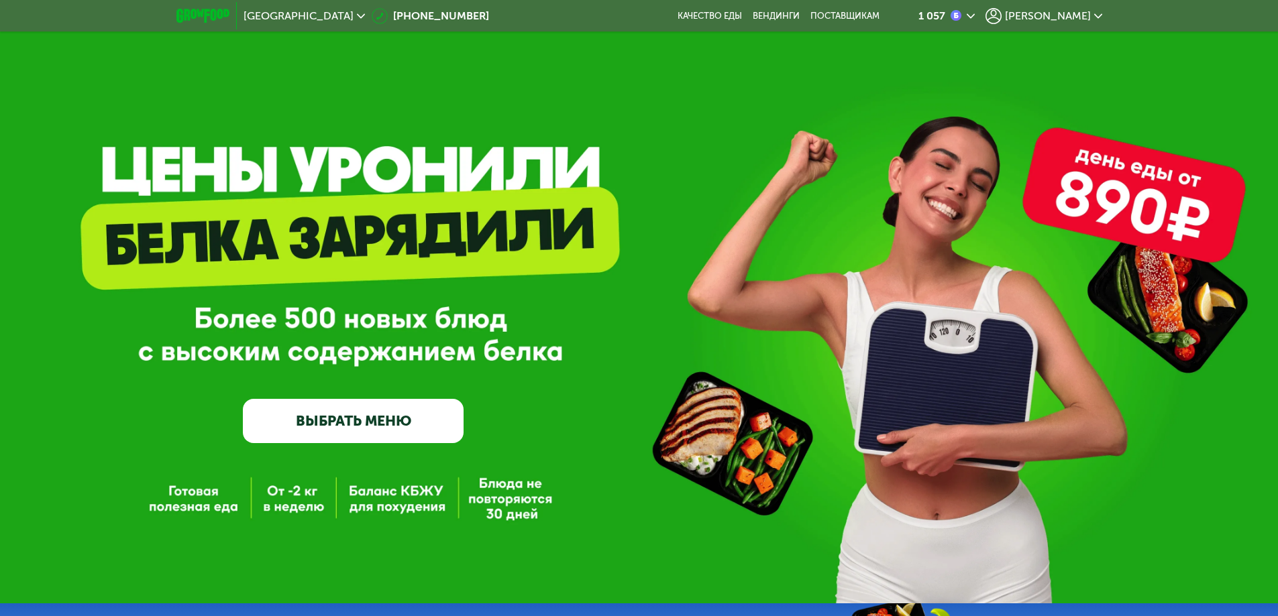
click at [1063, 13] on span "[PERSON_NAME]" at bounding box center [1048, 16] width 86 height 11
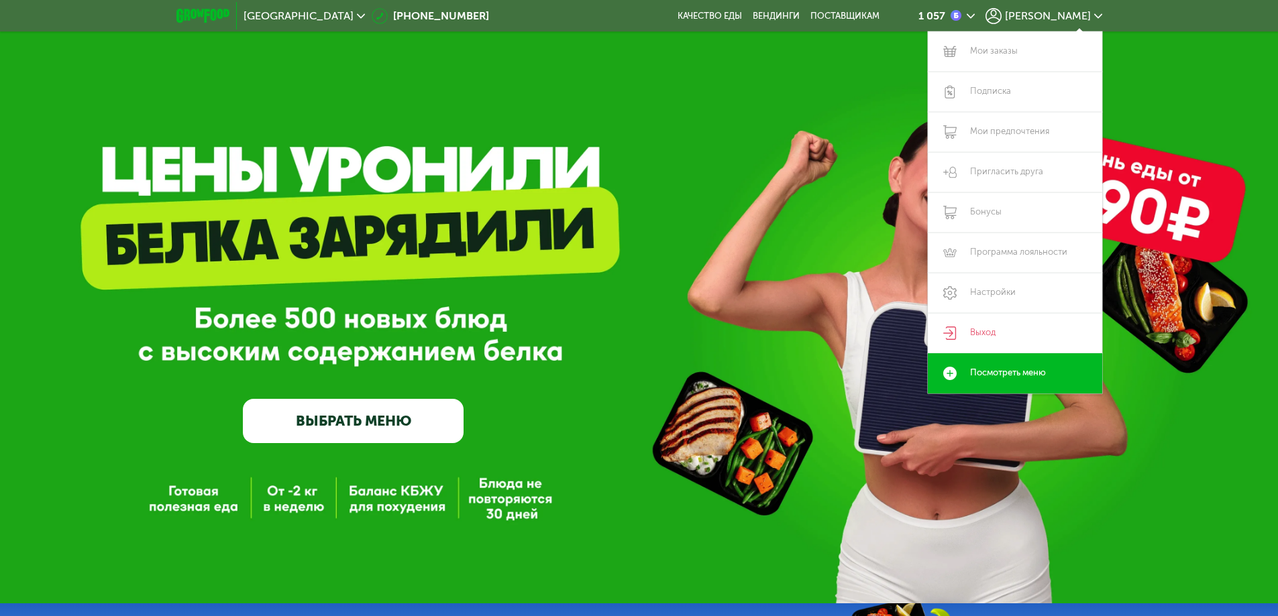
click at [1073, 15] on span "[PERSON_NAME]" at bounding box center [1048, 16] width 86 height 11
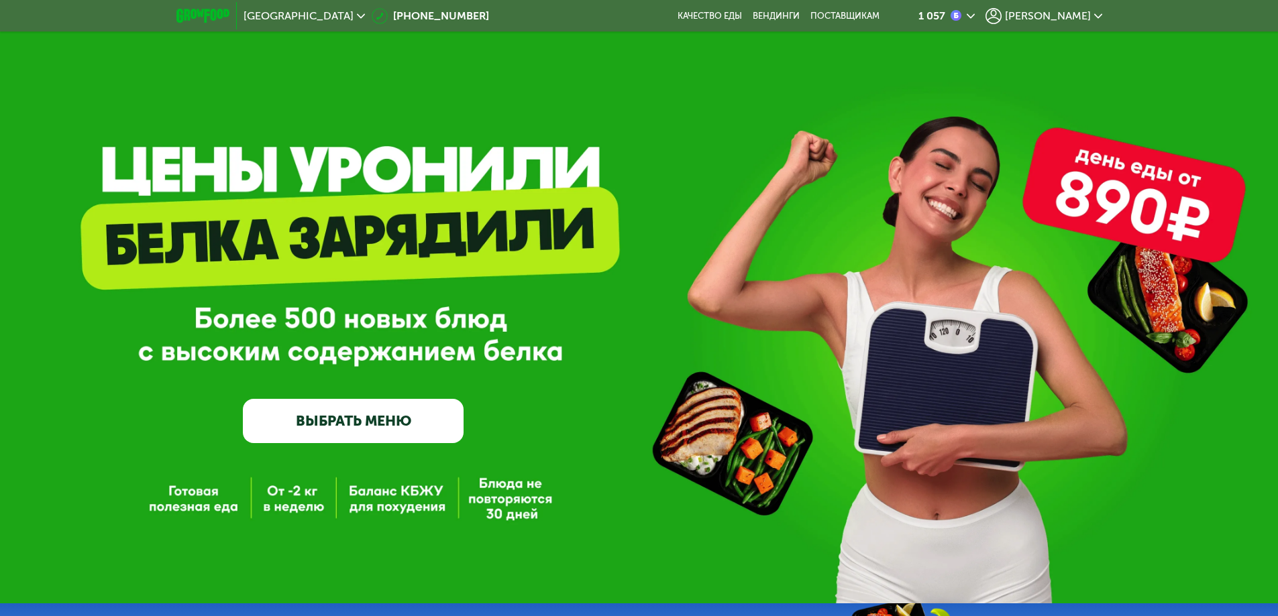
click at [1055, 13] on span "[PERSON_NAME]" at bounding box center [1048, 16] width 86 height 11
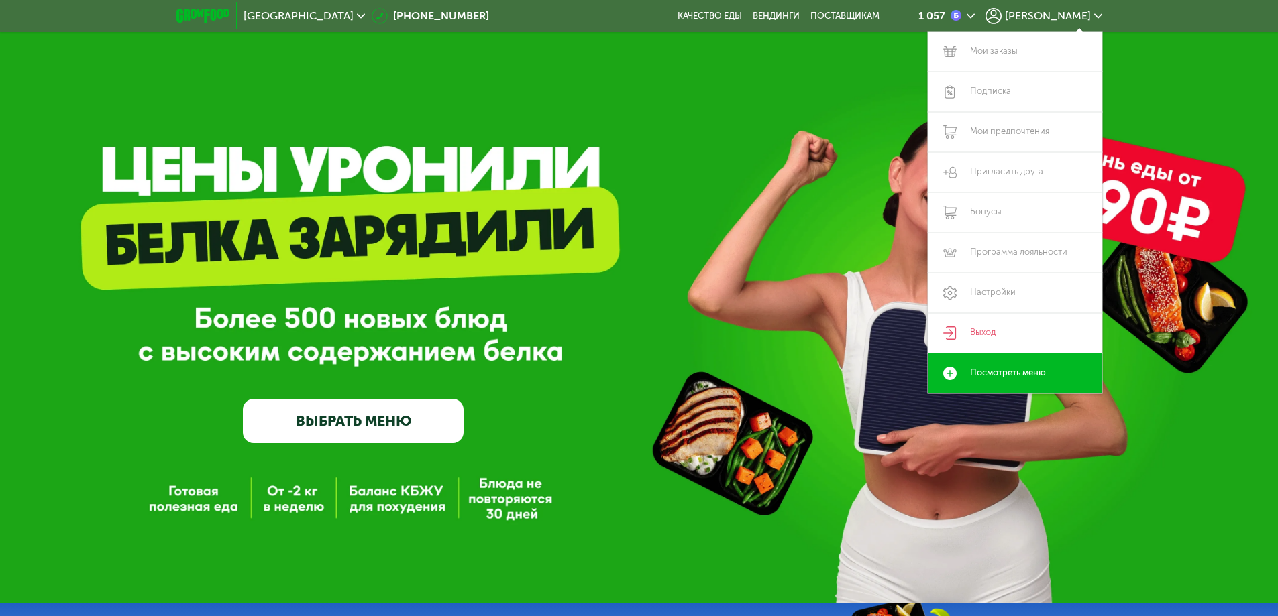
click at [193, 13] on img at bounding box center [202, 16] width 53 height 14
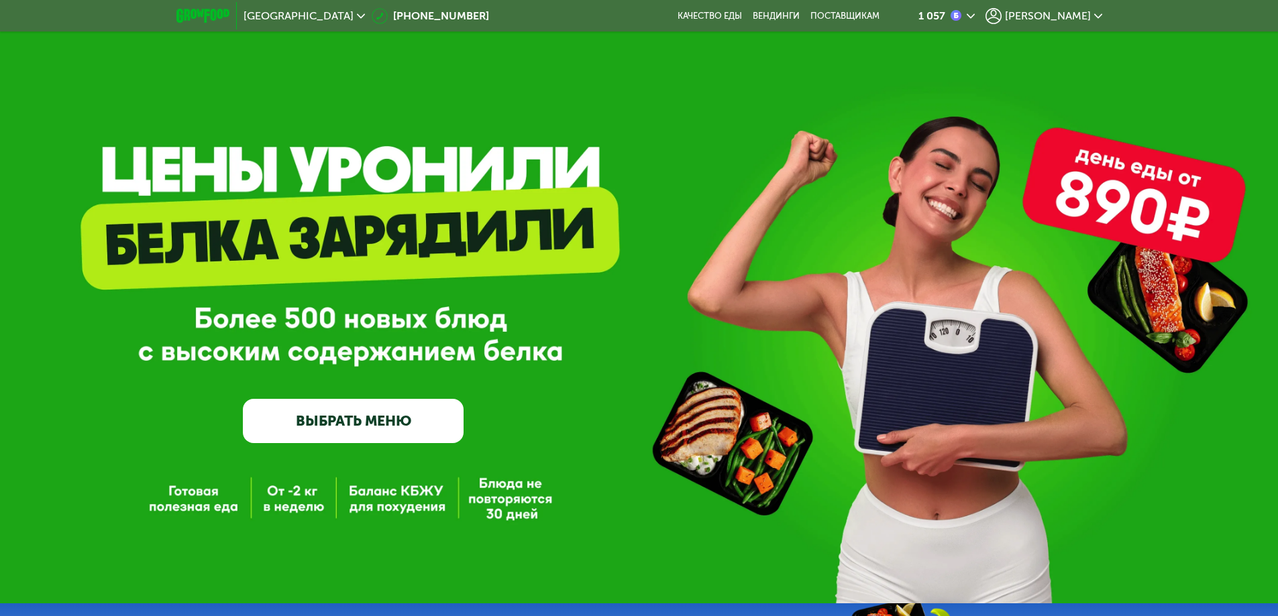
click at [217, 17] on img at bounding box center [202, 16] width 53 height 14
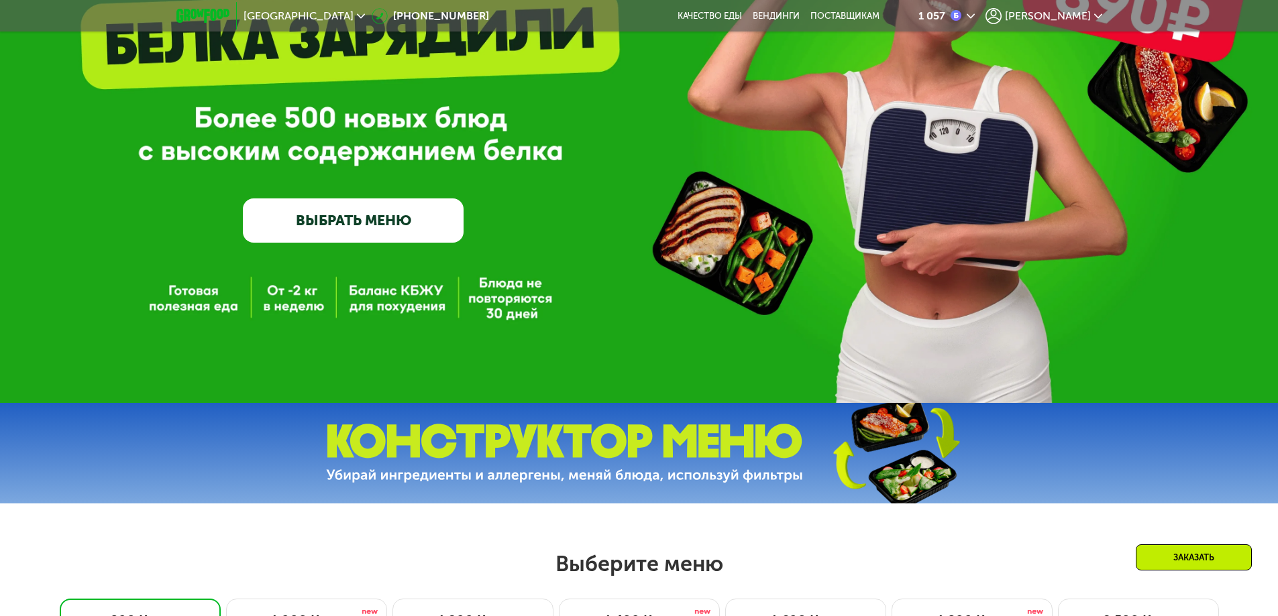
scroll to position [201, 0]
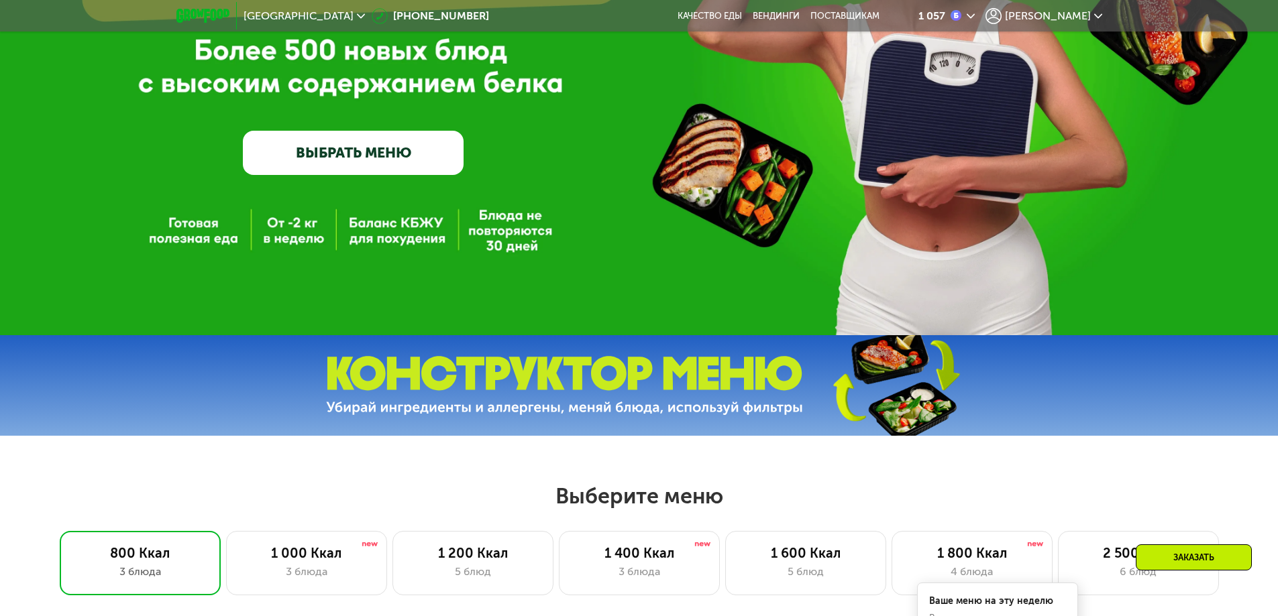
click at [358, 162] on link "ВЫБРАТЬ МЕНЮ" at bounding box center [353, 153] width 221 height 44
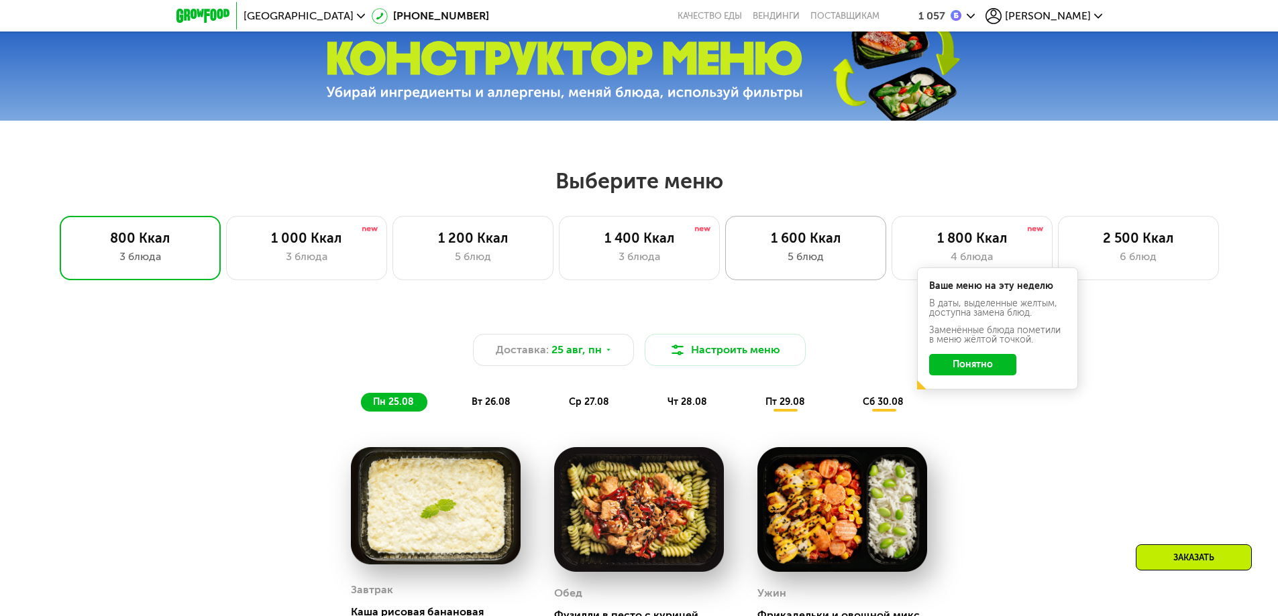
scroll to position [576, 0]
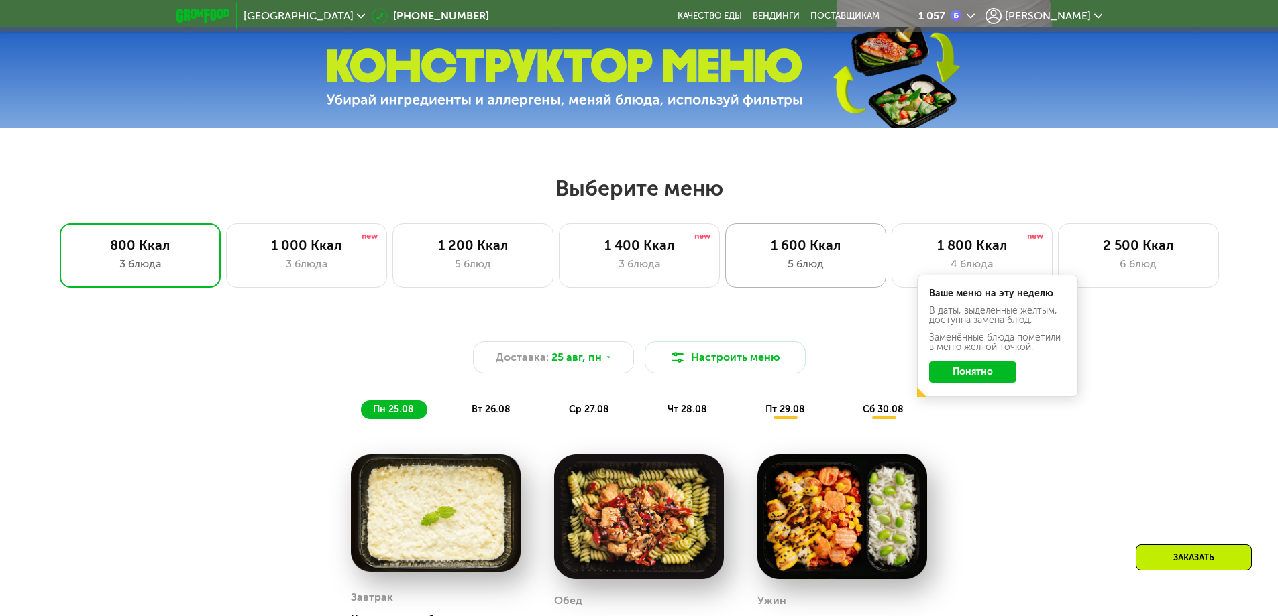
click at [817, 260] on div "5 блюд" at bounding box center [805, 264] width 133 height 16
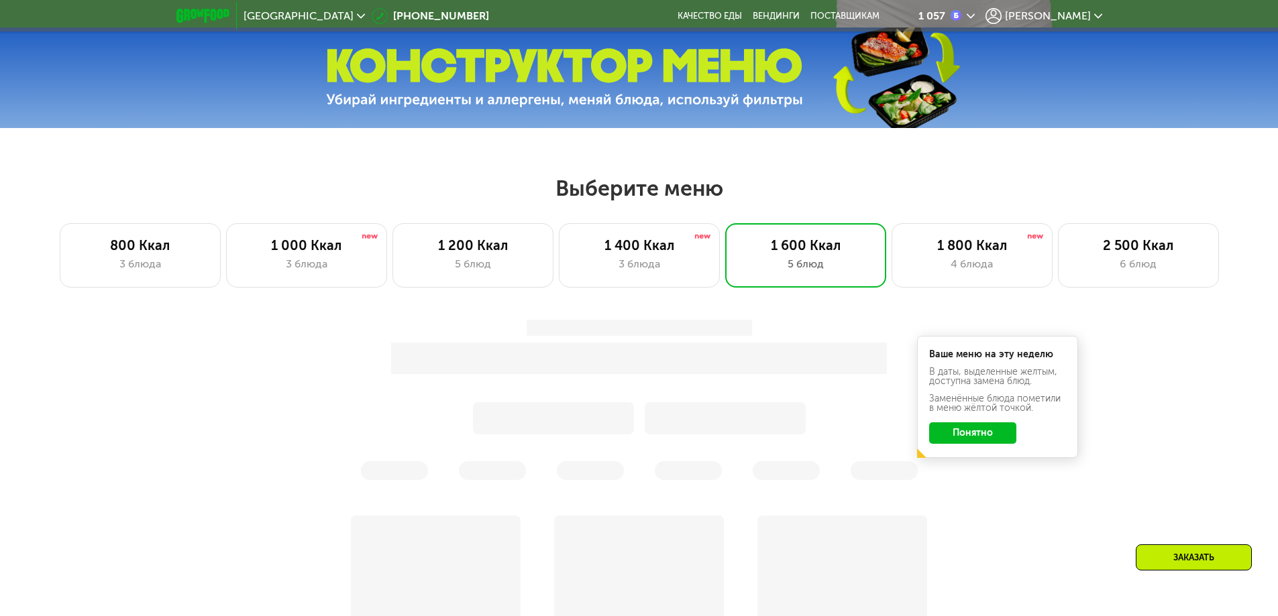
click at [973, 444] on button "Понятно" at bounding box center [972, 433] width 87 height 21
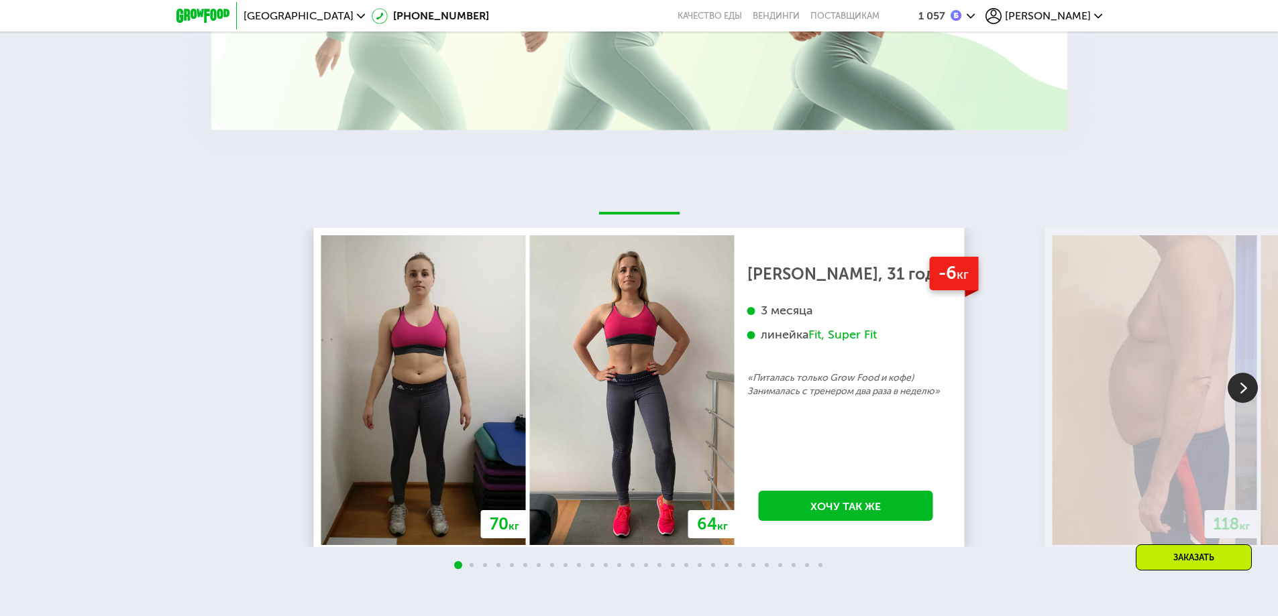
scroll to position [2455, 0]
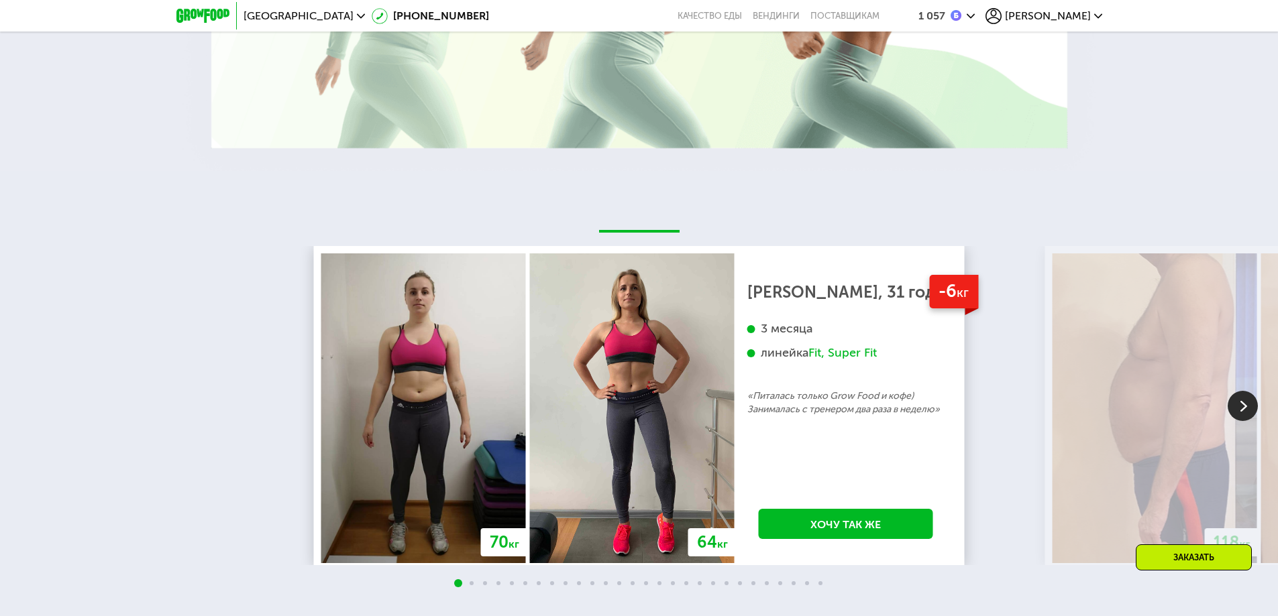
click at [185, 9] on img at bounding box center [202, 16] width 53 height 14
click at [180, 20] on img at bounding box center [202, 16] width 53 height 14
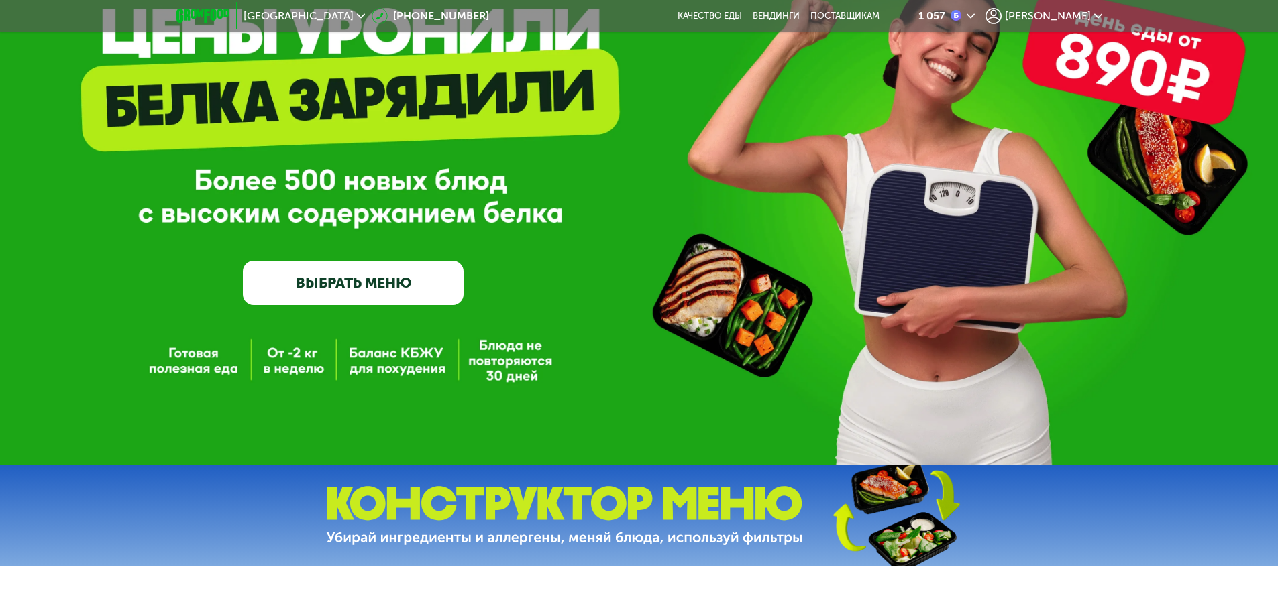
scroll to position [0, 0]
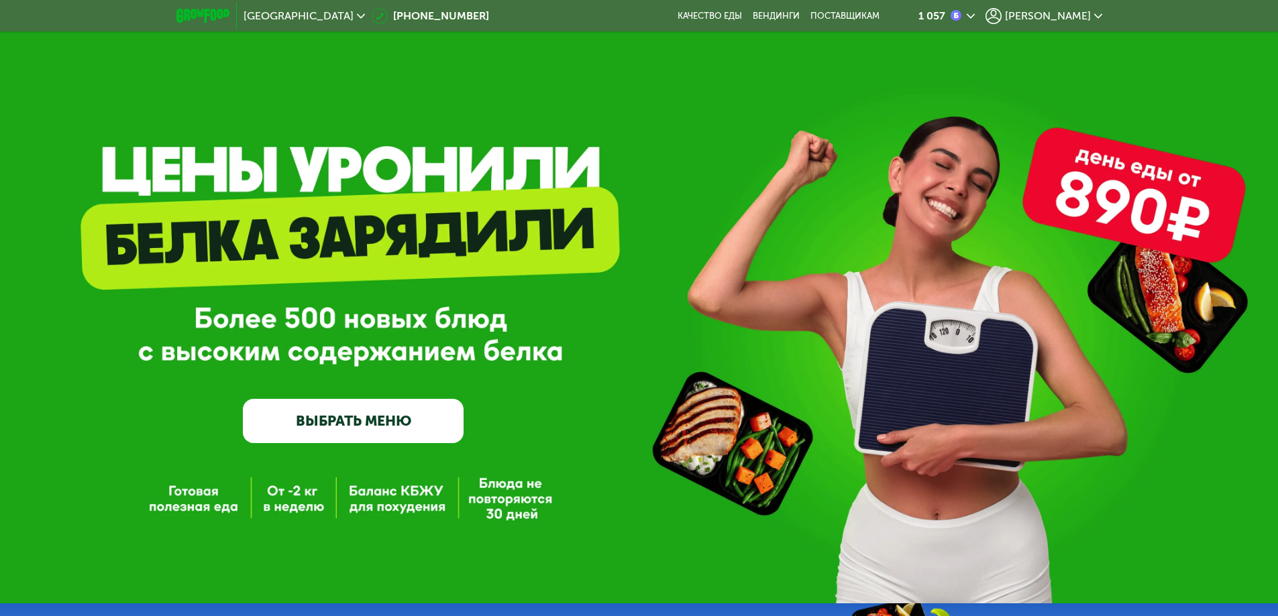
click at [212, 17] on img at bounding box center [202, 16] width 53 height 14
click at [210, 12] on img at bounding box center [202, 16] width 53 height 14
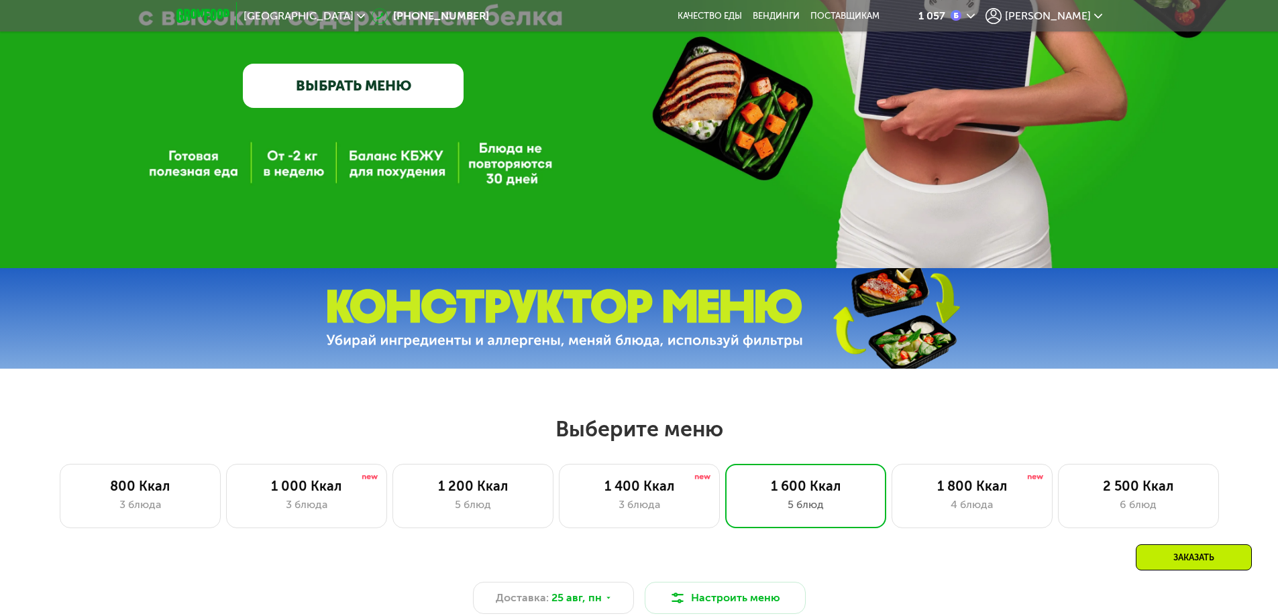
scroll to position [537, 0]
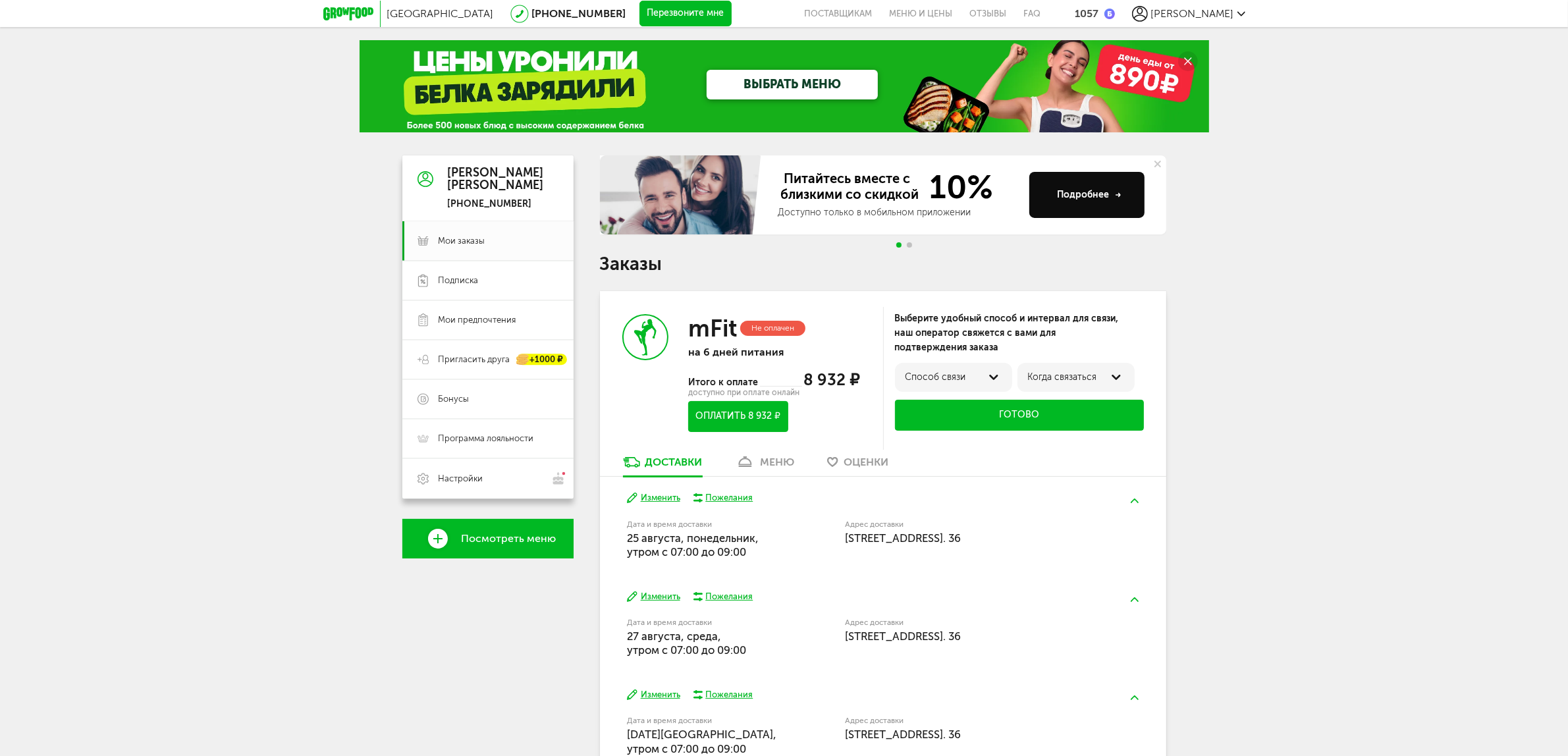
click at [345, 15] on icon at bounding box center [348, 13] width 50 height 13
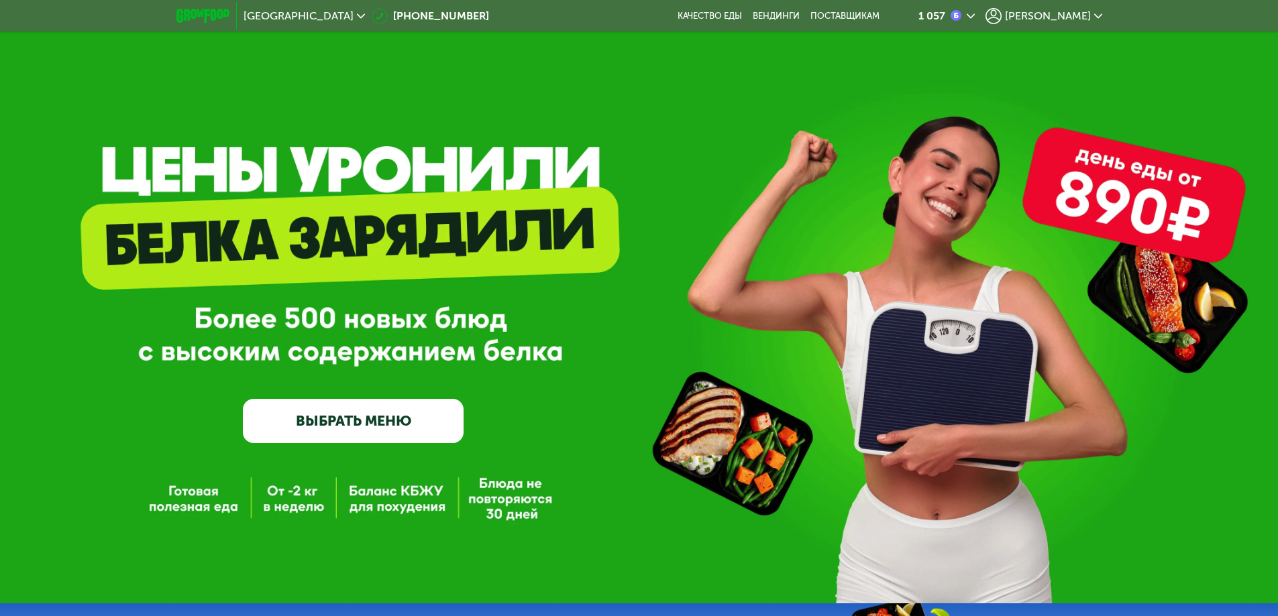
click at [198, 9] on img at bounding box center [202, 16] width 53 height 14
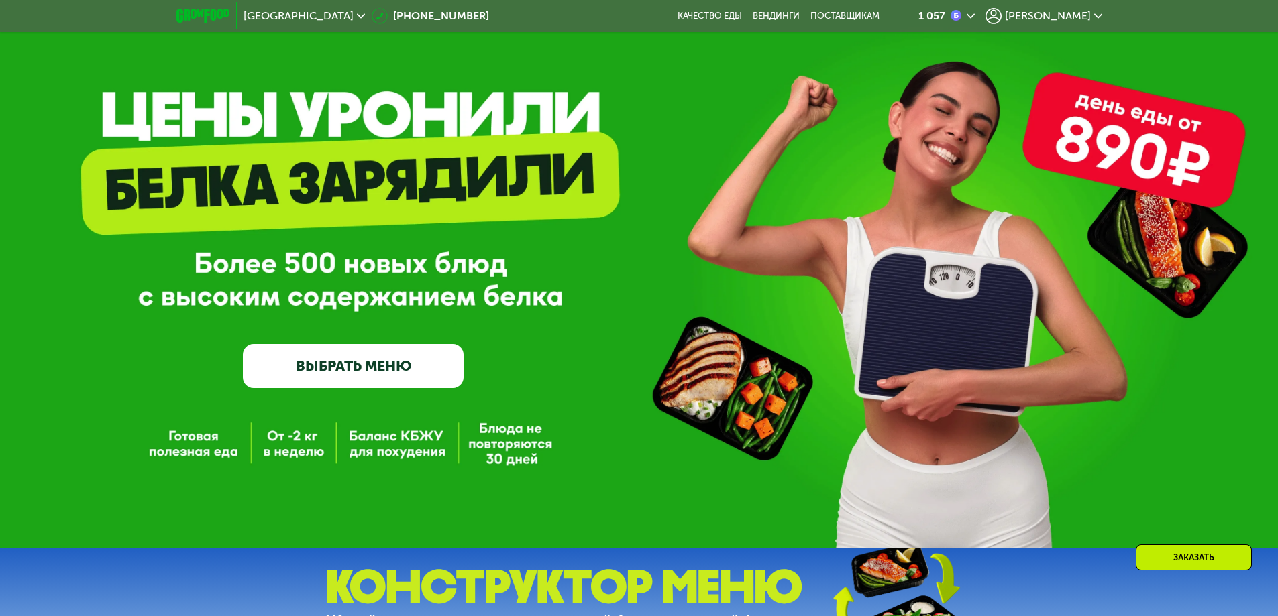
scroll to position [50, 0]
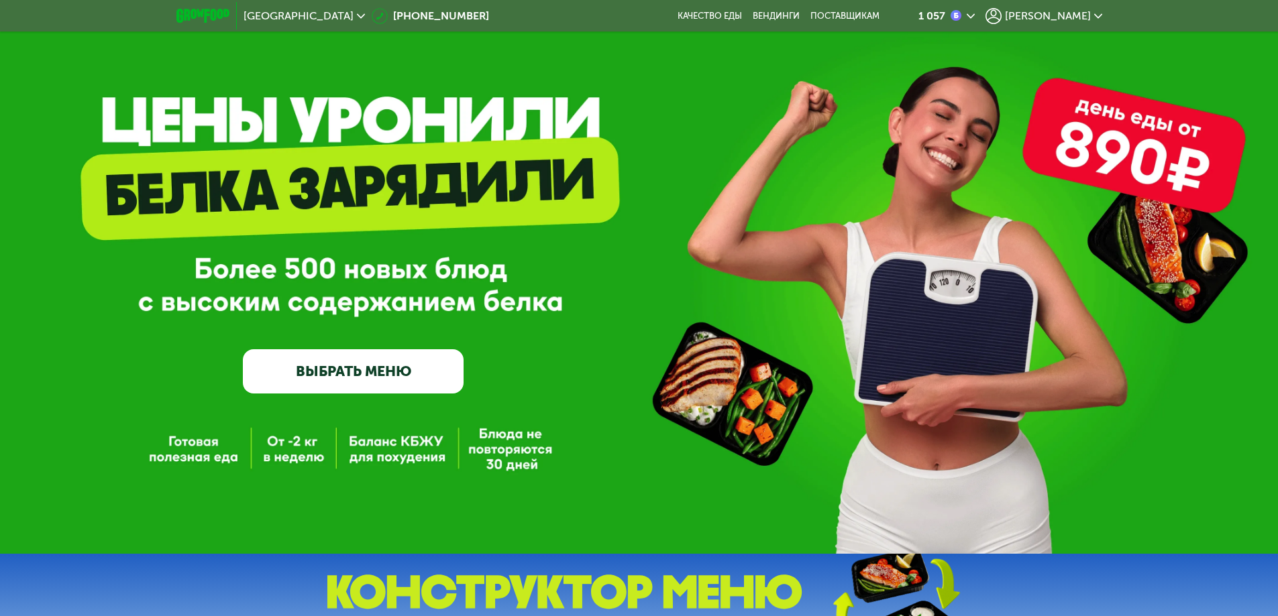
click at [1108, 21] on div "1 057 [PERSON_NAME]" at bounding box center [999, 16] width 219 height 30
click at [1081, 16] on span "[PERSON_NAME]" at bounding box center [1048, 16] width 86 height 11
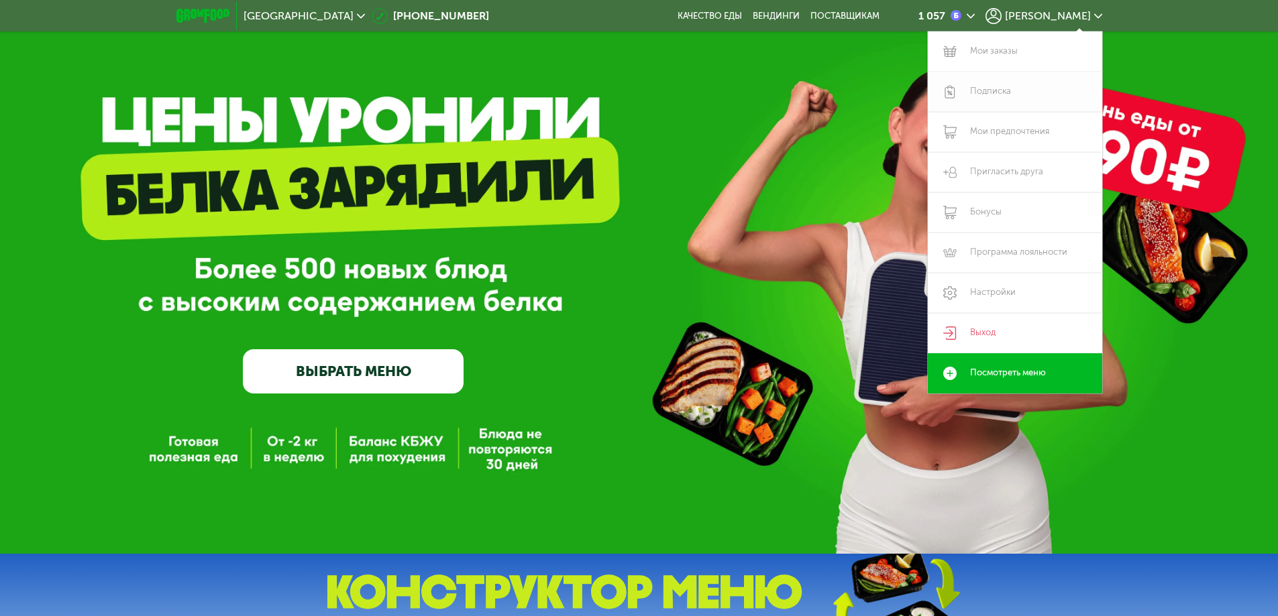
click at [985, 87] on link "Подписка" at bounding box center [1015, 92] width 174 height 40
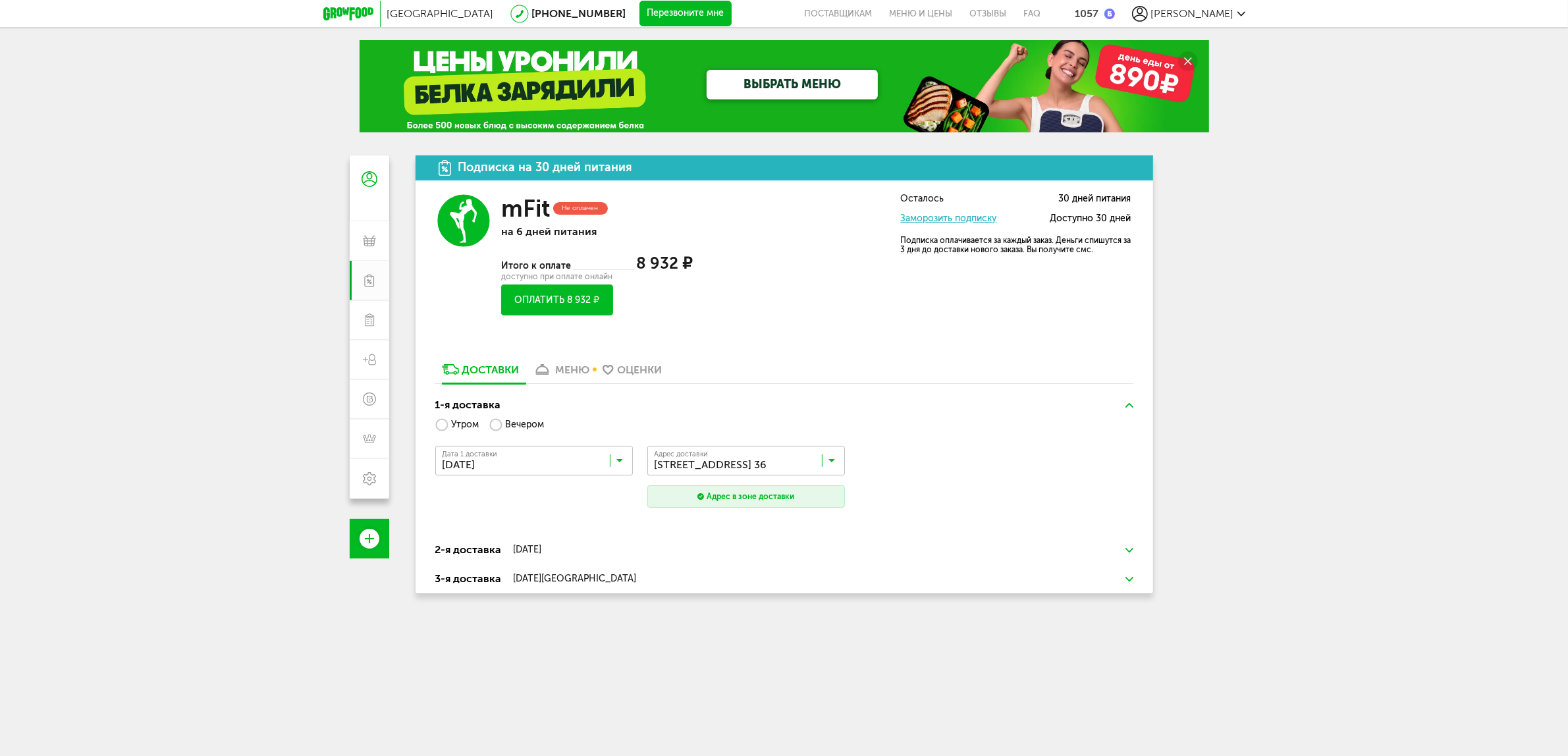
click at [934, 86] on div "ВЫБРАТЬ МЕНЮ" at bounding box center [792, 84] width 492 height 29
click at [1190, 59] on icon at bounding box center [1187, 60] width 7 height 7
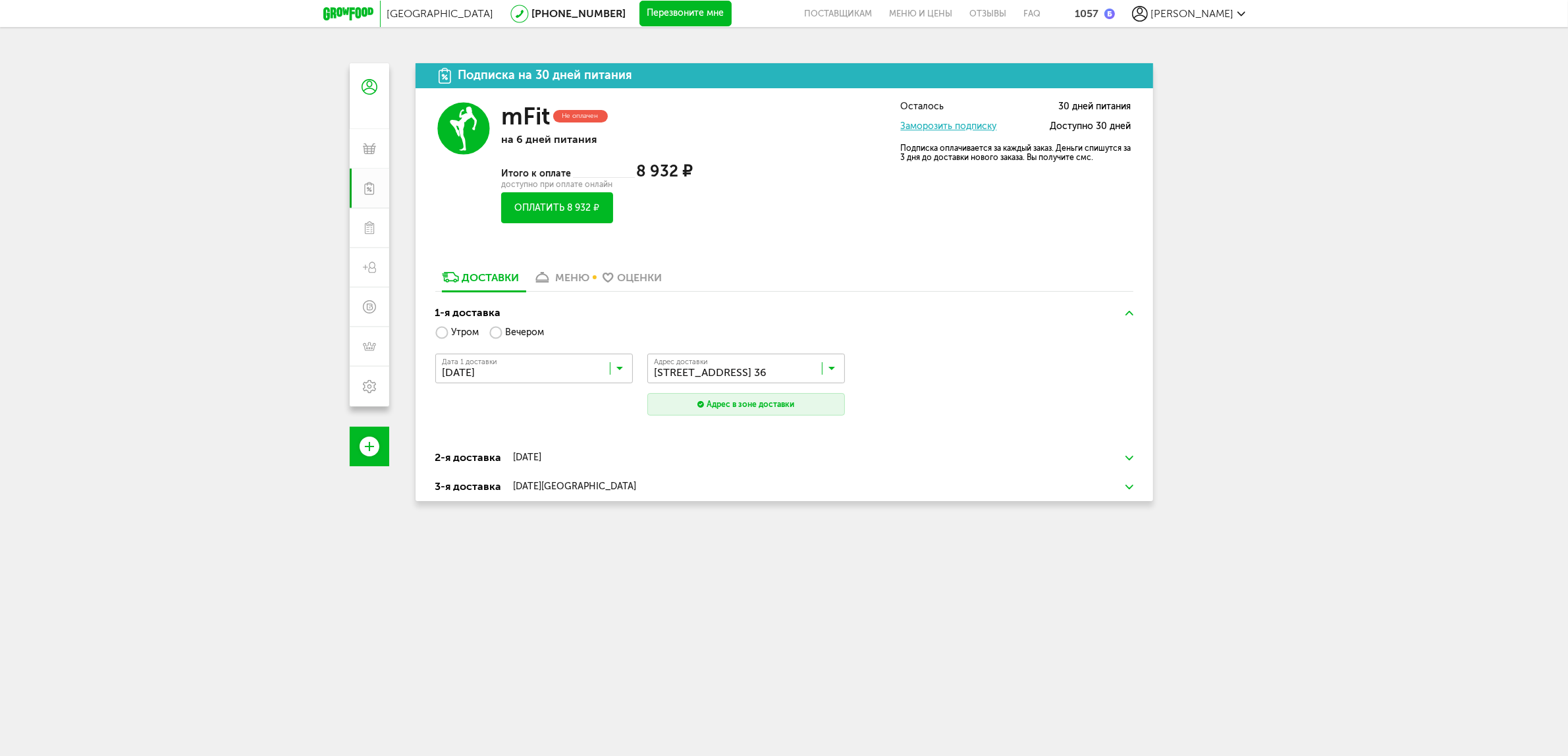
click at [345, 13] on icon at bounding box center [348, 13] width 50 height 13
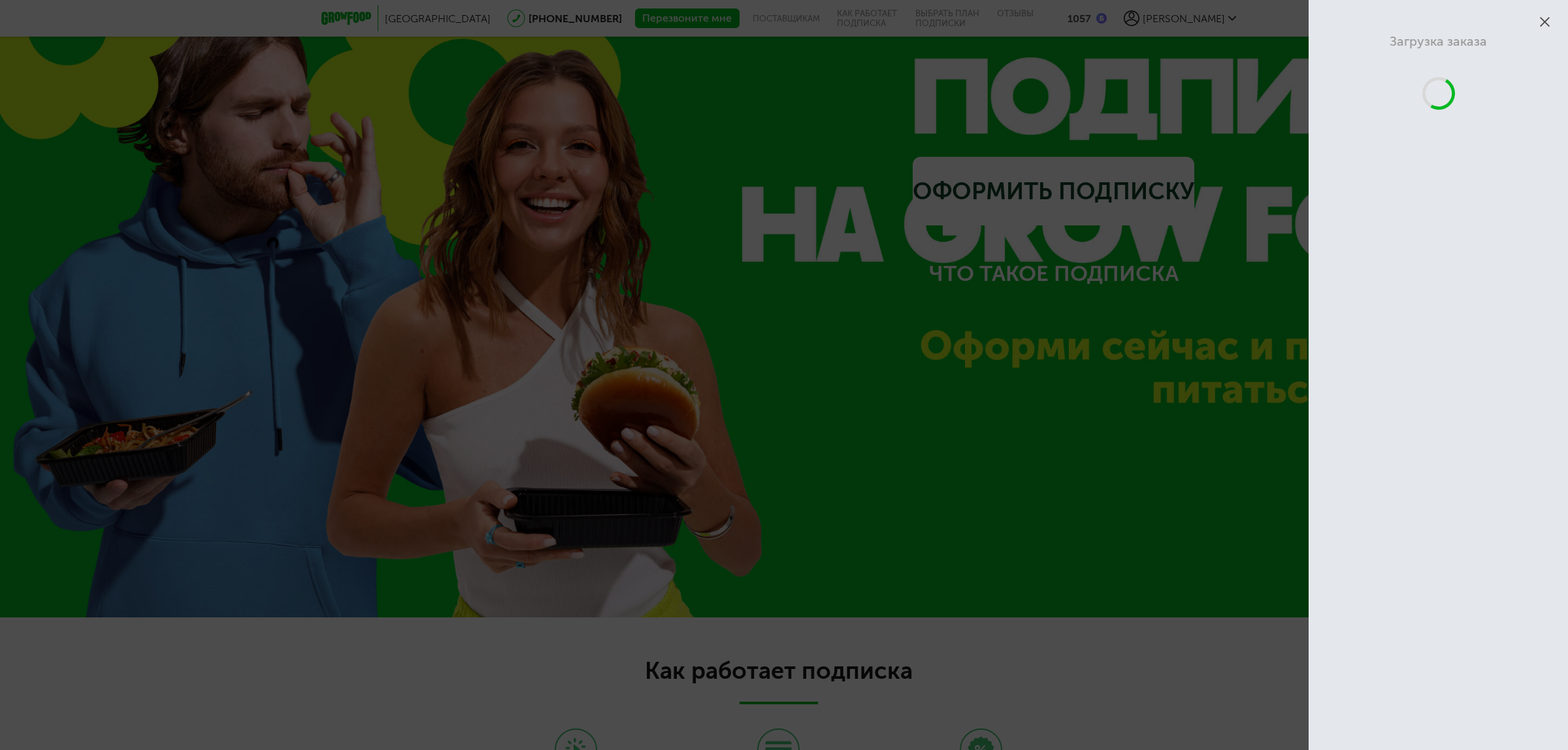
scroll to position [2582, 0]
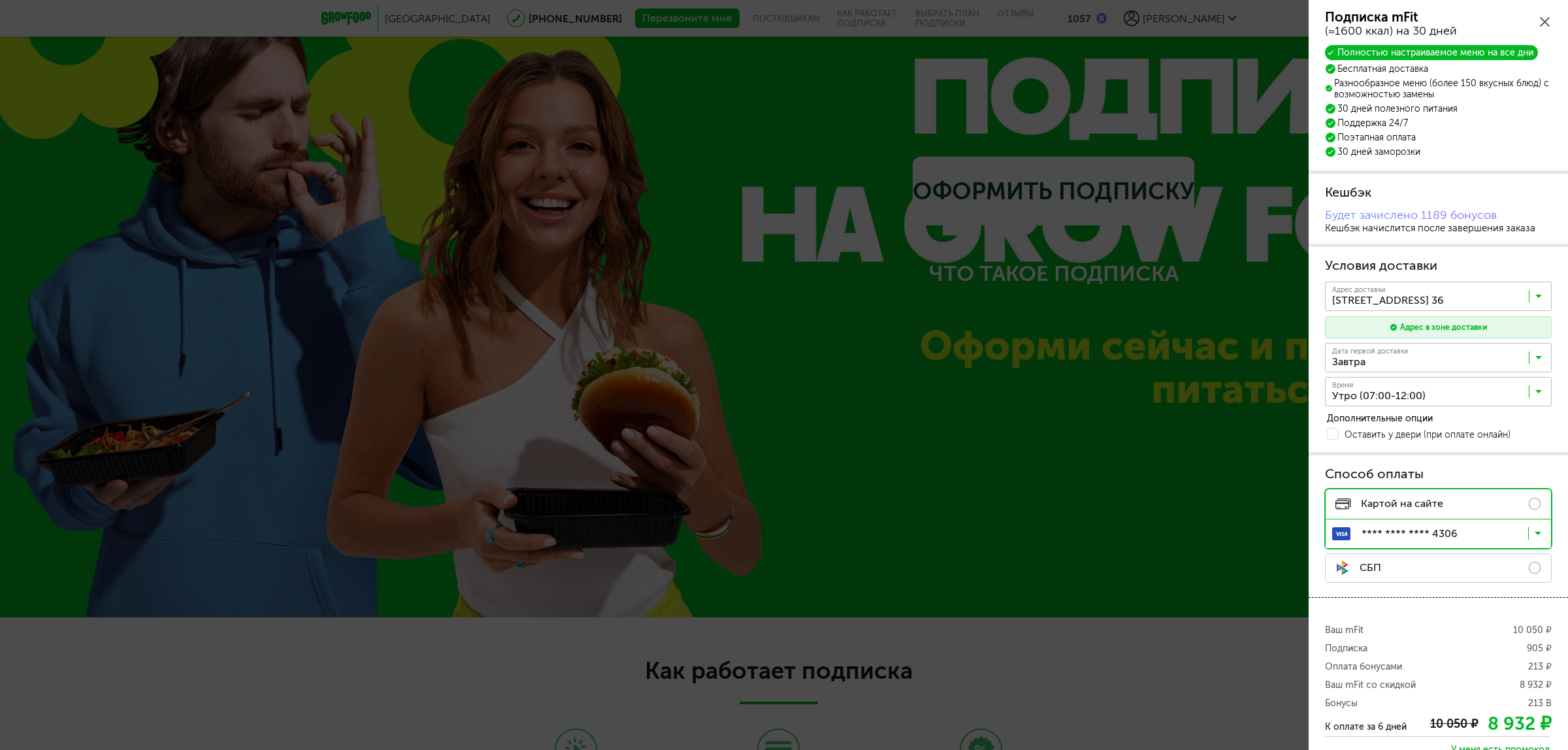
click at [1540, 19] on icon at bounding box center [1545, 21] width 10 height 10
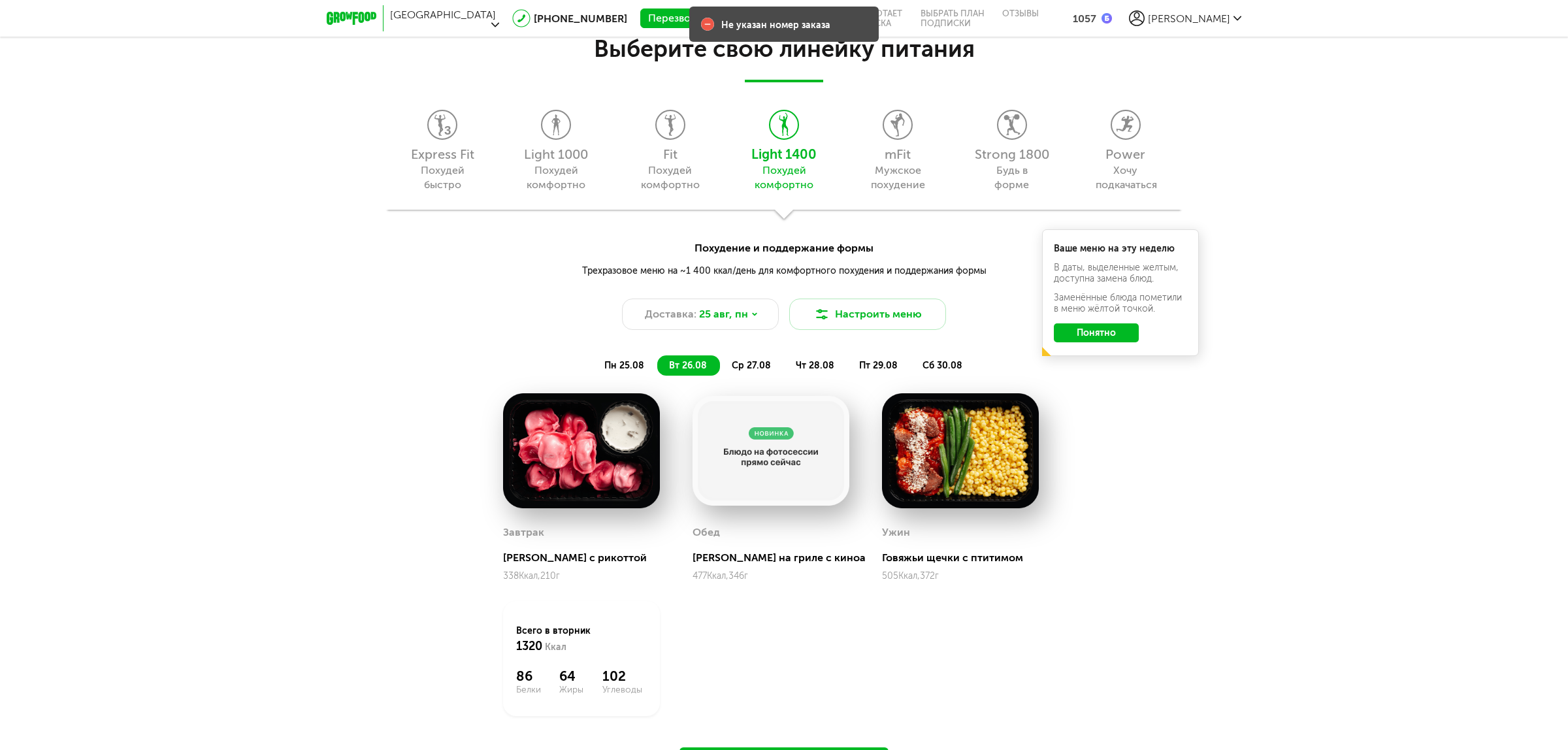
scroll to position [1051, 0]
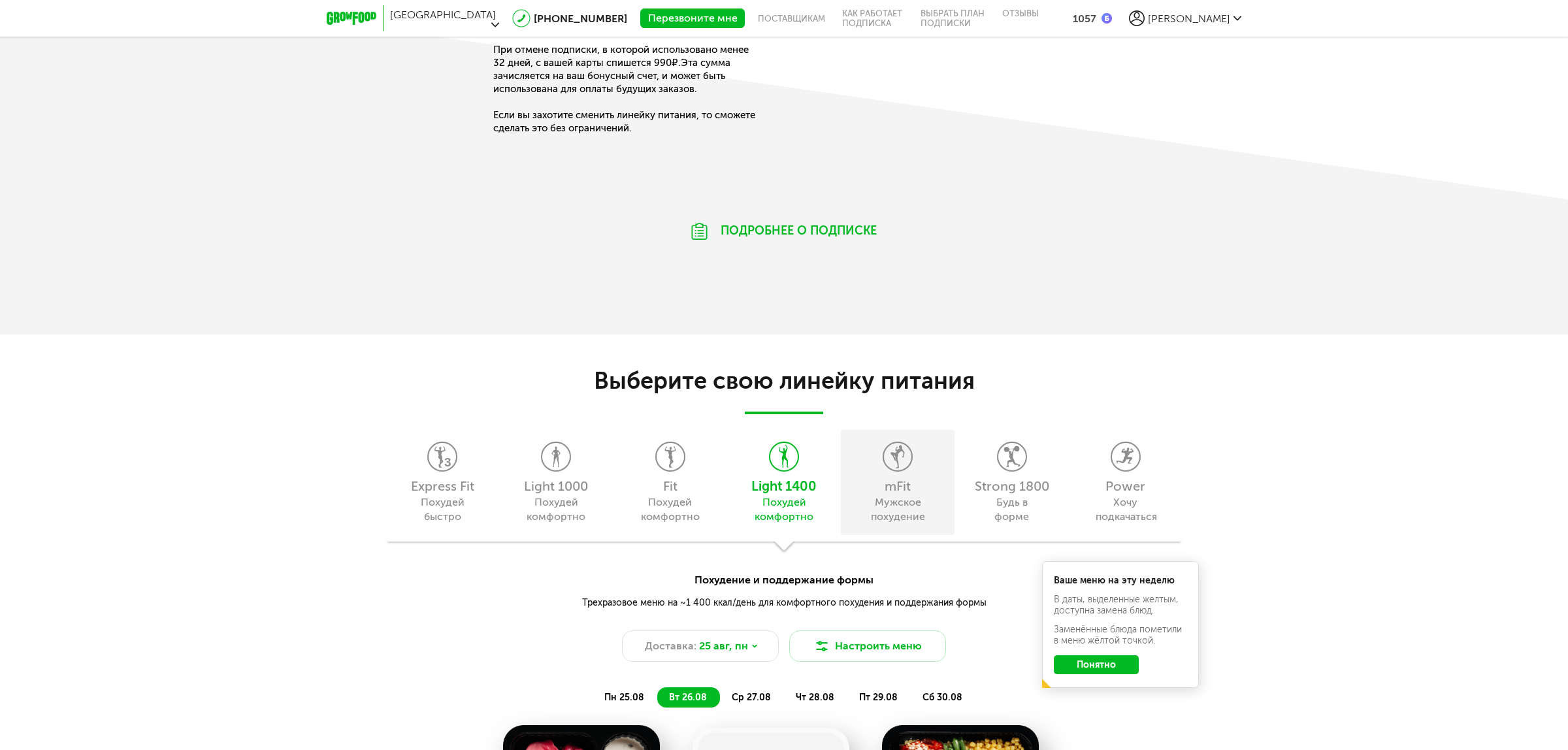
click at [909, 505] on div "Мужское похудение" at bounding box center [898, 509] width 59 height 29
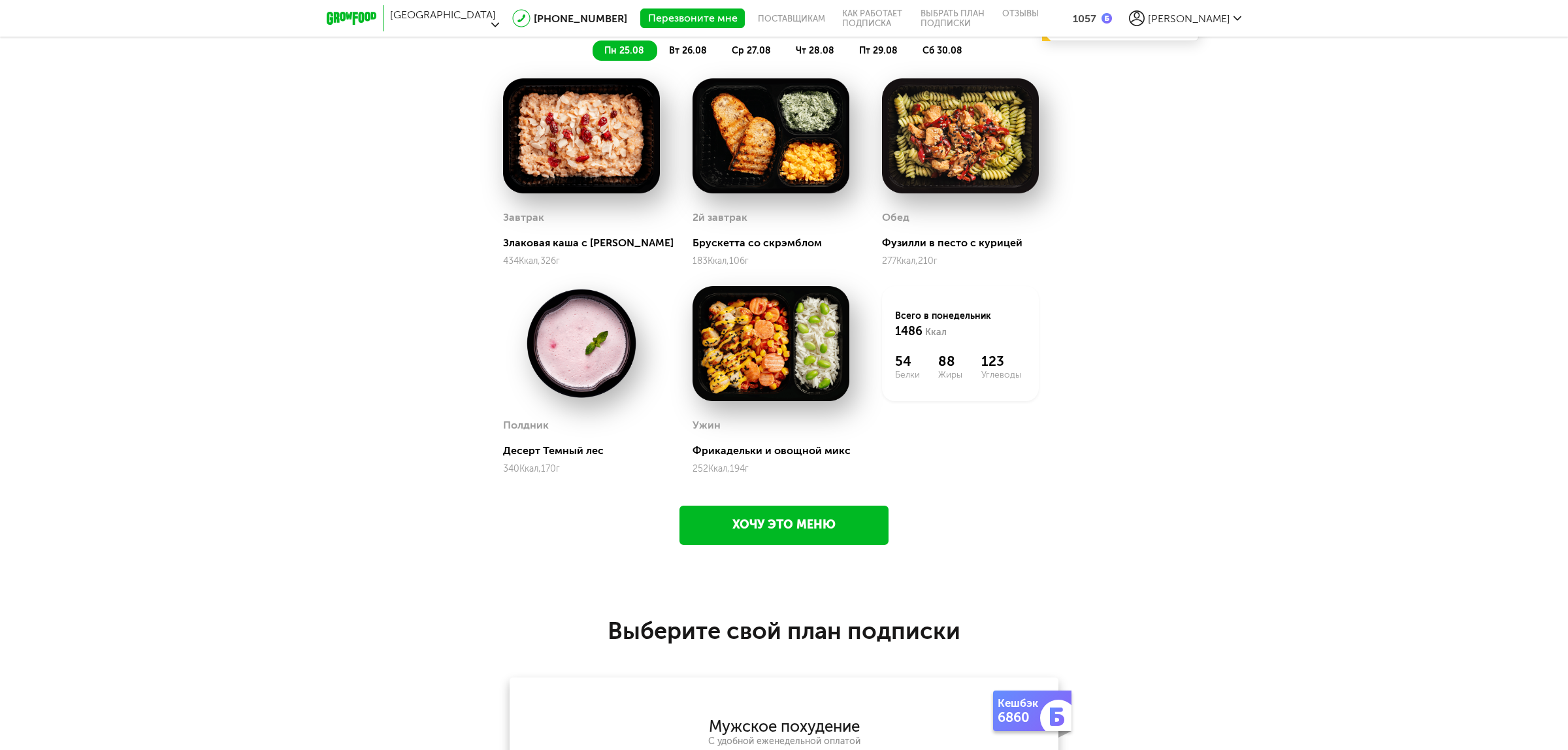
scroll to position [1942, 0]
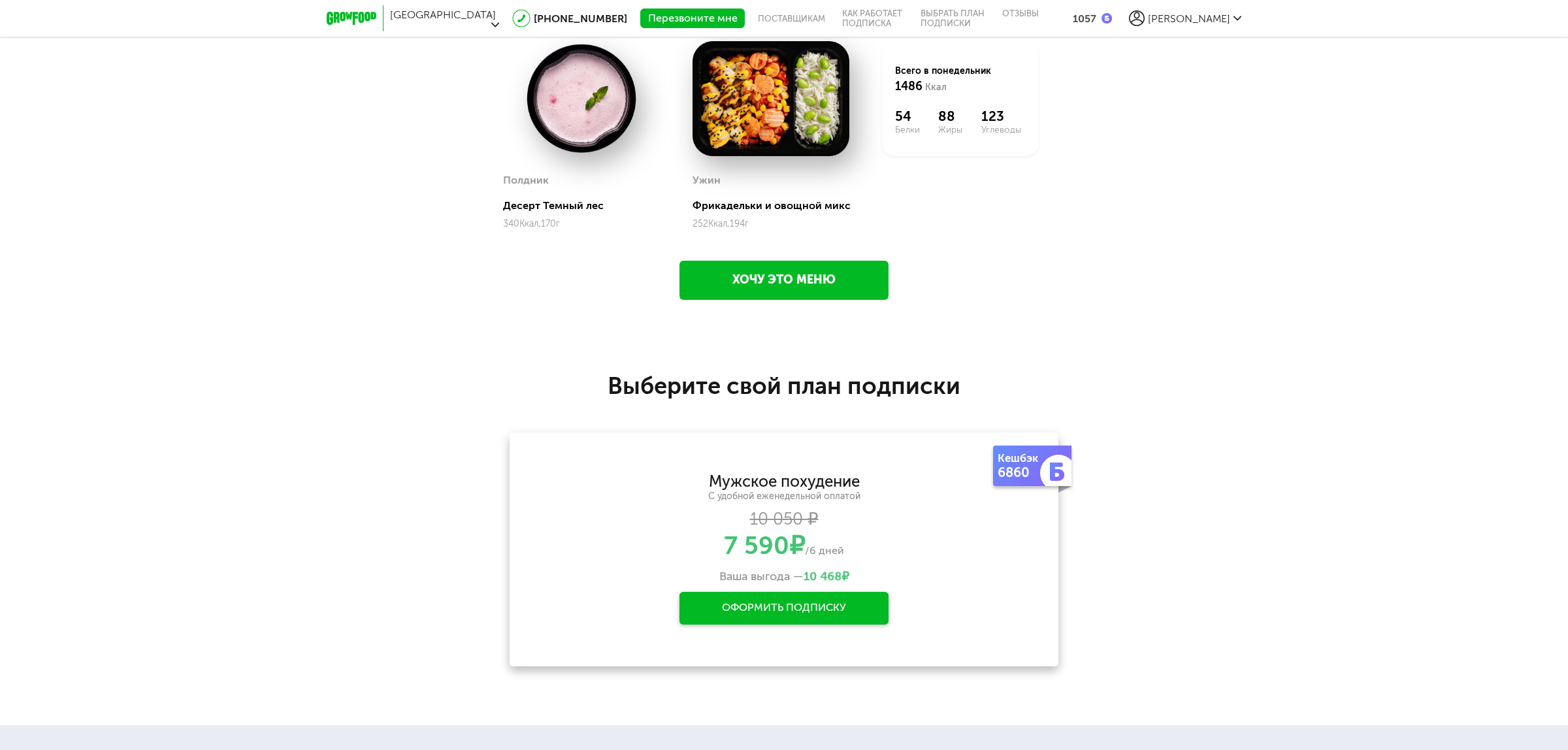
drag, startPoint x: 996, startPoint y: 456, endPoint x: 1027, endPoint y: 469, distance: 33.6
click at [1027, 469] on div "Кешбэк 6860" at bounding box center [1023, 467] width 58 height 41
click at [1021, 458] on div "Кешбэк" at bounding box center [1022, 458] width 50 height 13
click at [1210, 14] on span "[PERSON_NAME]" at bounding box center [1189, 19] width 83 height 13
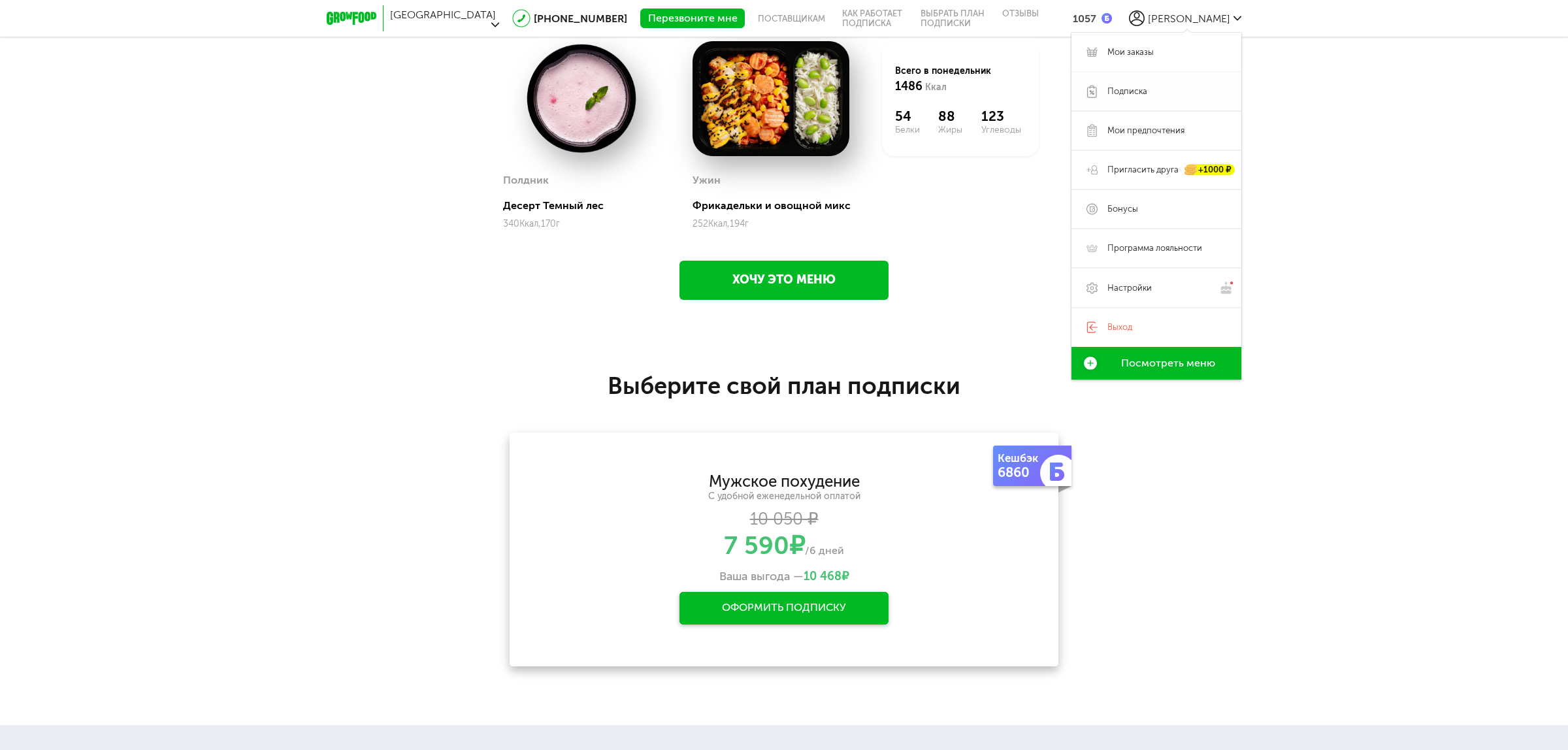
click at [1162, 93] on link "Подписка" at bounding box center [1156, 92] width 169 height 39
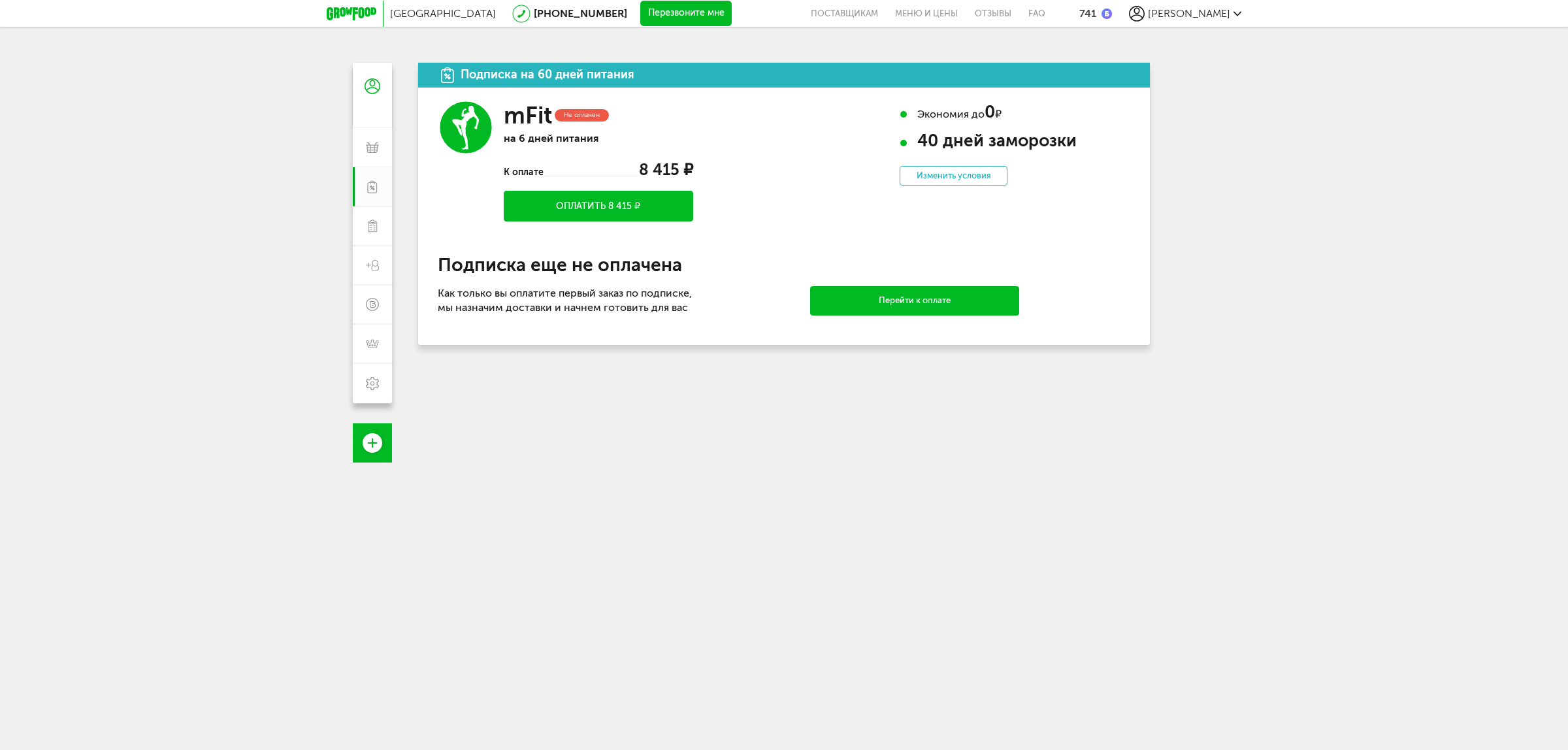
click at [628, 206] on button "Оплатить 8 415 ₽" at bounding box center [598, 206] width 190 height 31
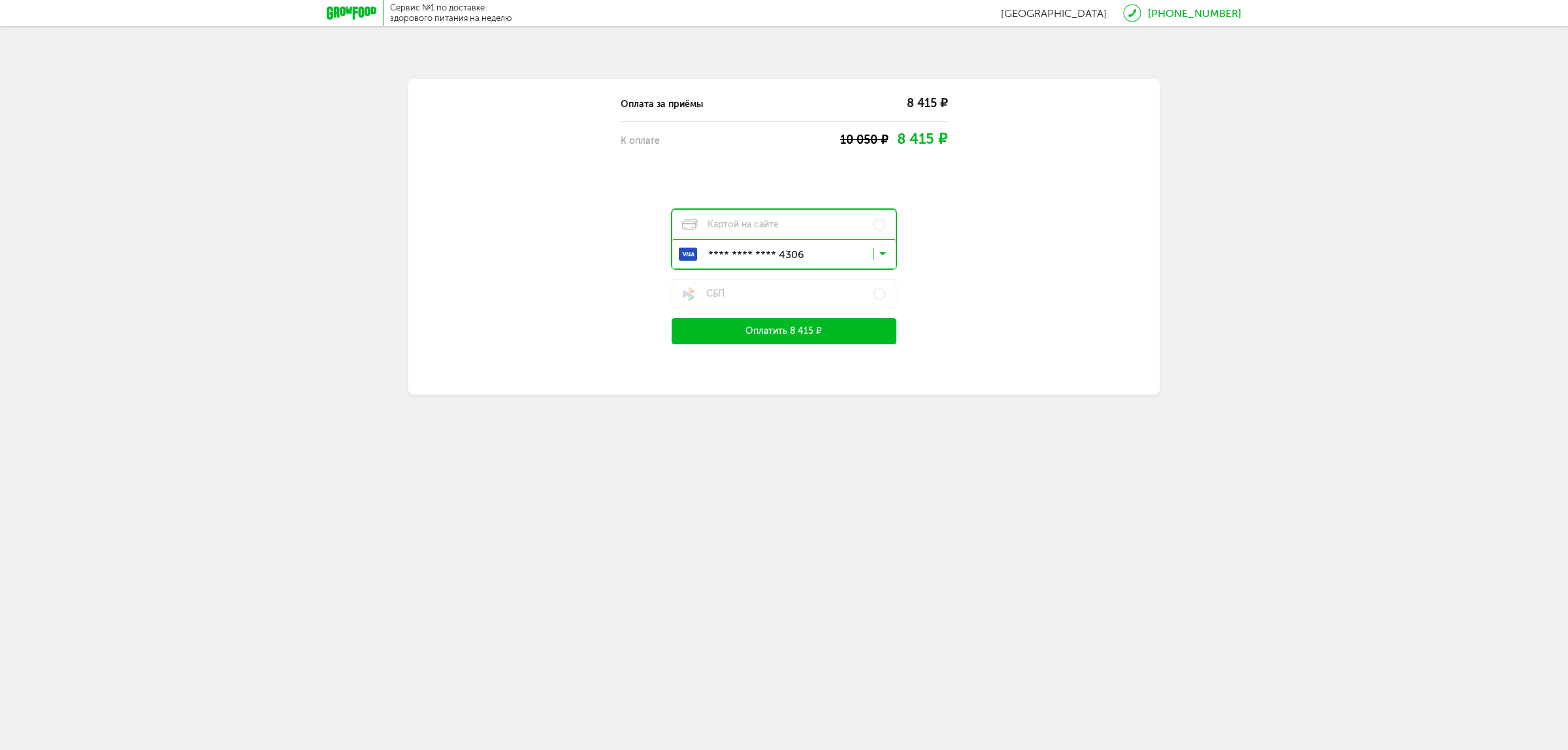
click at [823, 333] on button "Оплатить 8 415 ₽" at bounding box center [784, 331] width 225 height 26
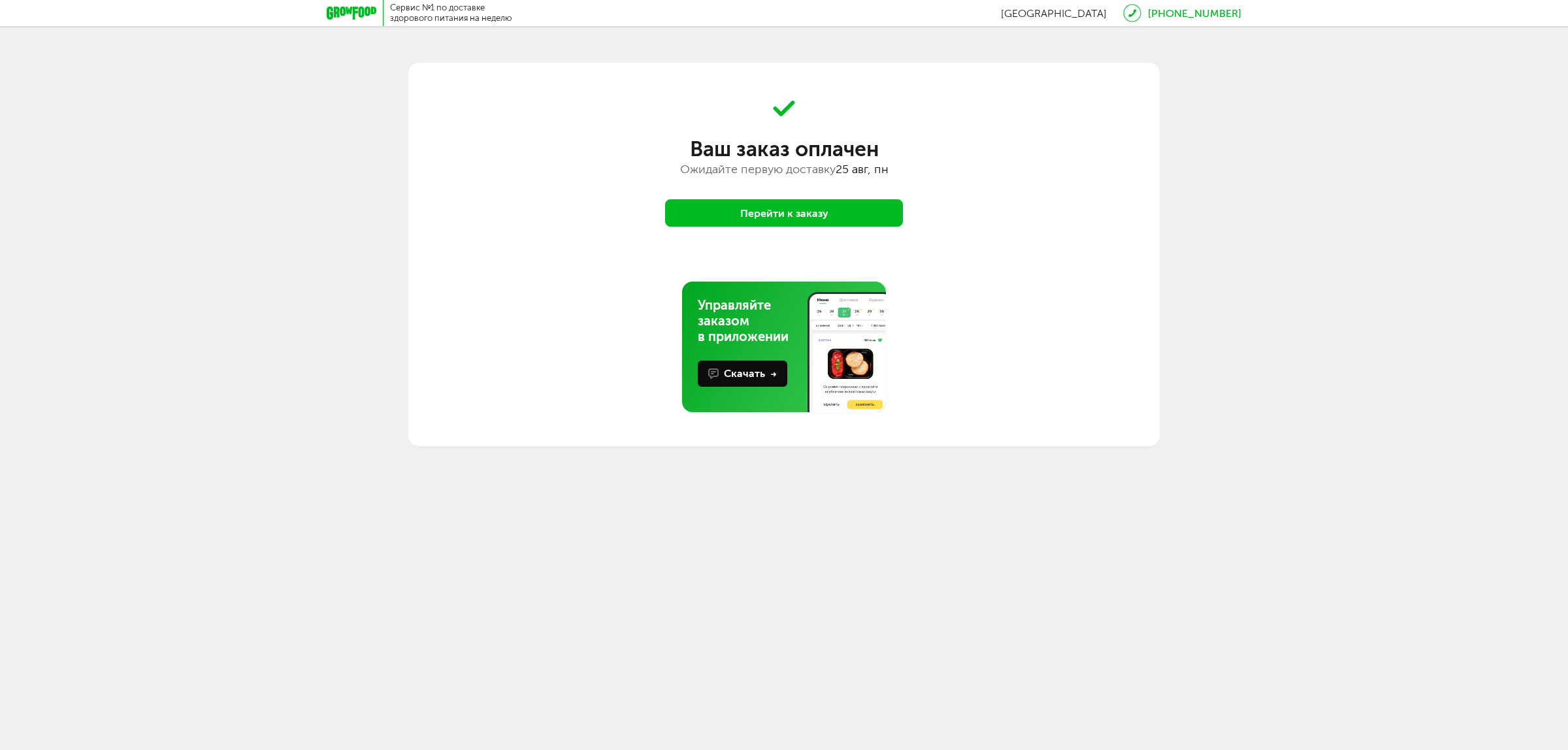
click at [825, 219] on button "Перейти к заказу" at bounding box center [784, 213] width 238 height 27
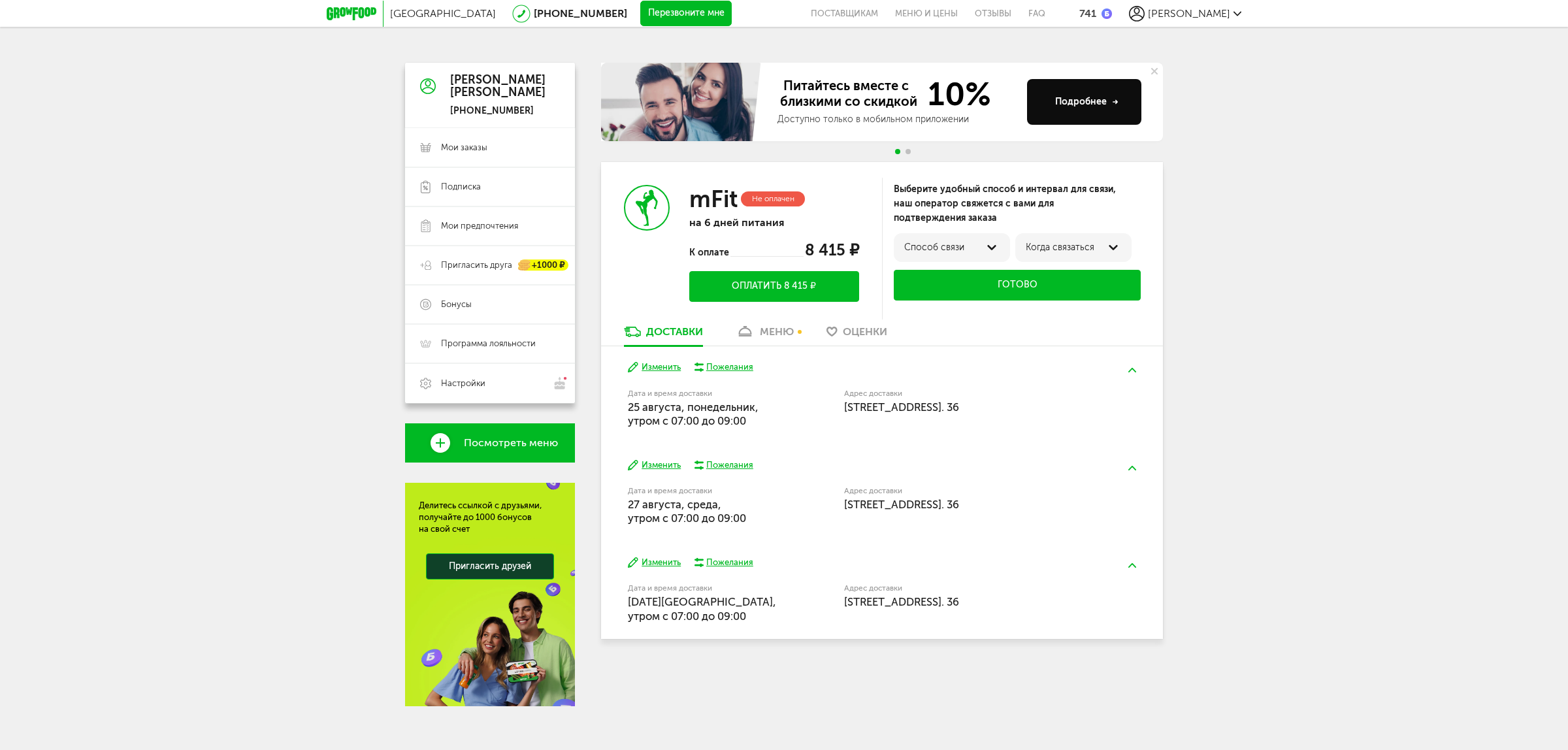
click at [673, 369] on button "Изменить" at bounding box center [654, 367] width 53 height 13
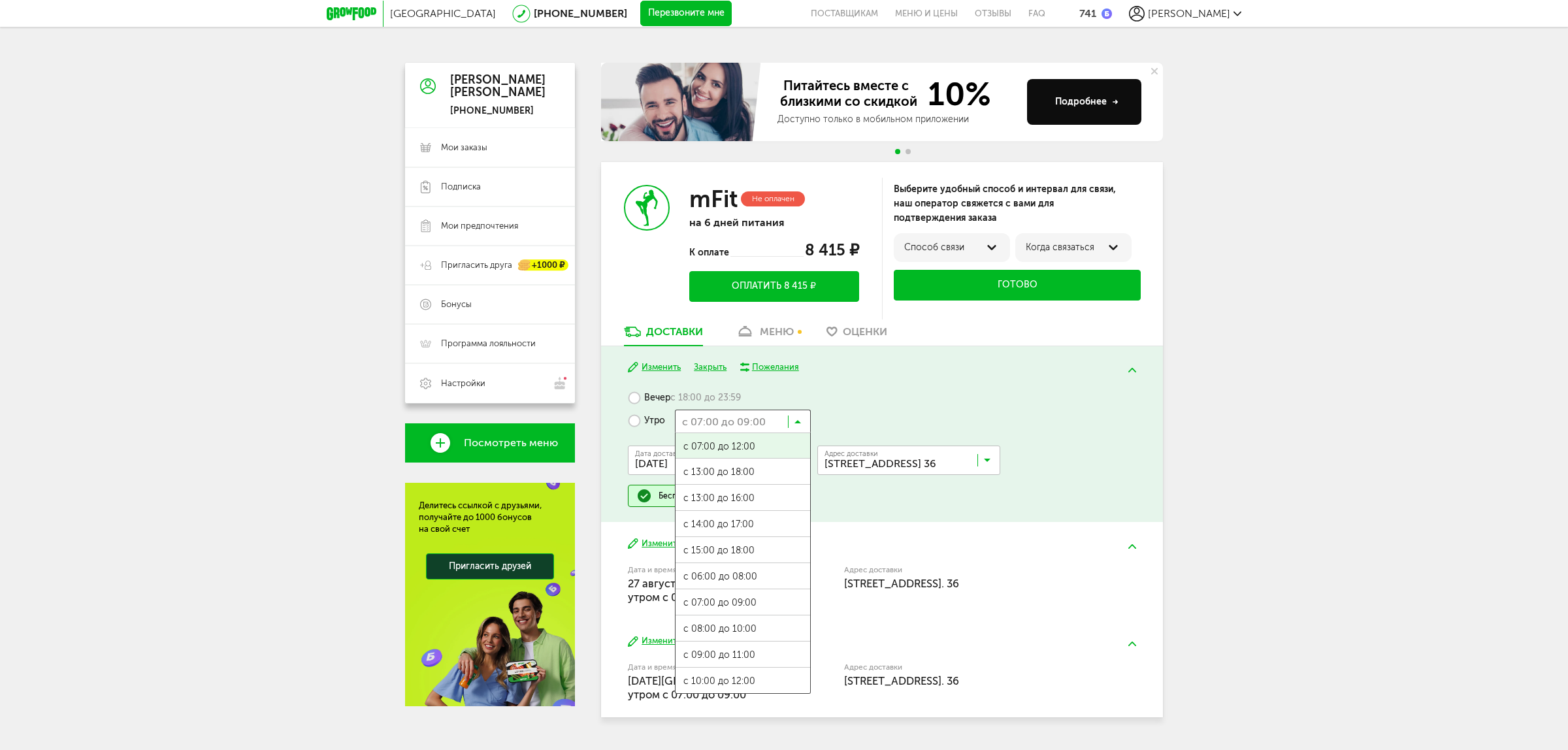
click at [758, 424] on input "Search for option" at bounding box center [743, 421] width 136 height 22
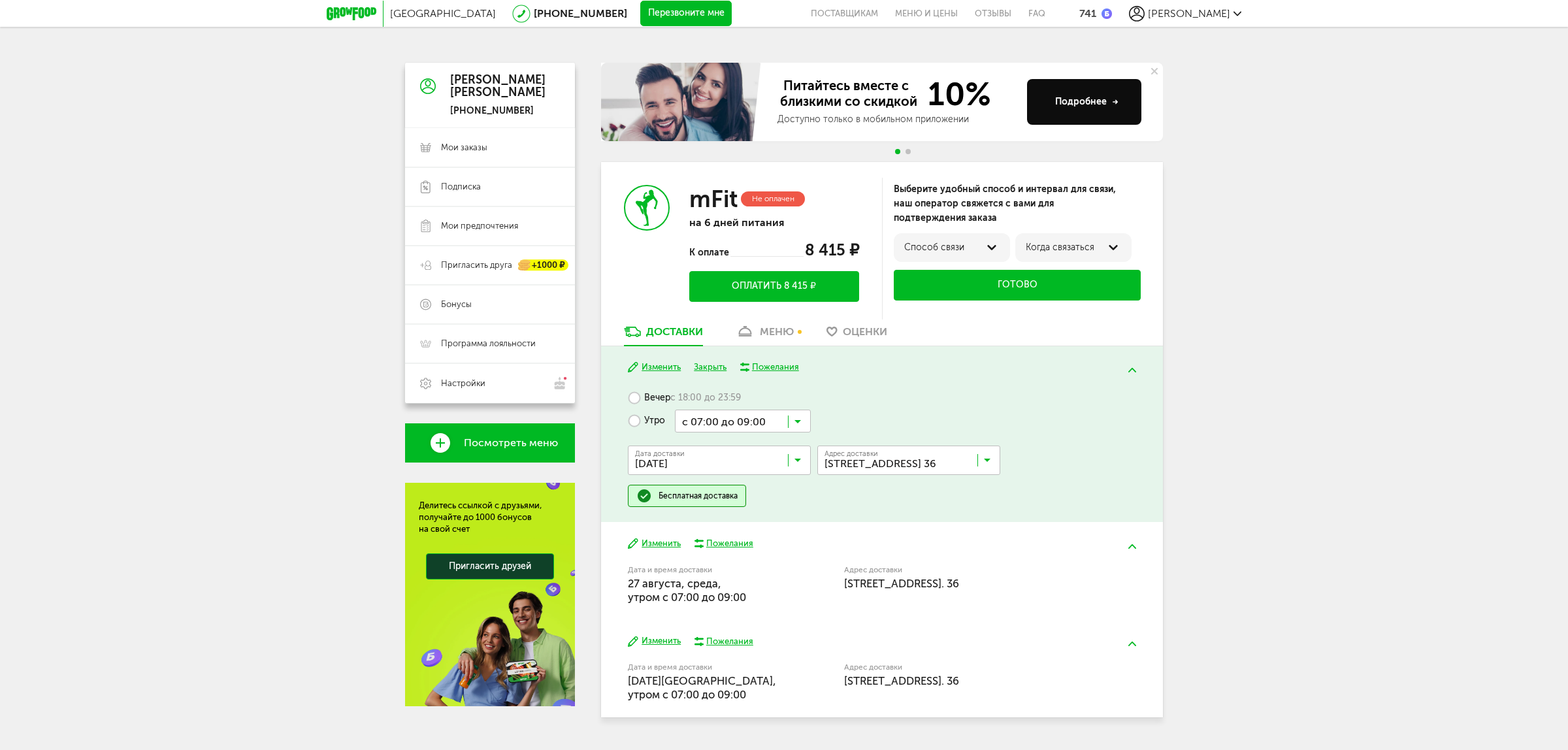
click at [865, 404] on div "Вечер с 18:00 до 23:59 Утро с 07:00 до 09:00 Загрузка... с 07:00 до 12:00 с 13:…" at bounding box center [881, 446] width 507 height 120
click at [1206, 11] on span "[PERSON_NAME]" at bounding box center [1189, 13] width 83 height 13
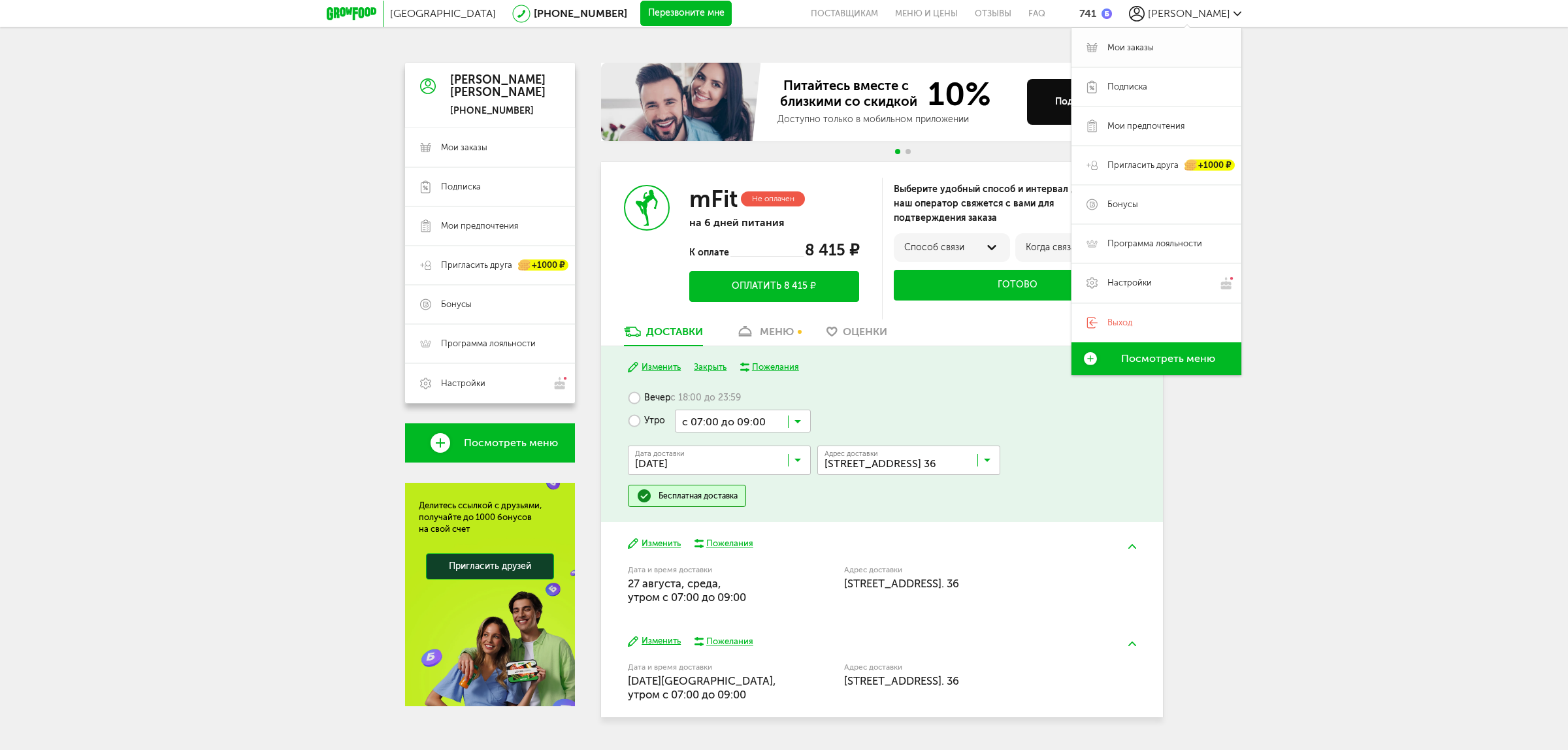
click at [1158, 49] on span "Мои заказы" at bounding box center [1167, 48] width 119 height 12
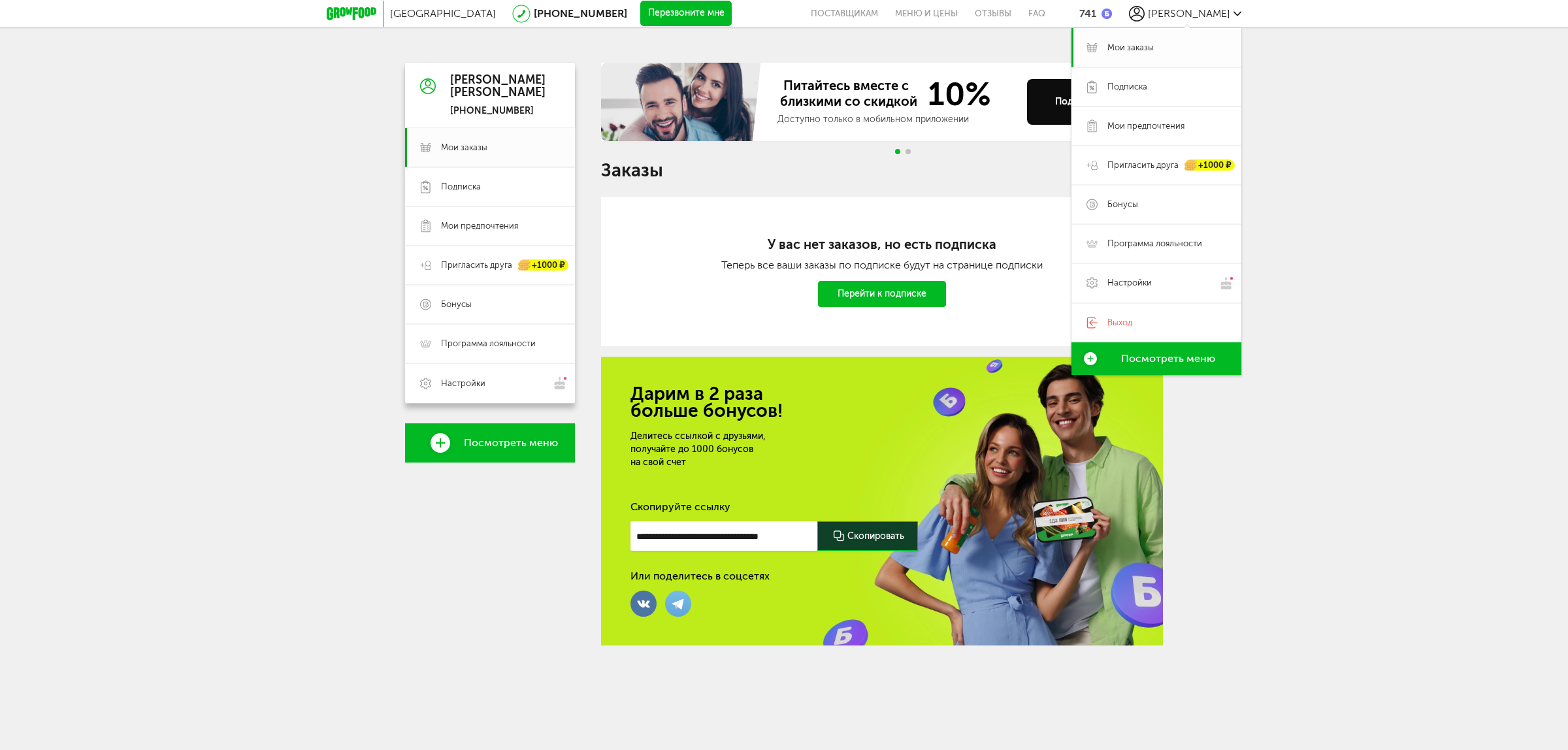
click at [1118, 56] on link "Мои заказы" at bounding box center [1156, 48] width 169 height 39
click at [815, 169] on h1 "Заказы" at bounding box center [881, 169] width 562 height 17
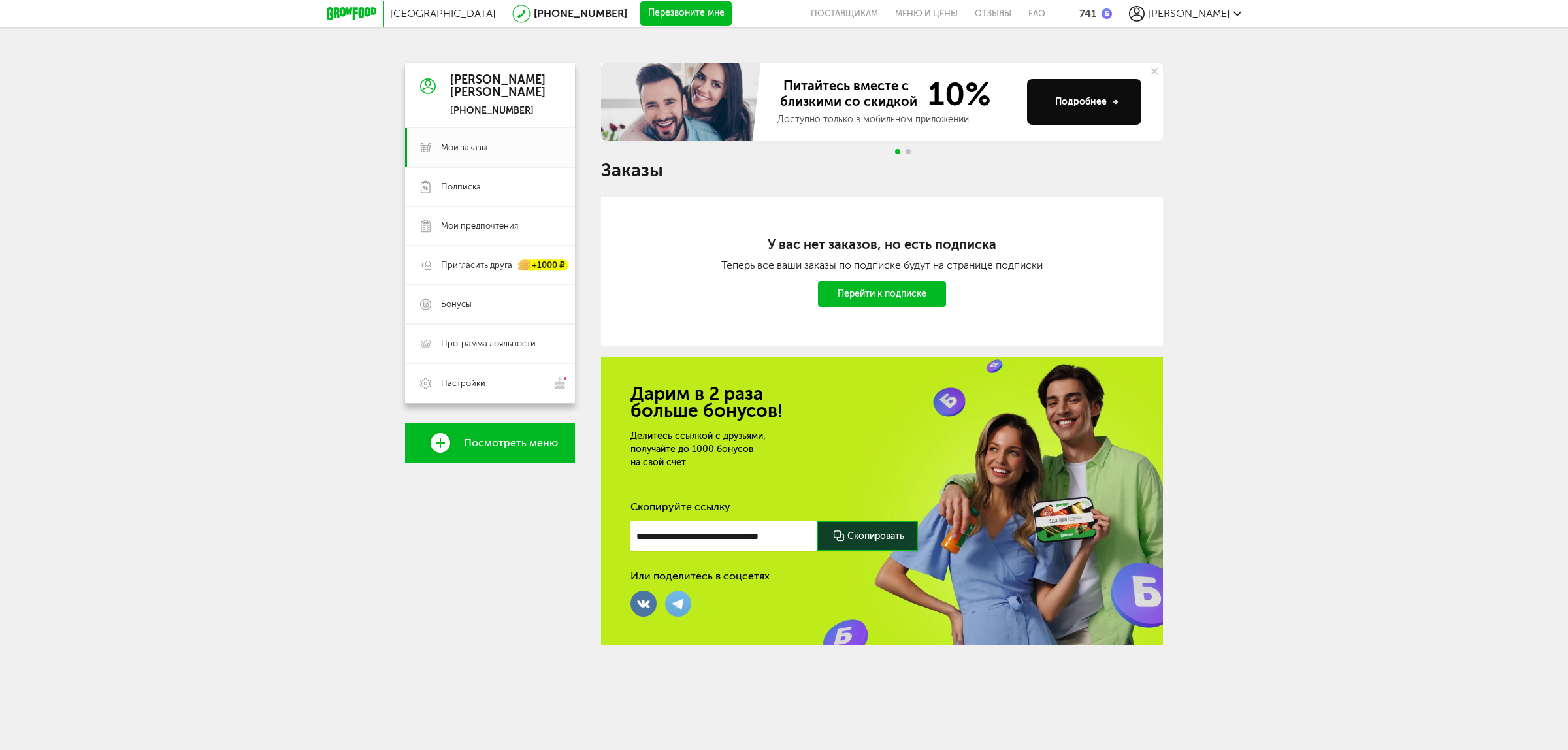
click at [914, 293] on link "Перейти к подписке" at bounding box center [881, 293] width 128 height 26
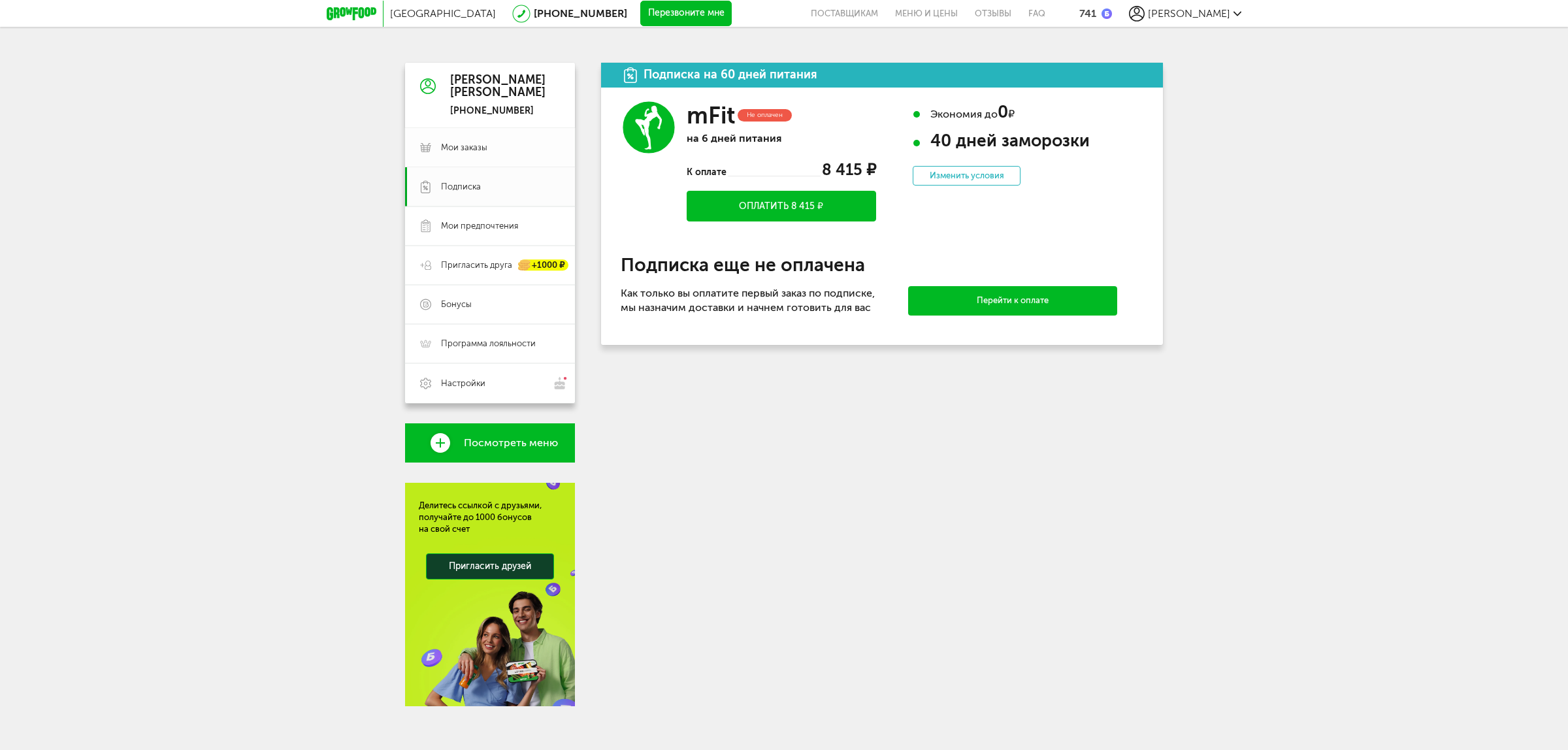
click at [459, 144] on span "Мои заказы" at bounding box center [465, 148] width 47 height 12
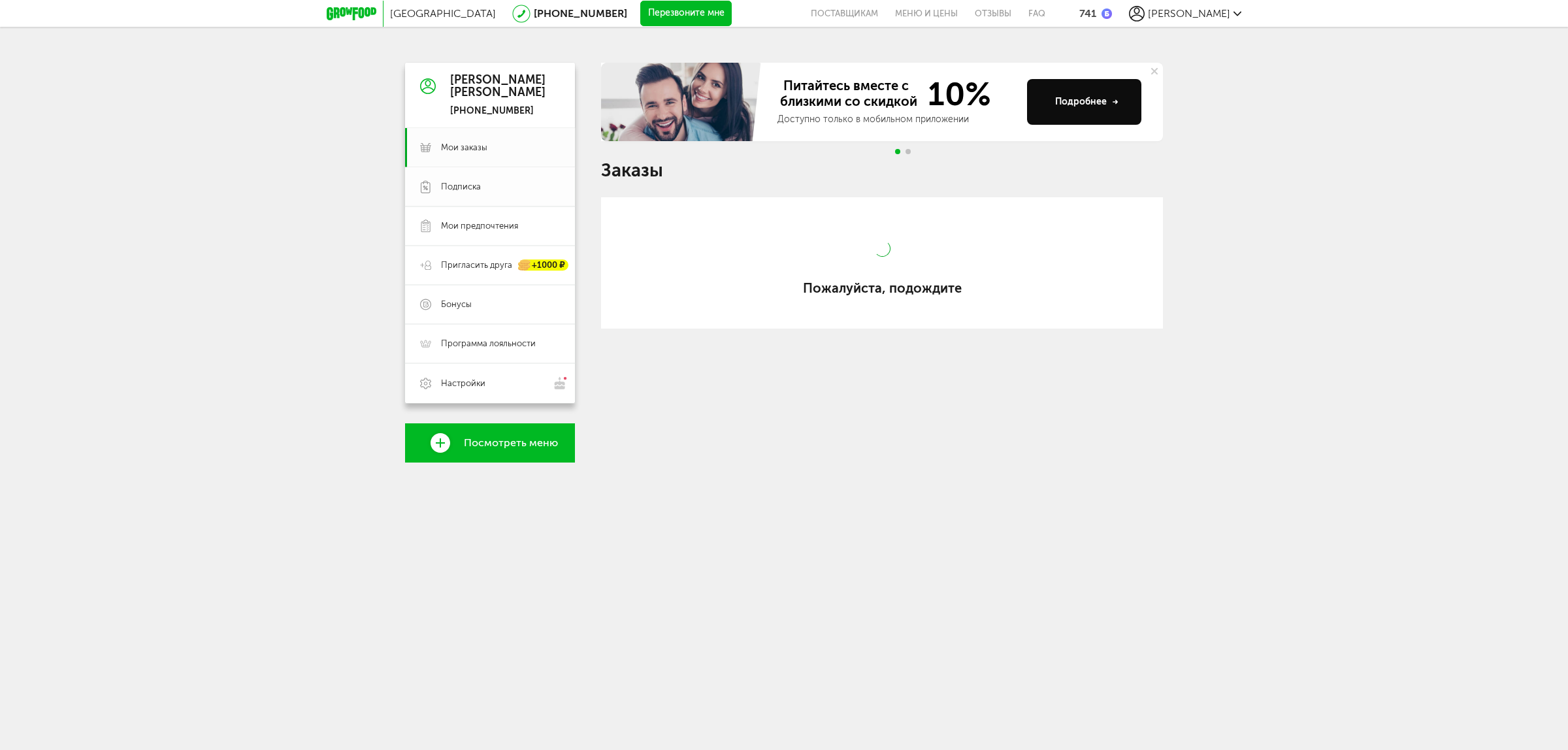
click at [466, 191] on span "Подписка" at bounding box center [461, 187] width 40 height 12
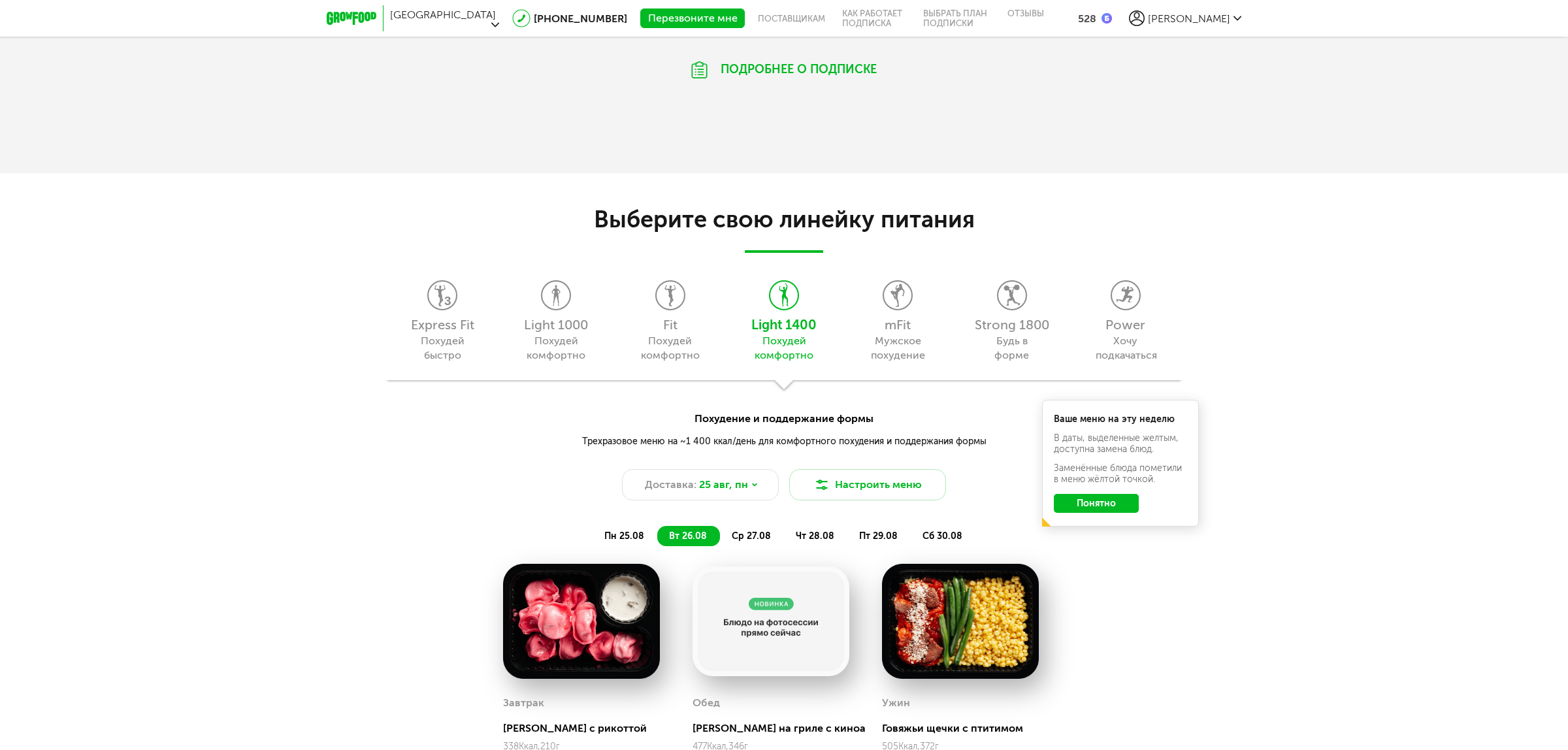
scroll to position [1307, 0]
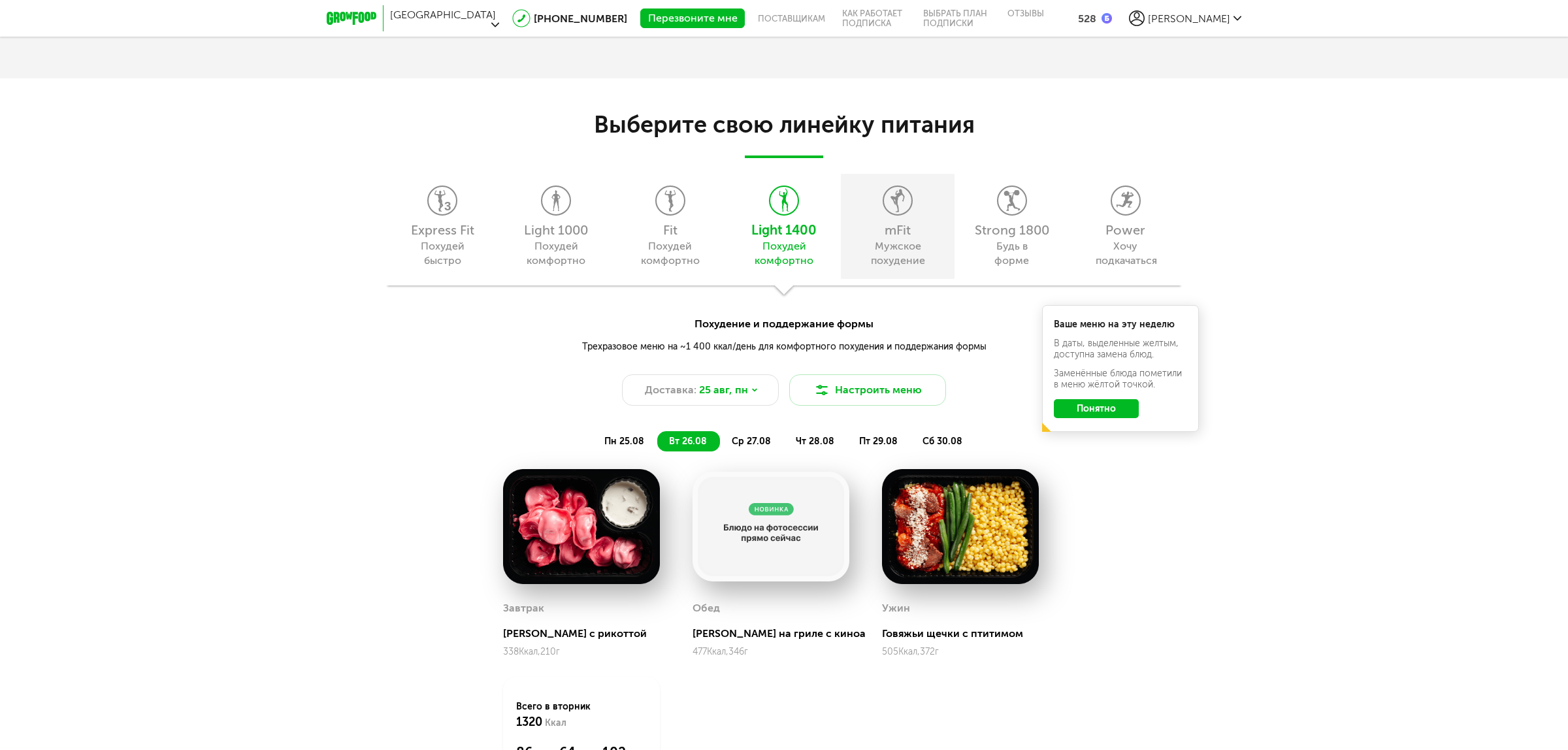
click at [909, 196] on icon at bounding box center [898, 201] width 27 height 29
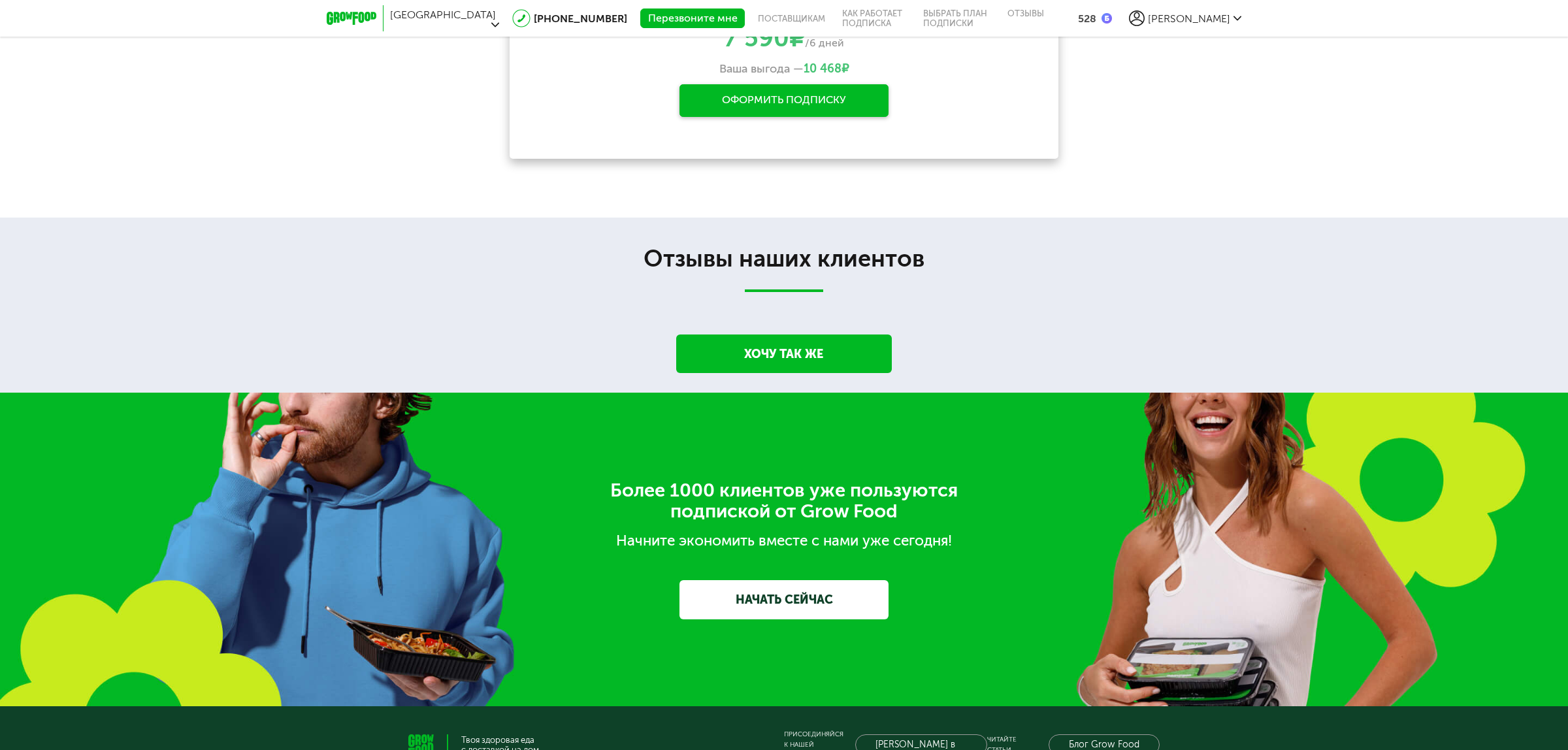
scroll to position [1980, 0]
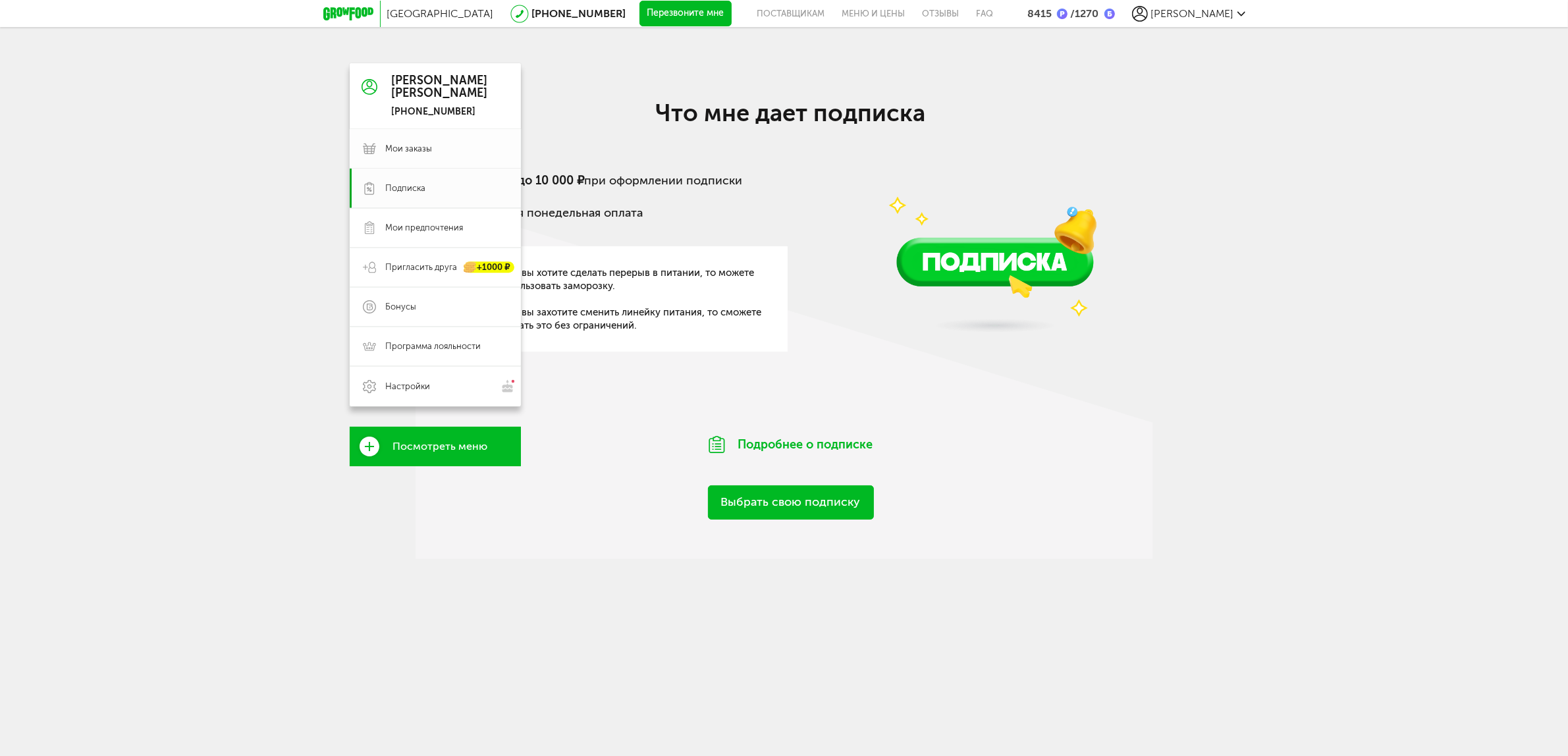
click at [419, 153] on span "Мои заказы" at bounding box center [409, 149] width 47 height 12
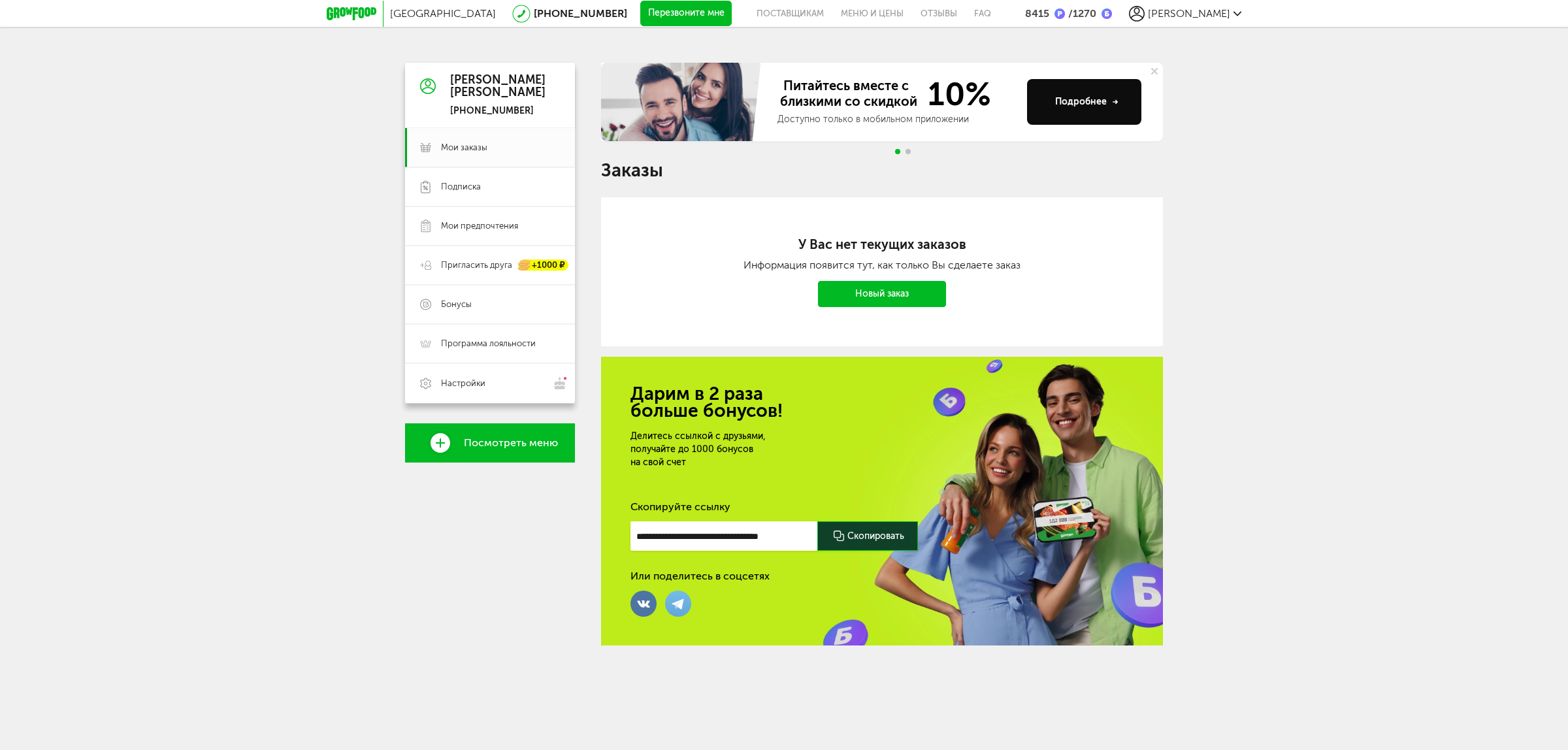
click at [1049, 15] on div "8415" at bounding box center [1037, 13] width 24 height 13
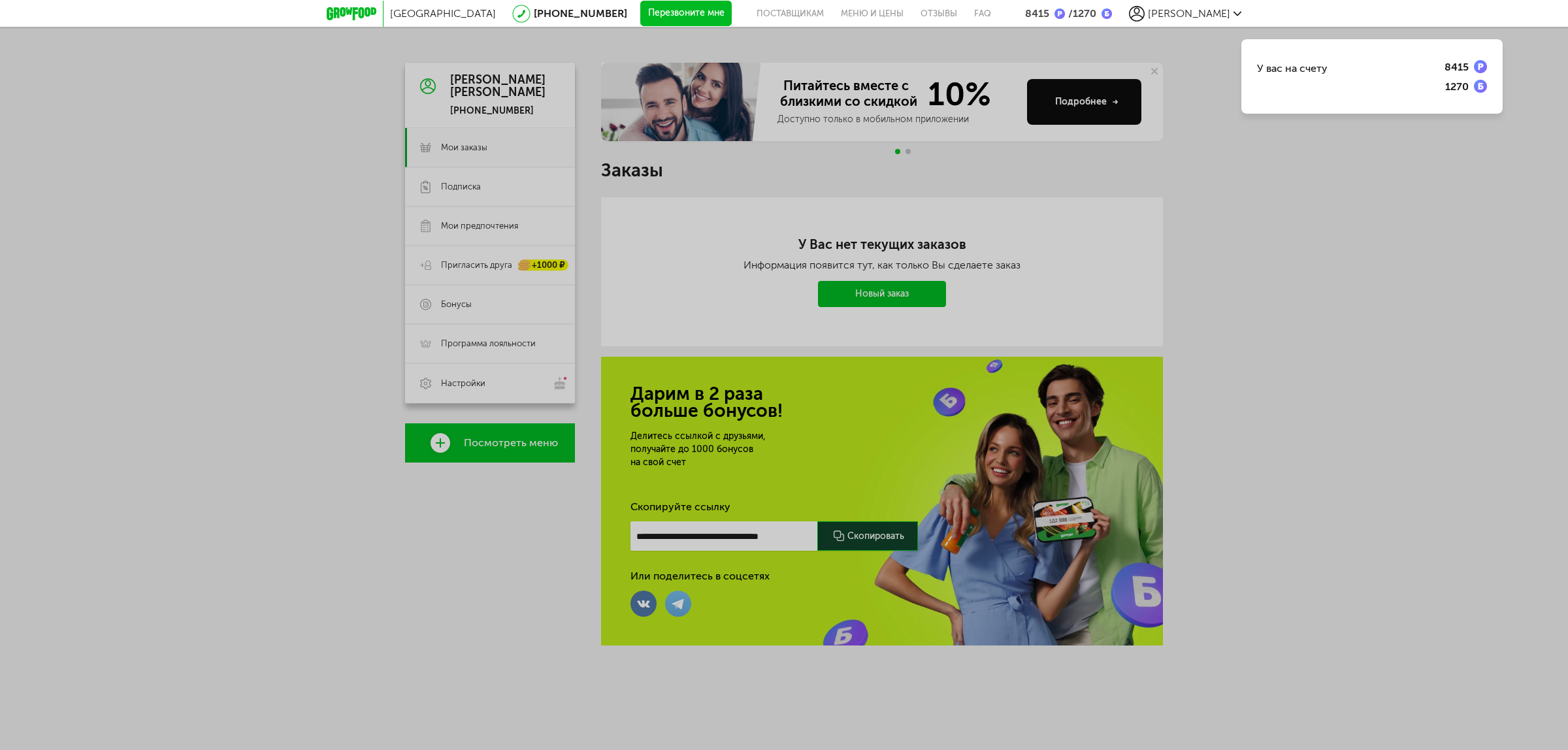
click at [1243, 14] on div "Москва 8 (800) 555-21-78 Перезвоните мне поставщикам Меню и цены Отзывы FAQ 841…" at bounding box center [784, 14] width 1568 height 27
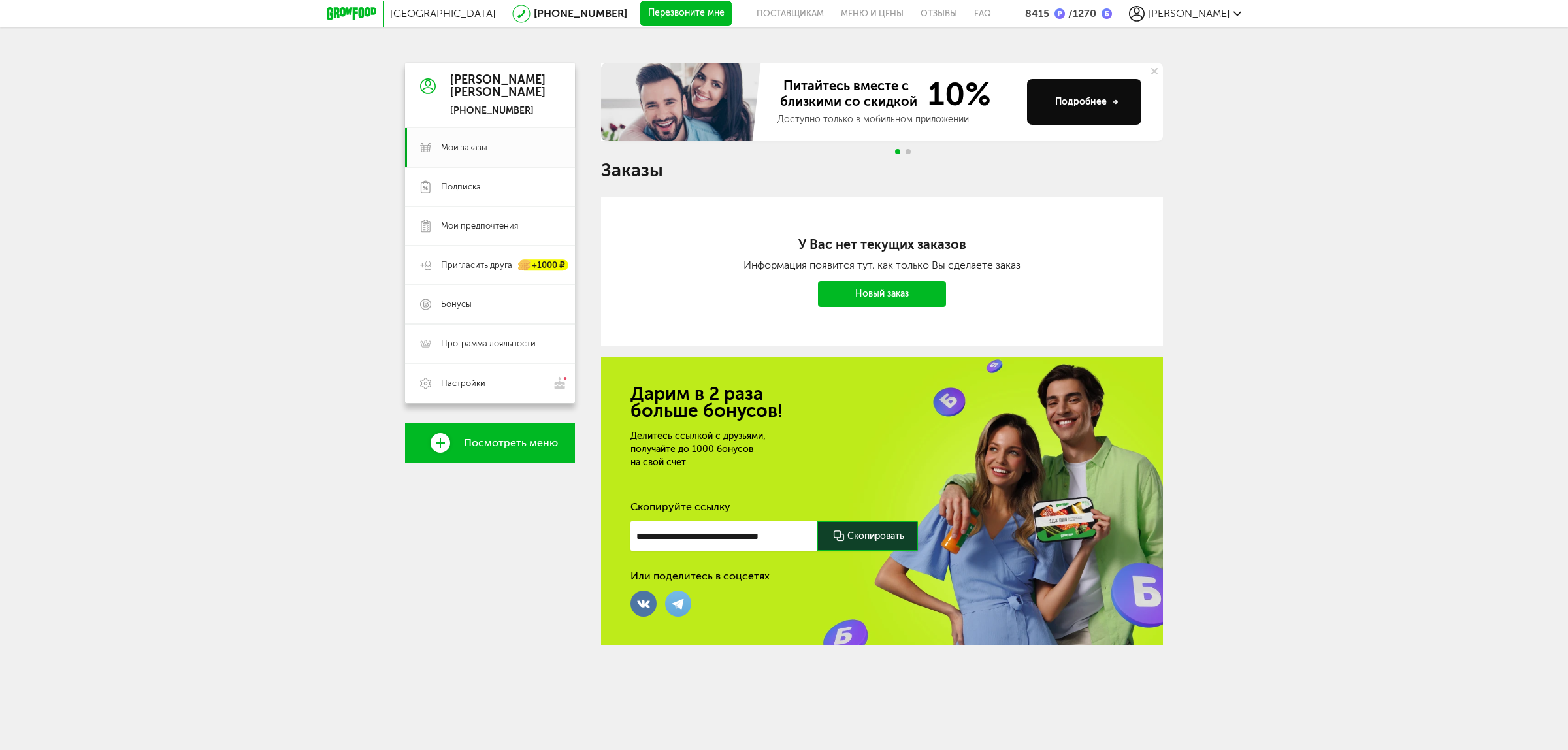
click at [1219, 17] on span "[PERSON_NAME]" at bounding box center [1189, 13] width 83 height 13
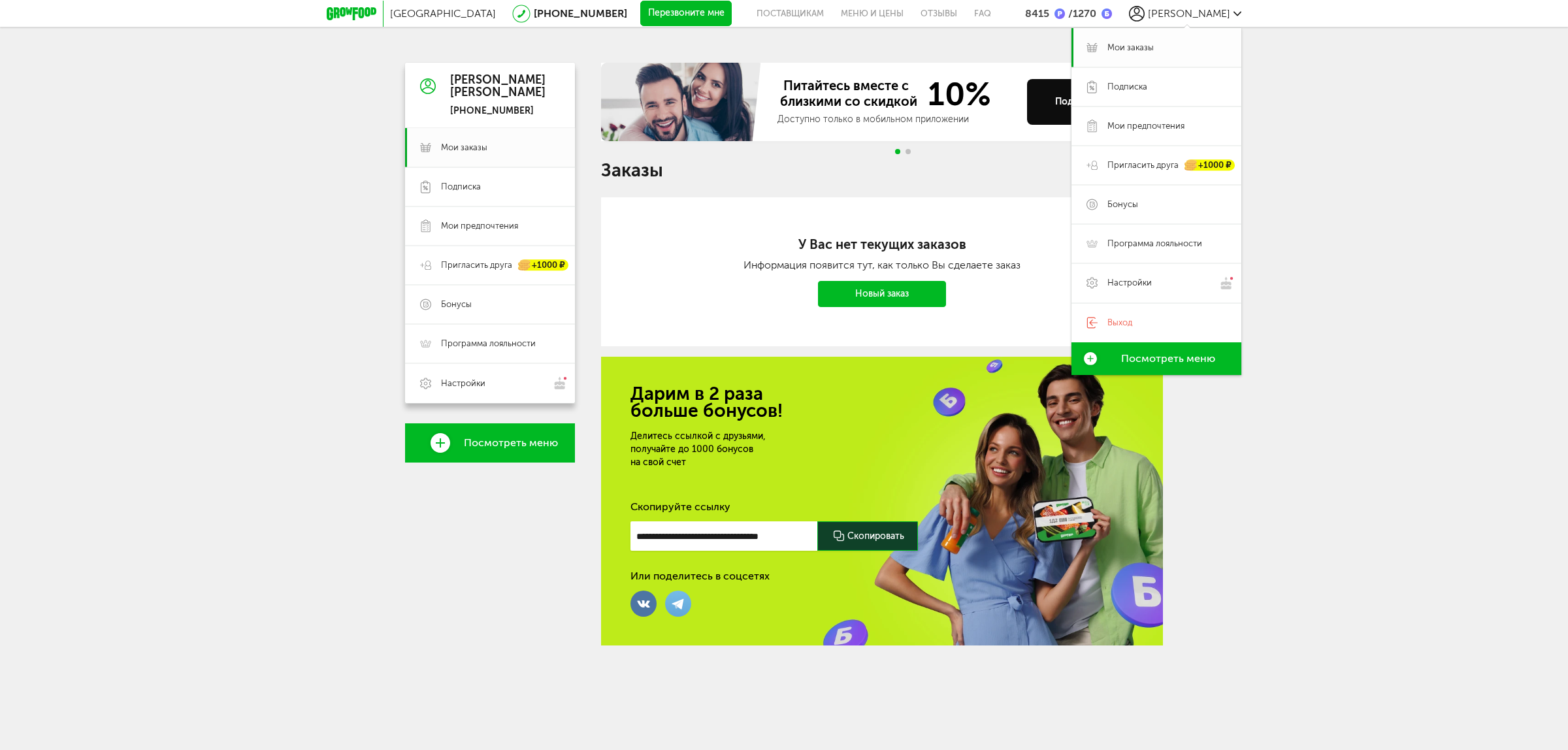
click at [1134, 56] on link "Мои заказы" at bounding box center [1156, 48] width 169 height 39
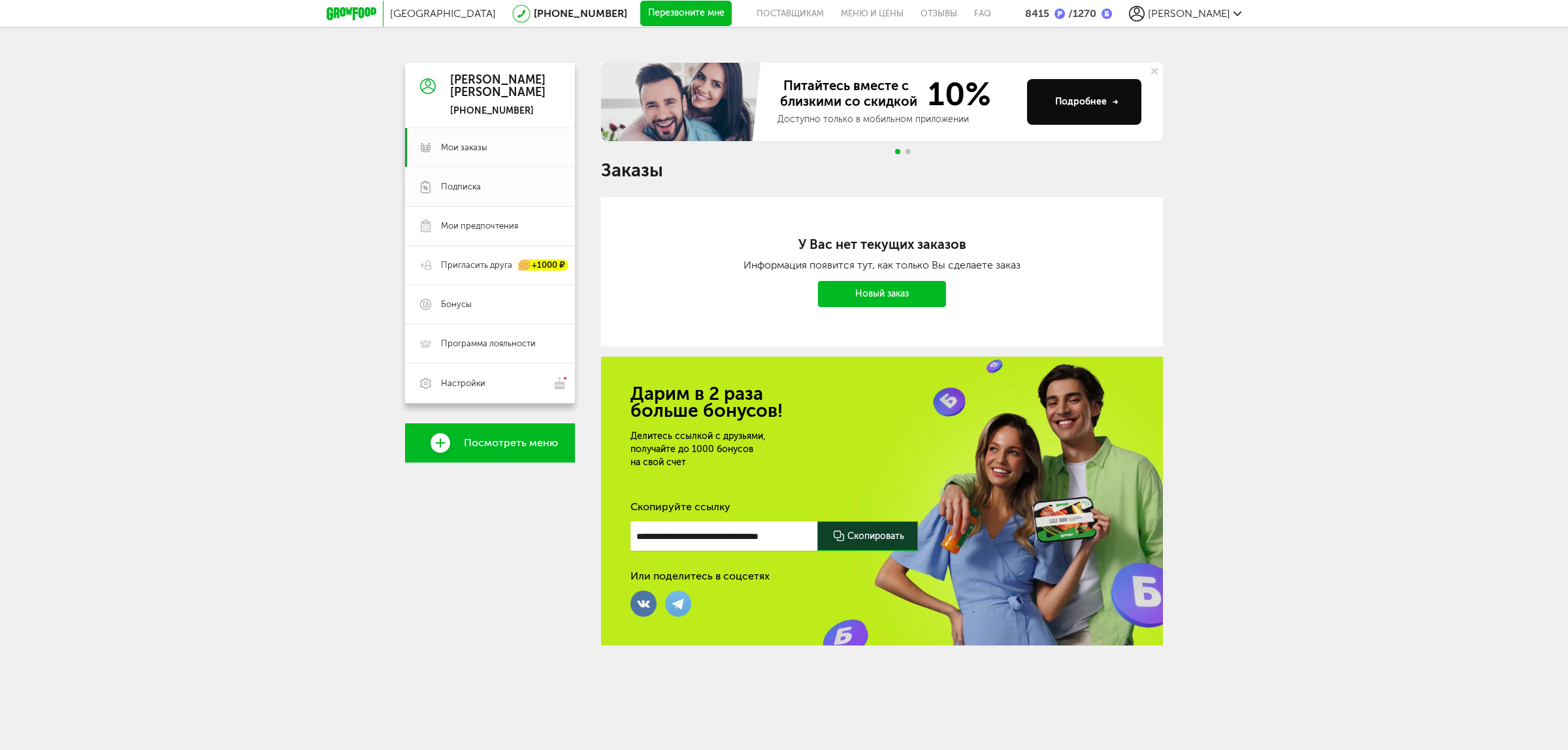
click at [491, 188] on span "Подписка" at bounding box center [501, 187] width 119 height 12
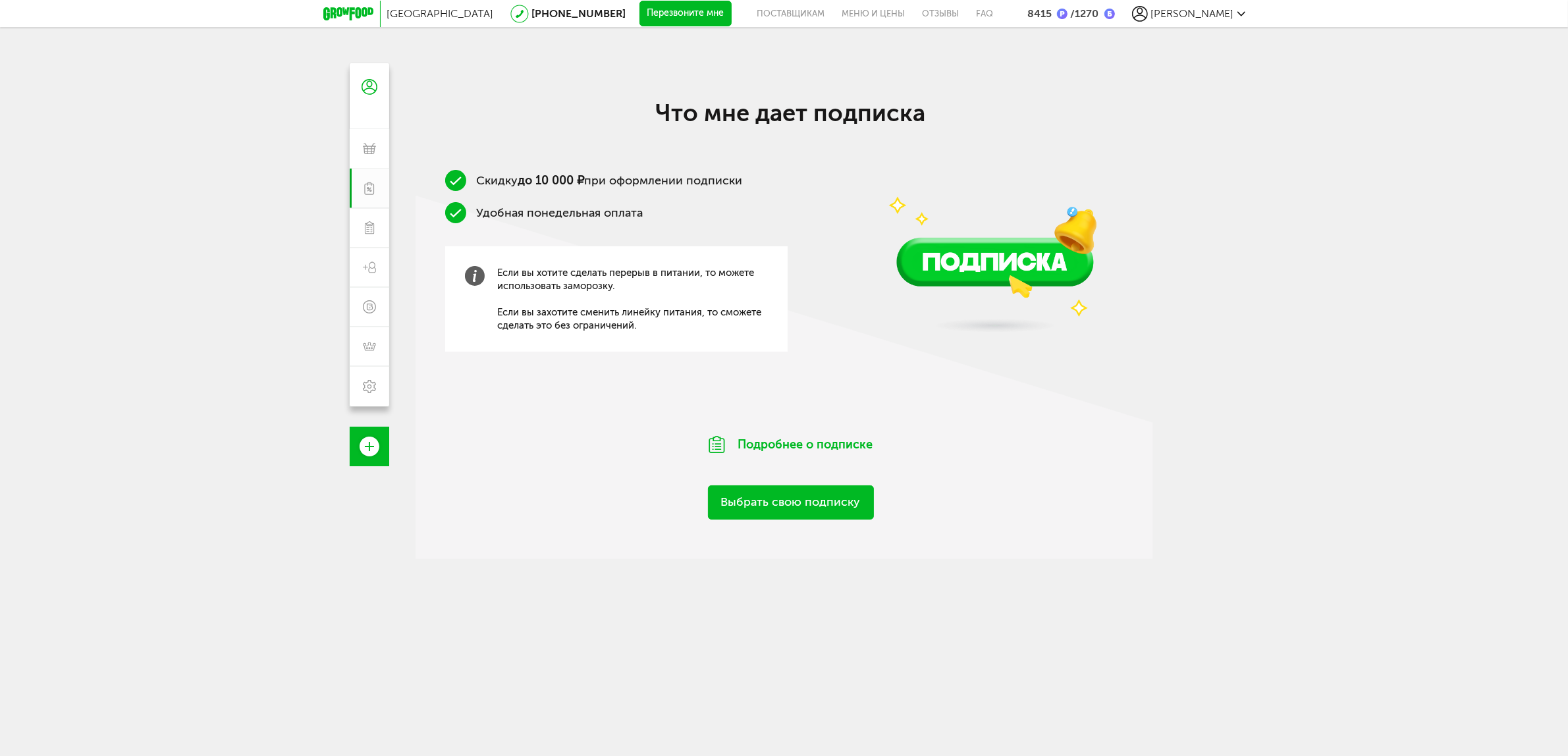
click at [1226, 13] on span "[PERSON_NAME]" at bounding box center [1193, 13] width 83 height 13
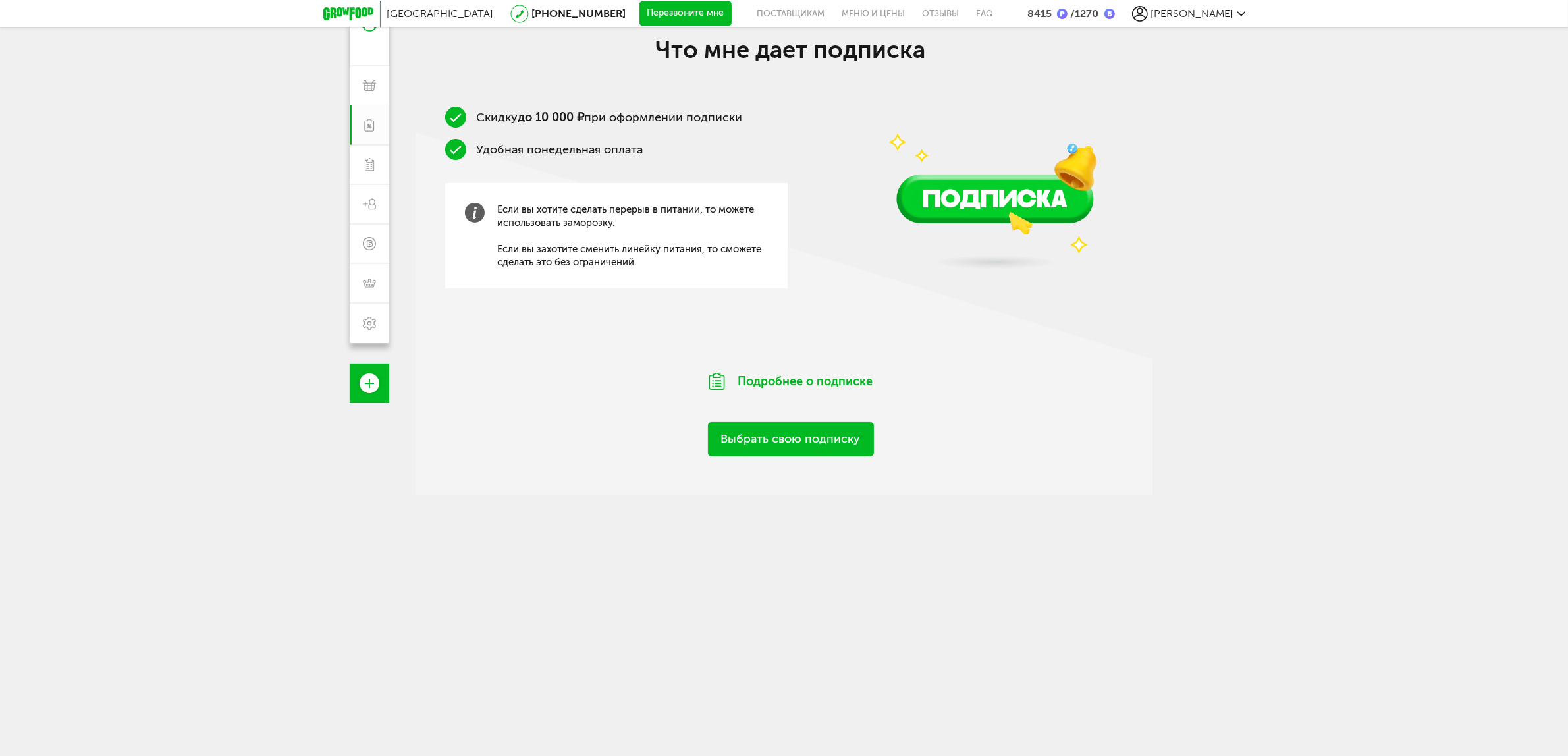
click at [1214, 17] on span "[PERSON_NAME]" at bounding box center [1193, 13] width 83 height 13
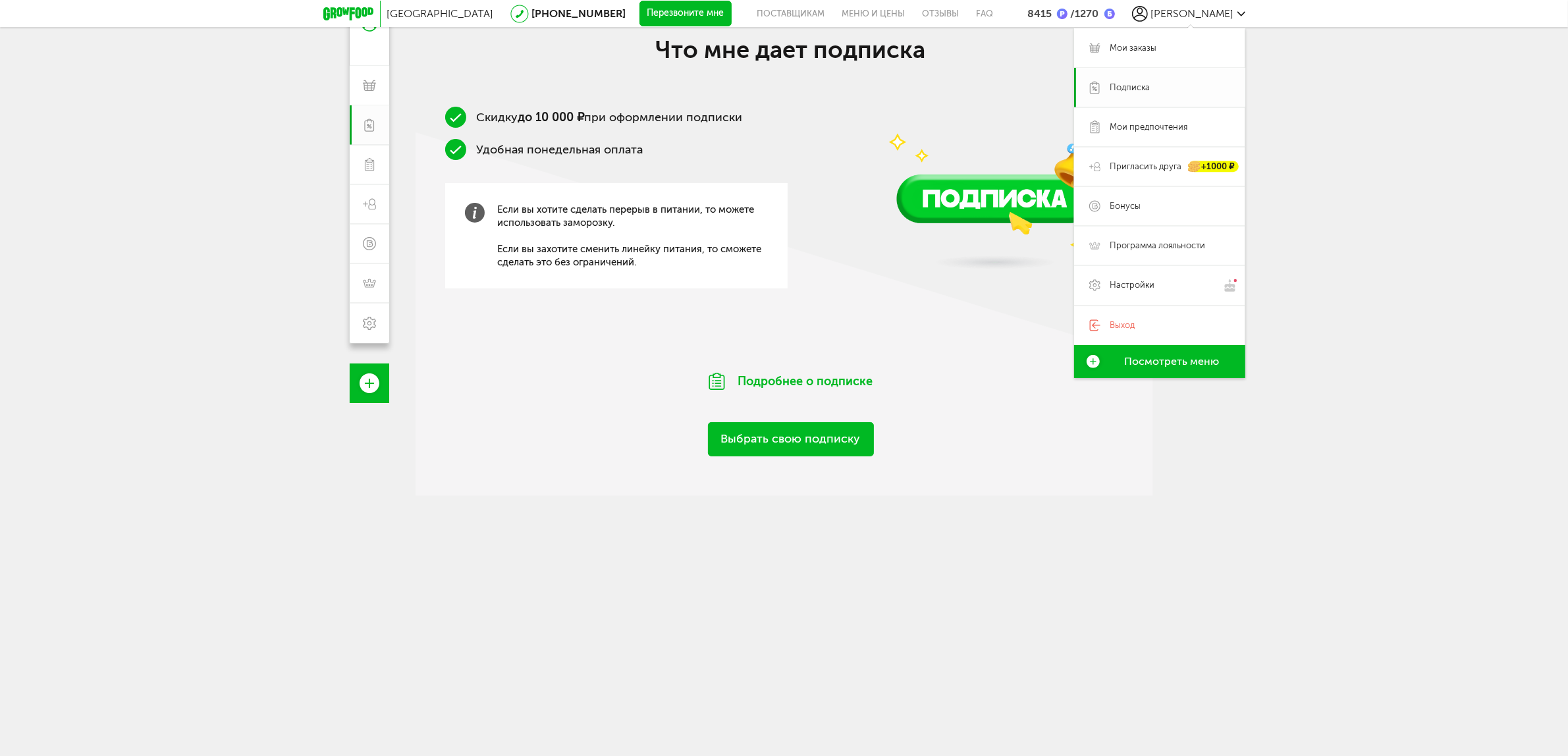
click at [1174, 81] on span "Подписка" at bounding box center [1170, 87] width 120 height 12
click at [1052, 9] on div "8415" at bounding box center [1039, 13] width 25 height 13
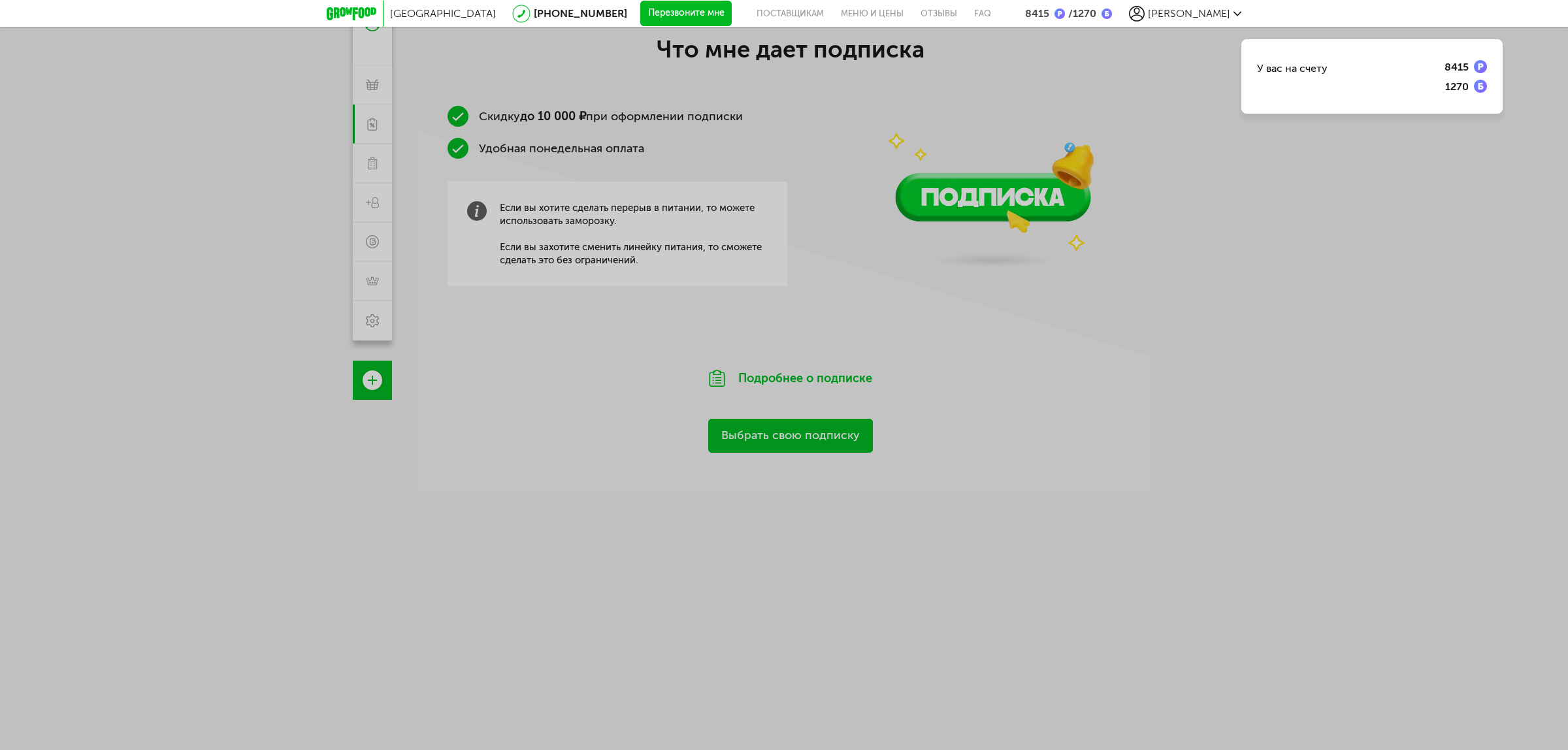
click at [1097, 9] on div "/ 1270" at bounding box center [1080, 13] width 31 height 13
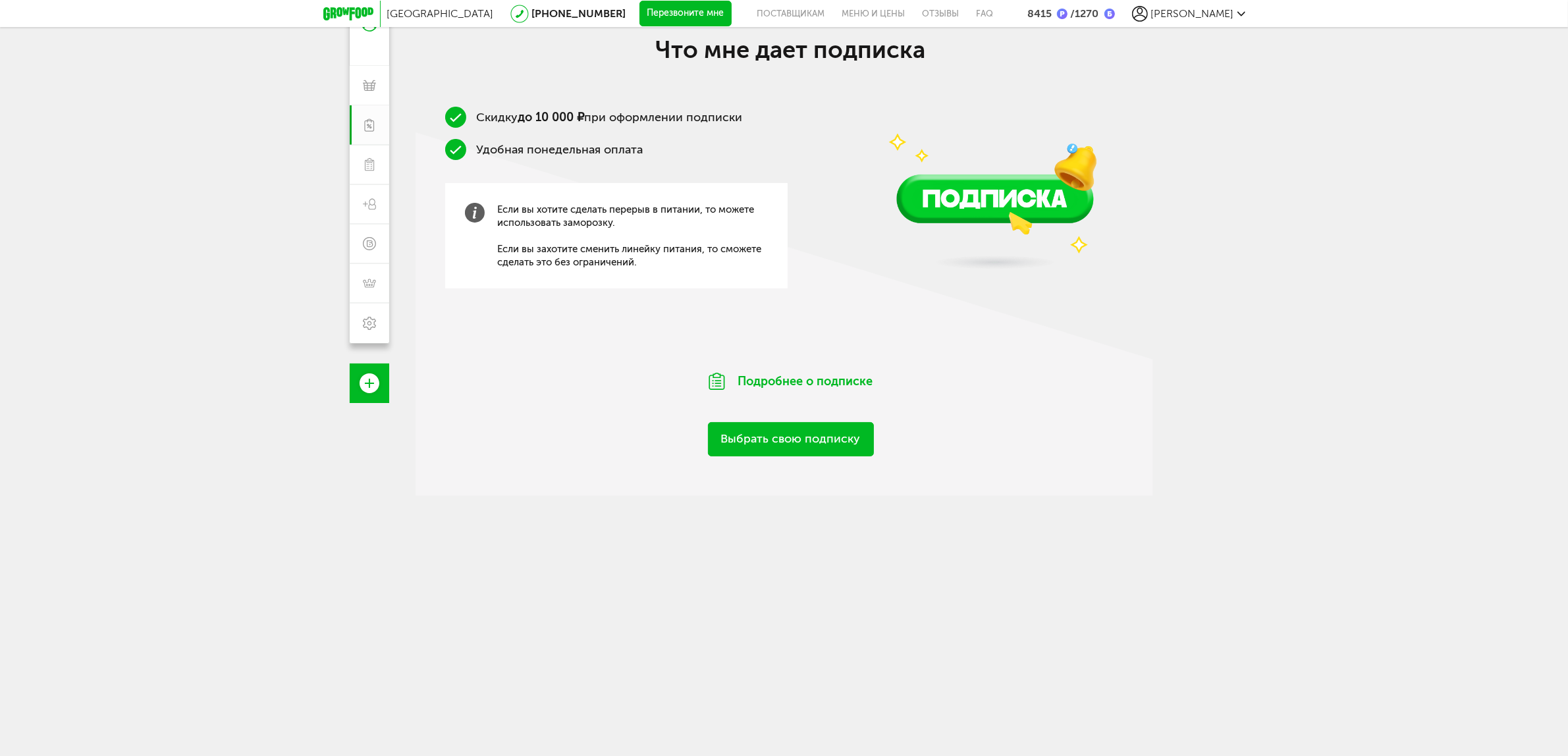
click at [1067, 13] on div "8415" at bounding box center [1047, 13] width 40 height 13
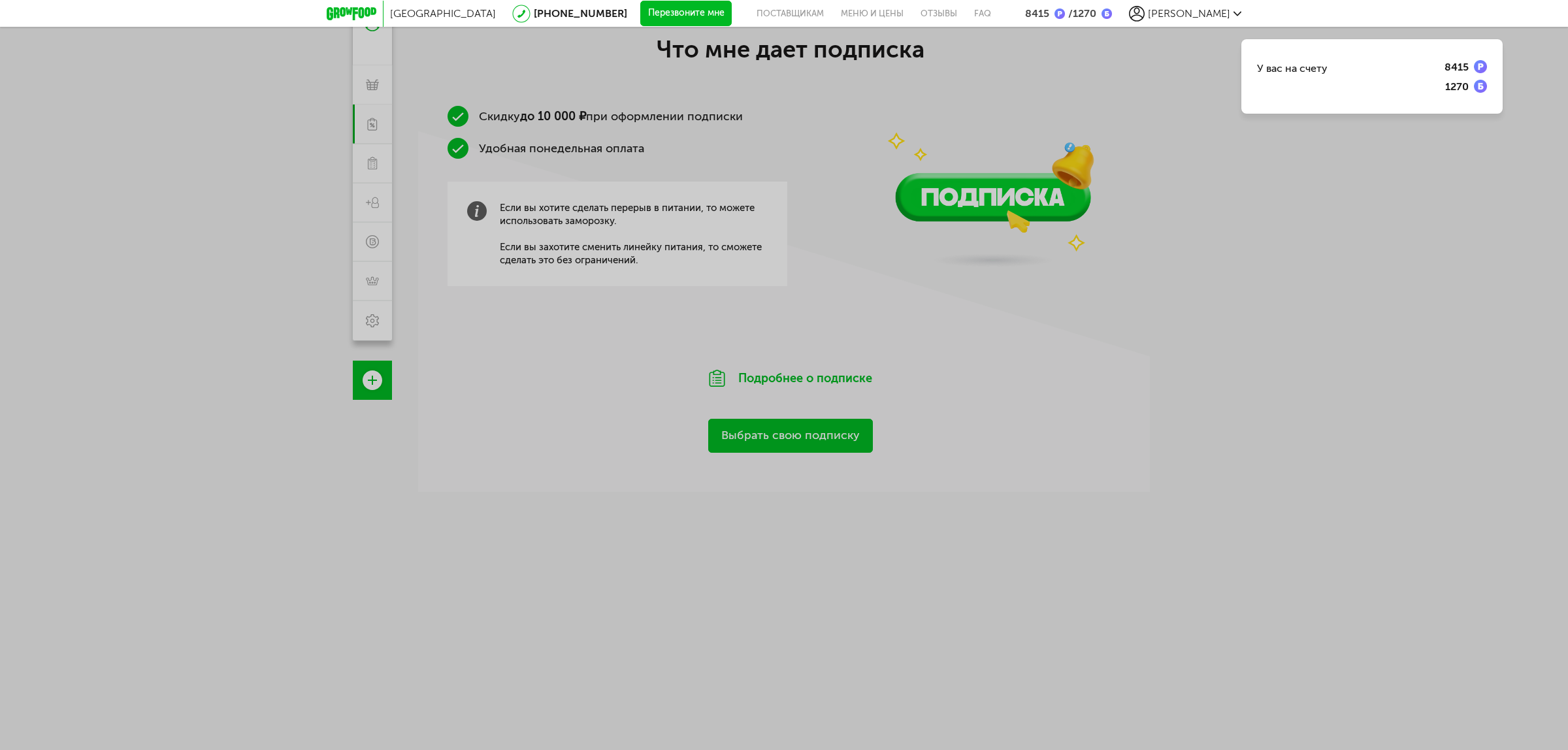
click at [1208, 12] on span "[PERSON_NAME]" at bounding box center [1189, 13] width 83 height 13
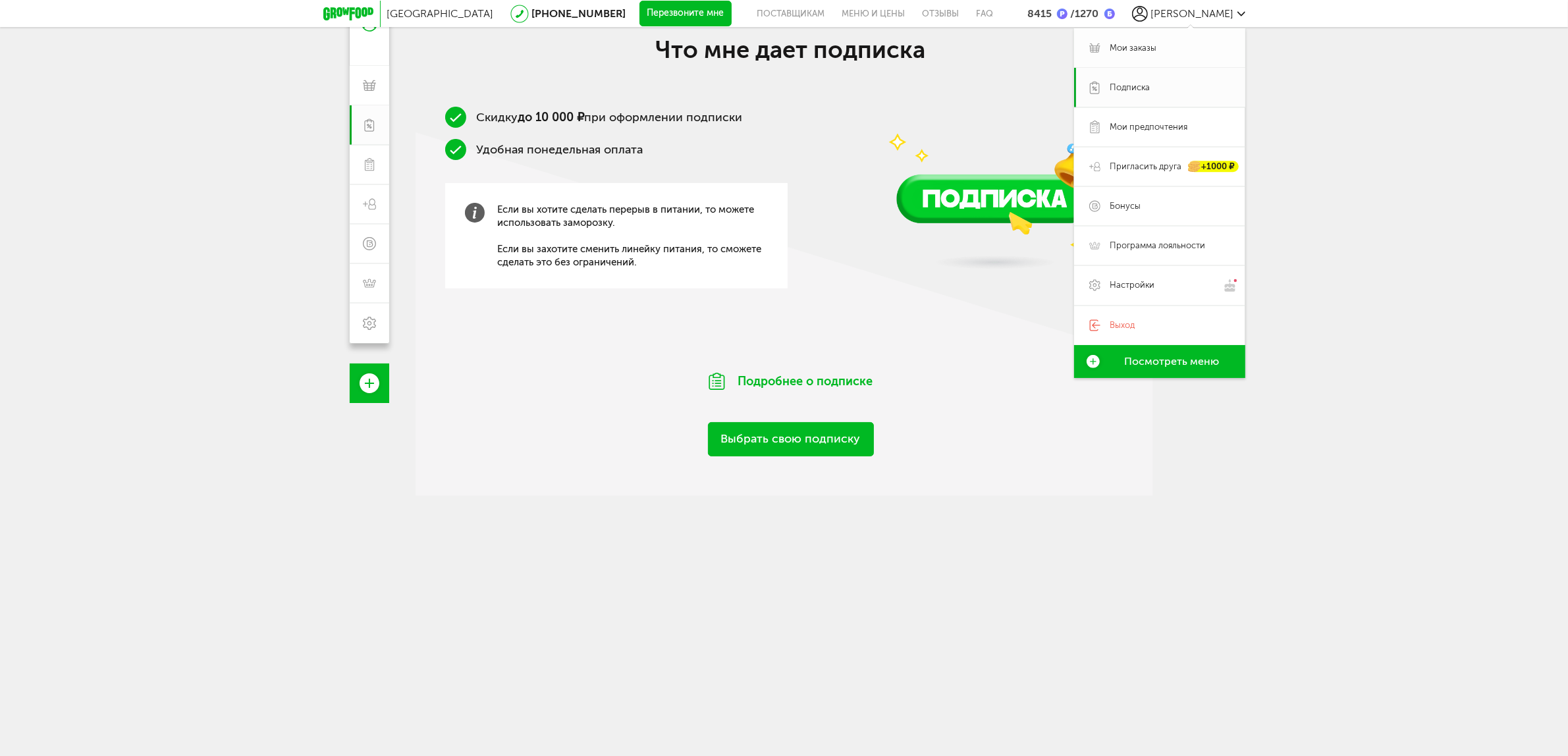
click at [1117, 43] on span "Мои заказы" at bounding box center [1134, 48] width 47 height 12
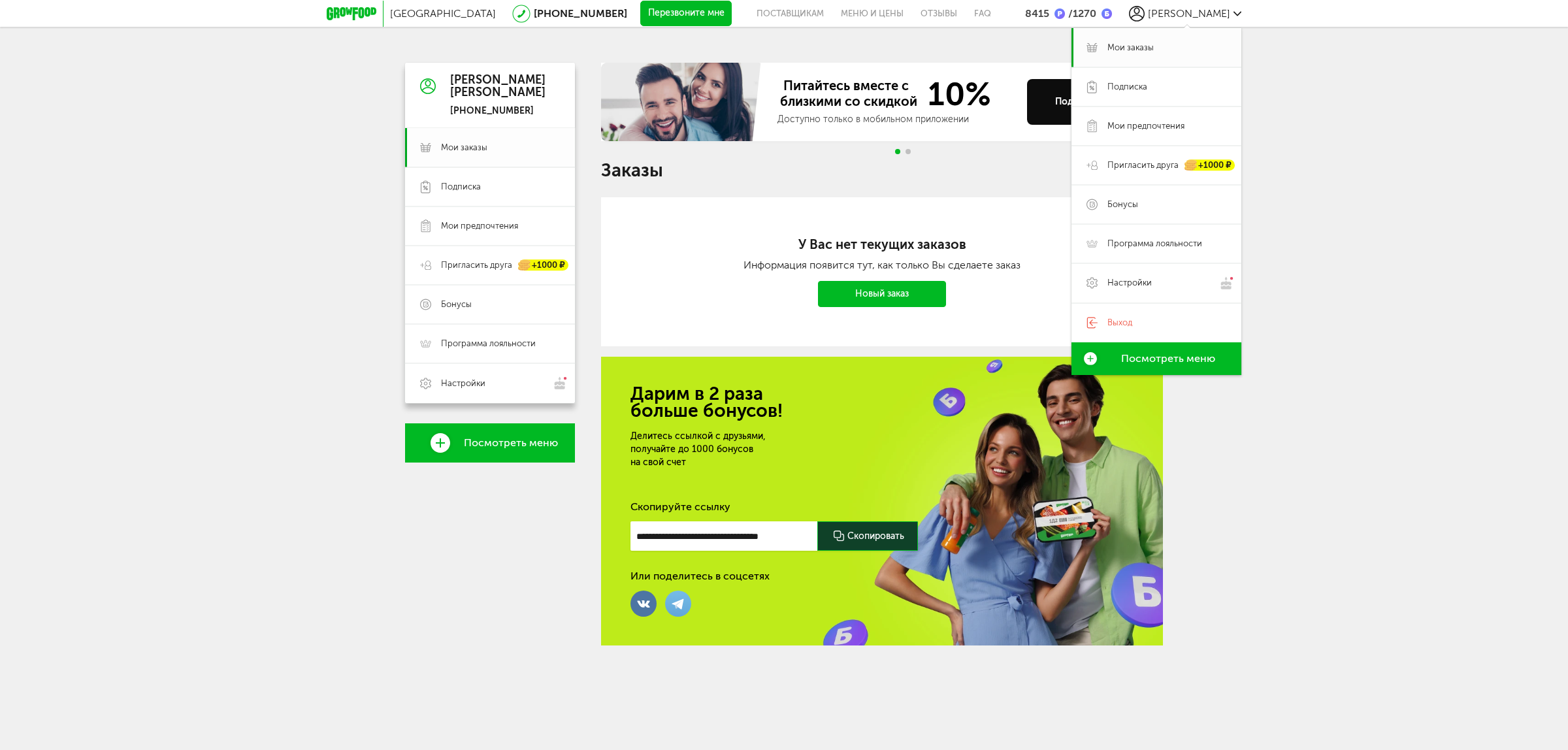
click at [450, 142] on span "Мои заказы" at bounding box center [465, 148] width 47 height 12
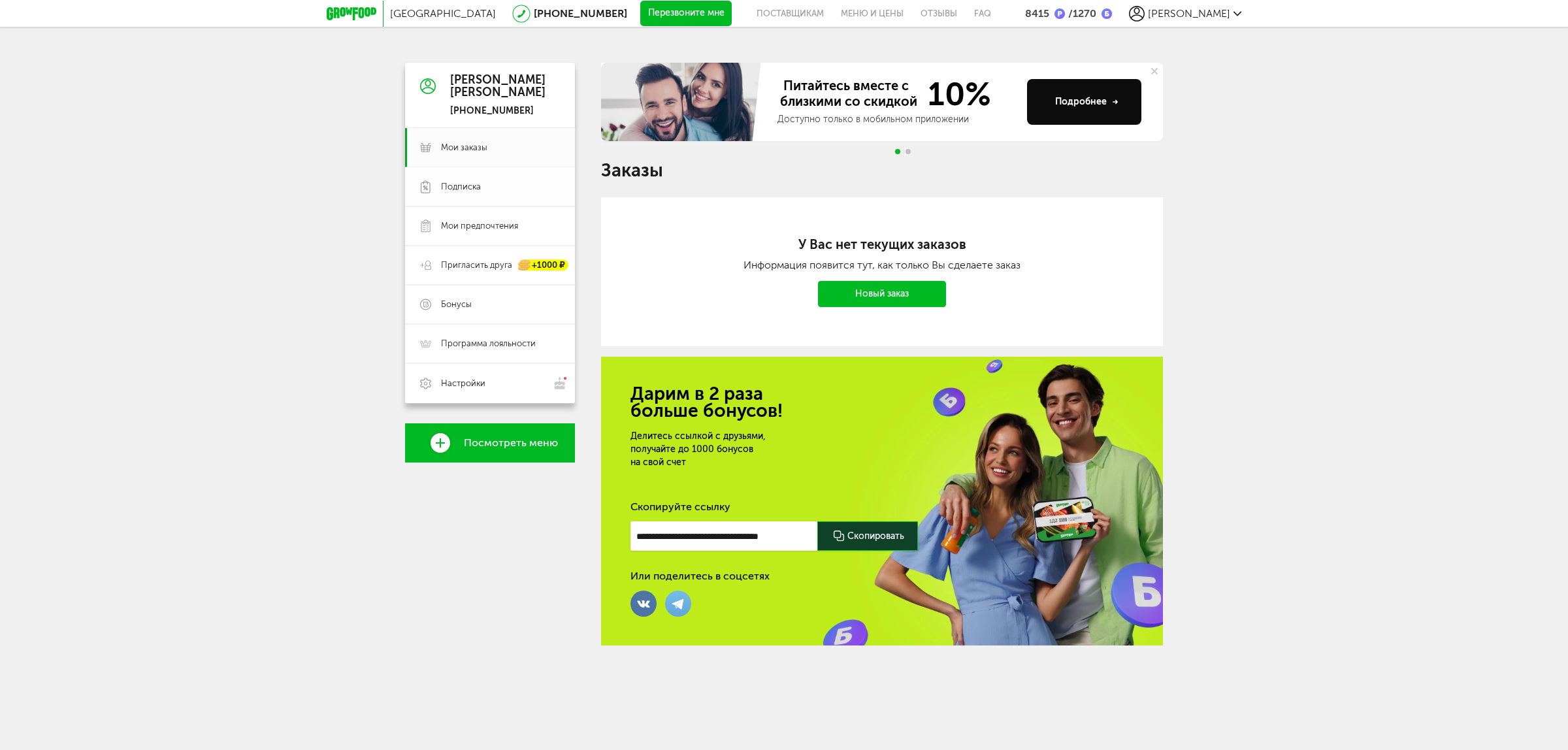
click at [492, 195] on link "Подписка" at bounding box center [490, 187] width 169 height 39
